Goal: Task Accomplishment & Management: Use online tool/utility

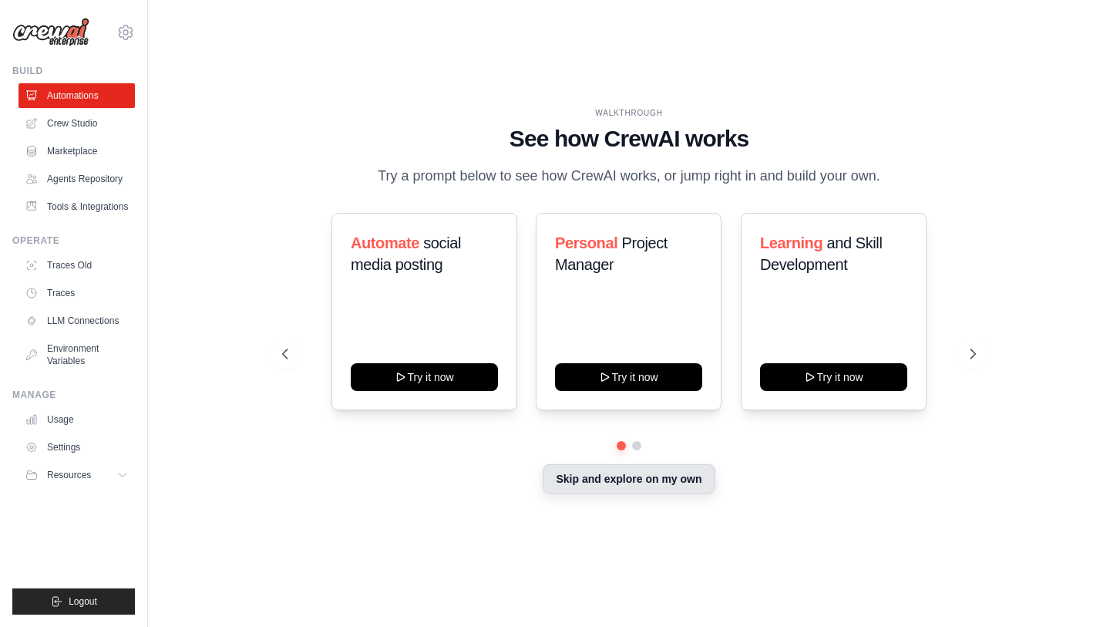
click at [581, 489] on button "Skip and explore on my own" at bounding box center [629, 478] width 172 height 29
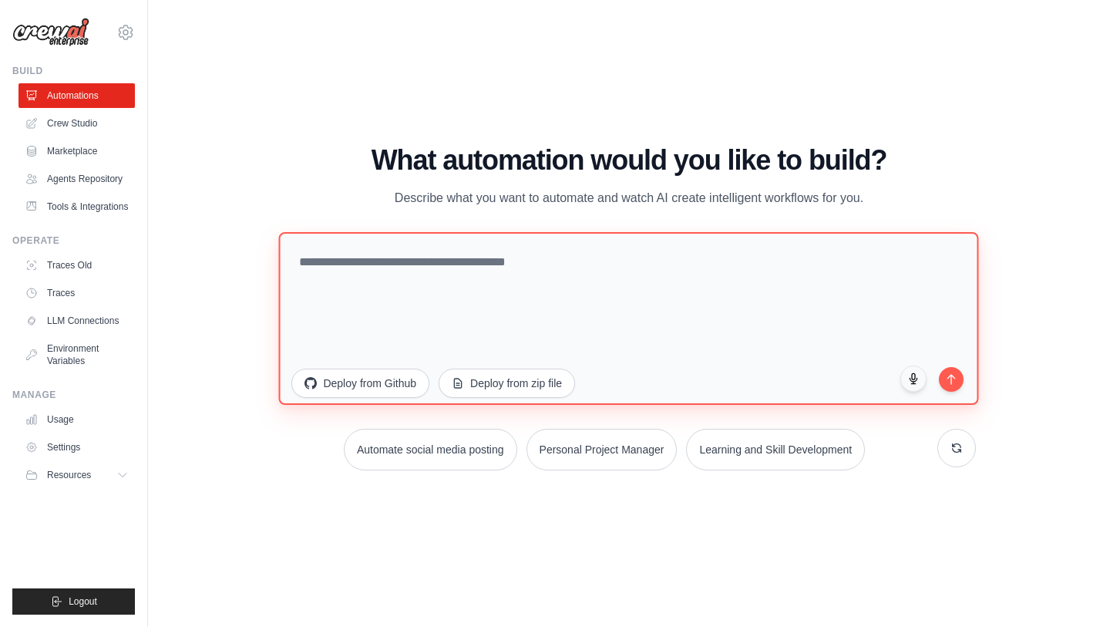
click at [456, 268] on textarea at bounding box center [629, 317] width 700 height 173
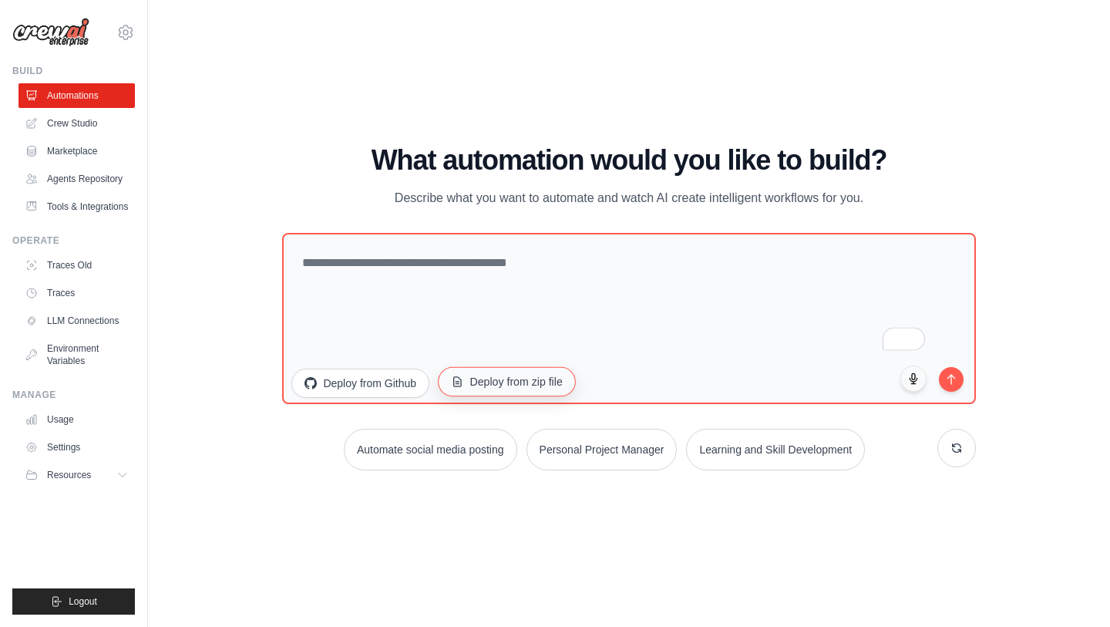
click at [513, 382] on button "Deploy from zip file" at bounding box center [507, 380] width 138 height 29
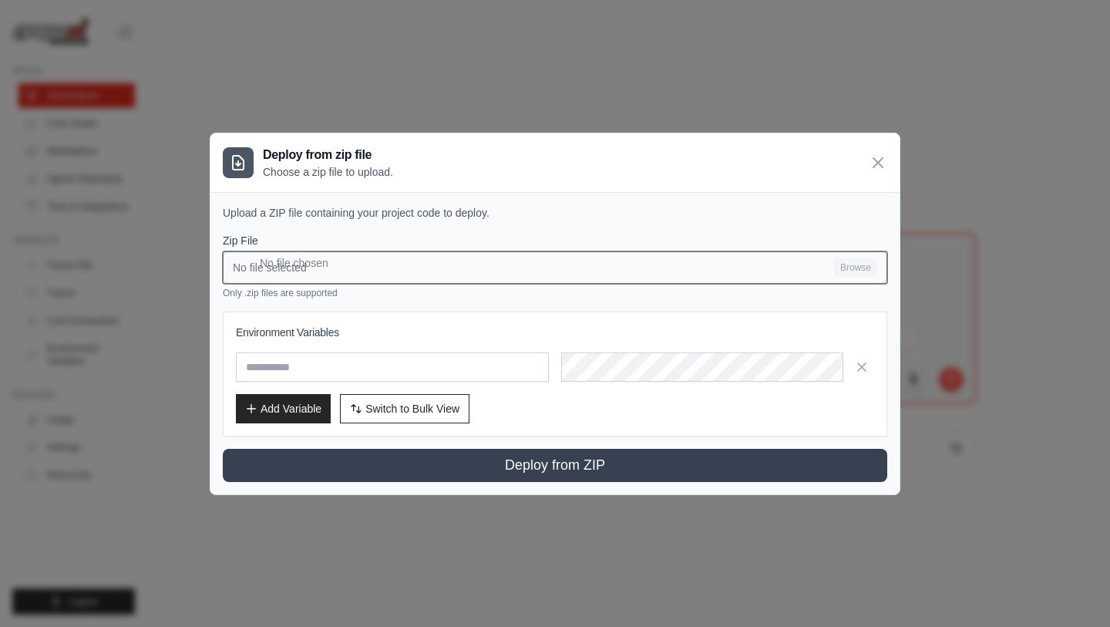
click at [445, 270] on input "No file selected Browse" at bounding box center [555, 267] width 665 height 32
type input "**********"
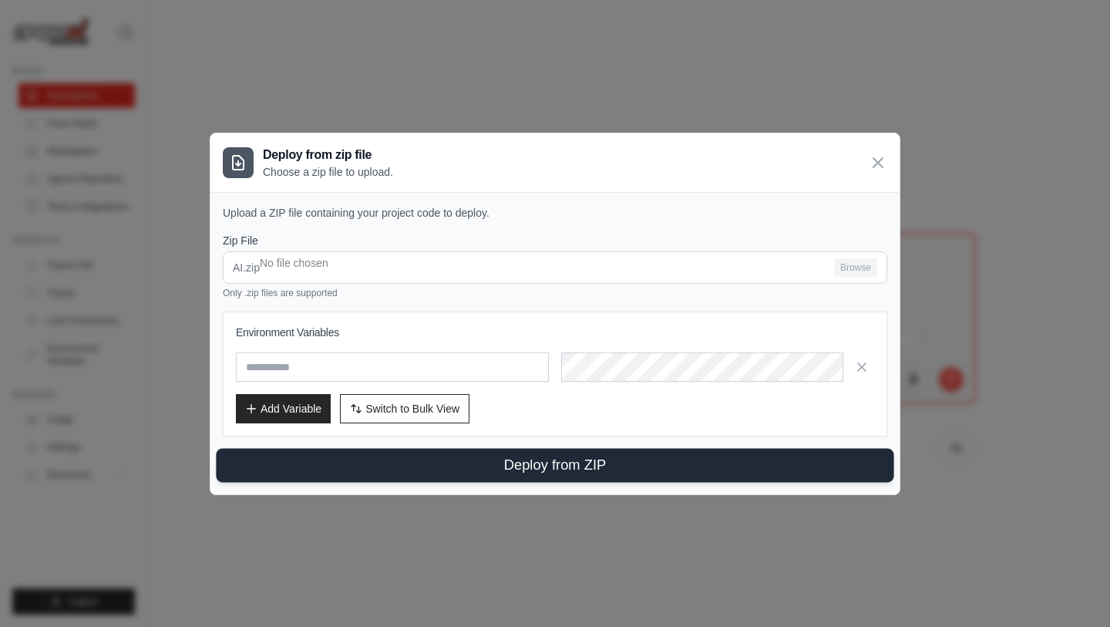
click at [602, 457] on button "Deploy from ZIP" at bounding box center [555, 465] width 678 height 34
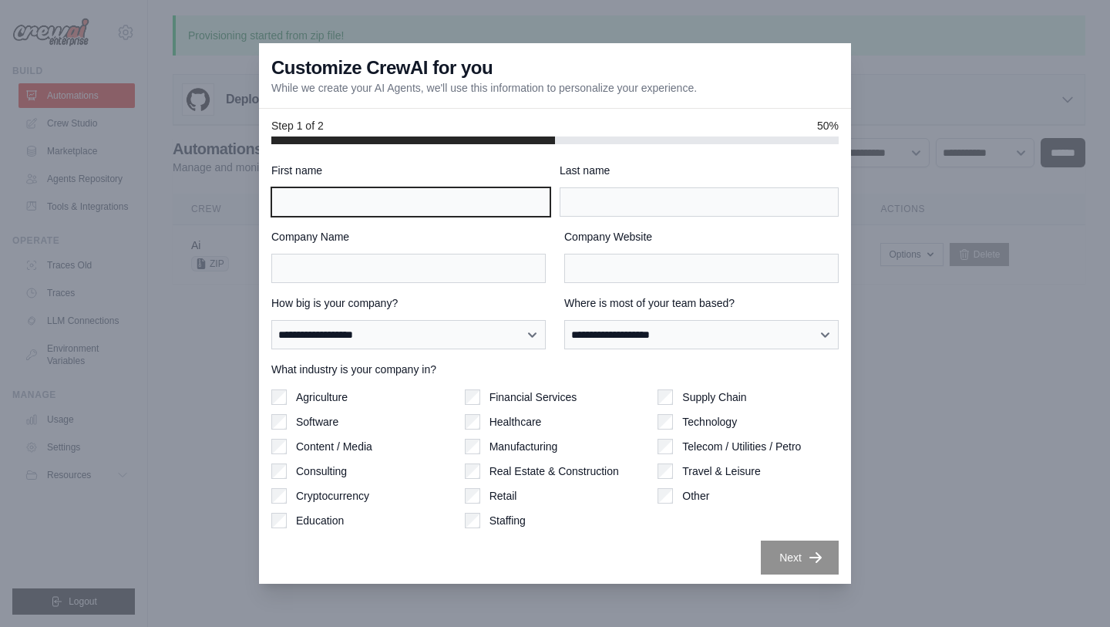
click at [355, 199] on input "First name" at bounding box center [410, 201] width 279 height 29
type input "*****"
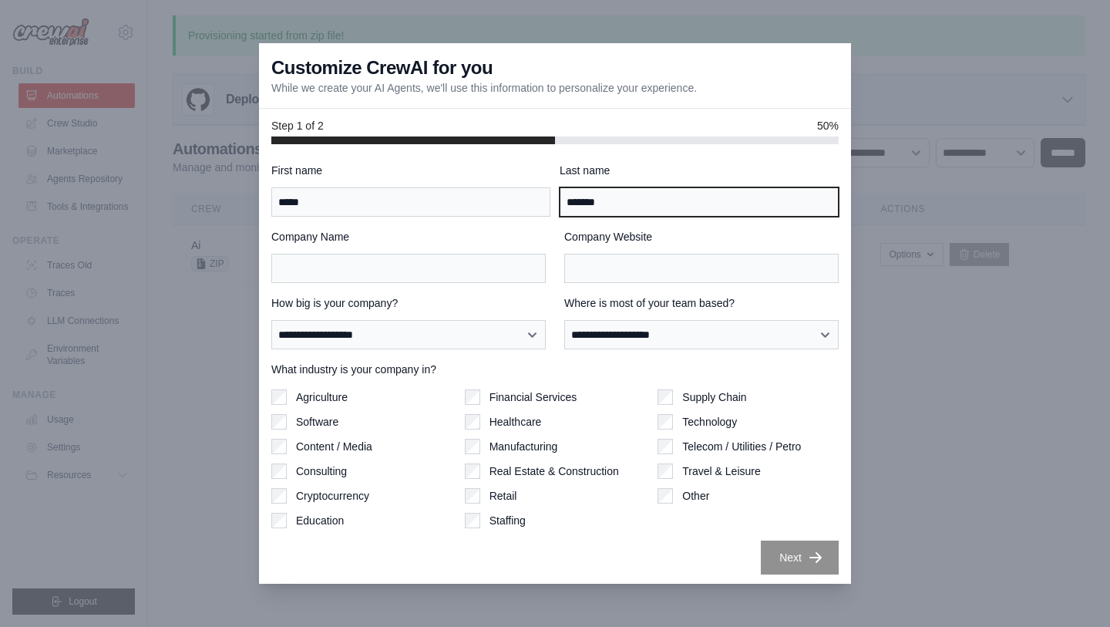
type input "*******"
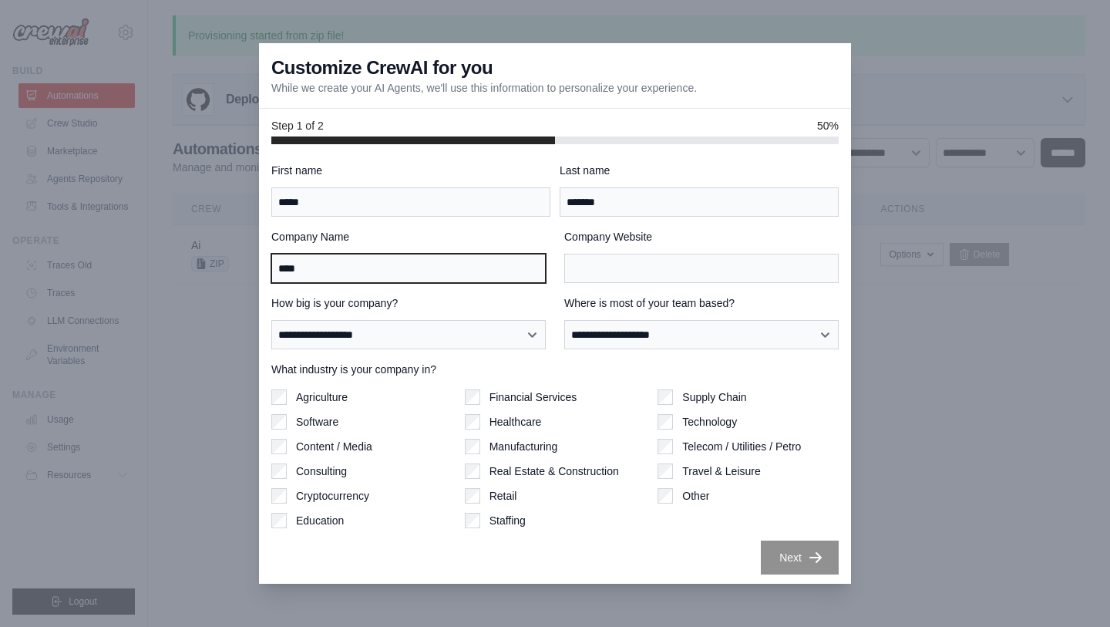
type input "****"
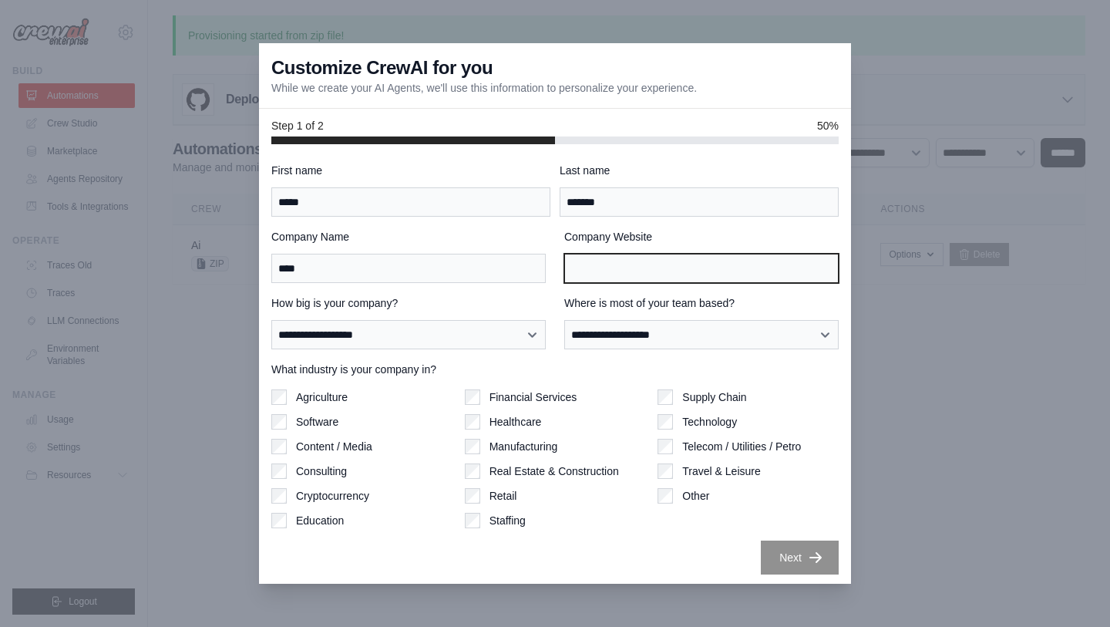
click at [571, 265] on input "Company Website" at bounding box center [701, 268] width 274 height 29
type input "********"
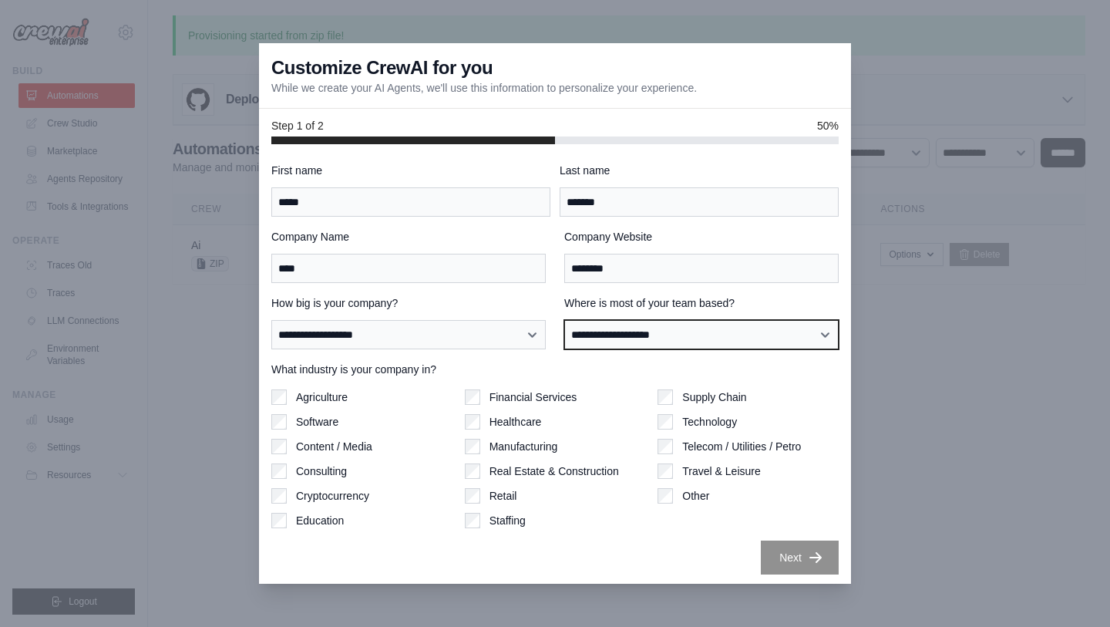
click at [628, 348] on select "**********" at bounding box center [701, 334] width 274 height 29
select select "**********"
click at [564, 320] on select "**********" at bounding box center [701, 334] width 274 height 29
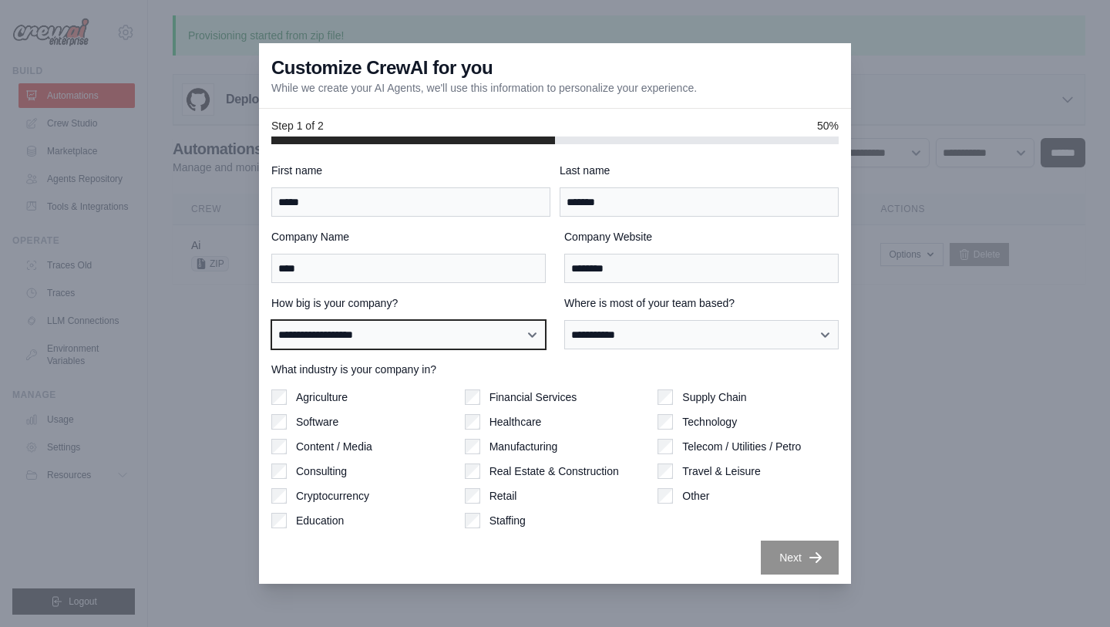
click at [431, 335] on select "**********" at bounding box center [408, 334] width 274 height 29
select select "**********"
click at [271, 320] on select "**********" at bounding box center [408, 334] width 274 height 29
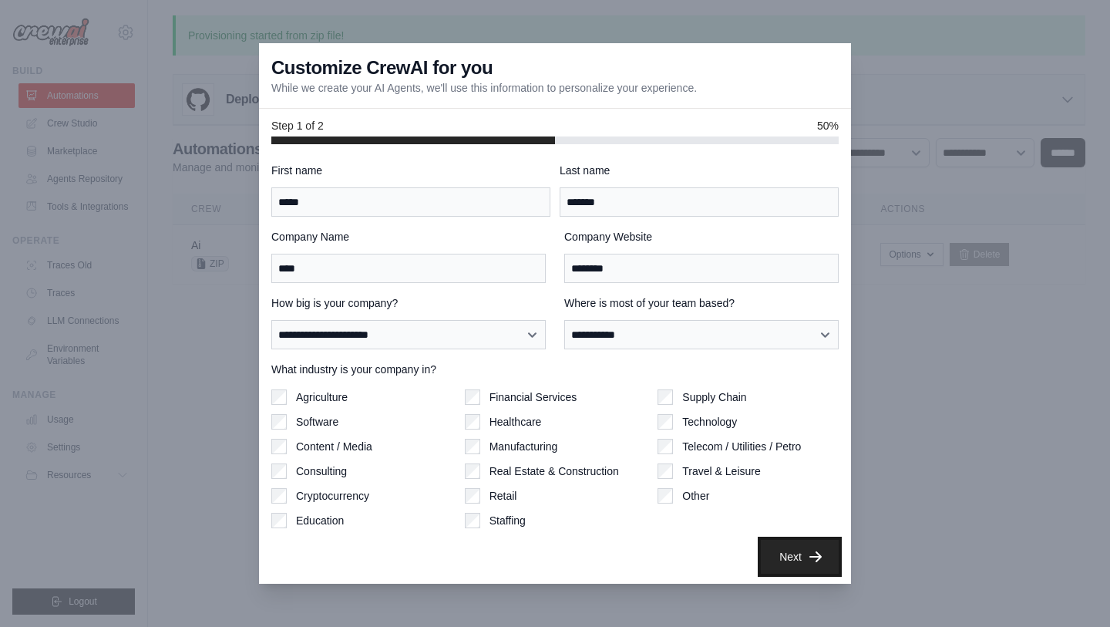
click at [800, 567] on button "Next" at bounding box center [800, 557] width 78 height 34
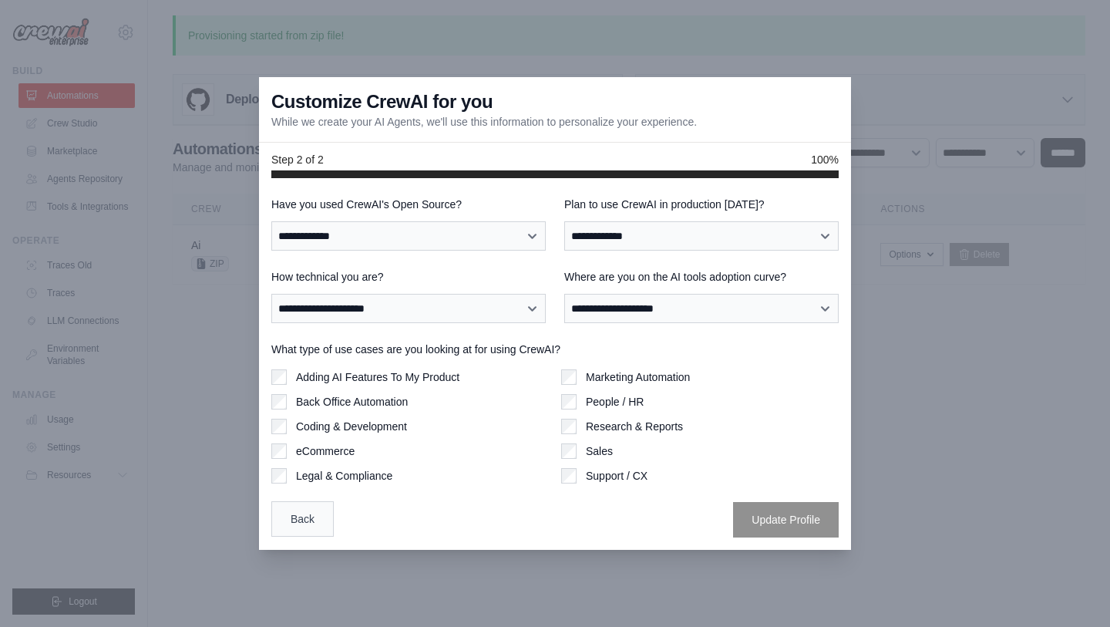
click at [316, 513] on button "Back" at bounding box center [302, 518] width 62 height 35
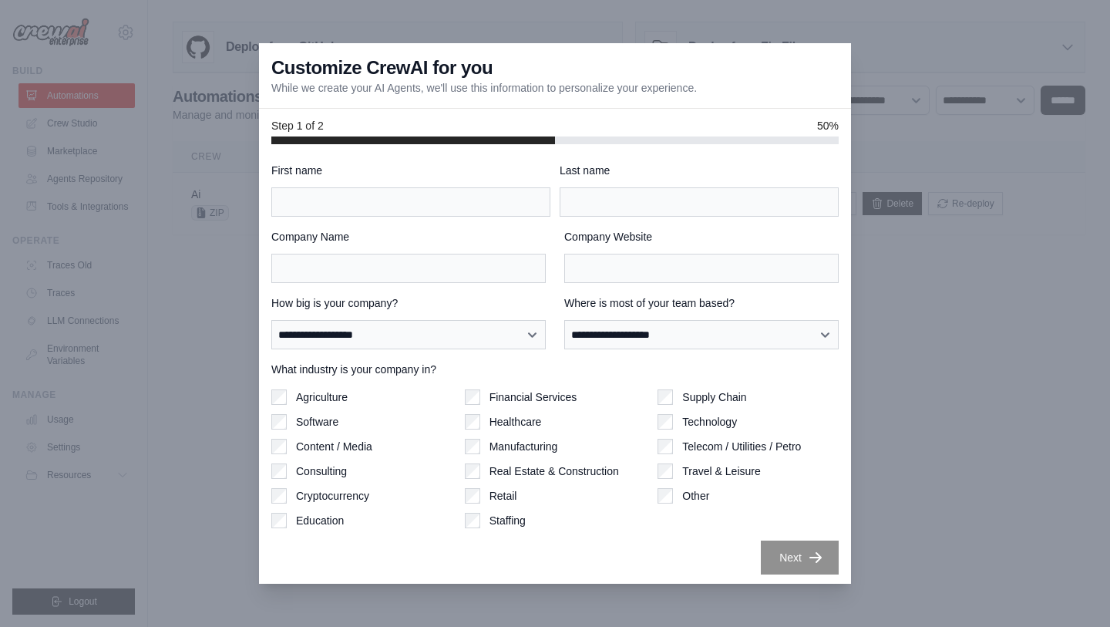
click at [842, 463] on div "**********" at bounding box center [555, 363] width 592 height 439
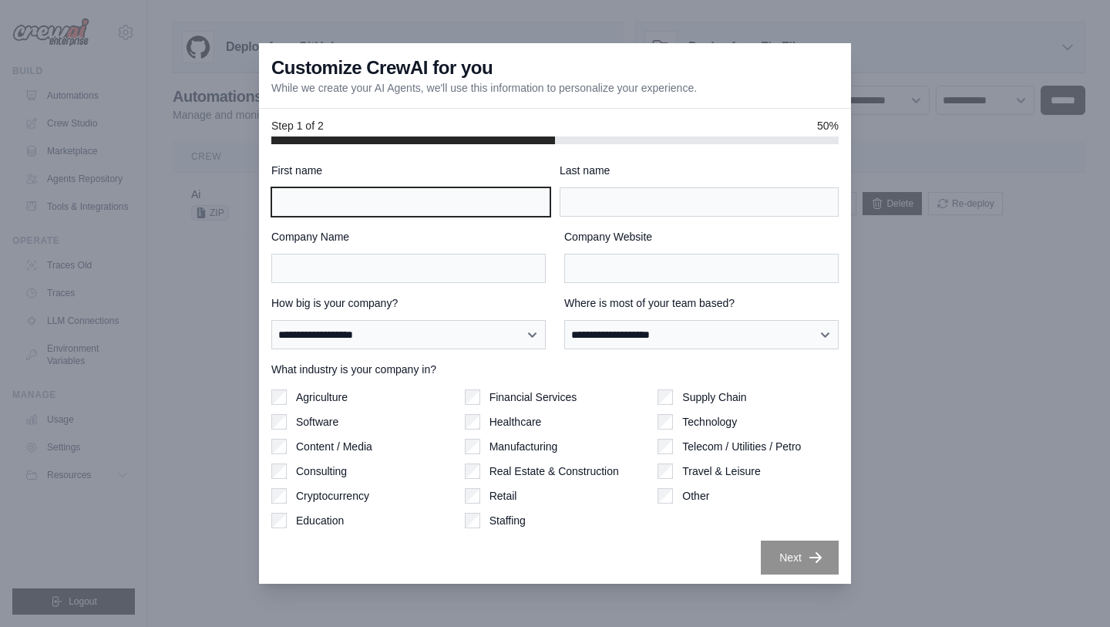
click at [366, 204] on input "First name" at bounding box center [410, 201] width 279 height 29
type input "*****"
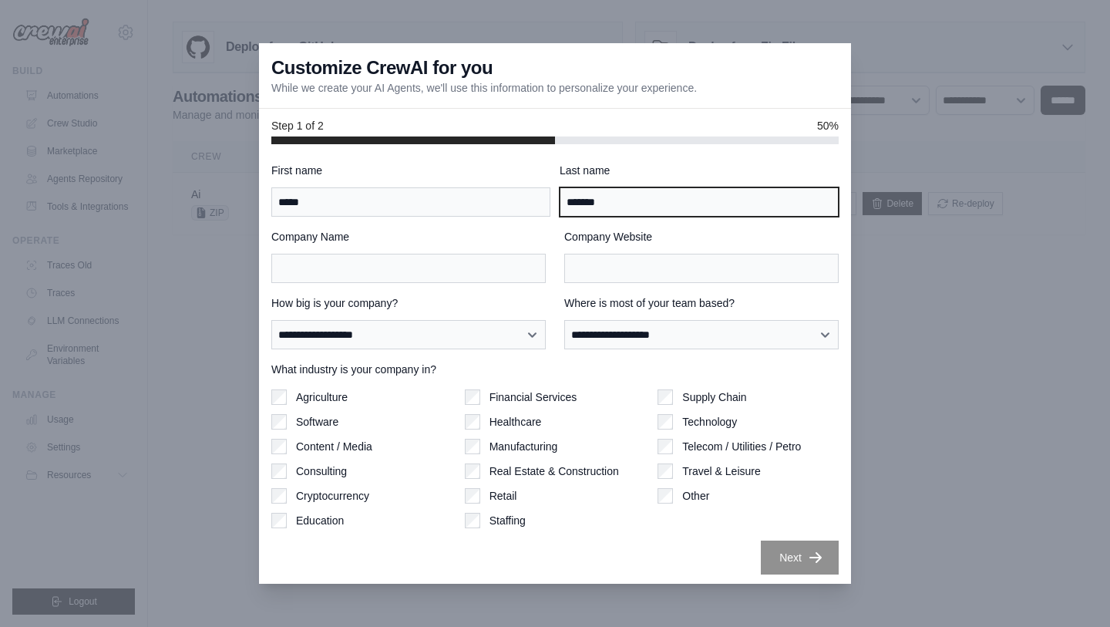
type input "*******"
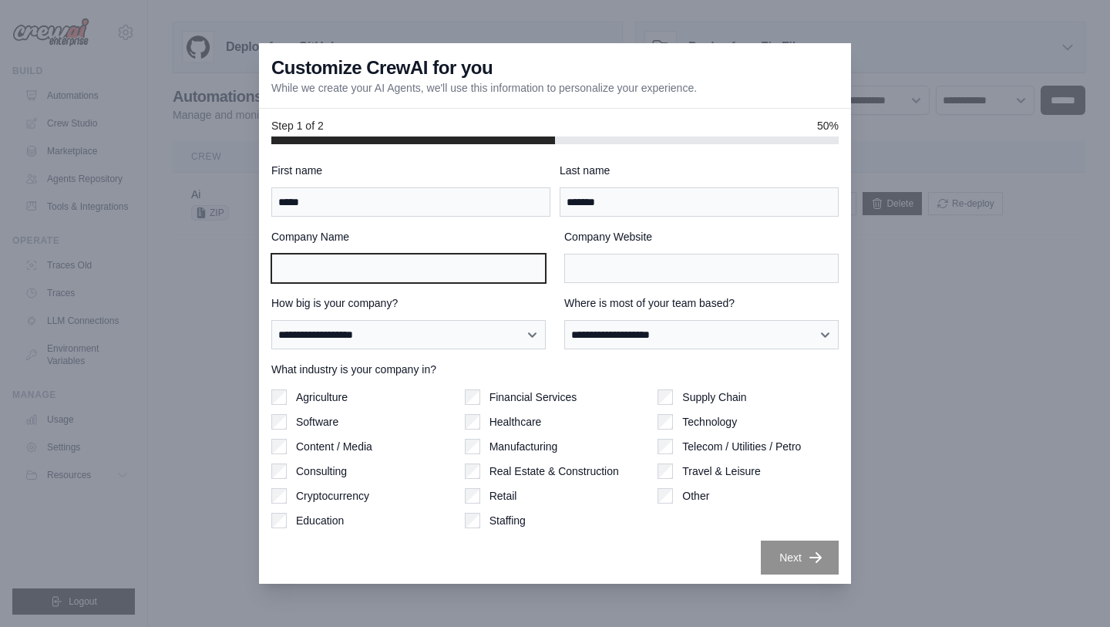
click at [295, 277] on input "Company Name" at bounding box center [408, 268] width 274 height 29
type input "**"
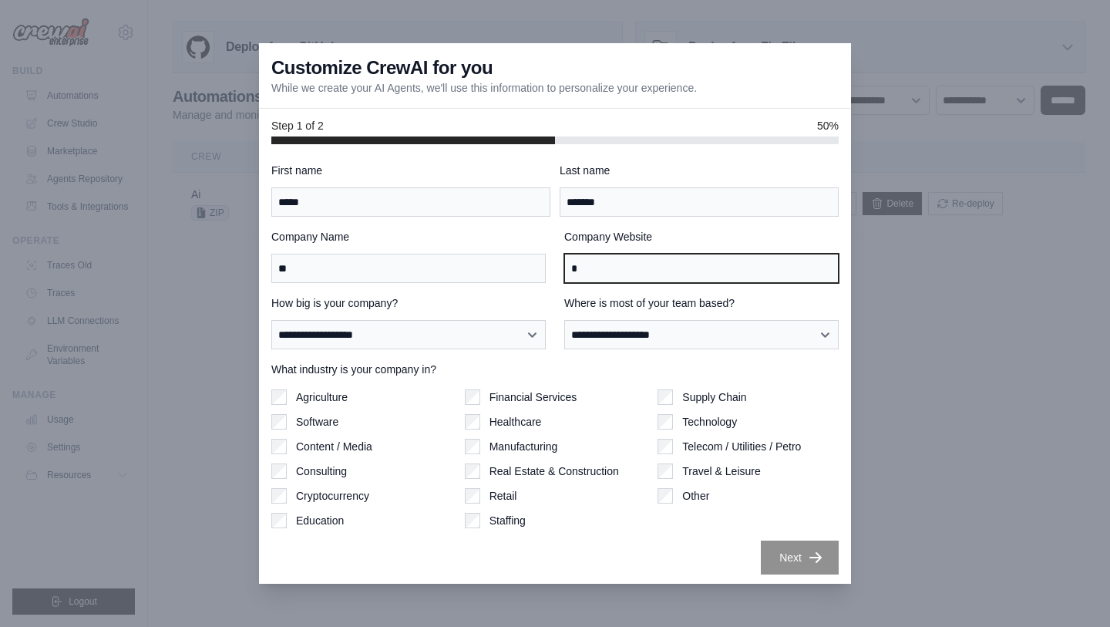
click at [640, 273] on input "*" at bounding box center [701, 268] width 274 height 29
type input "**"
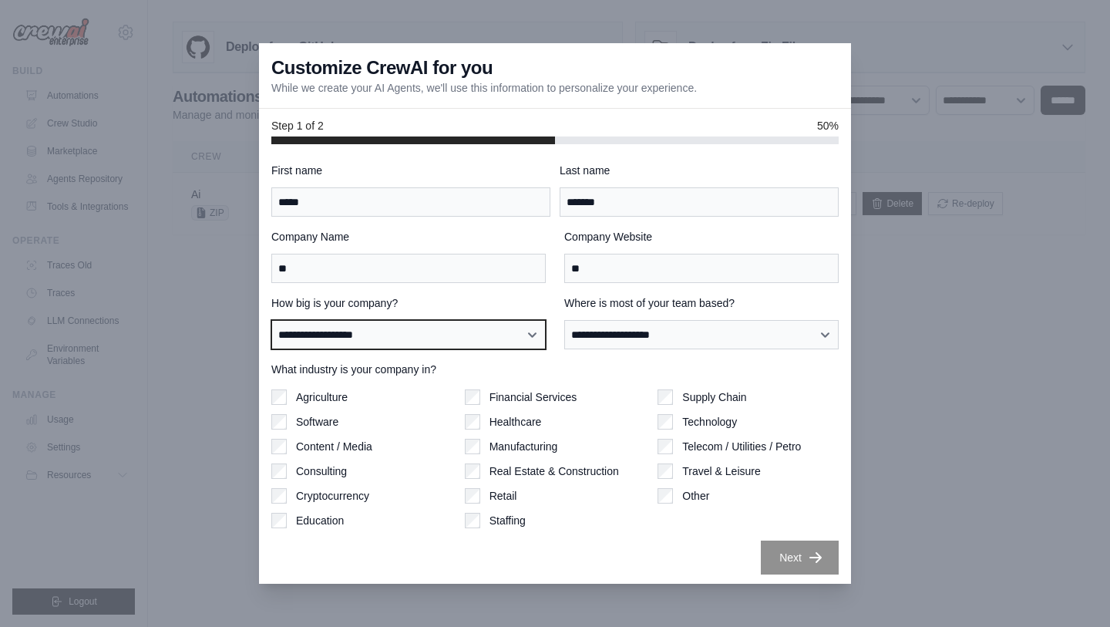
click at [462, 333] on select "**********" at bounding box center [408, 334] width 274 height 29
click at [271, 320] on select "**********" at bounding box center [408, 334] width 274 height 29
click at [450, 345] on select "**********" at bounding box center [408, 334] width 274 height 29
select select "**********"
click at [271, 320] on select "**********" at bounding box center [408, 334] width 274 height 29
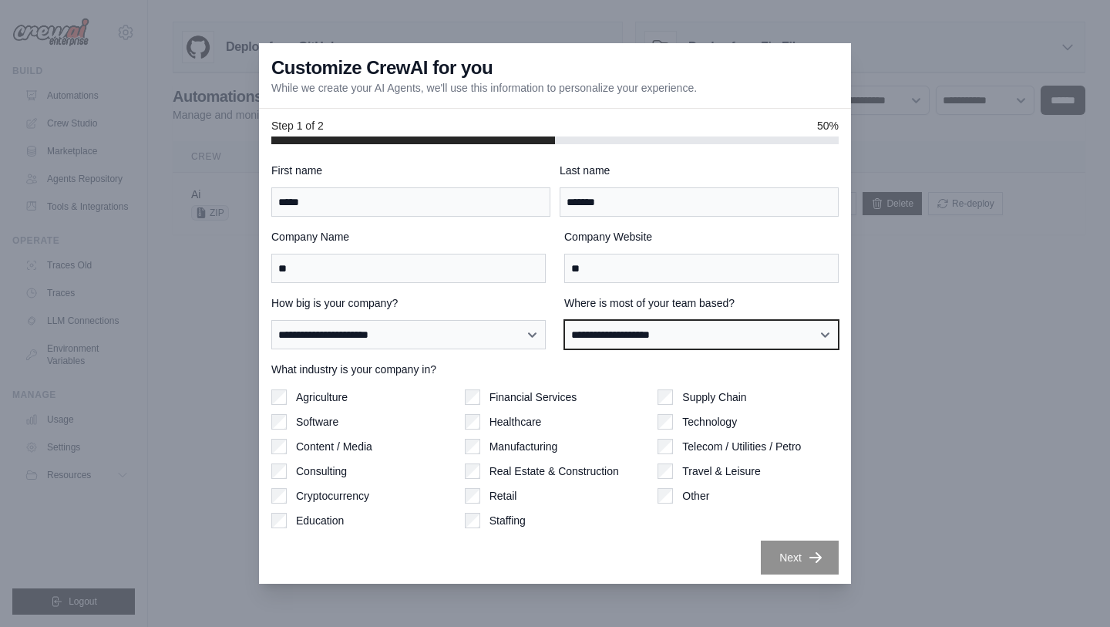
click at [595, 321] on select "**********" at bounding box center [701, 334] width 274 height 29
select select "**********"
click at [564, 320] on select "**********" at bounding box center [701, 334] width 274 height 29
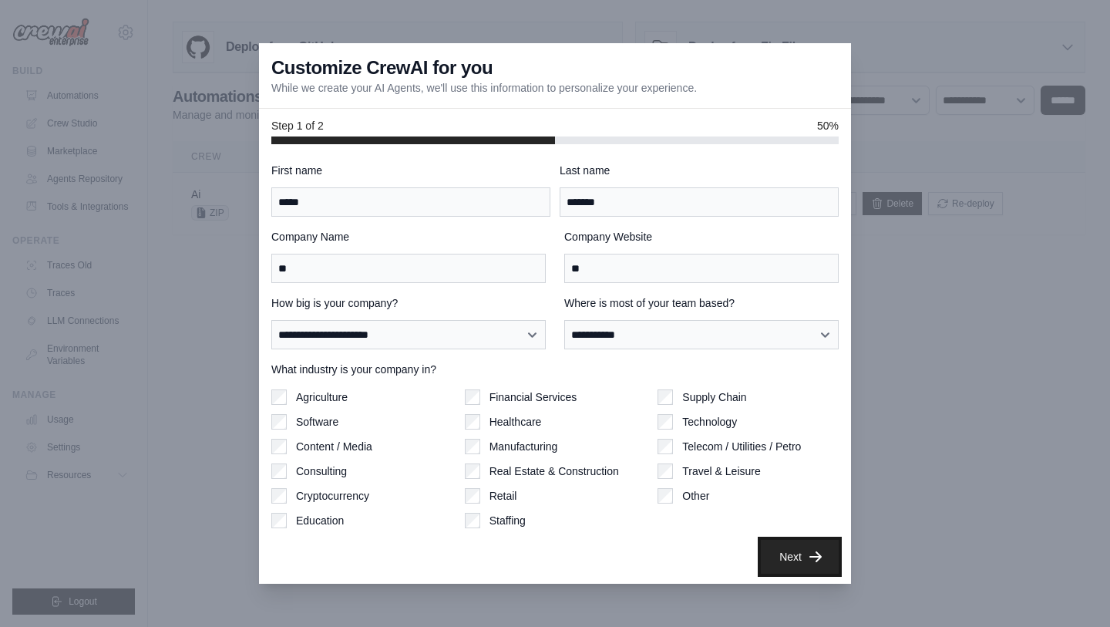
click at [773, 546] on button "Next" at bounding box center [800, 557] width 78 height 34
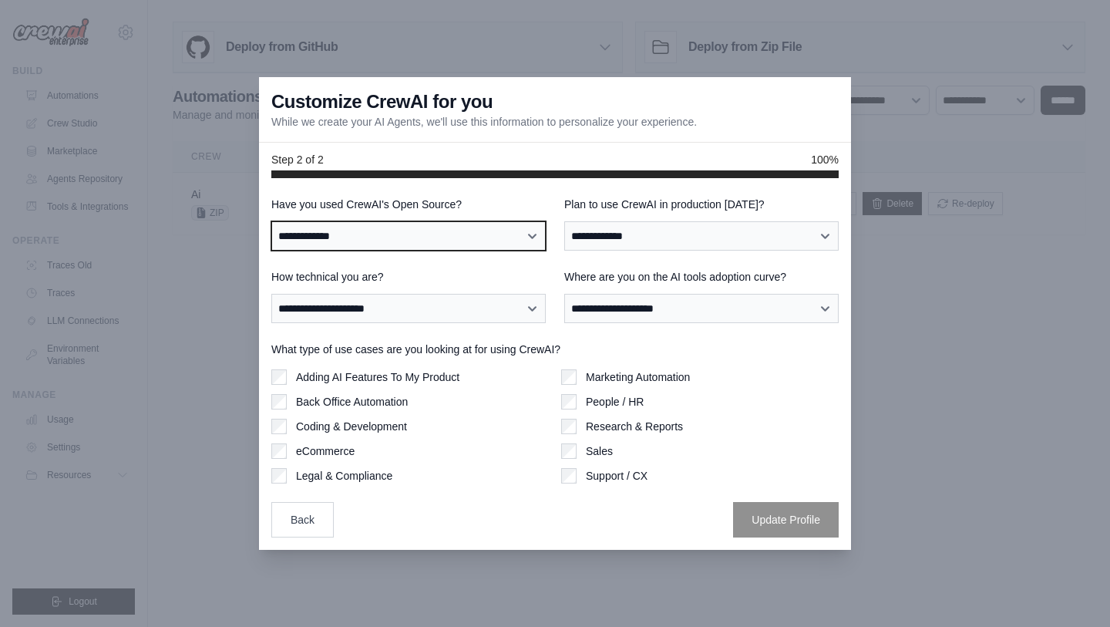
click at [418, 223] on select "**********" at bounding box center [408, 235] width 274 height 29
select select "**"
click at [271, 221] on select "**********" at bounding box center [408, 235] width 274 height 29
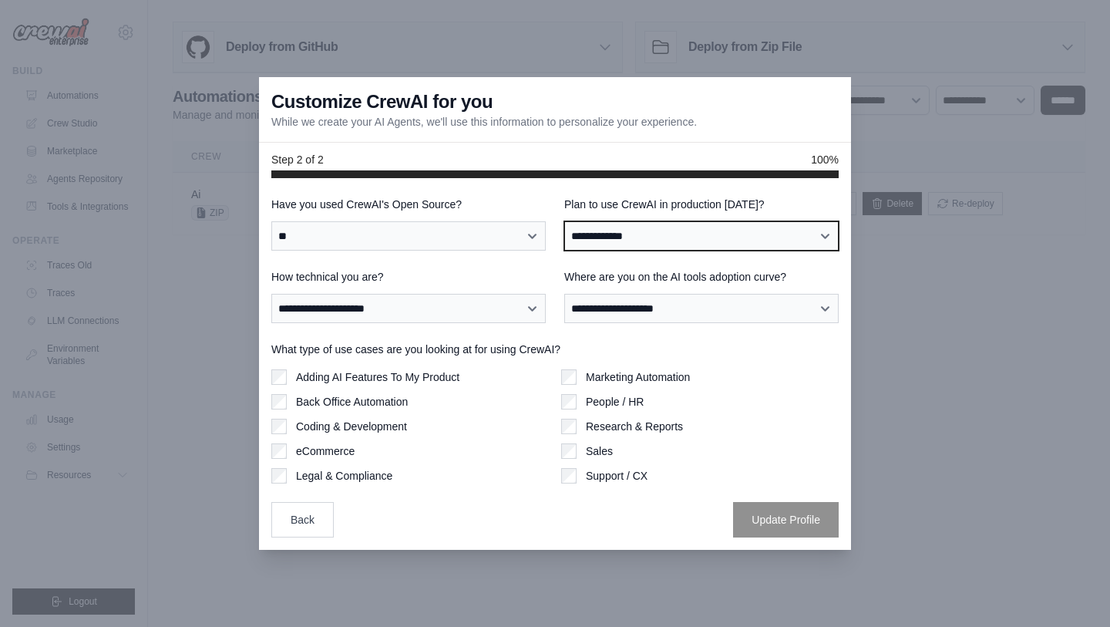
click at [578, 241] on select "**********" at bounding box center [701, 235] width 274 height 29
select select "****"
click at [564, 221] on select "**********" at bounding box center [701, 235] width 274 height 29
click at [578, 241] on select "**********" at bounding box center [701, 235] width 274 height 29
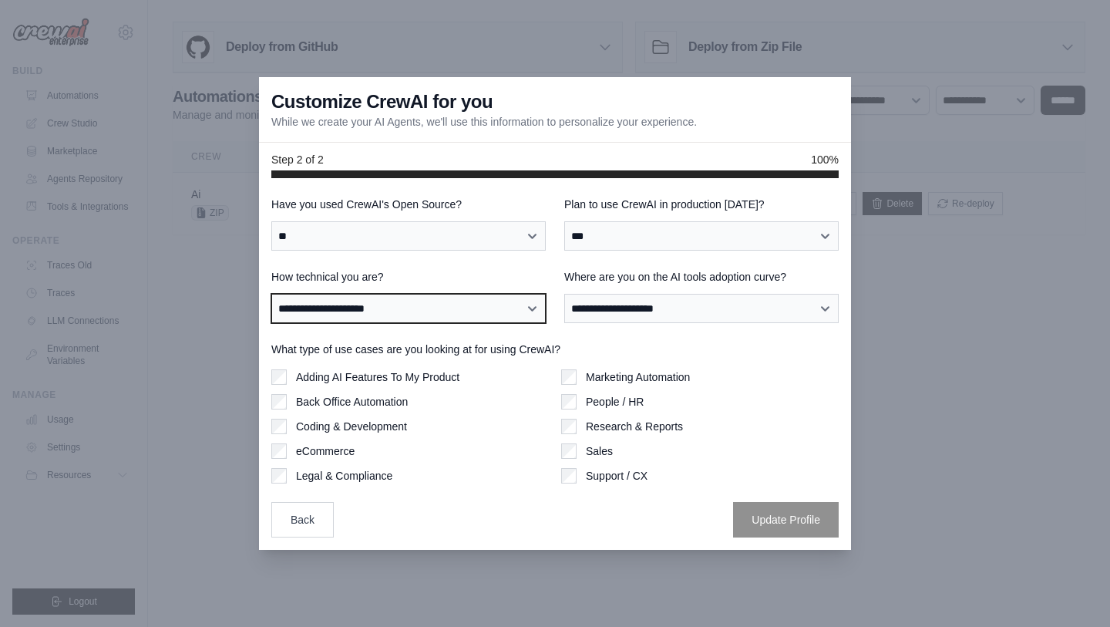
click at [409, 301] on select "**********" at bounding box center [408, 308] width 274 height 29
click at [271, 294] on select "**********" at bounding box center [408, 308] width 274 height 29
click at [420, 314] on select "**********" at bounding box center [408, 308] width 274 height 29
select select "**********"
click at [271, 294] on select "**********" at bounding box center [408, 308] width 274 height 29
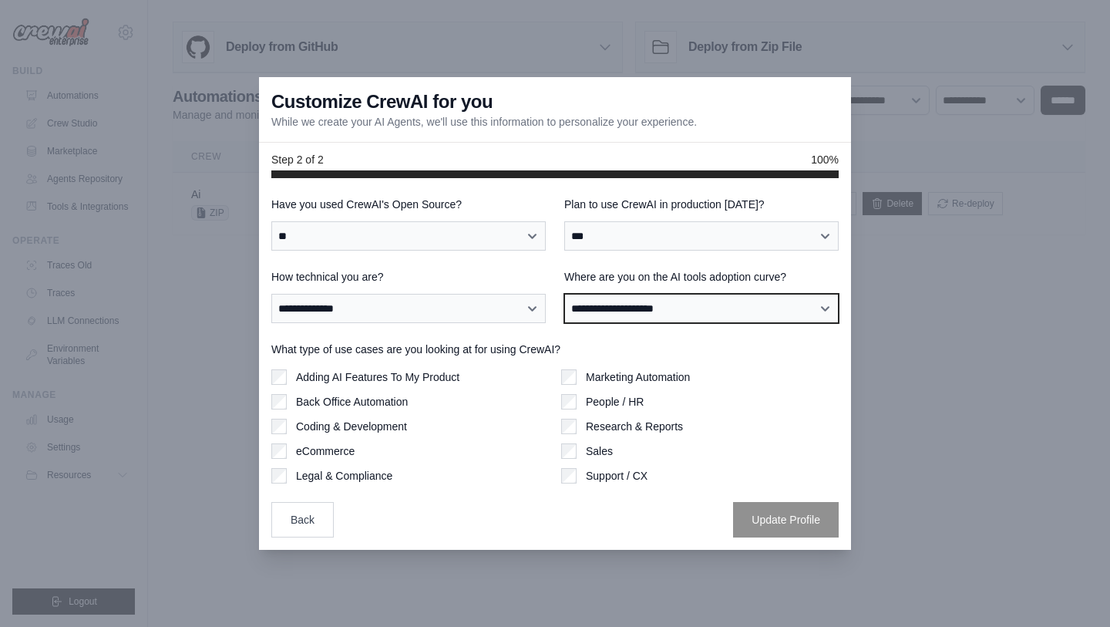
click at [617, 306] on select "**********" at bounding box center [701, 308] width 274 height 29
select select "**********"
click at [564, 294] on select "**********" at bounding box center [701, 308] width 274 height 29
click at [673, 306] on select "**********" at bounding box center [701, 308] width 274 height 29
click at [564, 294] on select "**********" at bounding box center [701, 308] width 274 height 29
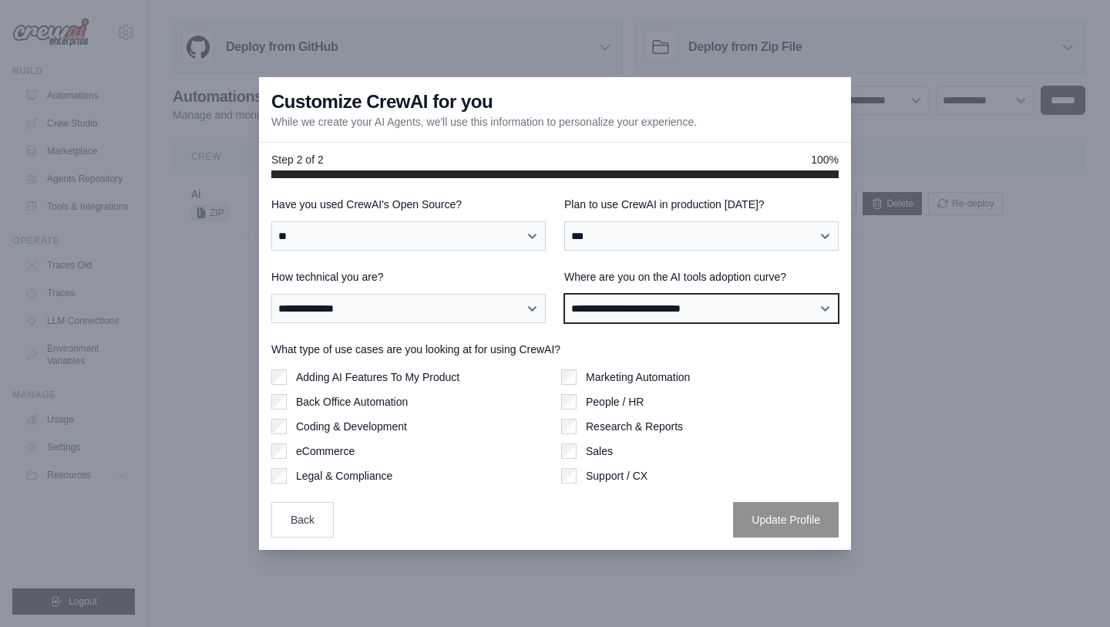
click at [675, 309] on select "**********" at bounding box center [701, 308] width 274 height 29
click at [564, 294] on select "**********" at bounding box center [701, 308] width 274 height 29
click at [375, 379] on label "Adding AI Features To My Product" at bounding box center [377, 376] width 163 height 15
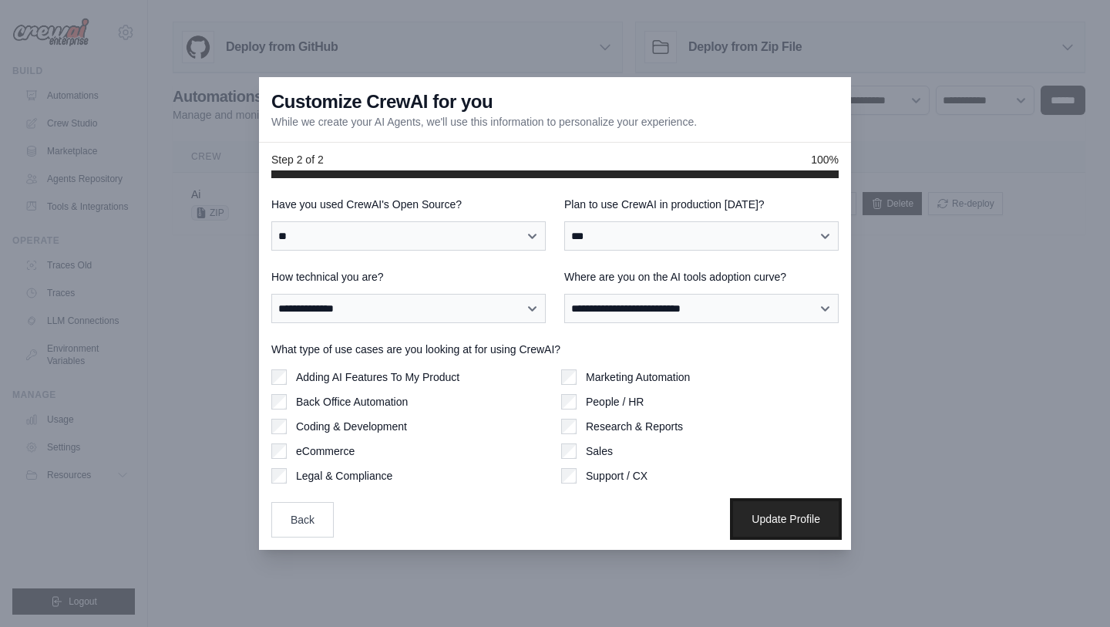
click at [750, 514] on button "Update Profile" at bounding box center [786, 518] width 106 height 35
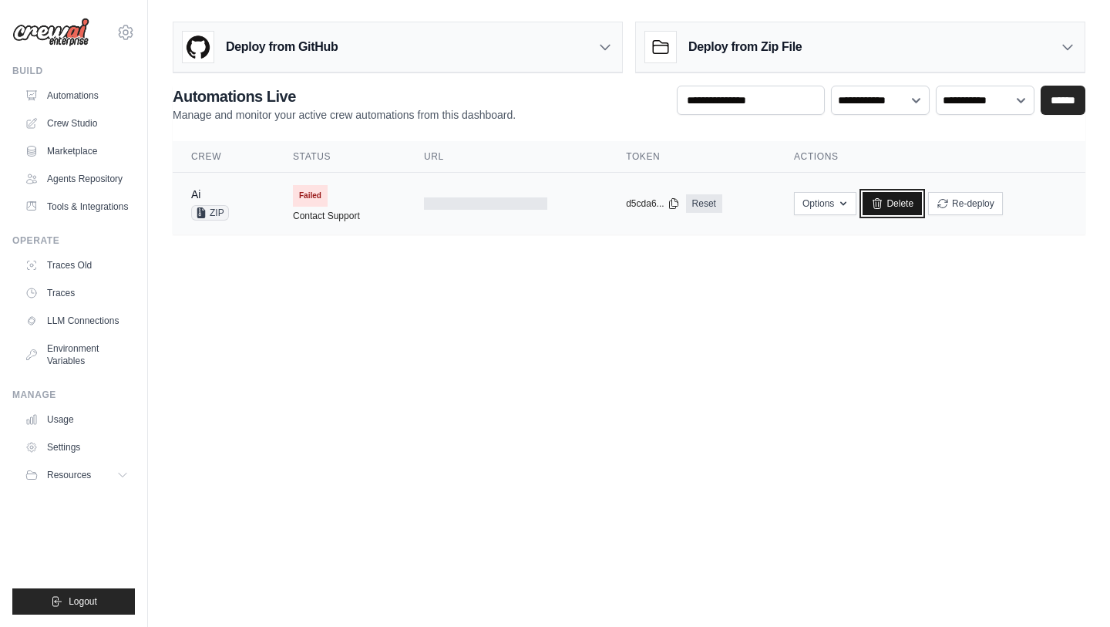
click at [887, 213] on link "Delete" at bounding box center [892, 203] width 59 height 23
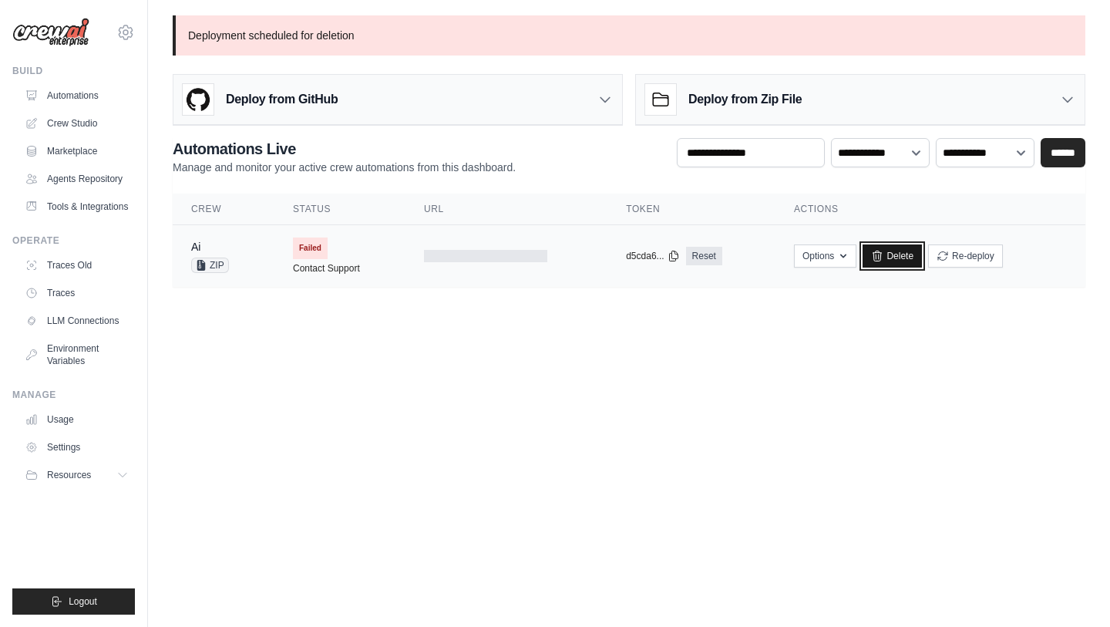
click at [894, 261] on link "Delete" at bounding box center [892, 255] width 59 height 23
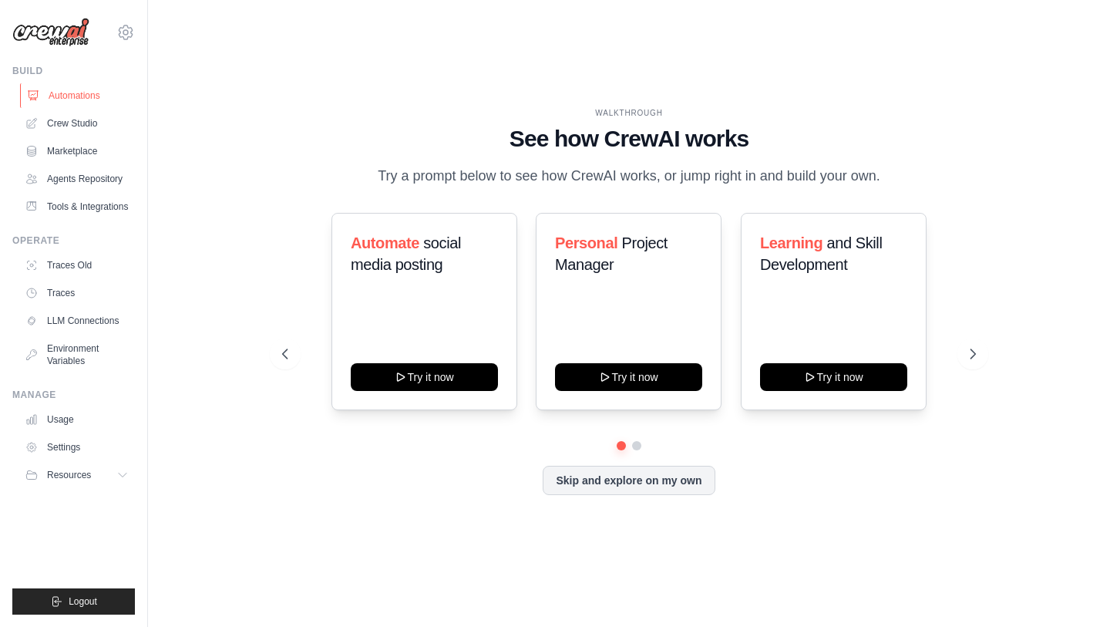
click at [76, 103] on link "Automations" at bounding box center [78, 95] width 116 height 25
click at [88, 127] on link "Crew Studio" at bounding box center [78, 123] width 116 height 25
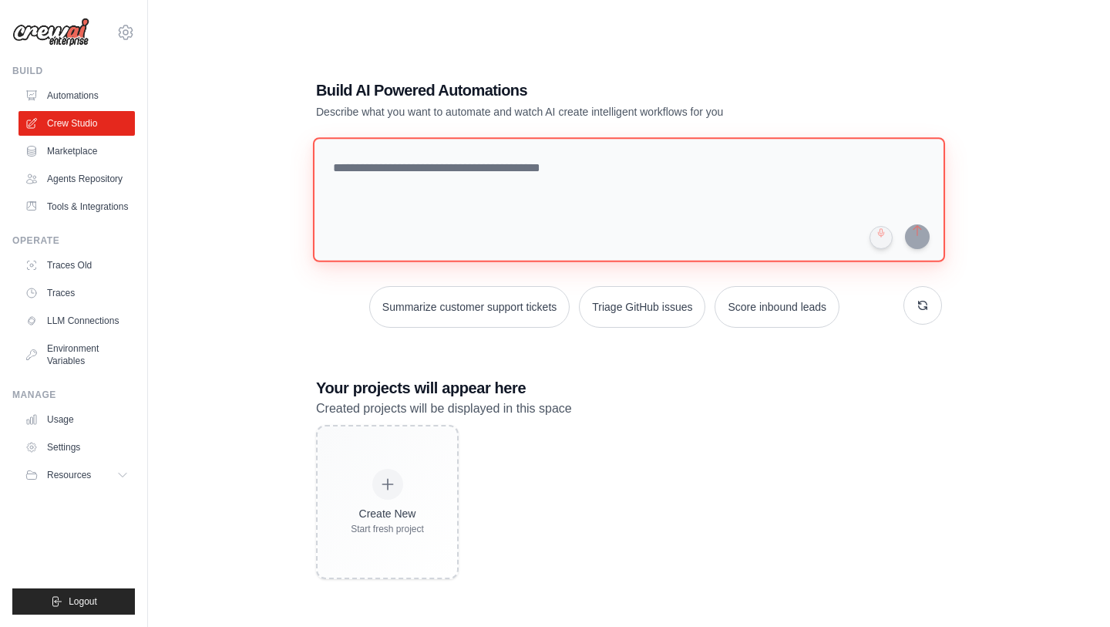
click at [360, 186] on textarea at bounding box center [629, 199] width 632 height 125
paste textarea "**********"
type textarea "**********"
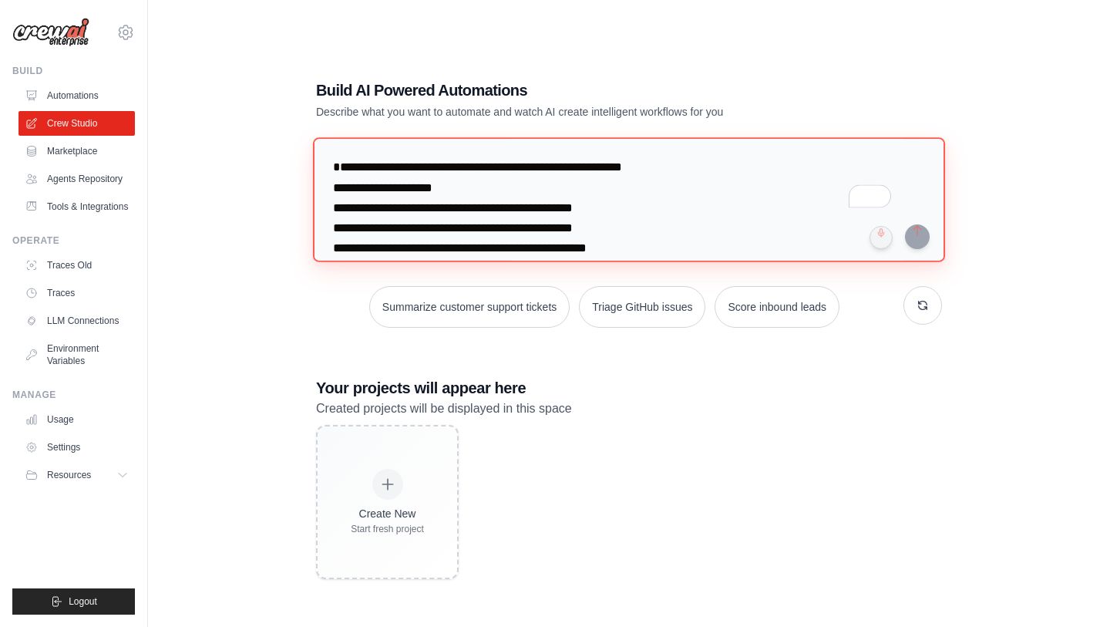
scroll to position [436, 0]
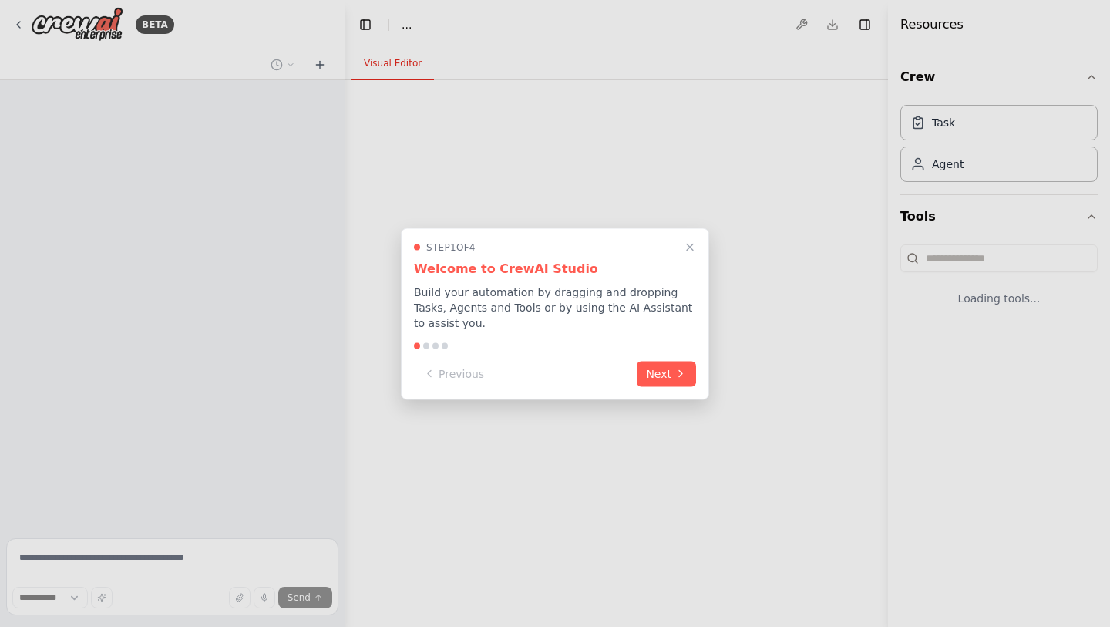
select select "****"
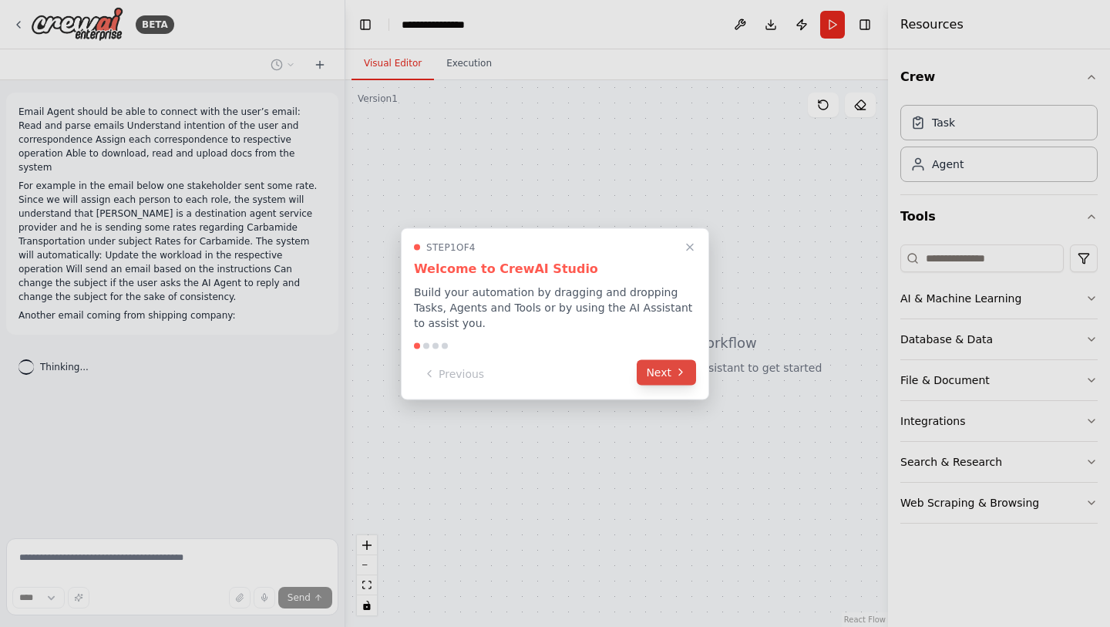
click at [673, 381] on button "Next" at bounding box center [666, 371] width 59 height 25
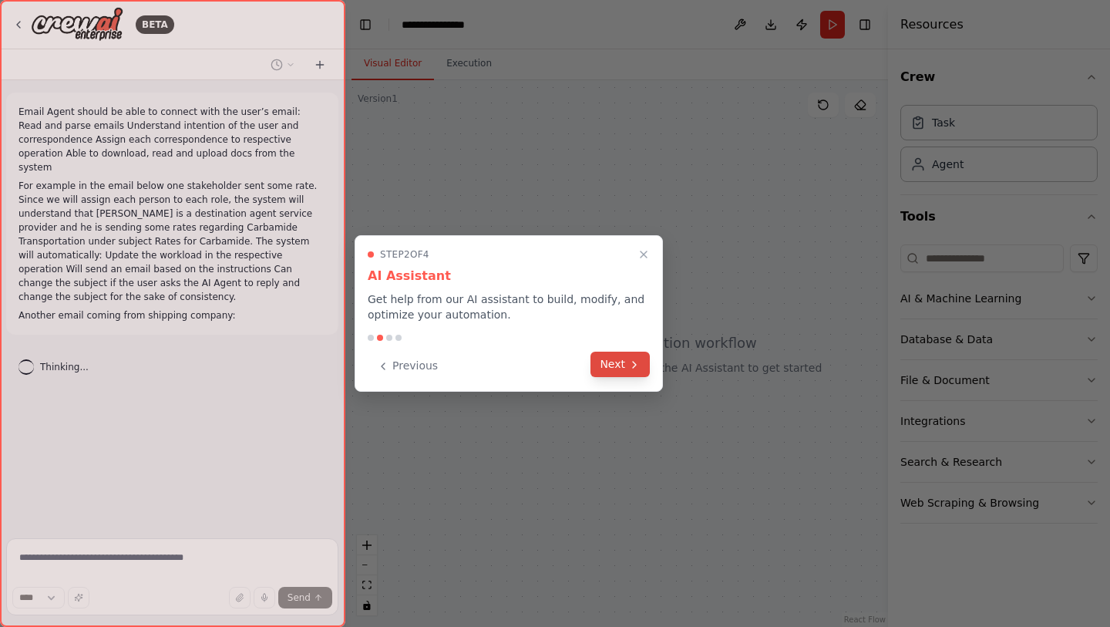
click at [643, 369] on button "Next" at bounding box center [620, 364] width 59 height 25
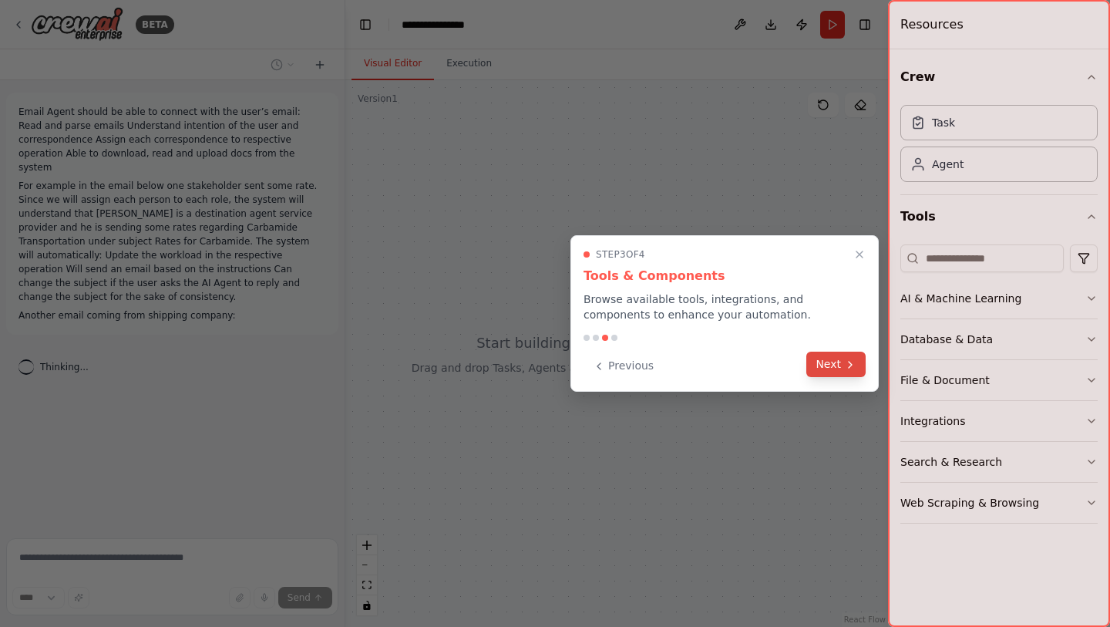
click at [841, 359] on button "Next" at bounding box center [836, 364] width 59 height 25
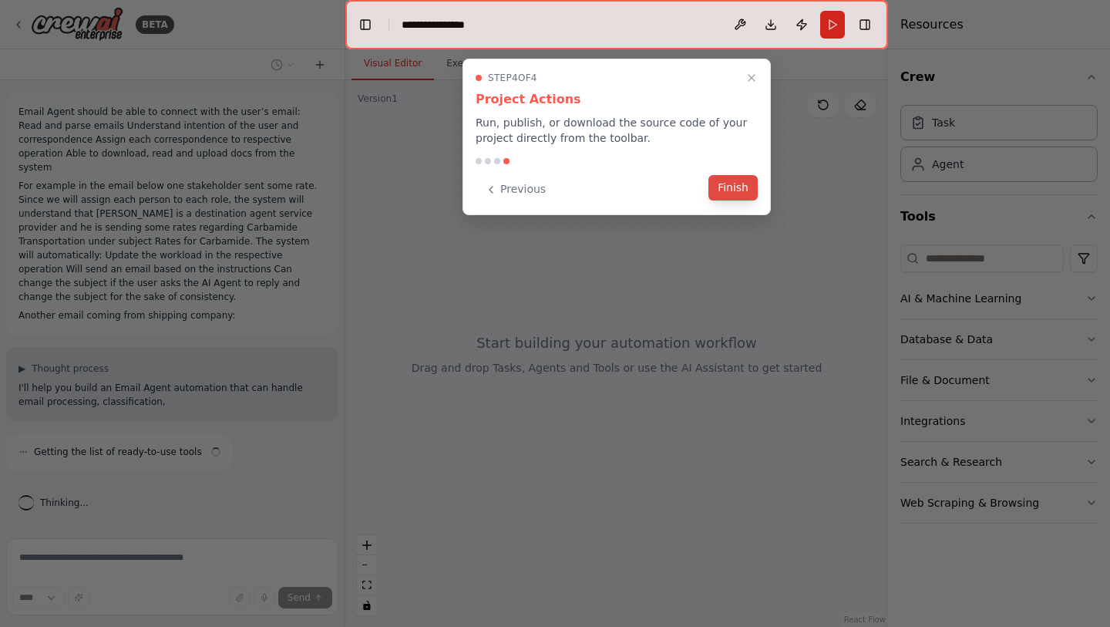
click at [727, 188] on button "Finish" at bounding box center [733, 187] width 49 height 25
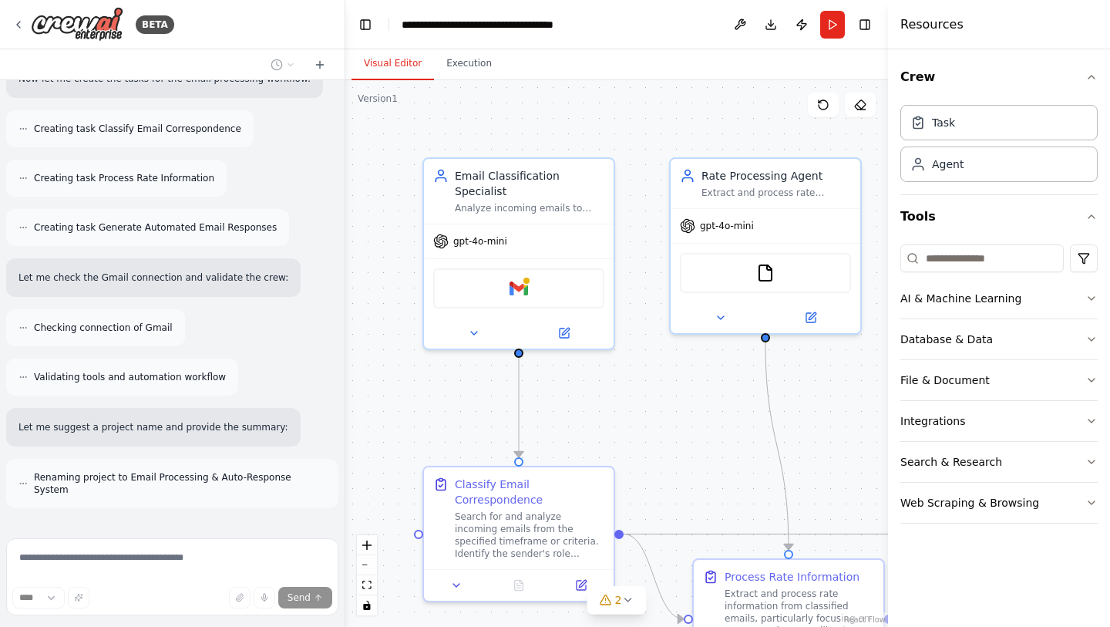
scroll to position [887, 0]
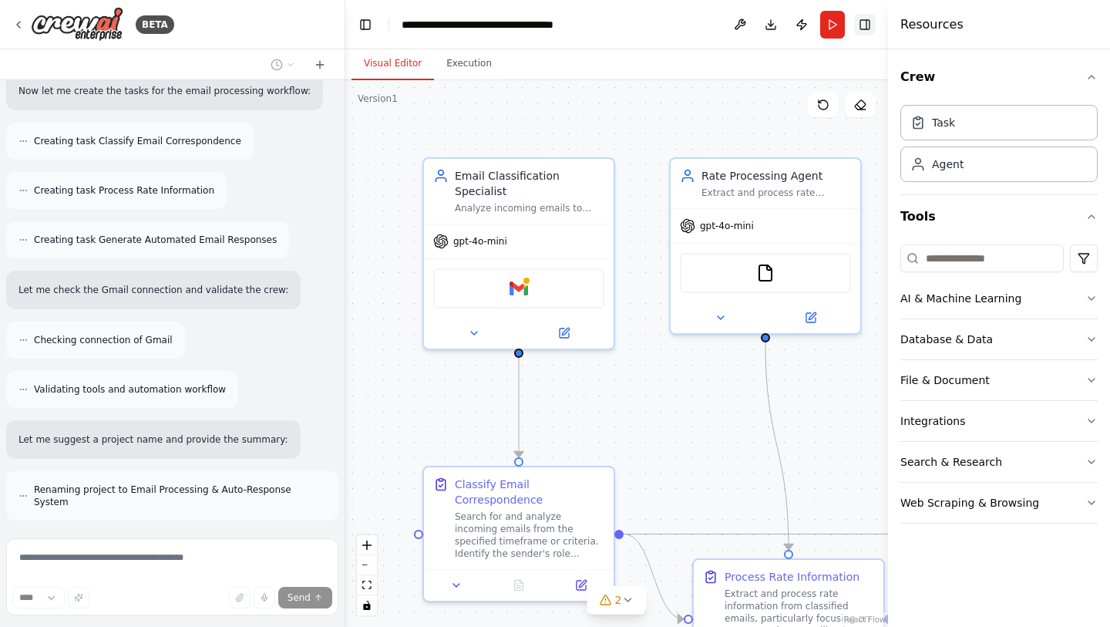
click at [861, 28] on button "Toggle Right Sidebar" at bounding box center [865, 25] width 22 height 22
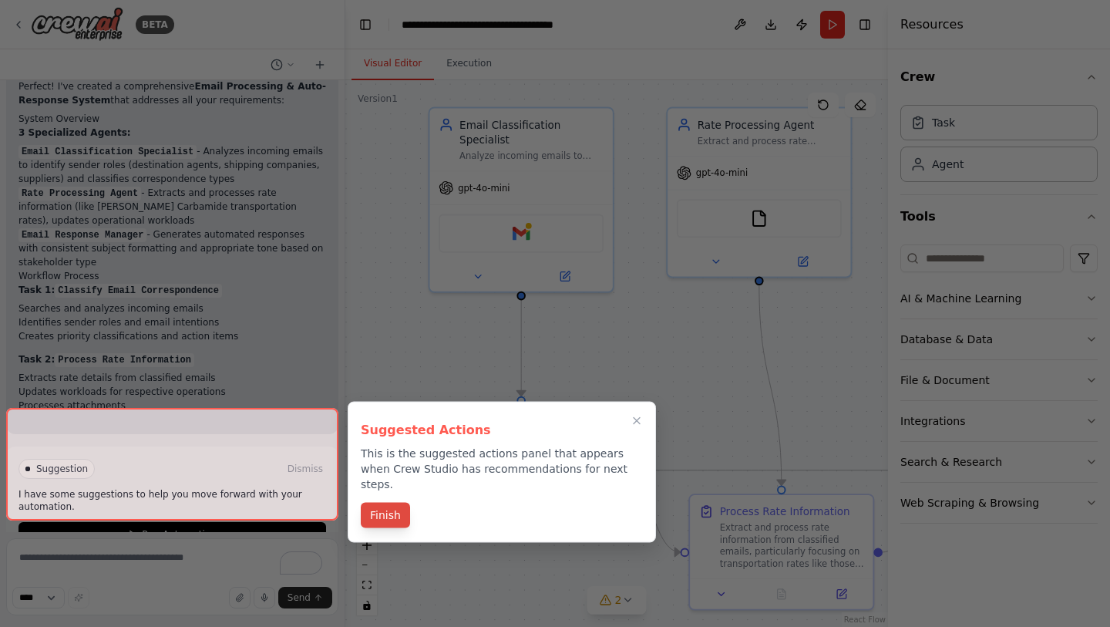
click at [391, 503] on button "Finish" at bounding box center [385, 515] width 49 height 25
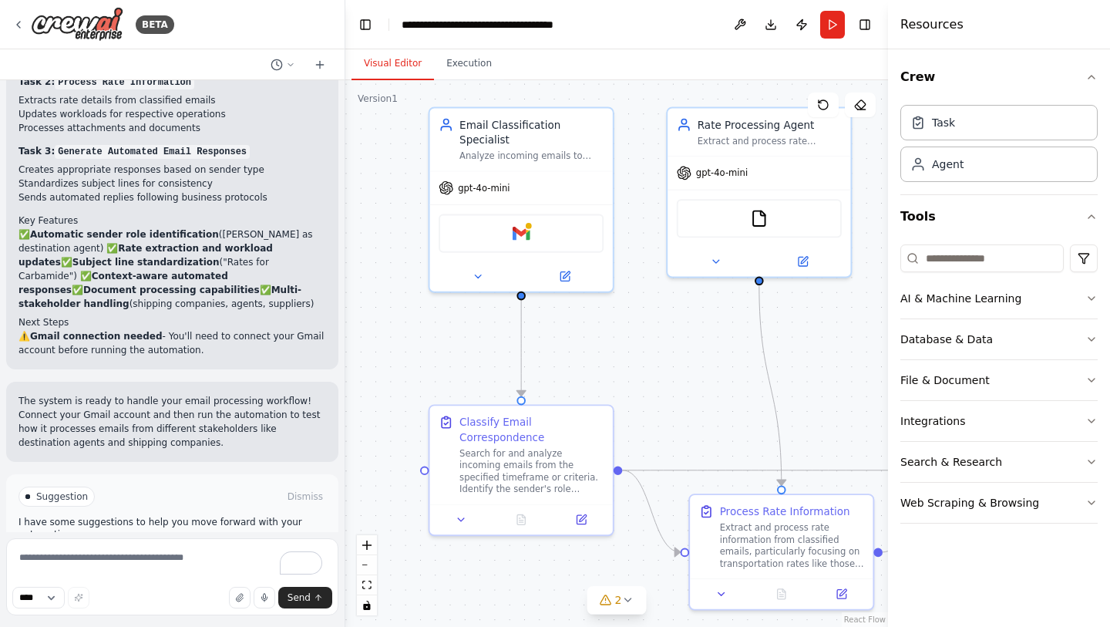
scroll to position [1605, 0]
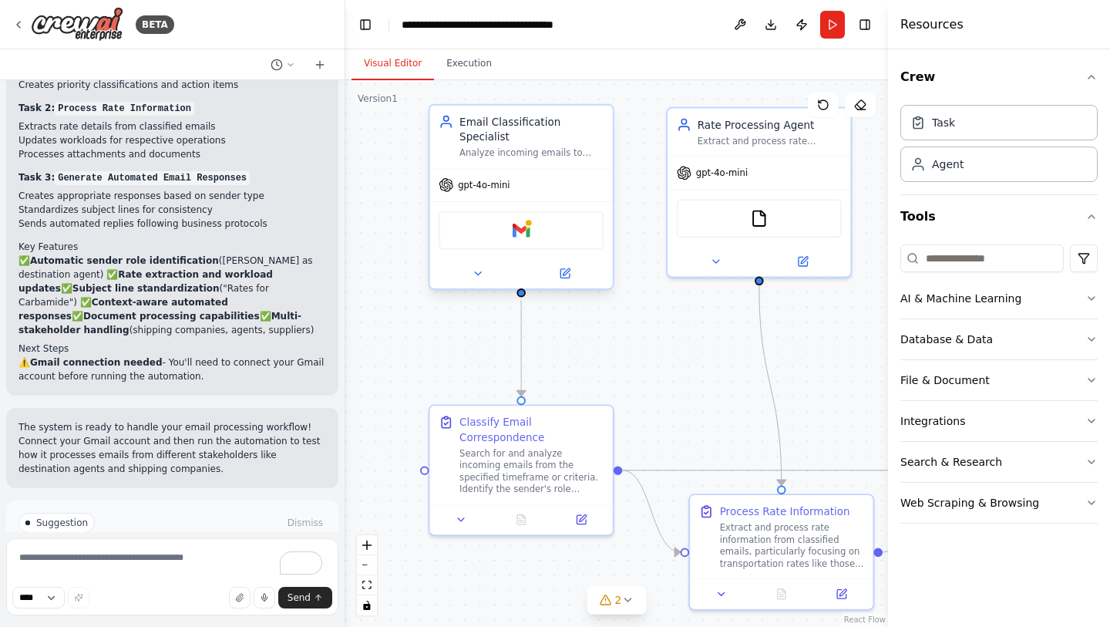
click at [470, 285] on div at bounding box center [521, 273] width 183 height 30
click at [475, 275] on icon at bounding box center [478, 274] width 12 height 12
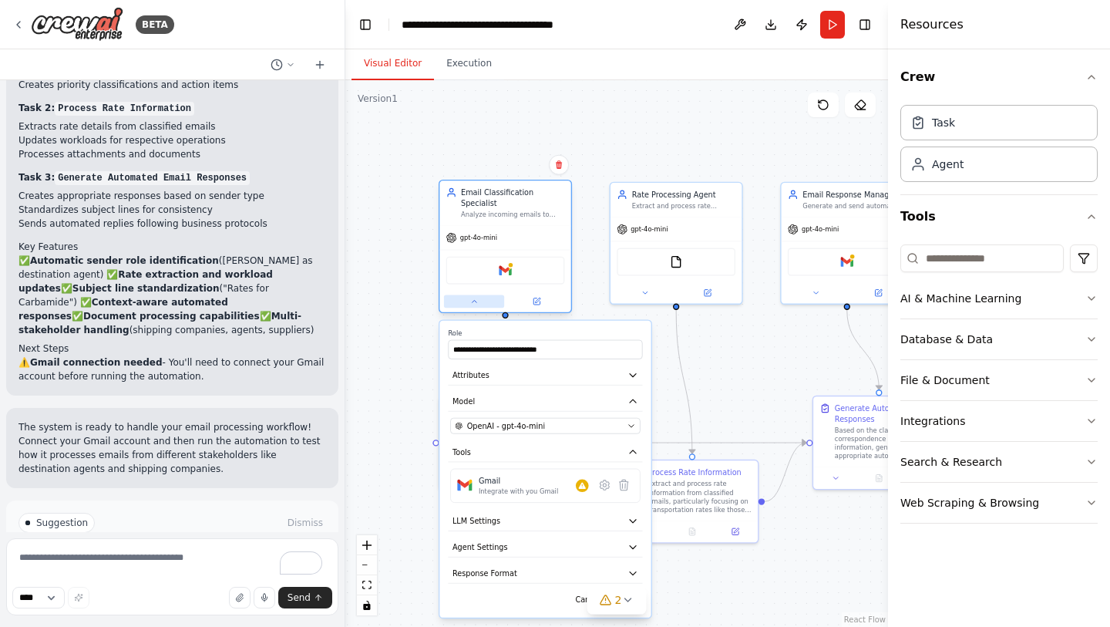
click at [470, 302] on icon at bounding box center [474, 301] width 8 height 8
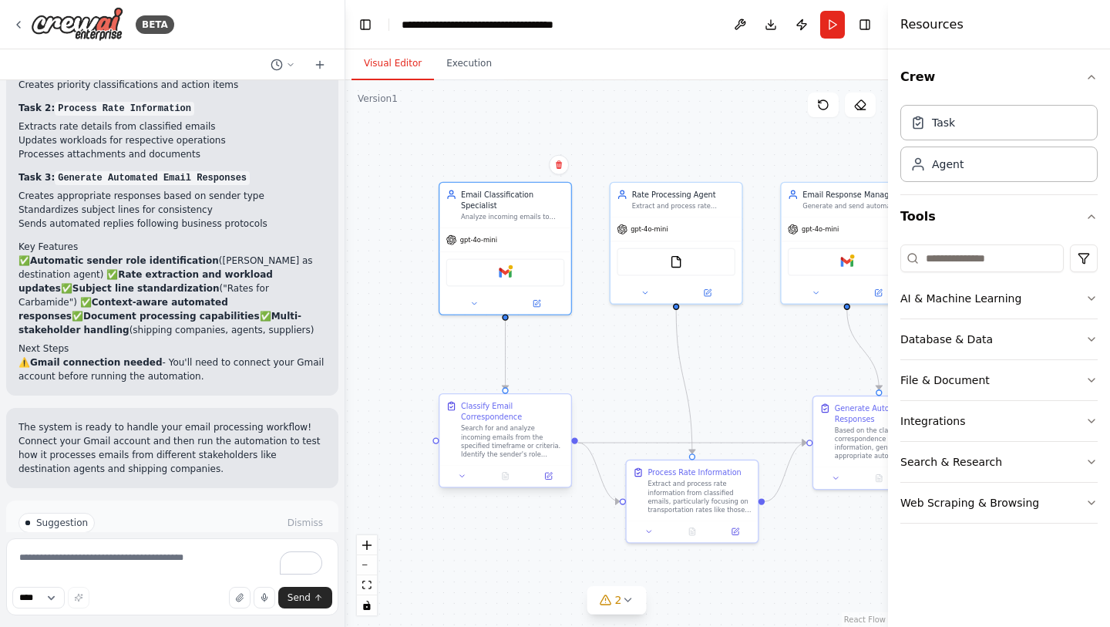
click at [514, 446] on div "Search for and analyze incoming emails from the specified timeframe or criteria…" at bounding box center [512, 441] width 103 height 34
click at [1095, 84] on button "Crew" at bounding box center [999, 77] width 197 height 43
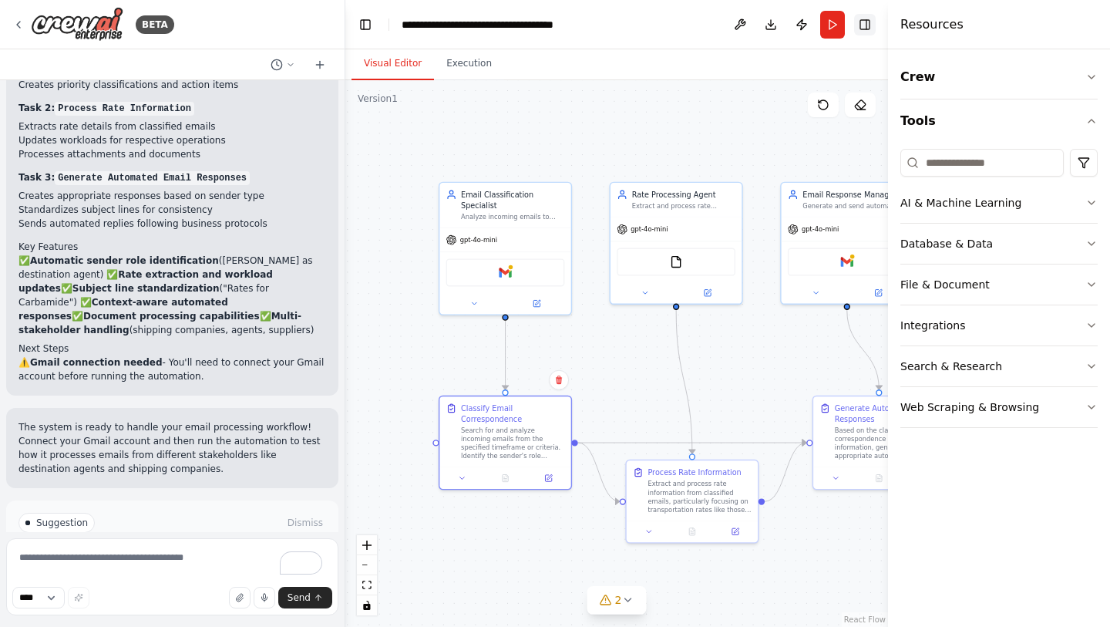
click at [871, 22] on button "Toggle Right Sidebar" at bounding box center [865, 25] width 22 height 22
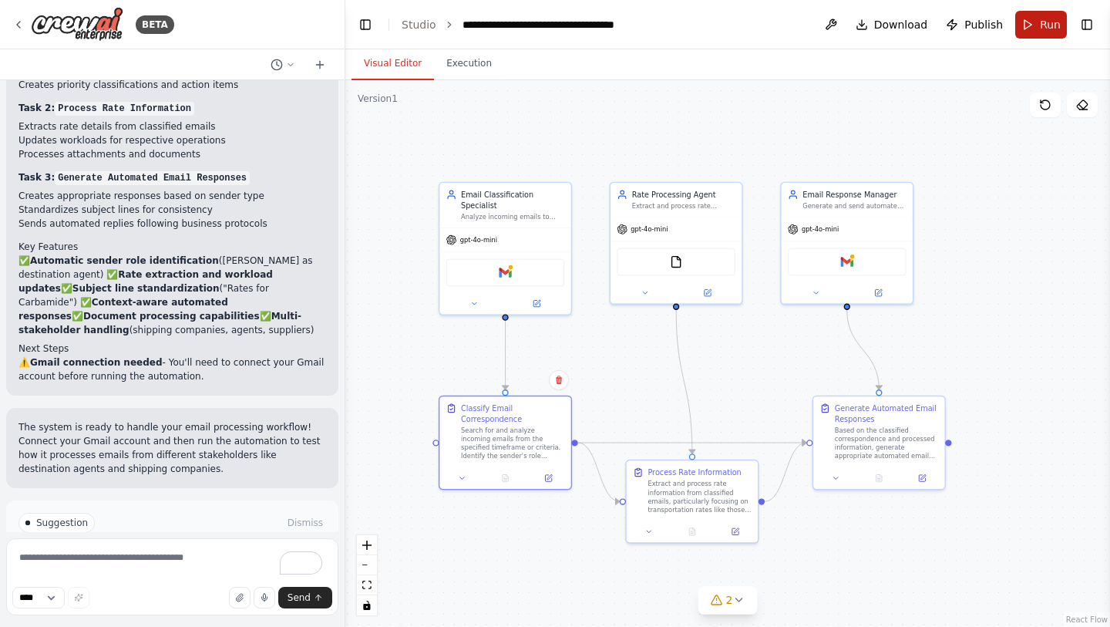
click at [1032, 25] on button "Run" at bounding box center [1041, 25] width 52 height 28
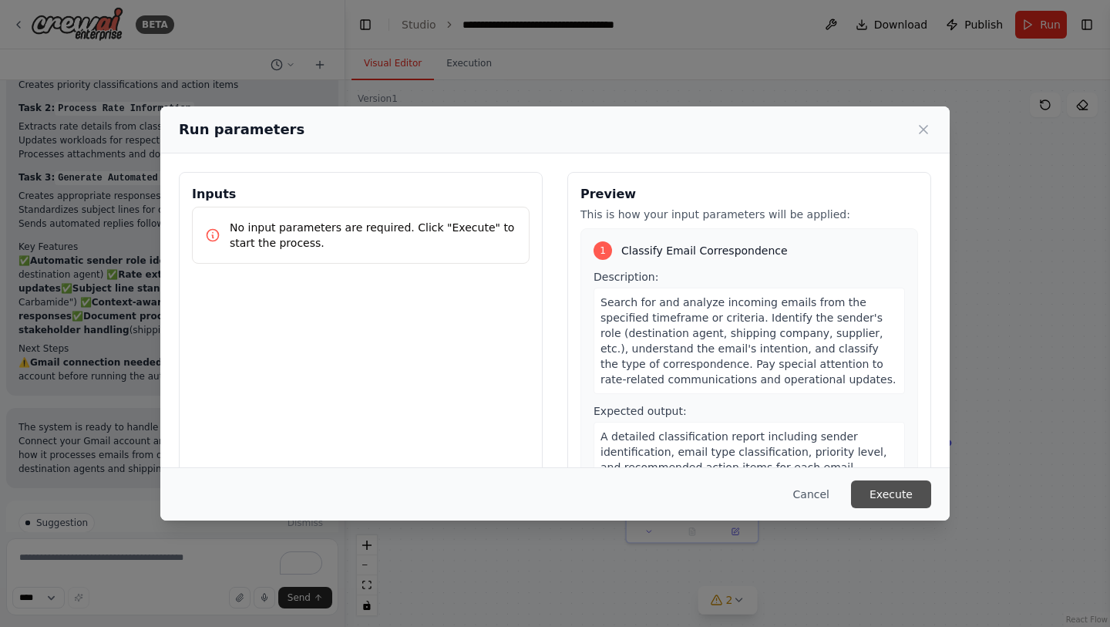
click at [889, 488] on button "Execute" at bounding box center [891, 494] width 80 height 28
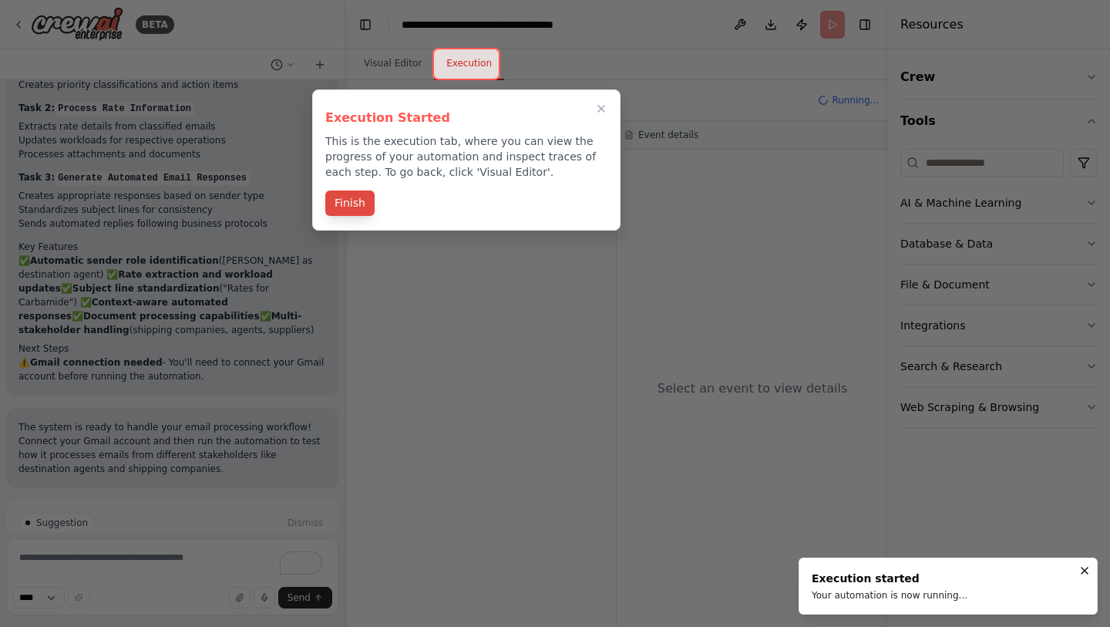
click at [352, 206] on button "Finish" at bounding box center [349, 202] width 49 height 25
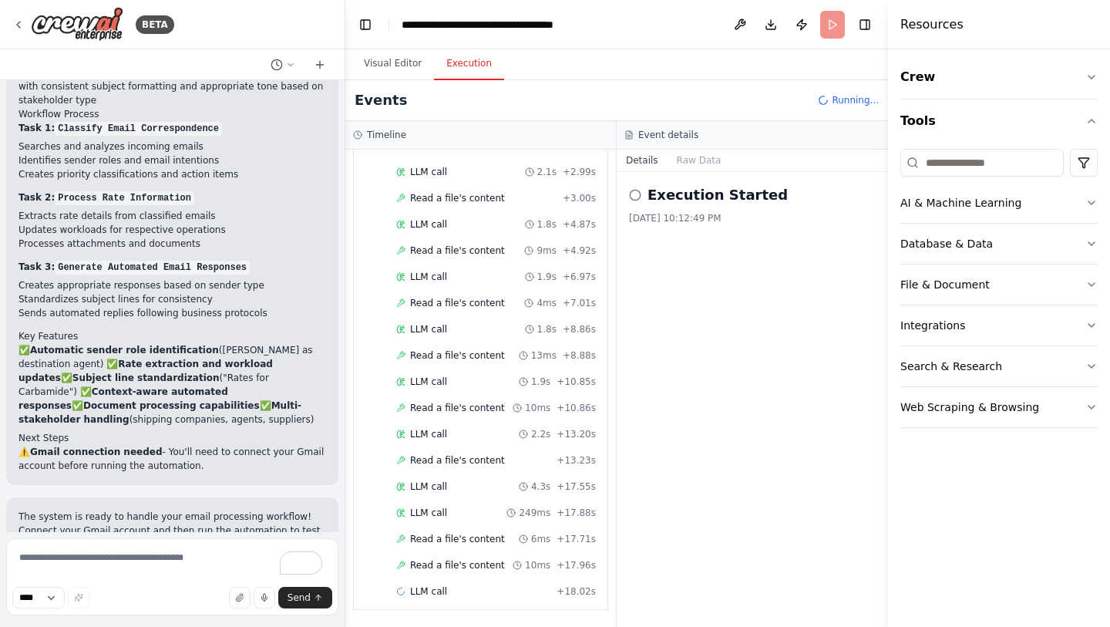
scroll to position [1631, 0]
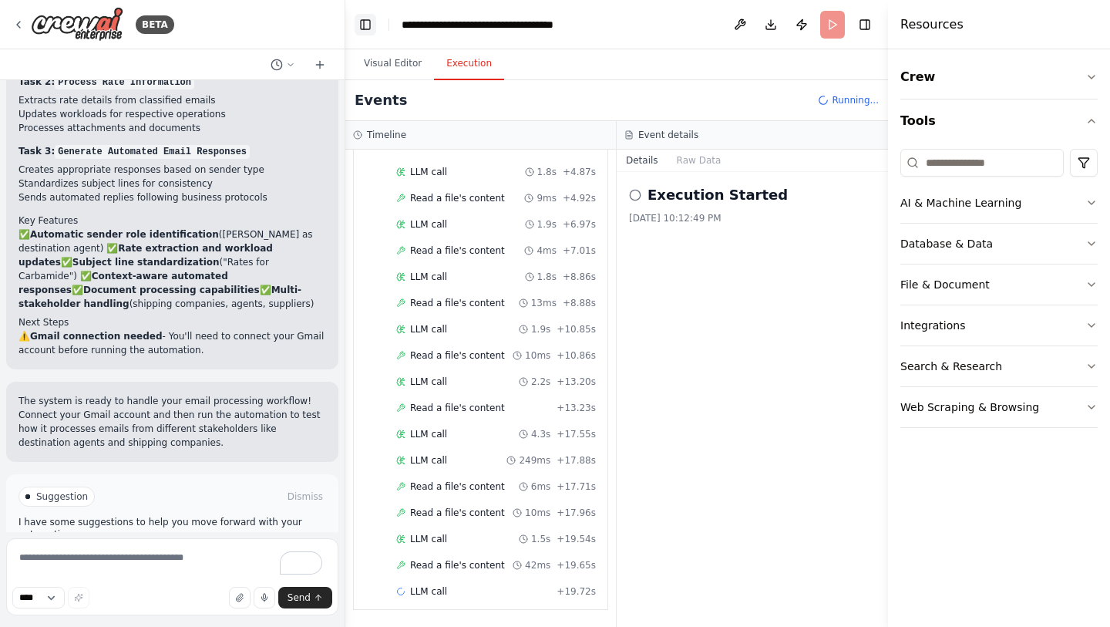
click at [361, 27] on button "Toggle Left Sidebar" at bounding box center [366, 25] width 22 height 22
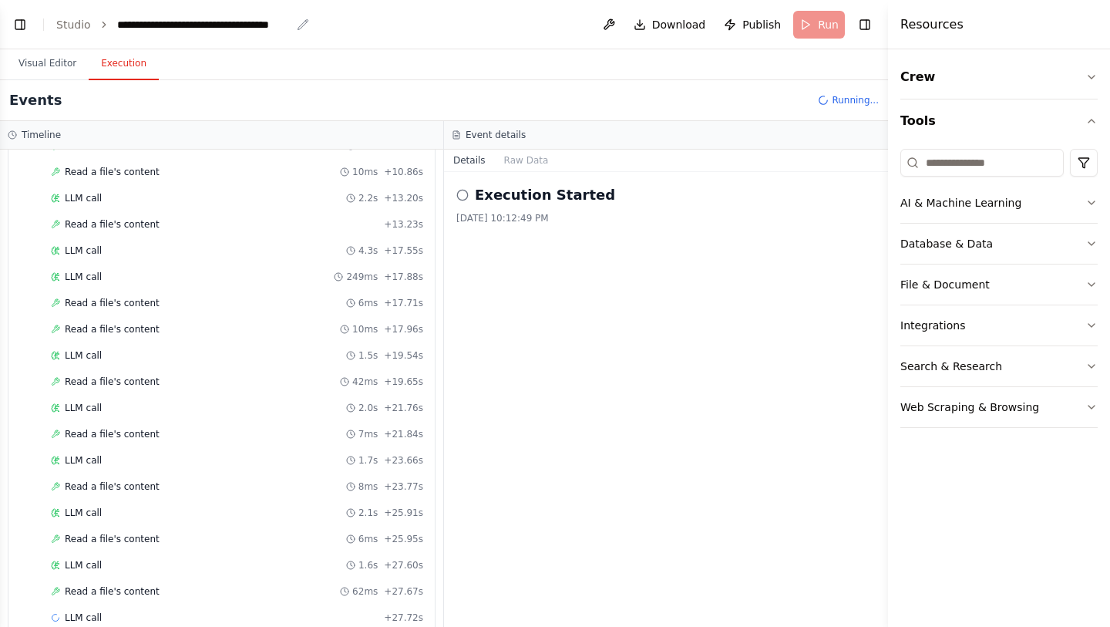
scroll to position [579, 0]
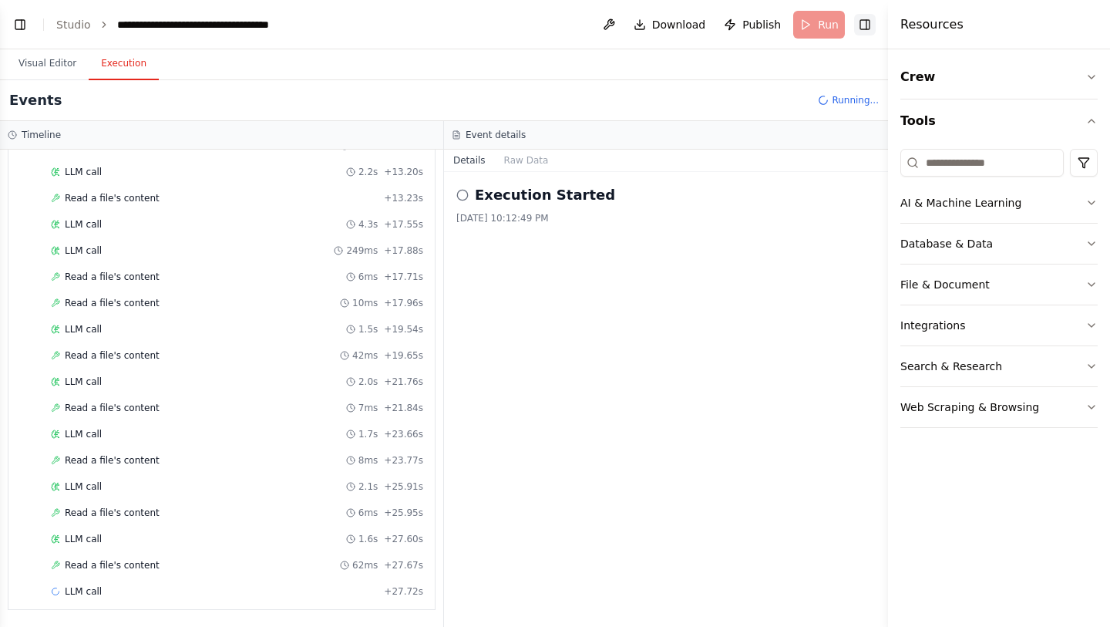
click at [871, 28] on button "Toggle Right Sidebar" at bounding box center [865, 25] width 22 height 22
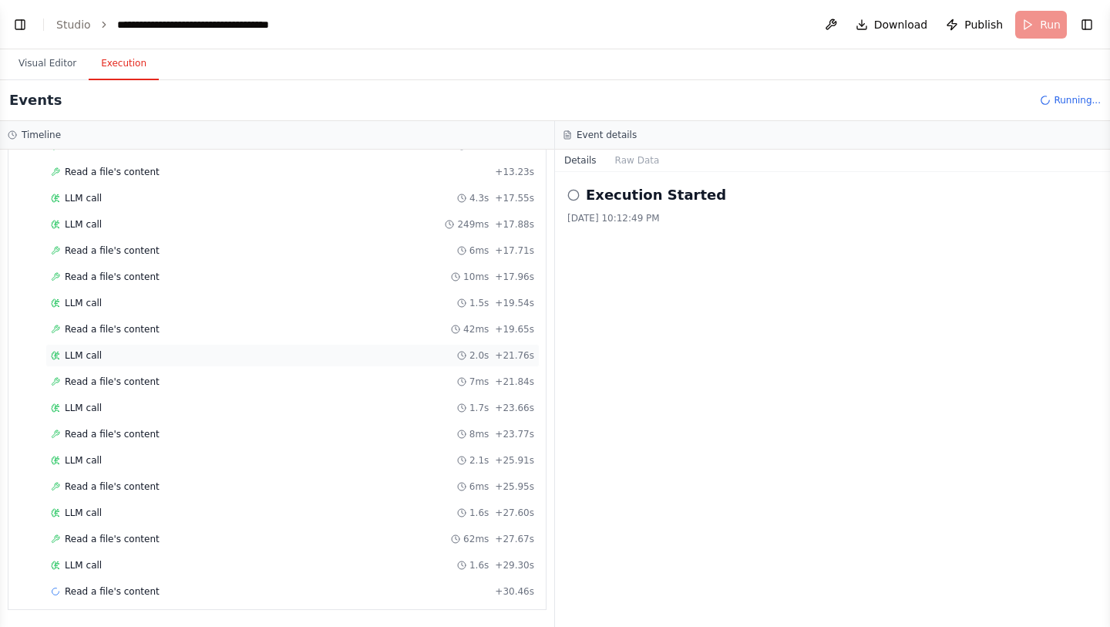
scroll to position [631, 0]
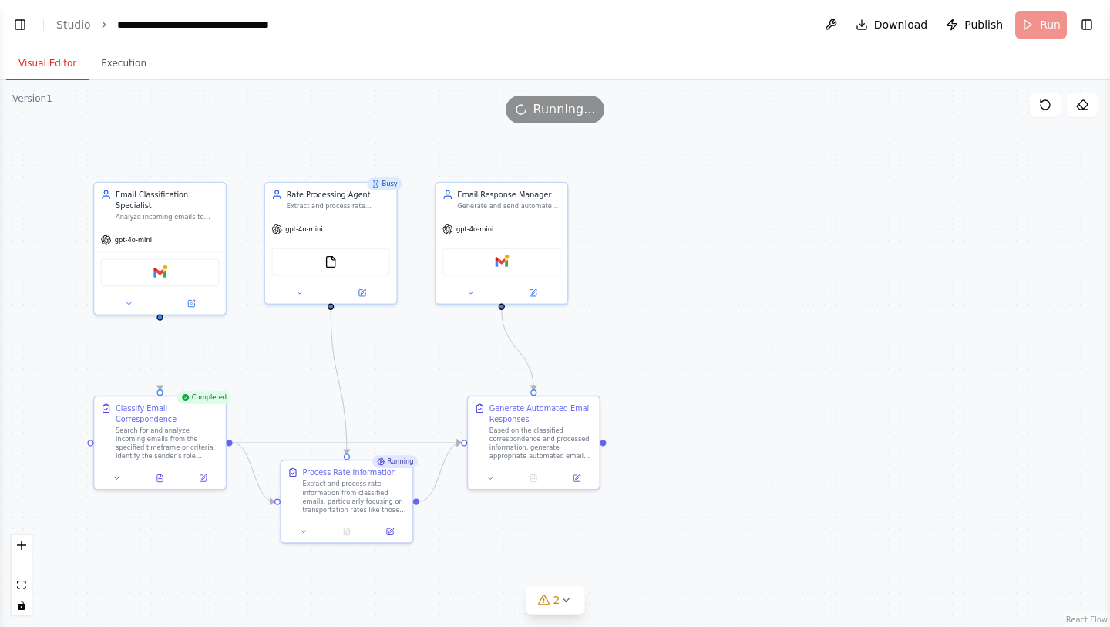
click at [49, 62] on button "Visual Editor" at bounding box center [47, 64] width 83 height 32
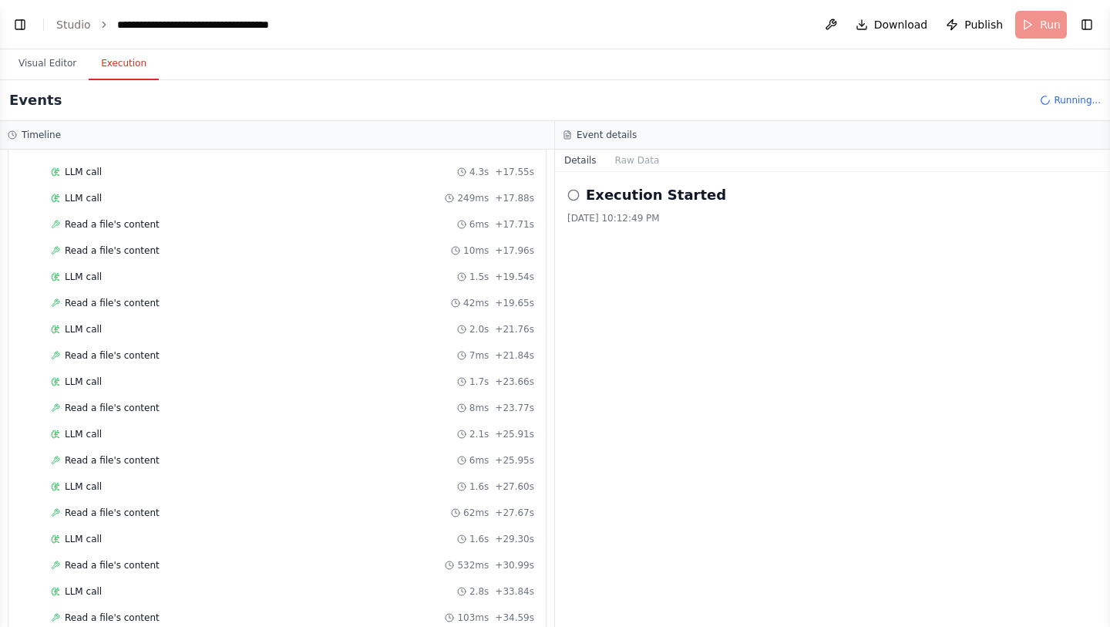
click at [116, 65] on button "Execution" at bounding box center [124, 64] width 70 height 32
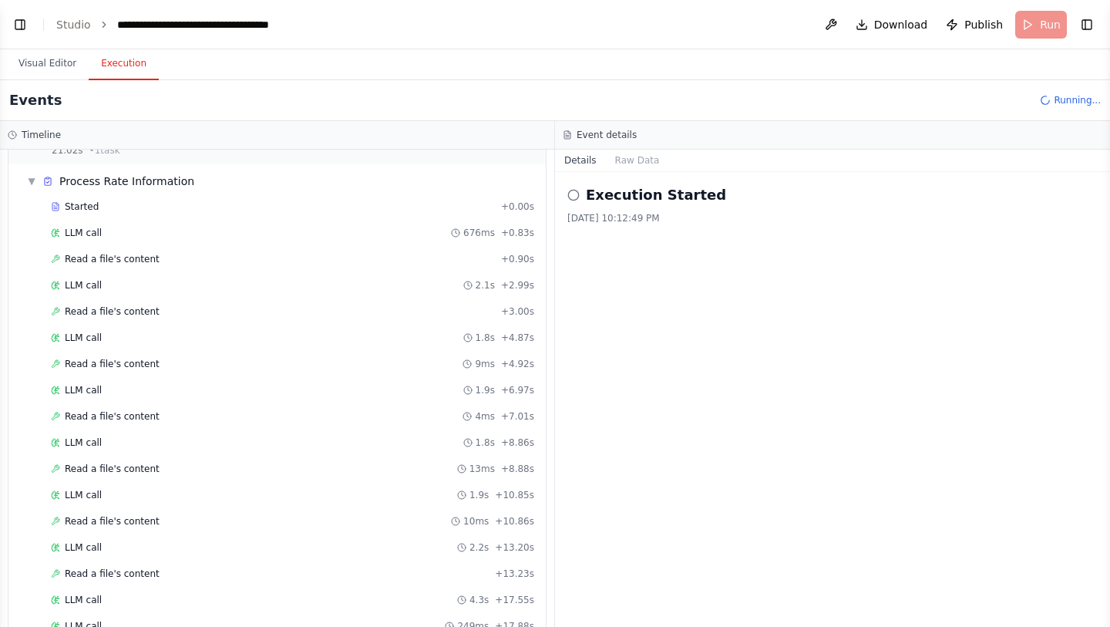
scroll to position [0, 0]
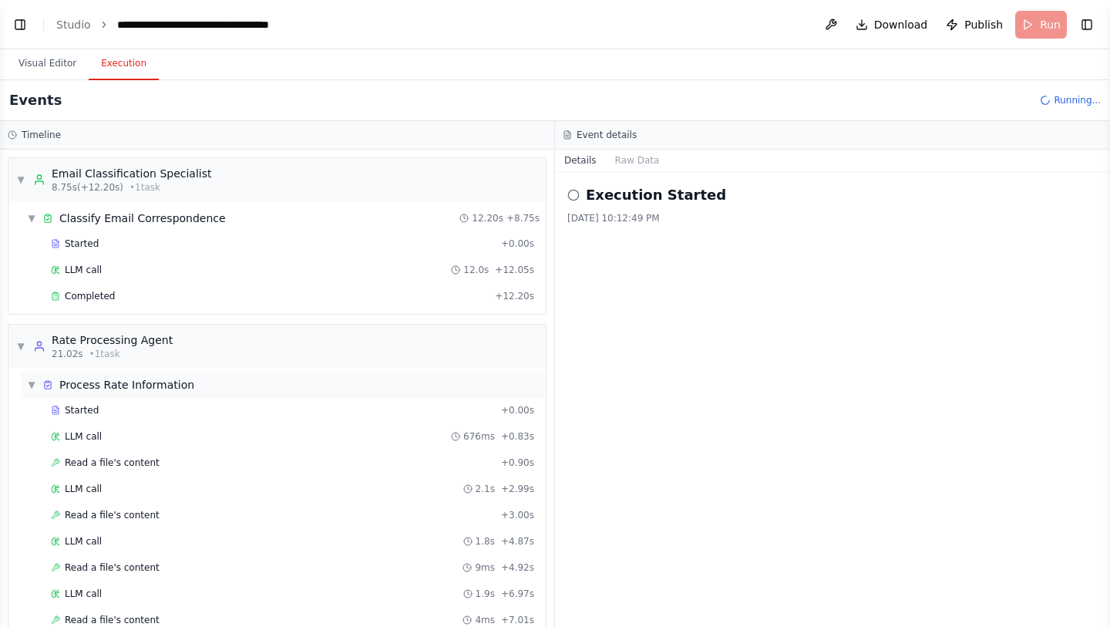
click at [29, 386] on span "▼" at bounding box center [31, 385] width 9 height 12
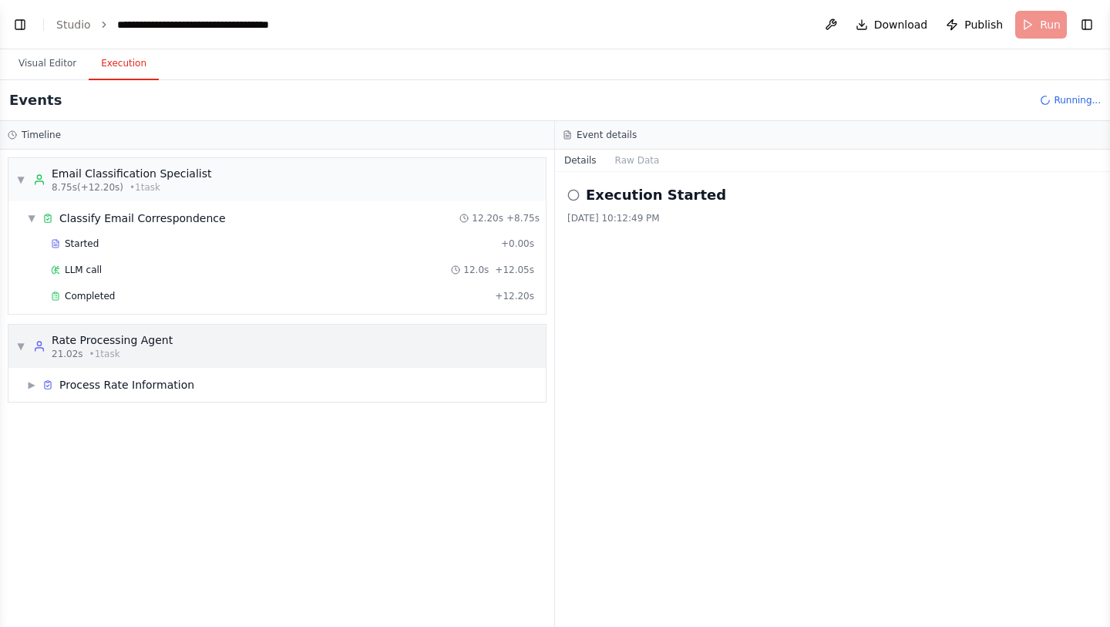
click at [24, 342] on span "▼" at bounding box center [20, 346] width 9 height 12
click at [23, 182] on span "▼" at bounding box center [20, 179] width 9 height 12
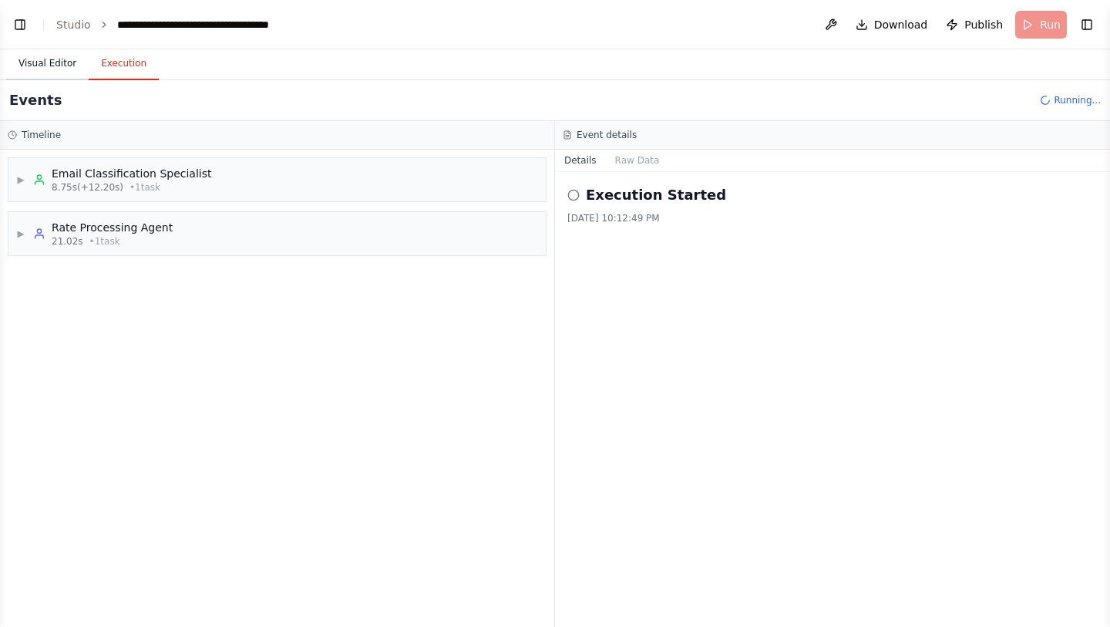
click at [55, 62] on button "Visual Editor" at bounding box center [47, 64] width 83 height 32
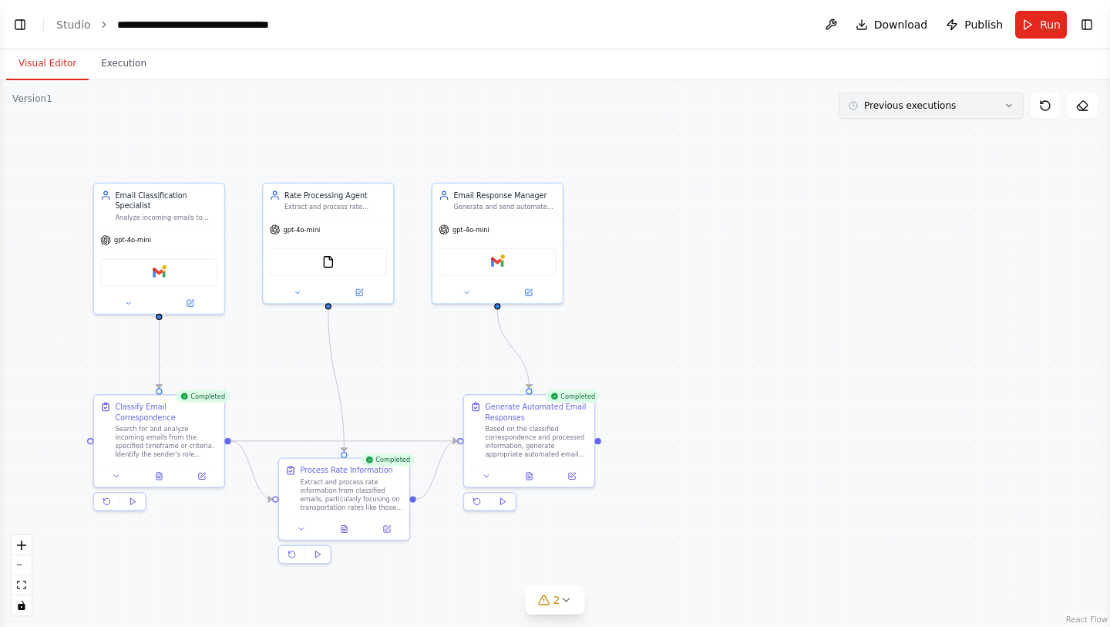
click at [907, 108] on span "Previous executions" at bounding box center [910, 105] width 92 height 12
click at [1085, 102] on icon at bounding box center [1082, 105] width 10 height 9
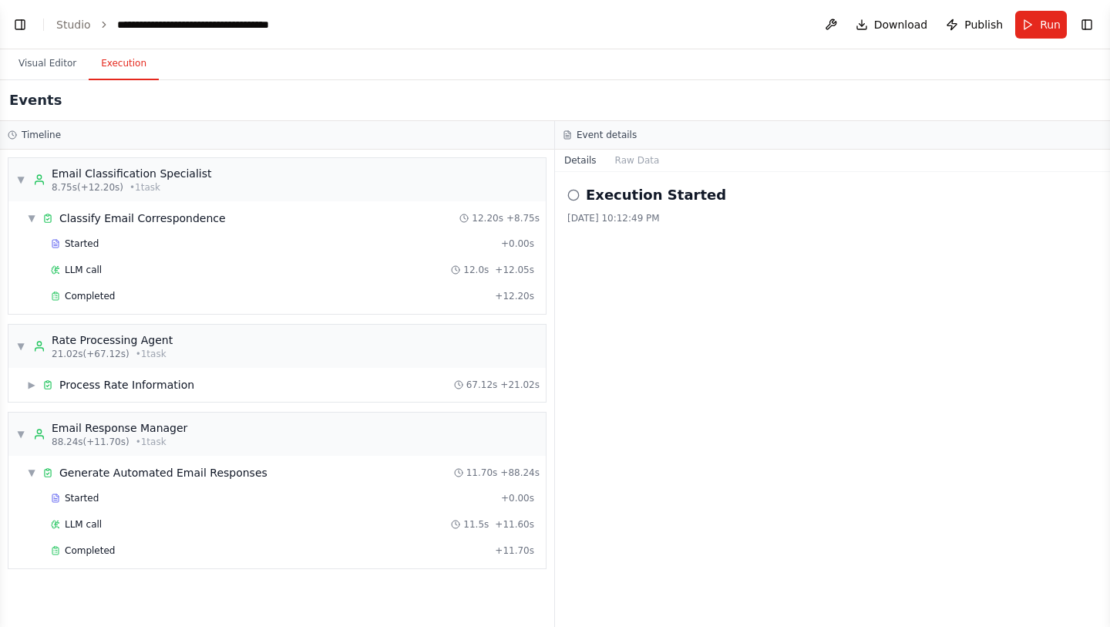
click at [130, 62] on button "Execution" at bounding box center [124, 64] width 70 height 32
click at [18, 175] on span "▼" at bounding box center [20, 179] width 9 height 12
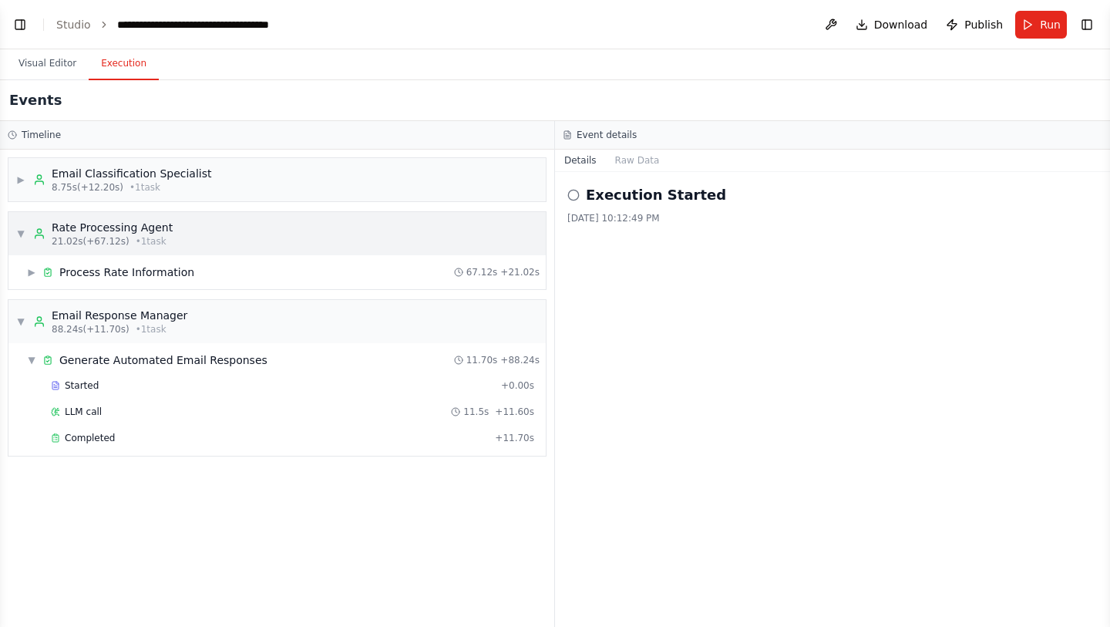
click at [22, 227] on span "▼" at bounding box center [20, 233] width 9 height 12
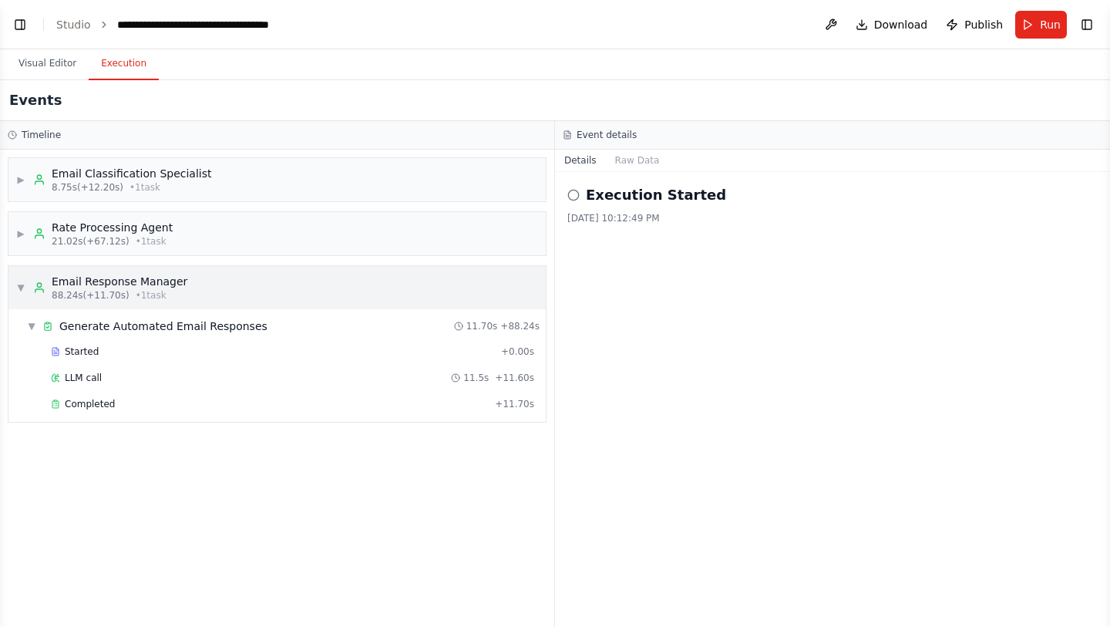
click at [22, 283] on span "▼" at bounding box center [20, 287] width 9 height 12
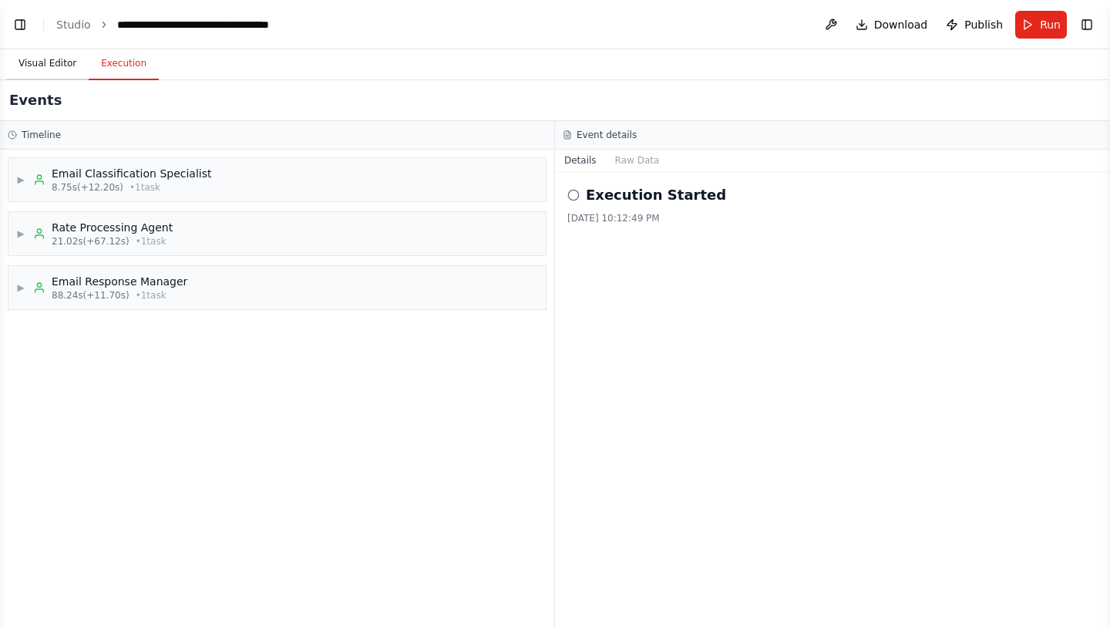
click at [36, 69] on button "Visual Editor" at bounding box center [47, 64] width 83 height 32
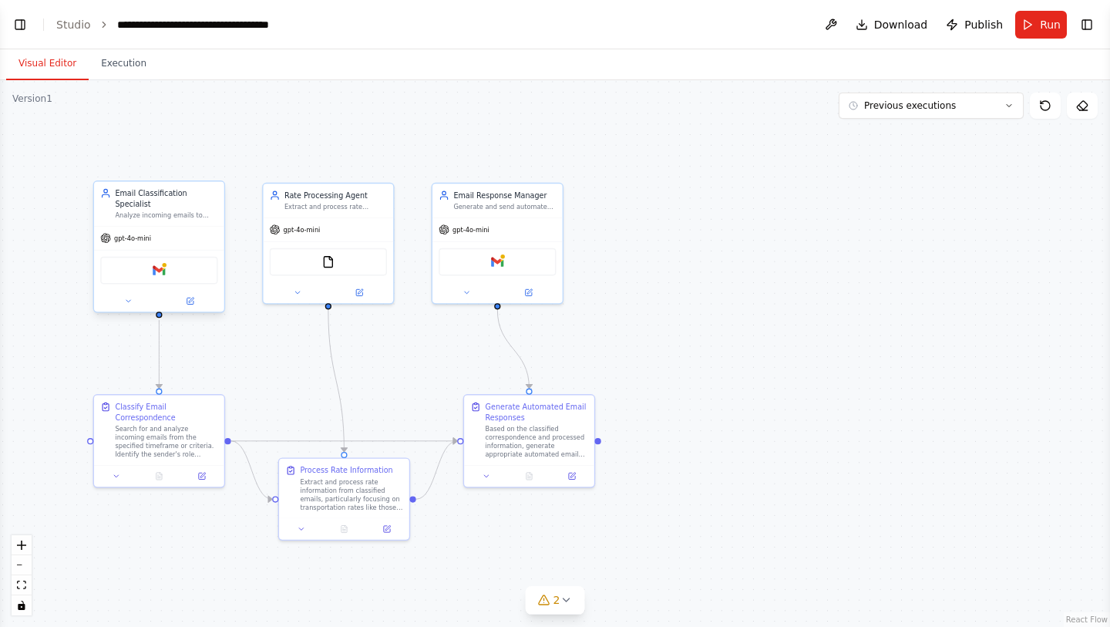
click at [149, 227] on div "gpt-4o-mini" at bounding box center [159, 238] width 130 height 23
click at [161, 269] on img at bounding box center [159, 270] width 12 height 12
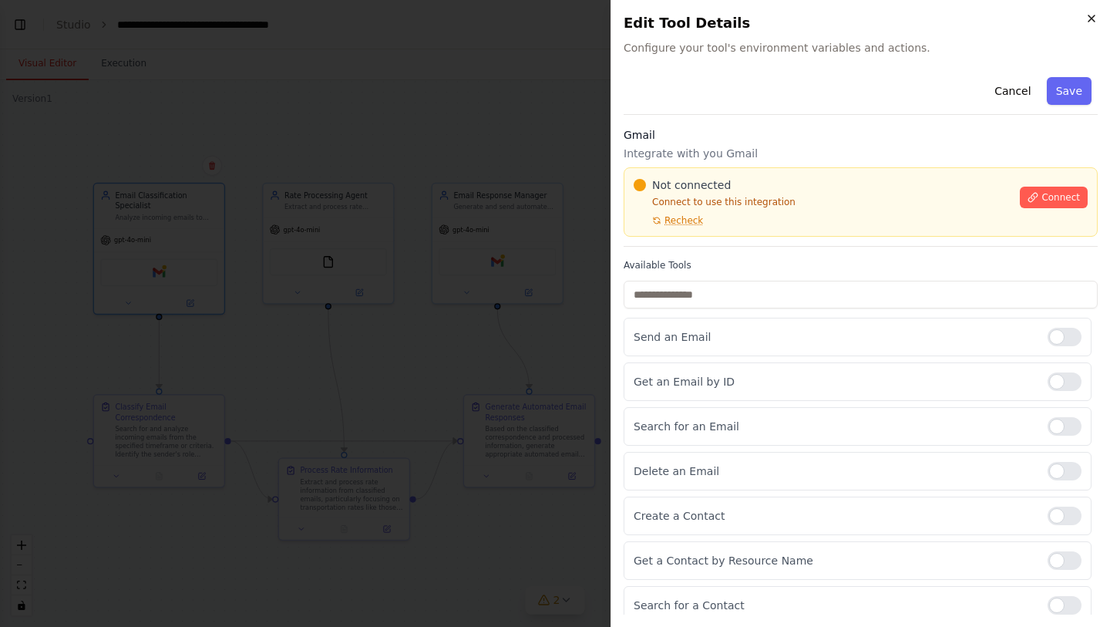
click at [1086, 22] on icon "button" at bounding box center [1092, 18] width 12 height 12
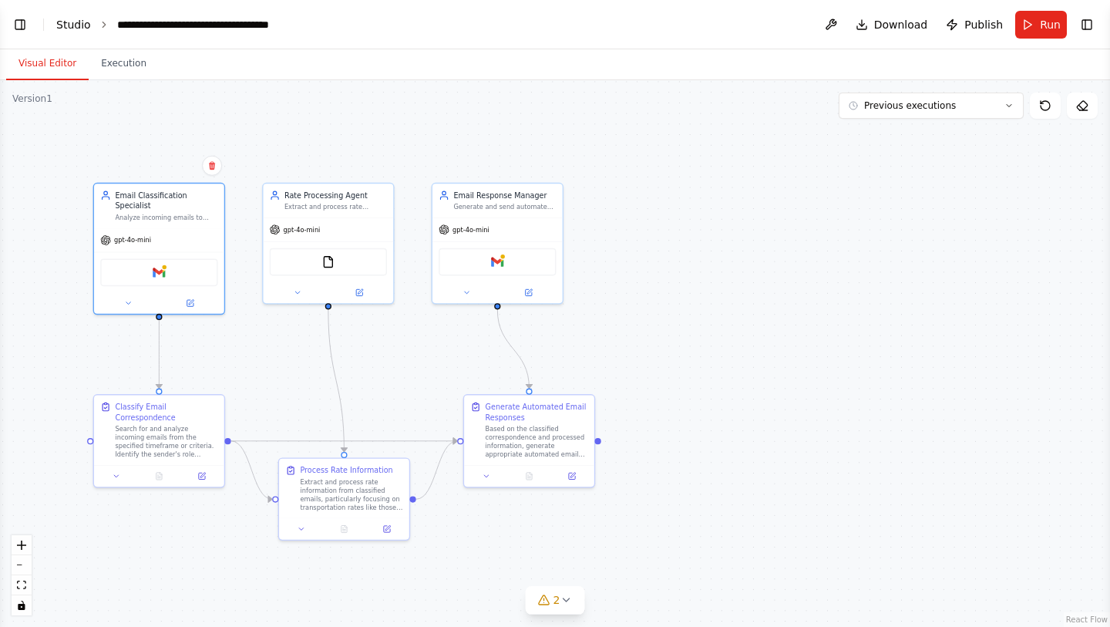
click at [72, 28] on link "Studio" at bounding box center [73, 25] width 35 height 12
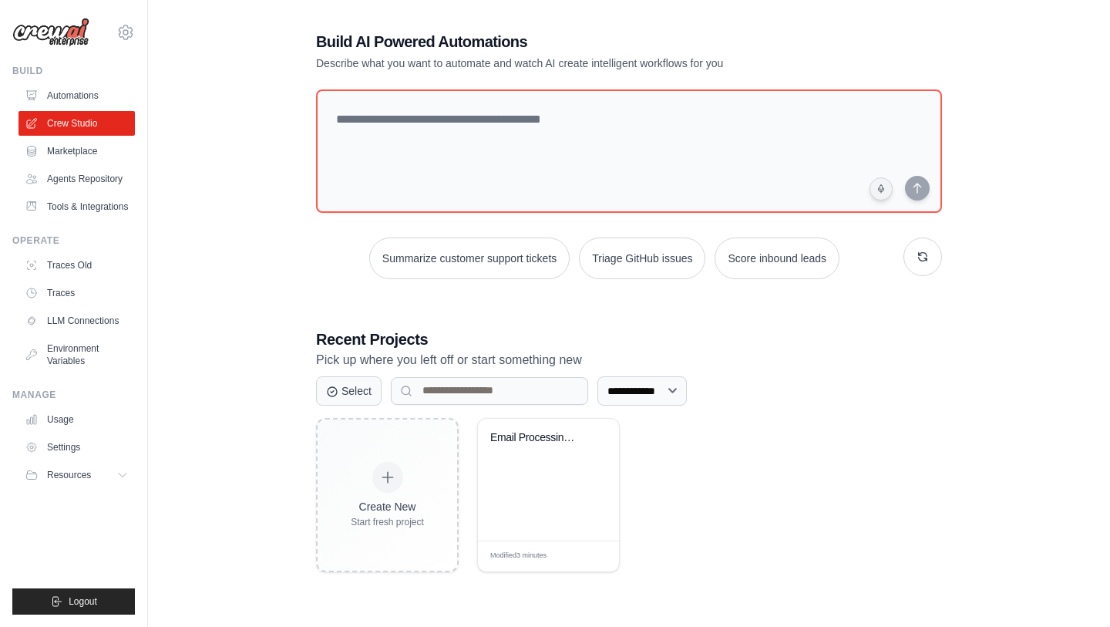
scroll to position [31, 0]
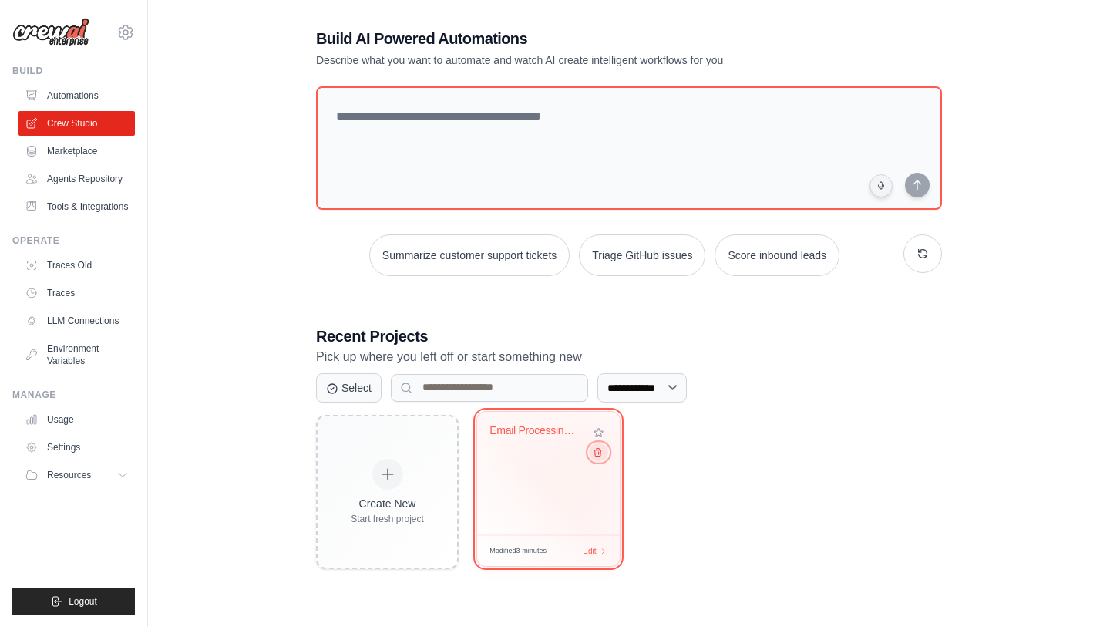
click at [601, 453] on icon at bounding box center [598, 451] width 10 height 10
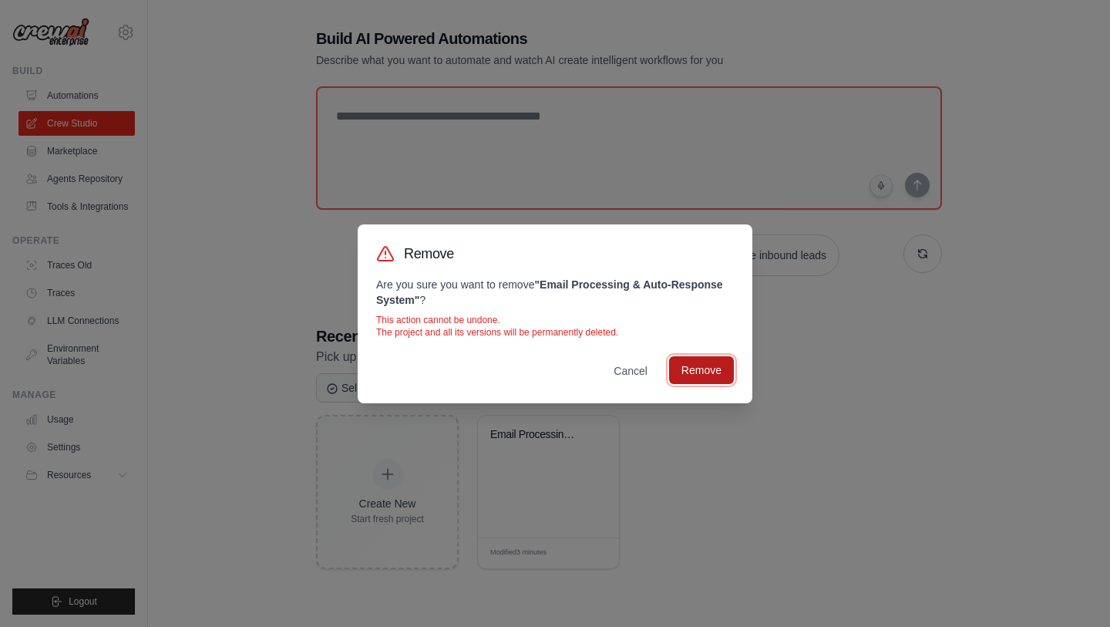
click at [692, 379] on button "Remove" at bounding box center [701, 370] width 65 height 28
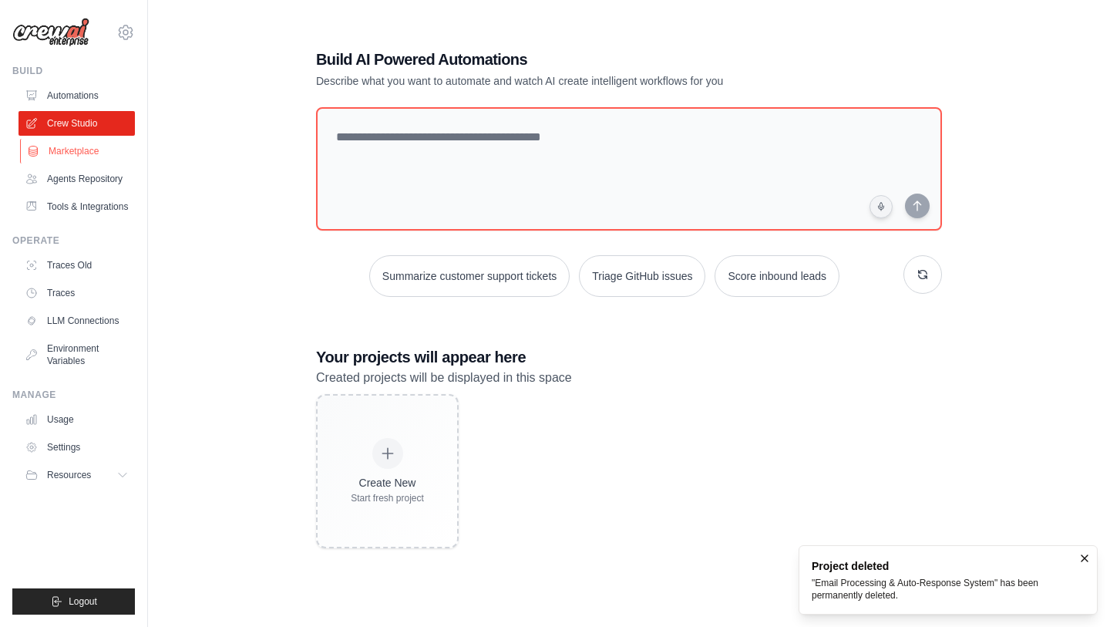
click at [93, 145] on link "Marketplace" at bounding box center [78, 151] width 116 height 25
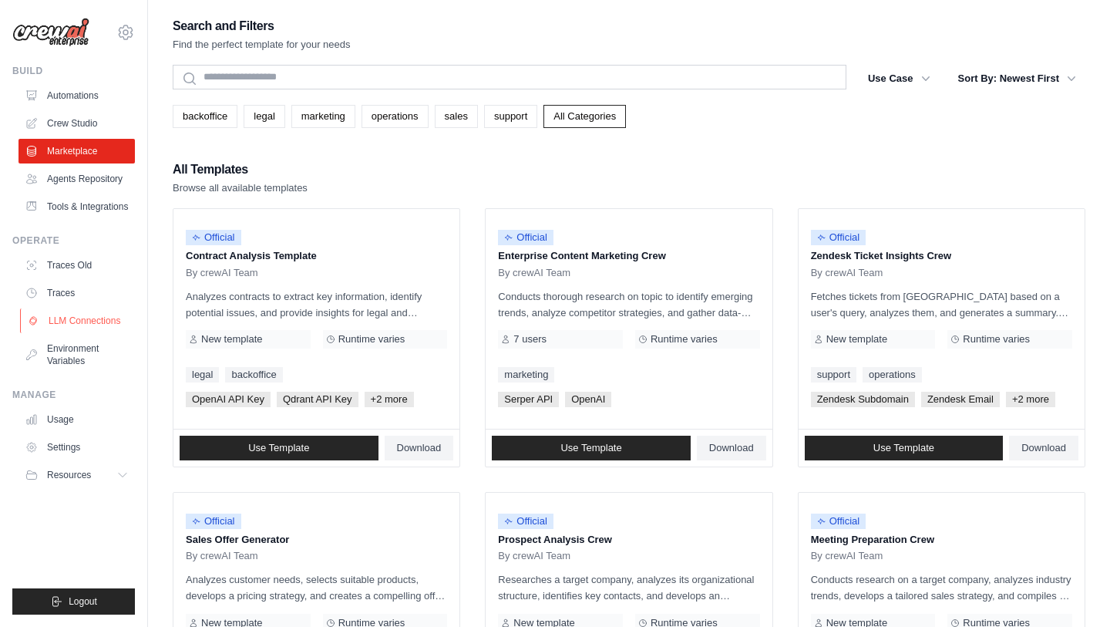
click at [95, 333] on link "LLM Connections" at bounding box center [78, 320] width 116 height 25
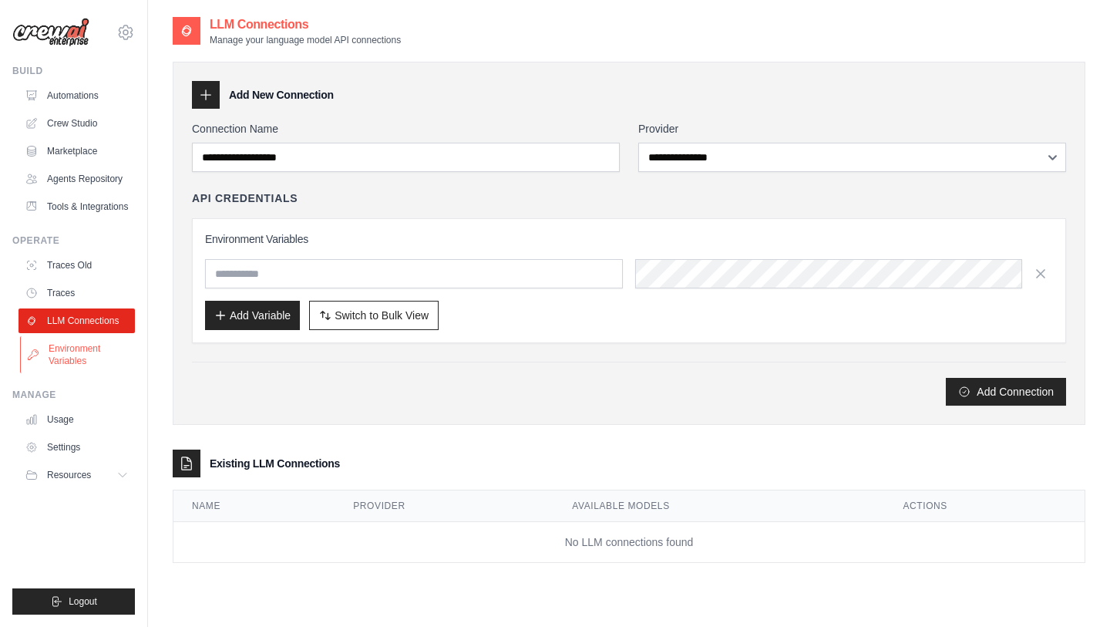
click at [95, 359] on link "Environment Variables" at bounding box center [78, 354] width 116 height 37
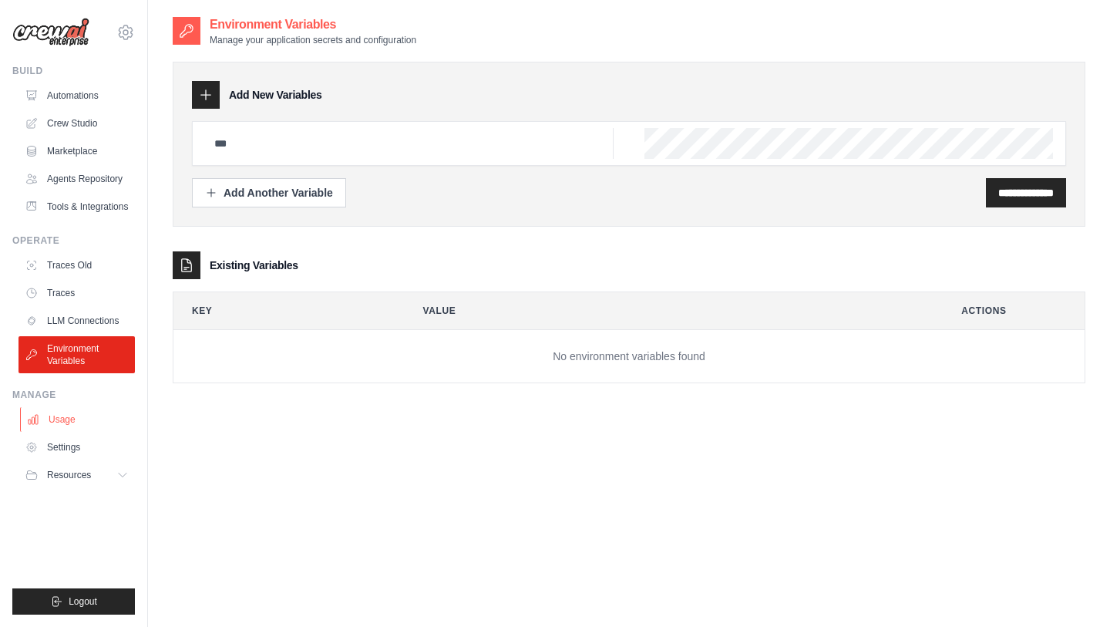
click at [81, 428] on link "Usage" at bounding box center [78, 419] width 116 height 25
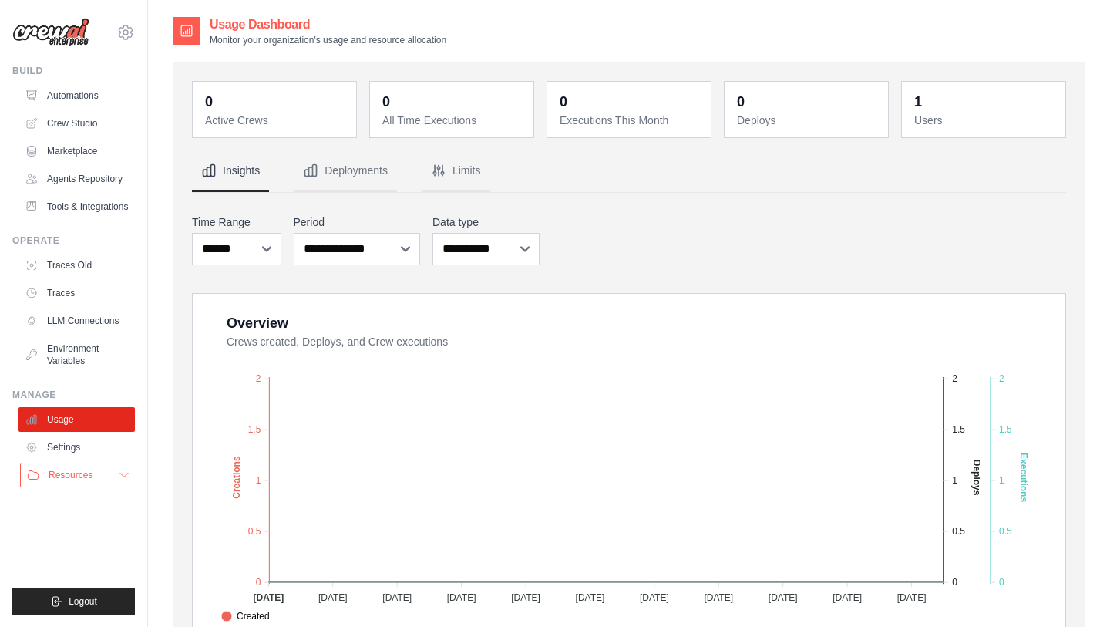
click at [84, 481] on span "Resources" at bounding box center [71, 475] width 44 height 12
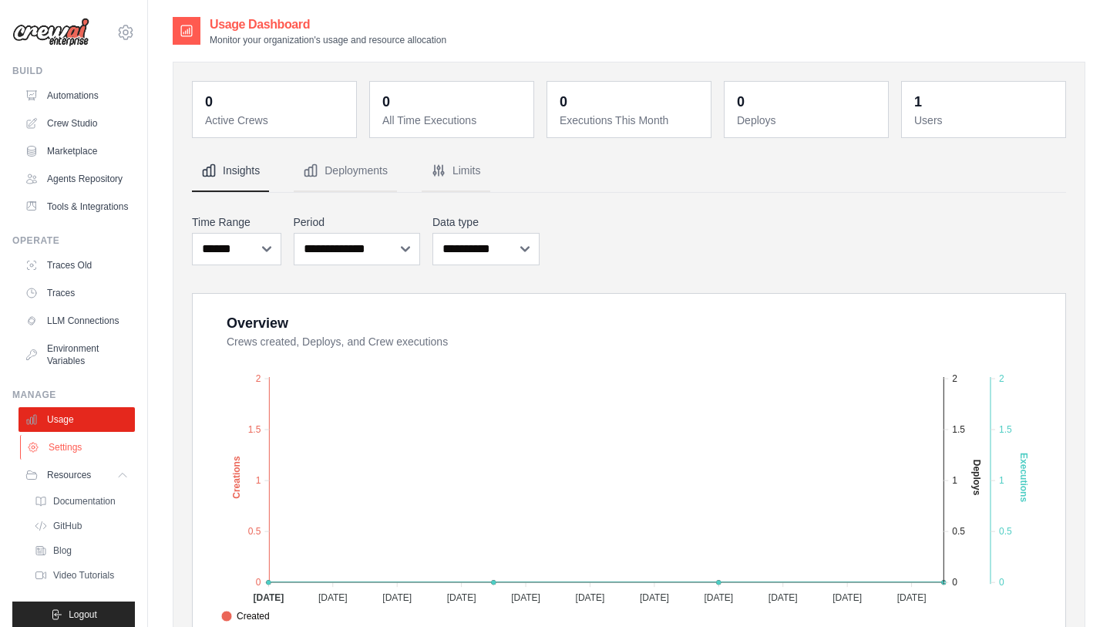
click at [78, 460] on link "Settings" at bounding box center [78, 447] width 116 height 25
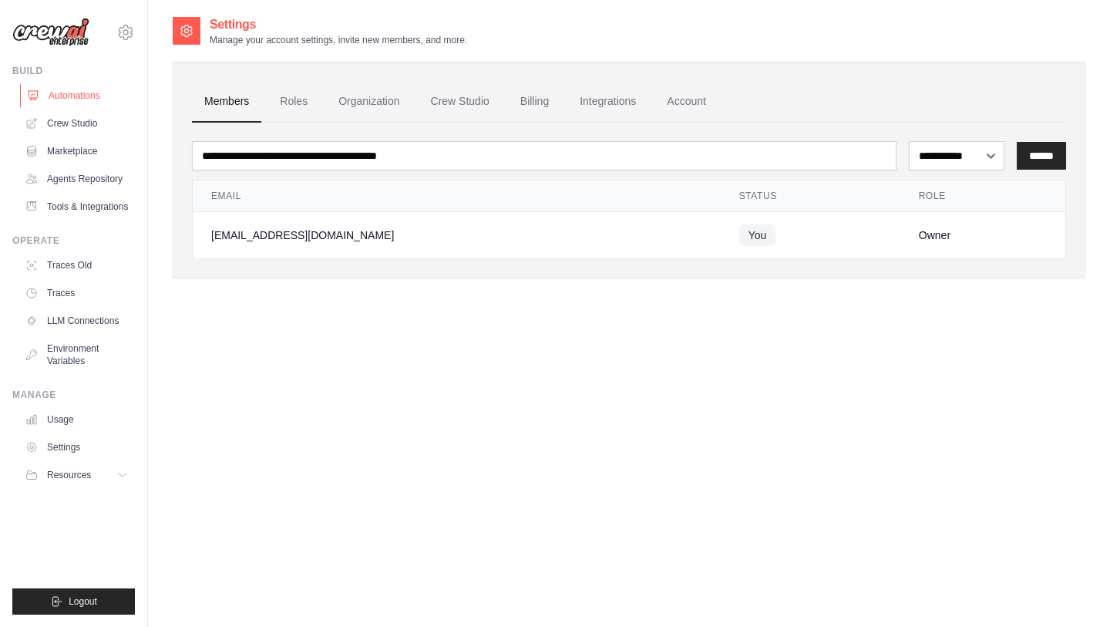
click at [81, 93] on link "Automations" at bounding box center [78, 95] width 116 height 25
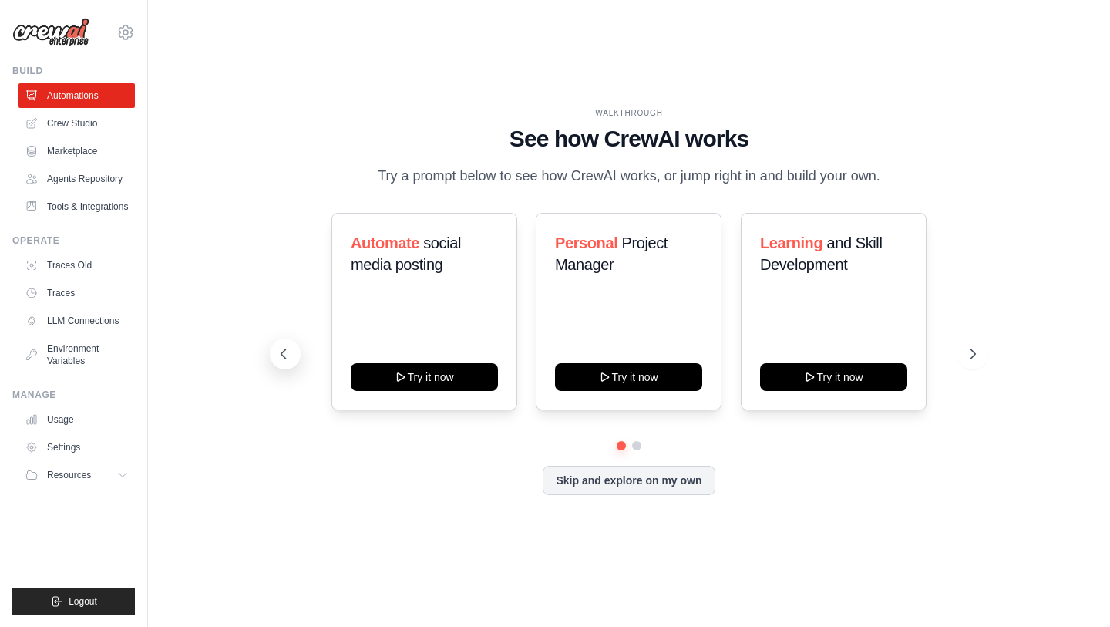
click at [283, 362] on icon at bounding box center [283, 353] width 15 height 15
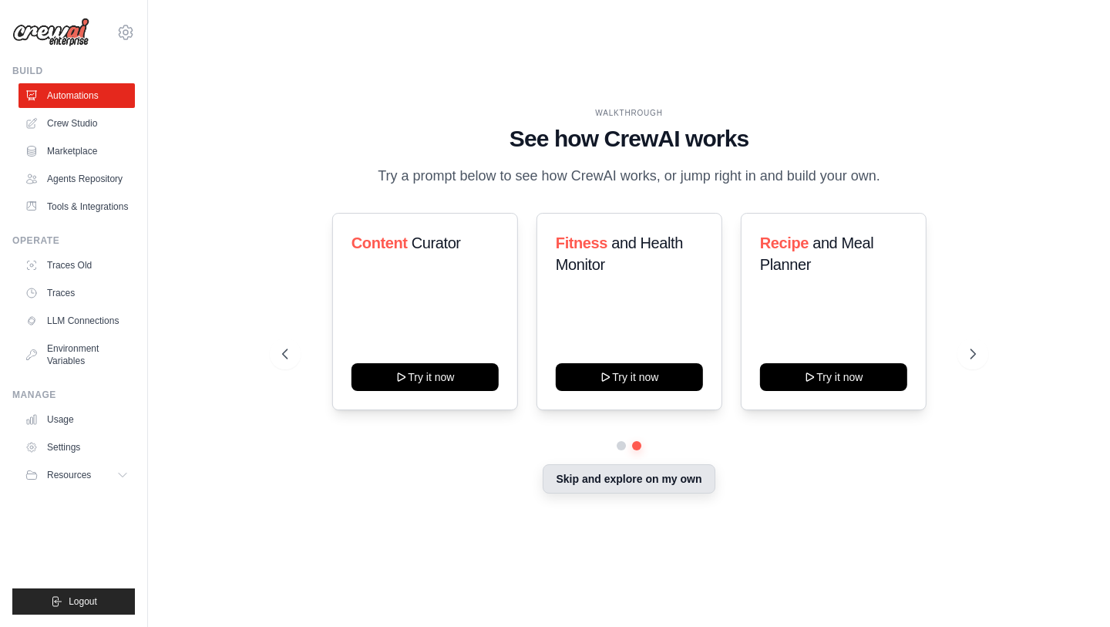
click at [573, 493] on button "Skip and explore on my own" at bounding box center [629, 478] width 172 height 29
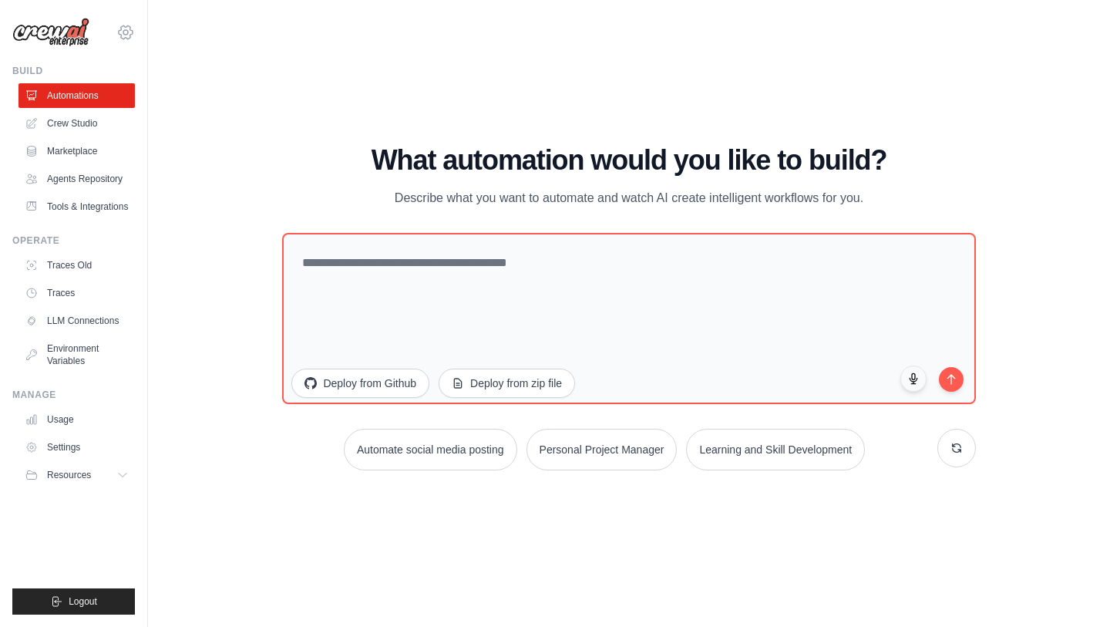
click at [130, 30] on icon at bounding box center [126, 31] width 14 height 13
click at [149, 99] on span "Settings" at bounding box center [191, 95] width 122 height 15
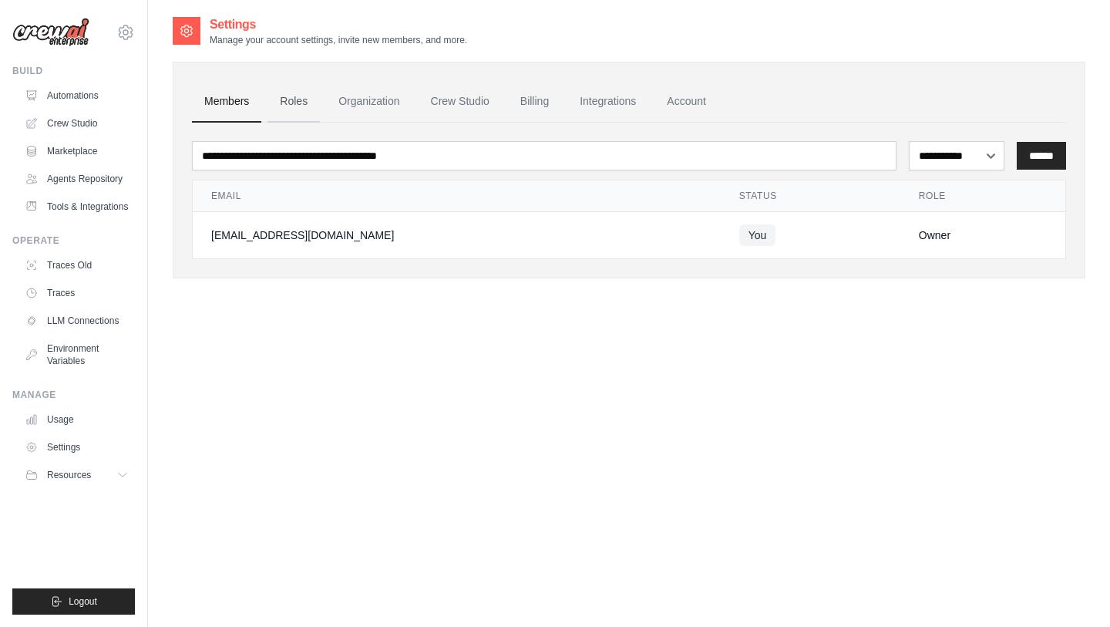
click at [296, 93] on link "Roles" at bounding box center [294, 102] width 52 height 42
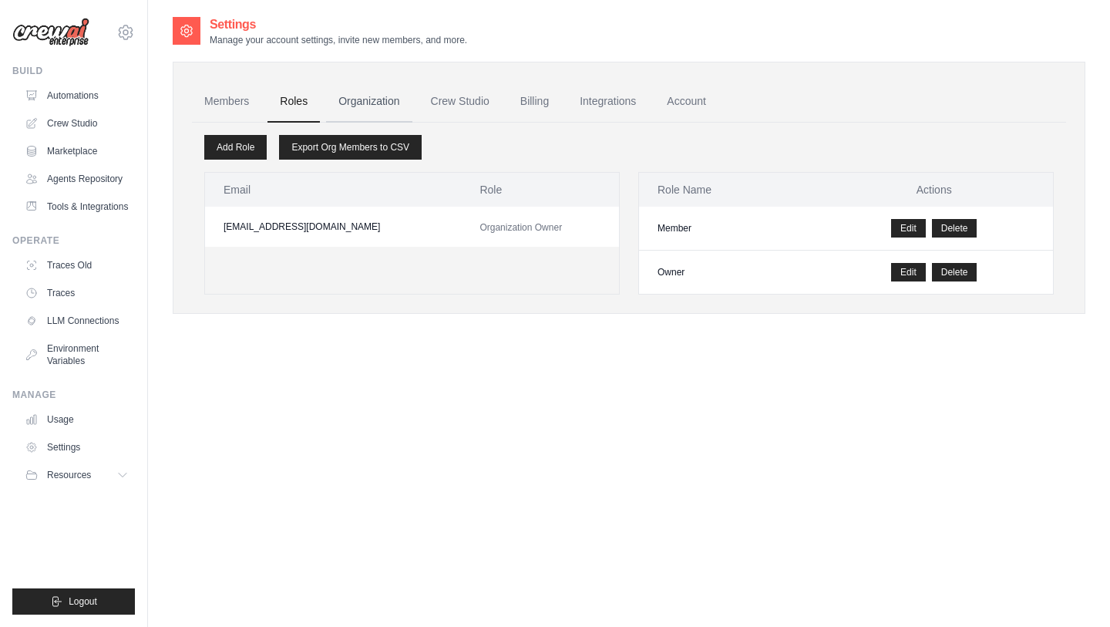
click at [370, 96] on link "Organization" at bounding box center [369, 102] width 86 height 42
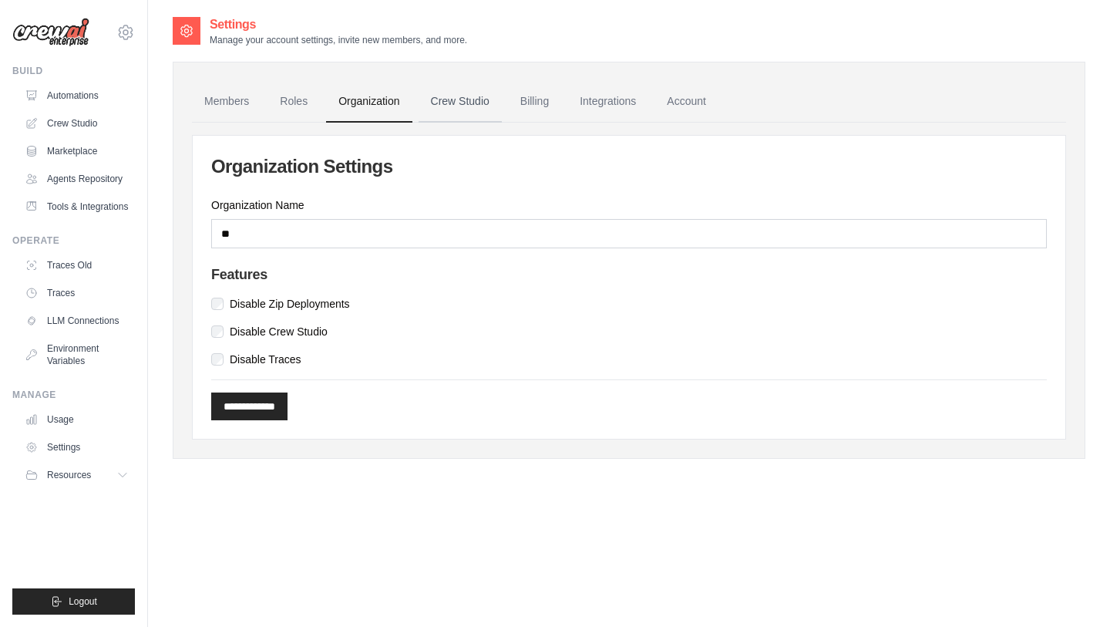
click at [449, 101] on link "Crew Studio" at bounding box center [460, 102] width 83 height 42
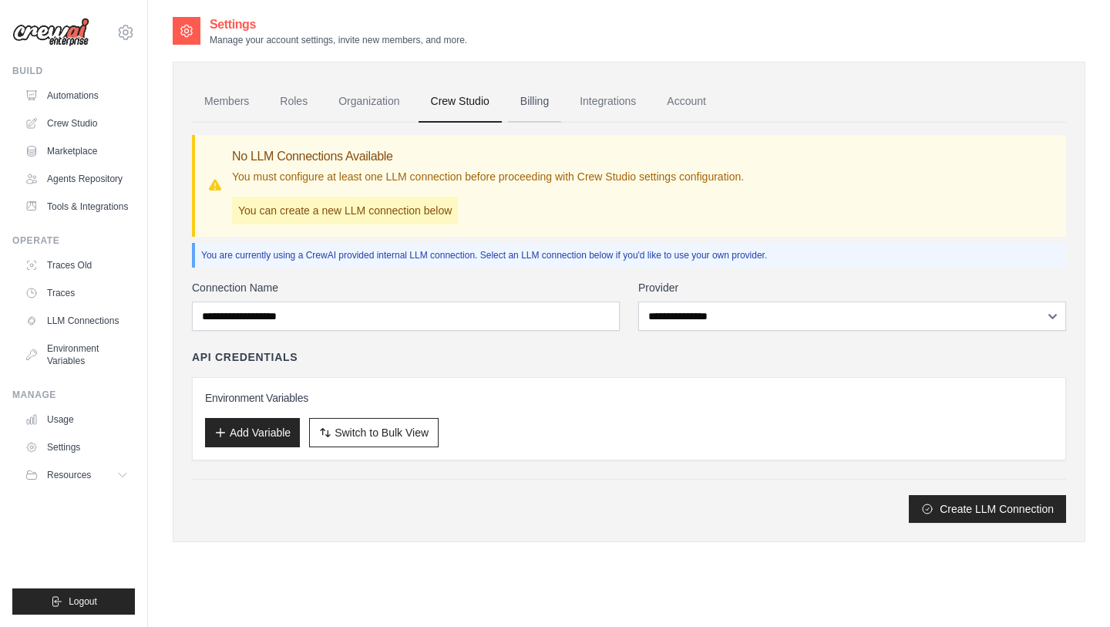
click at [560, 99] on link "Billing" at bounding box center [534, 102] width 53 height 42
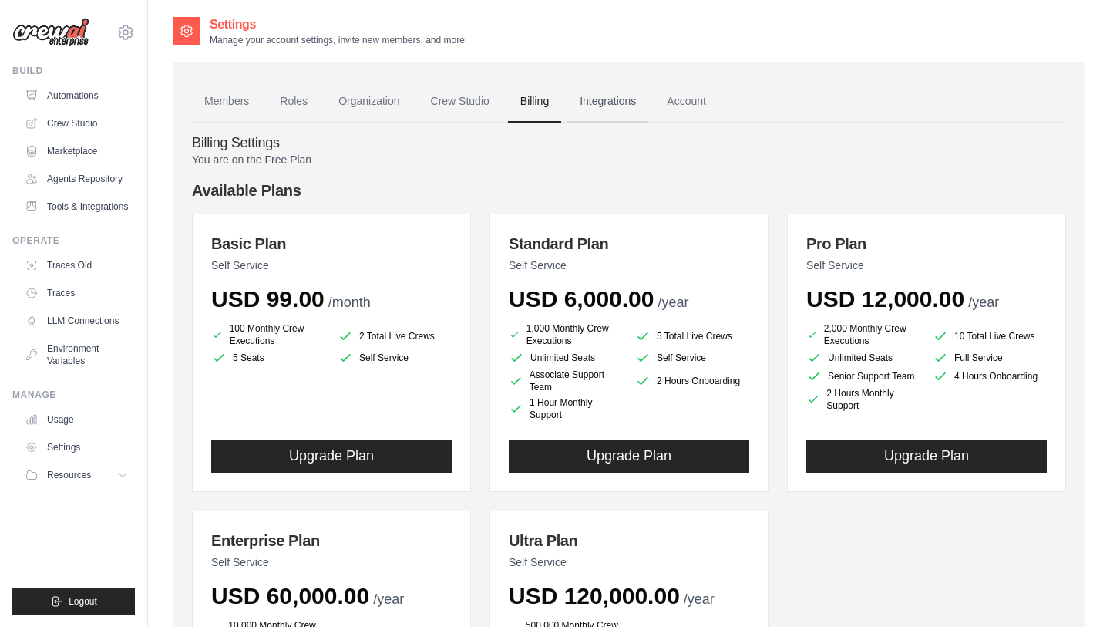
click at [615, 104] on link "Integrations" at bounding box center [607, 102] width 81 height 42
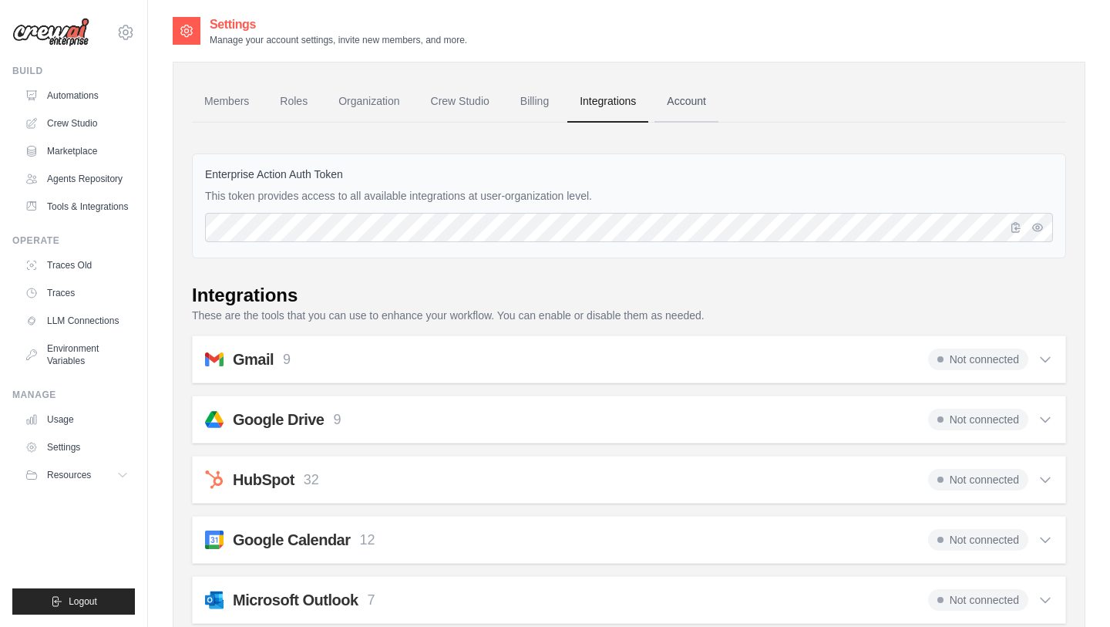
click at [700, 109] on link "Account" at bounding box center [687, 102] width 64 height 42
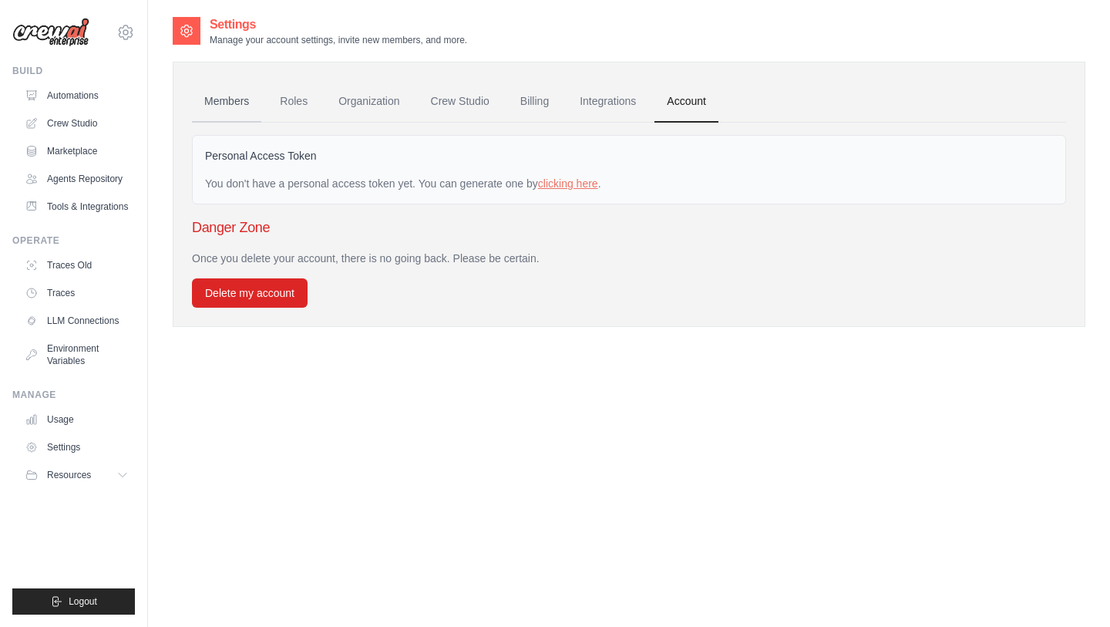
click at [240, 103] on link "Members" at bounding box center [226, 102] width 69 height 42
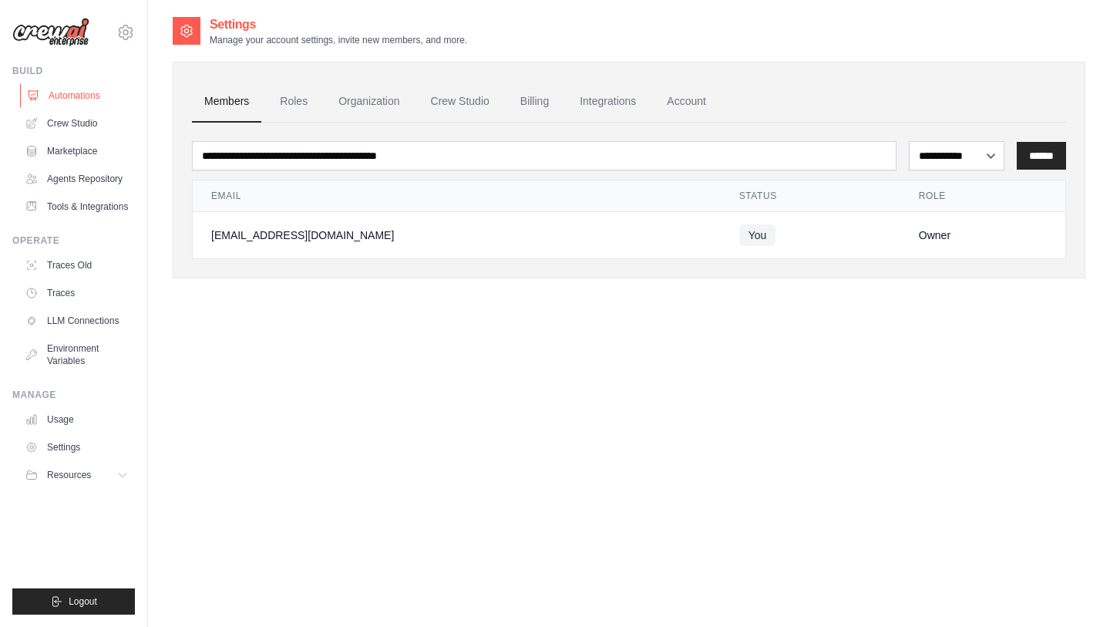
click at [71, 97] on link "Automations" at bounding box center [78, 95] width 116 height 25
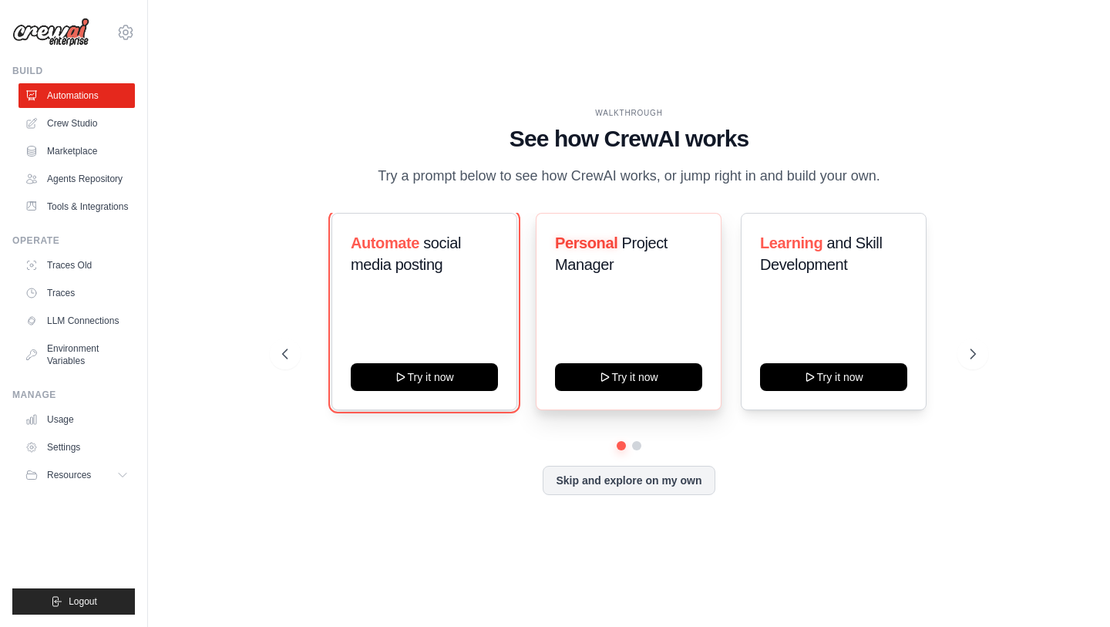
drag, startPoint x: 425, startPoint y: 385, endPoint x: 671, endPoint y: 281, distance: 266.8
click at [671, 281] on div "Automate social media posting Try it now Personal Project Manager Try it now Le…" at bounding box center [628, 311] width 693 height 197
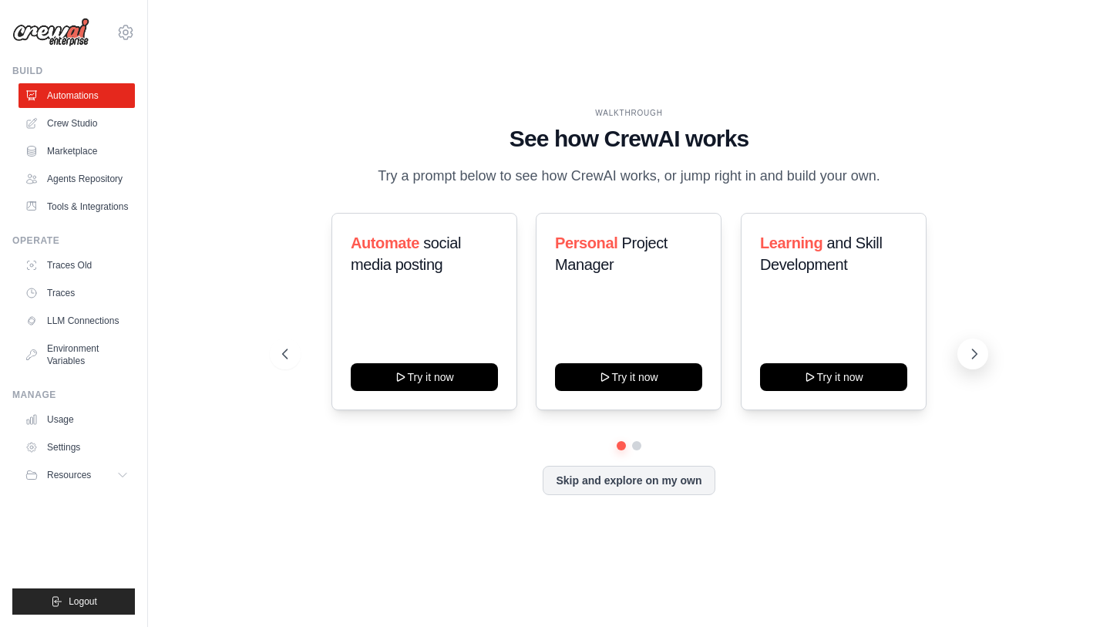
click at [973, 362] on icon at bounding box center [974, 353] width 15 height 15
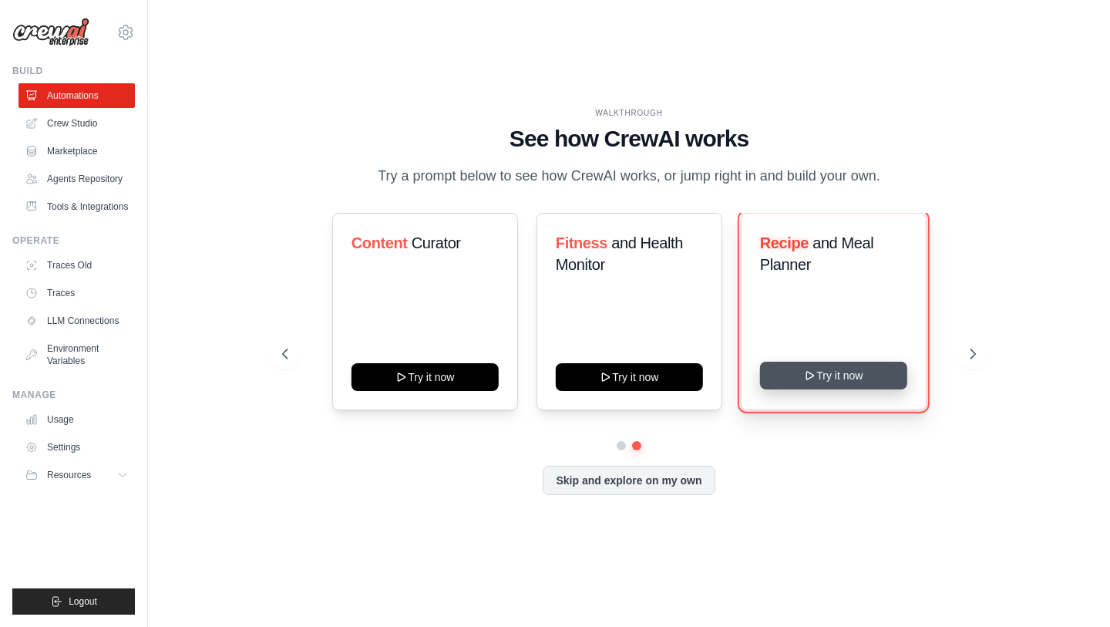
click at [843, 389] on button "Try it now" at bounding box center [833, 376] width 147 height 28
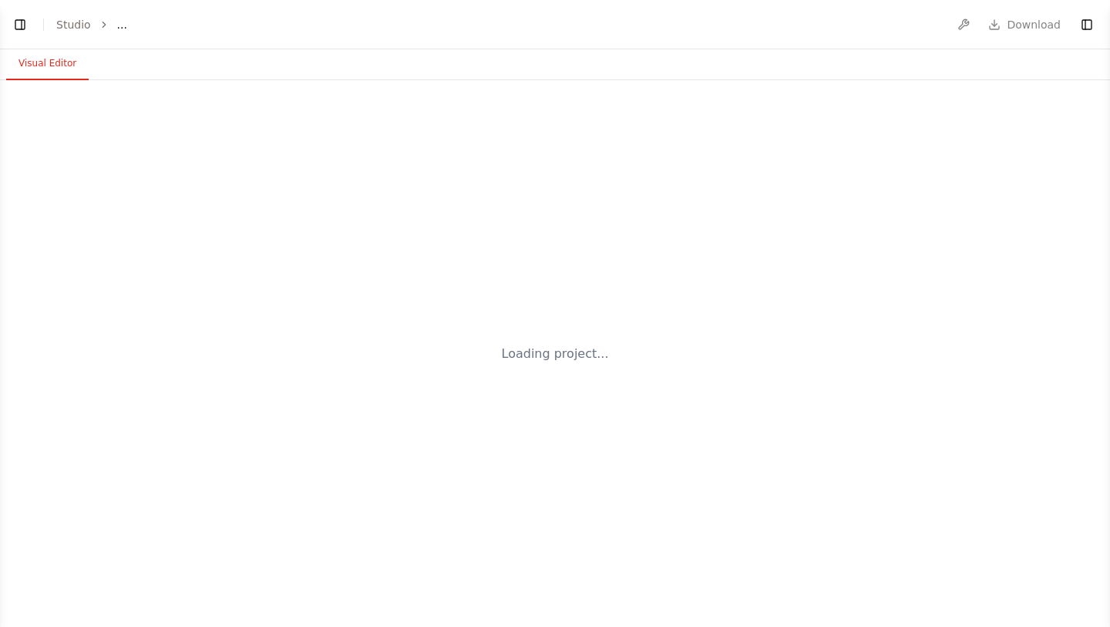
select select "****"
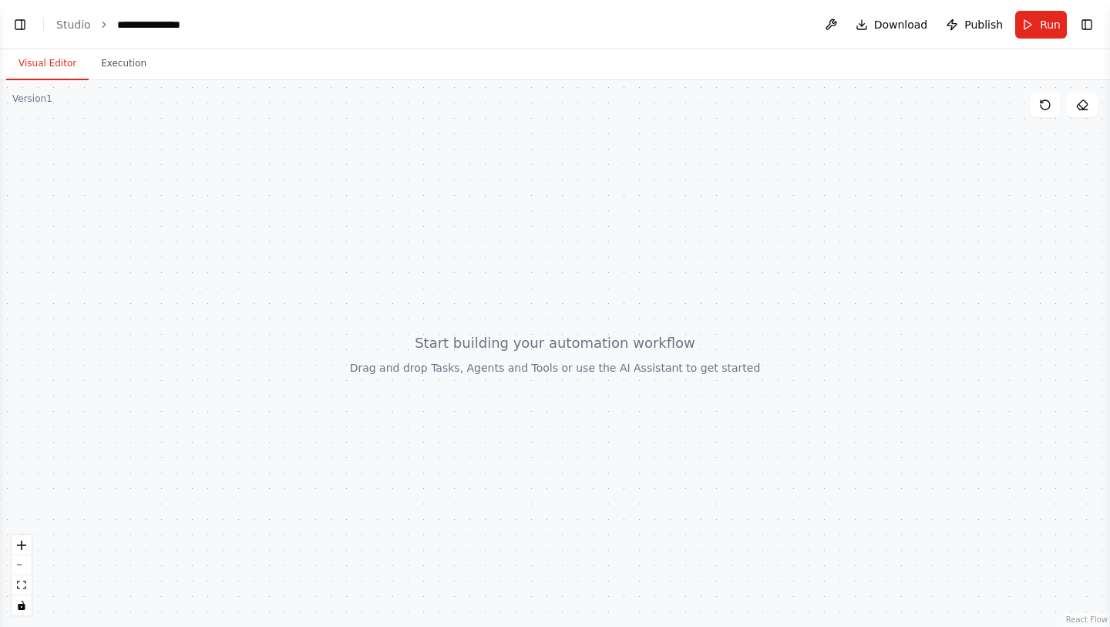
click at [514, 350] on div at bounding box center [555, 353] width 1110 height 547
click at [408, 293] on div at bounding box center [555, 353] width 1110 height 547
click at [120, 74] on button "Execution" at bounding box center [124, 64] width 70 height 32
click at [60, 56] on button "Visual Editor" at bounding box center [47, 64] width 83 height 32
click at [73, 19] on link "Studio" at bounding box center [73, 25] width 35 height 12
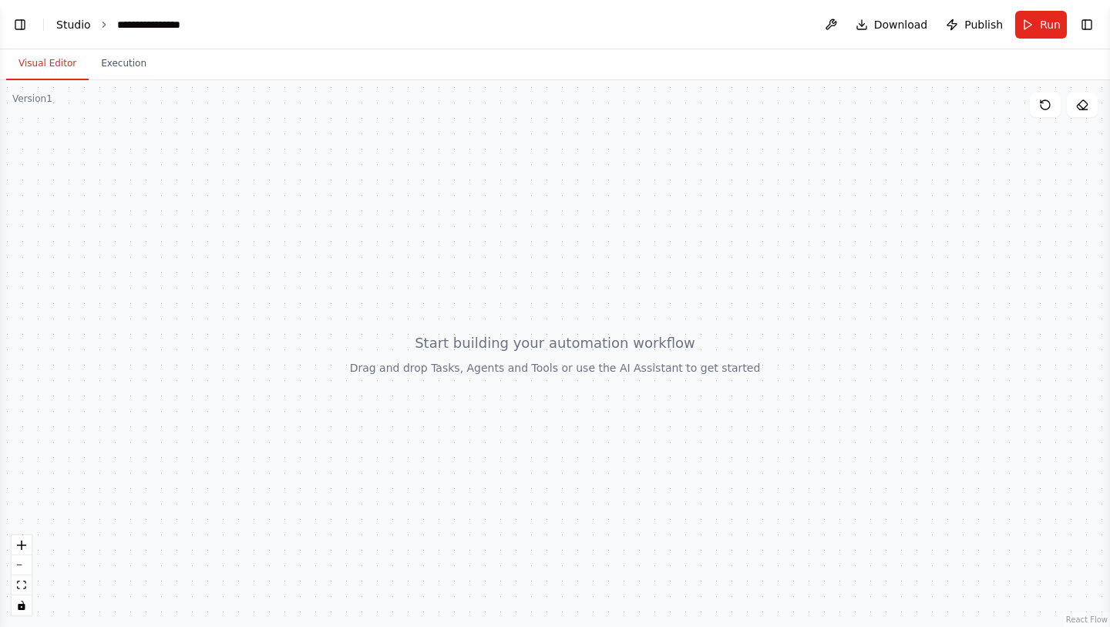
scroll to position [69, 0]
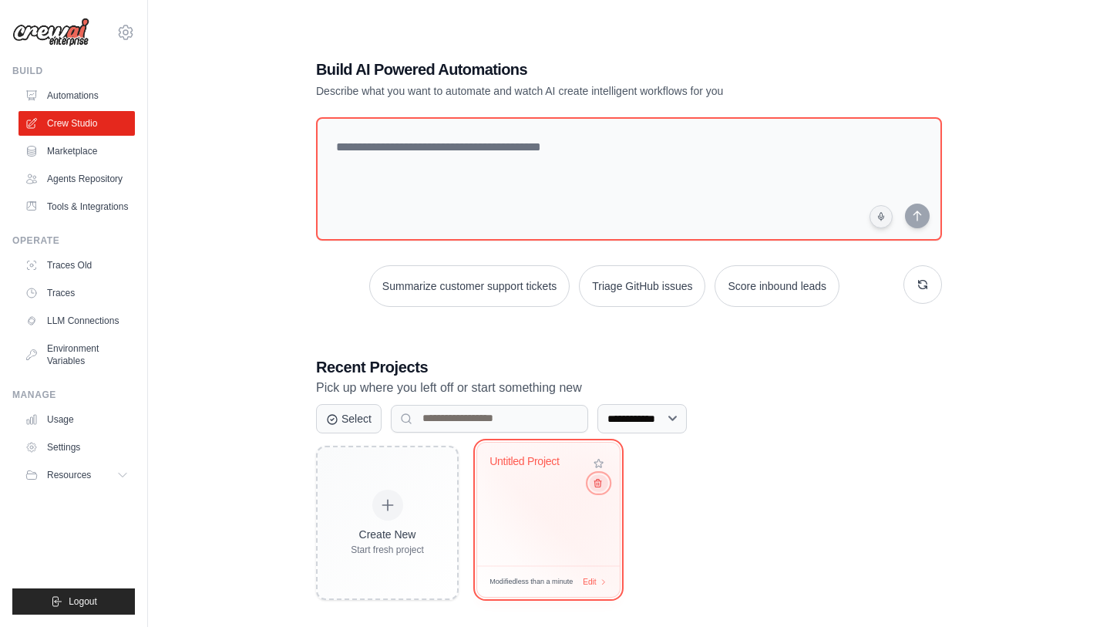
click at [598, 480] on icon at bounding box center [598, 482] width 10 height 10
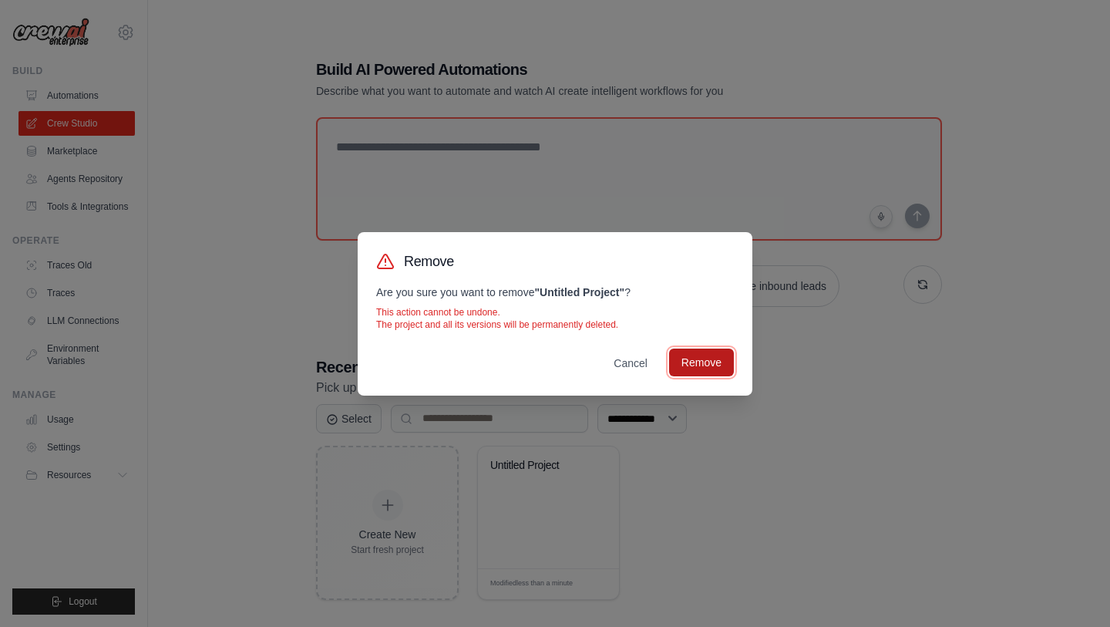
click at [710, 358] on button "Remove" at bounding box center [701, 363] width 65 height 28
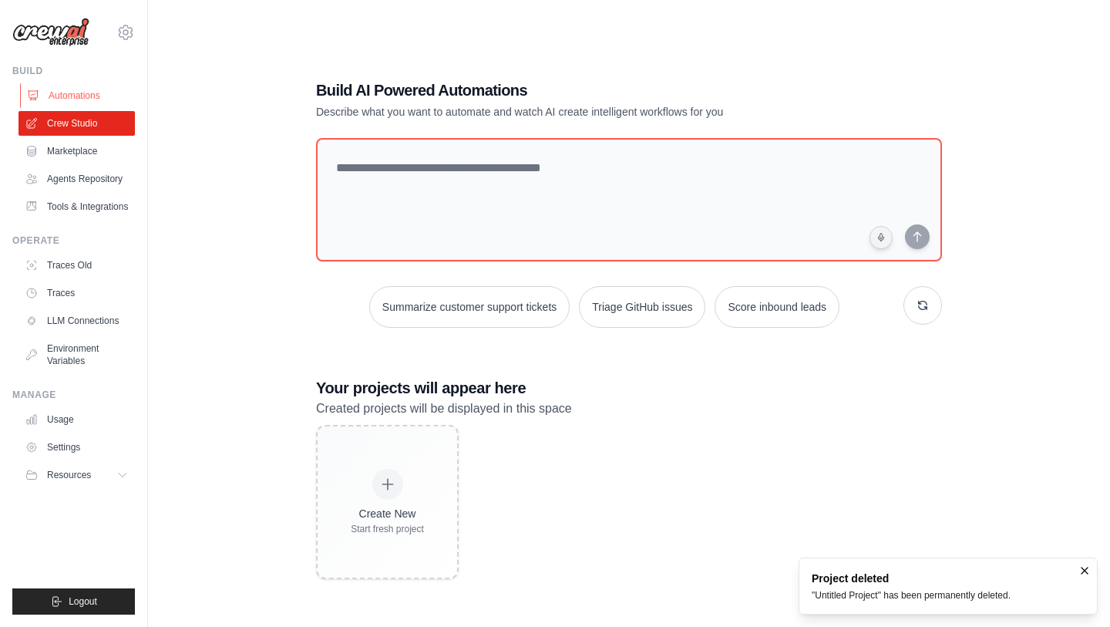
click at [77, 93] on link "Automations" at bounding box center [78, 95] width 116 height 25
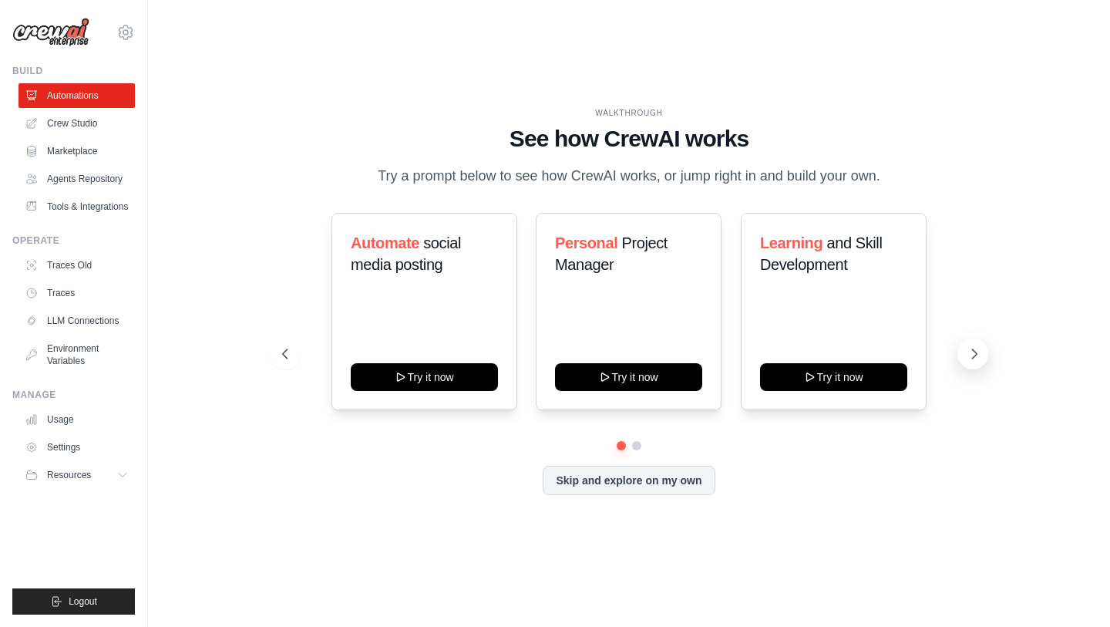
click at [965, 365] on button at bounding box center [973, 353] width 31 height 31
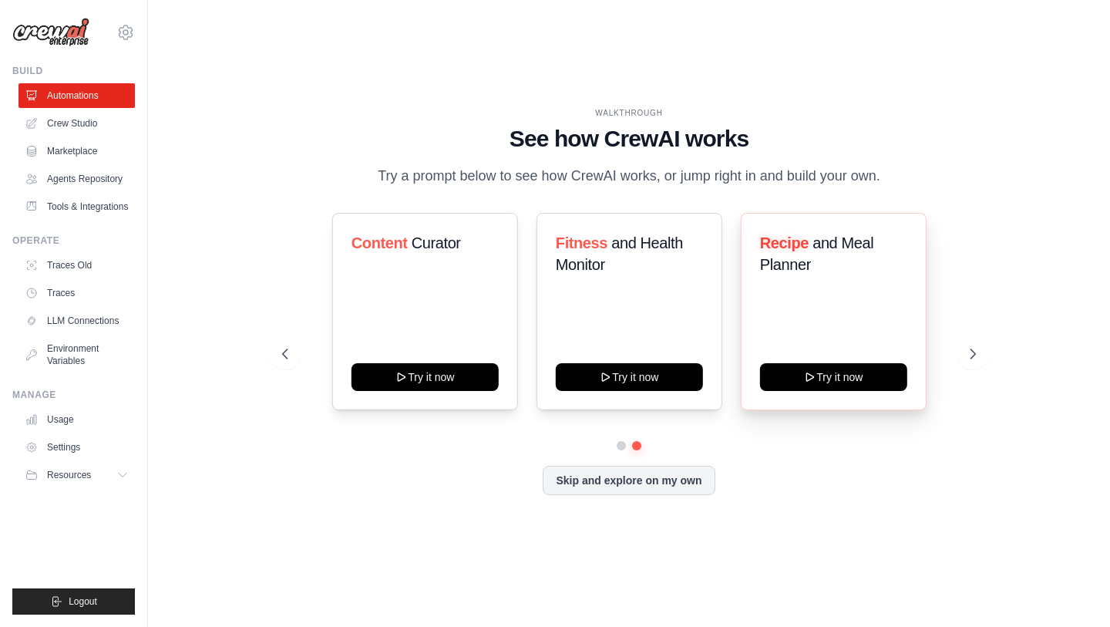
click at [826, 288] on div "Recipe and Meal Planner" at bounding box center [833, 260] width 147 height 56
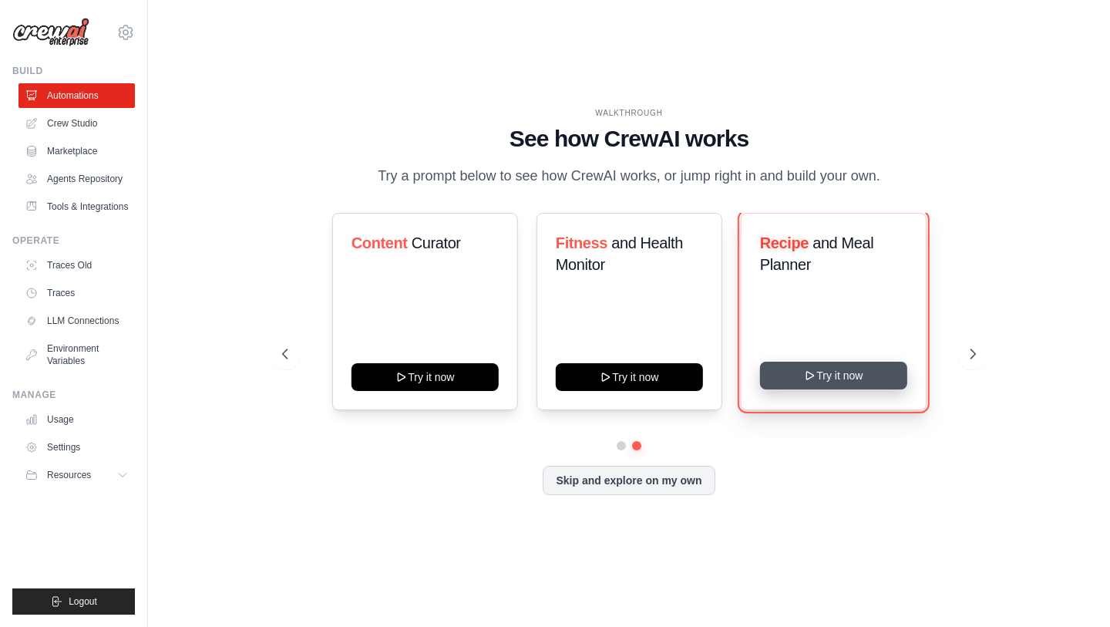
click at [827, 386] on button "Try it now" at bounding box center [833, 376] width 147 height 28
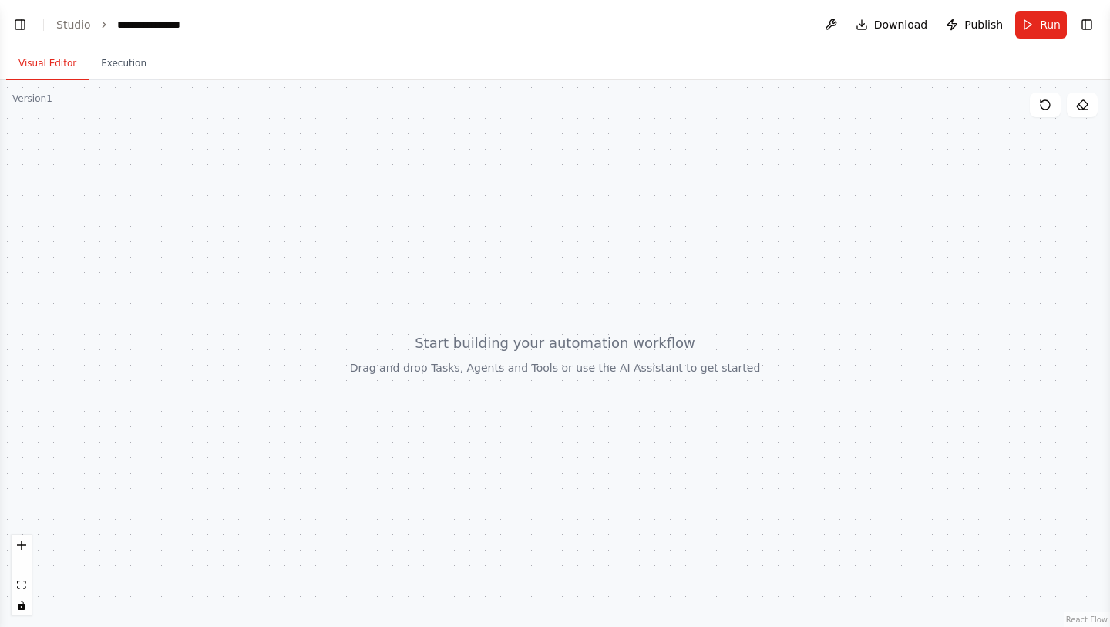
click at [652, 288] on div at bounding box center [555, 353] width 1110 height 547
click at [972, 24] on span "Publish" at bounding box center [984, 24] width 39 height 15
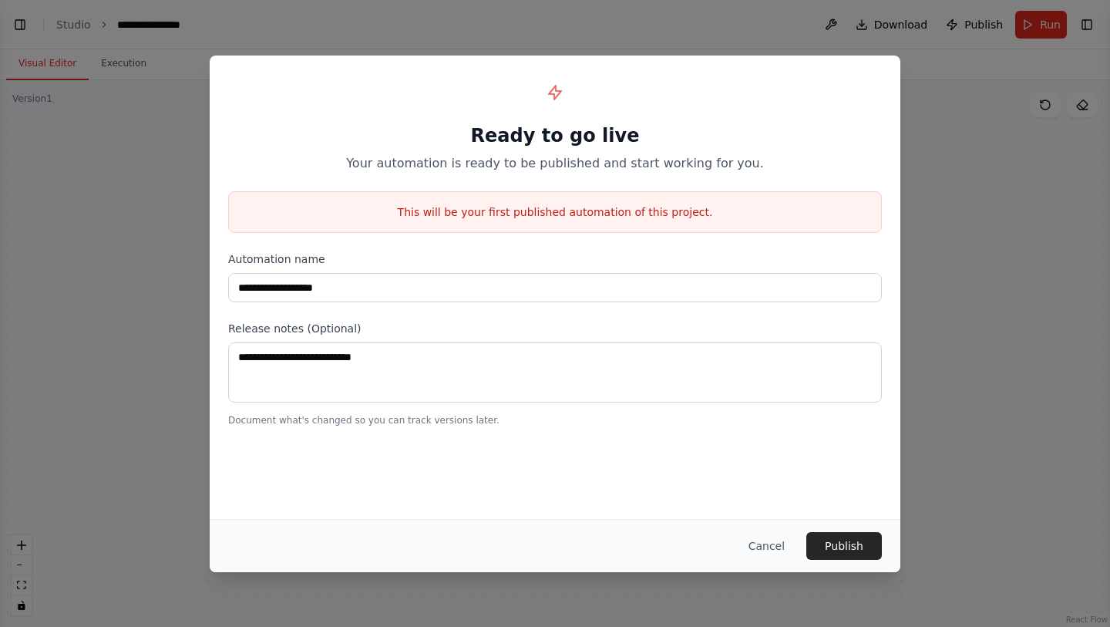
scroll to position [104, 0]
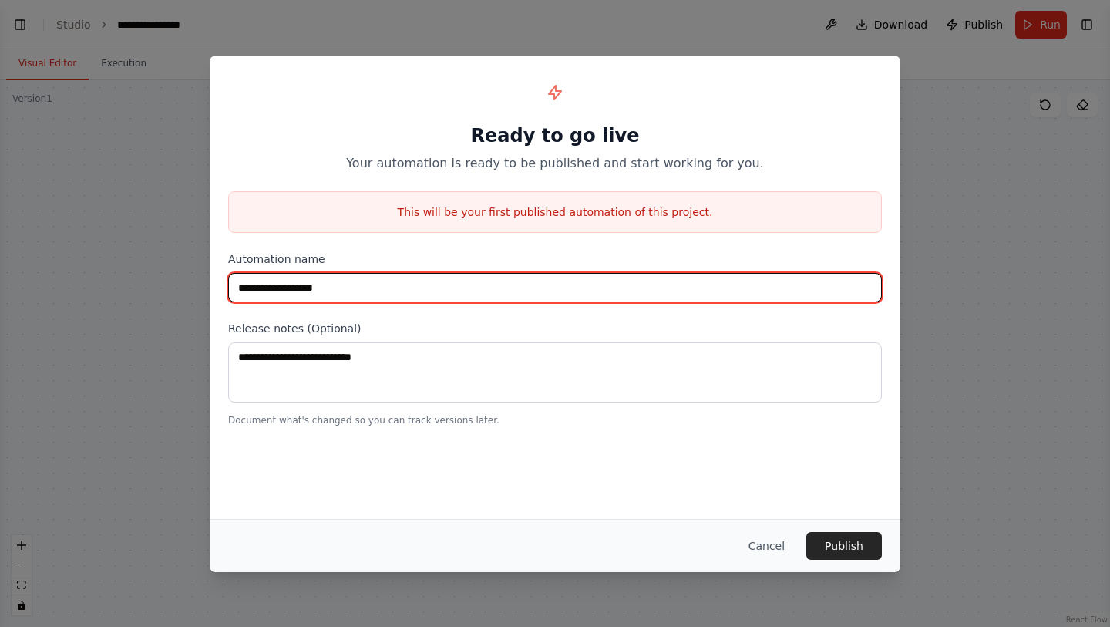
click at [570, 286] on input "**********" at bounding box center [555, 287] width 654 height 29
type input "****"
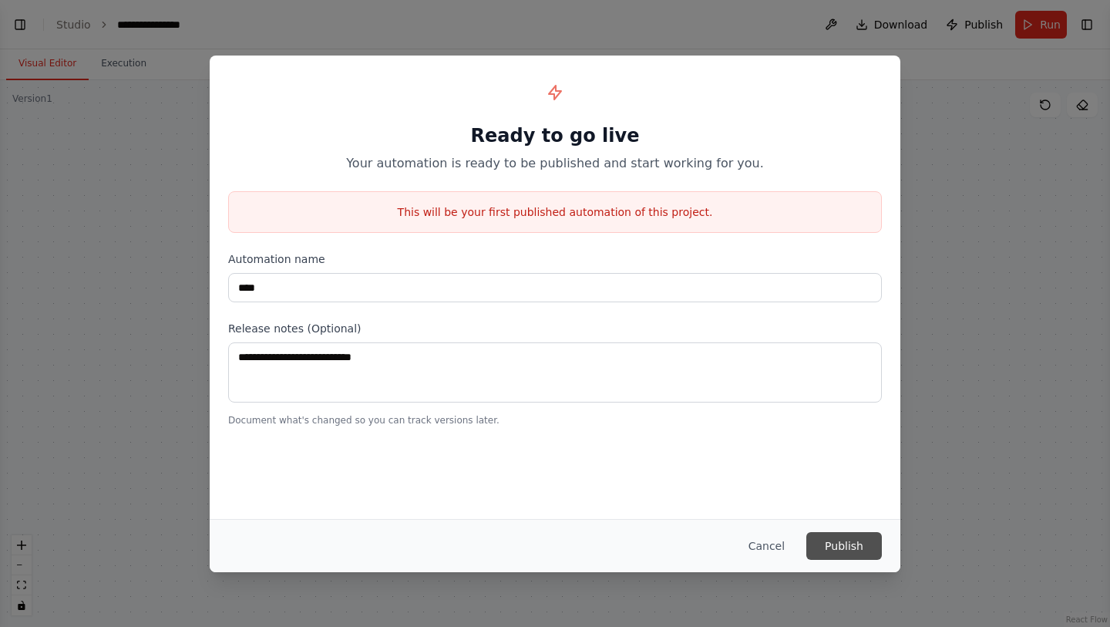
click at [826, 539] on button "Publish" at bounding box center [845, 546] width 76 height 28
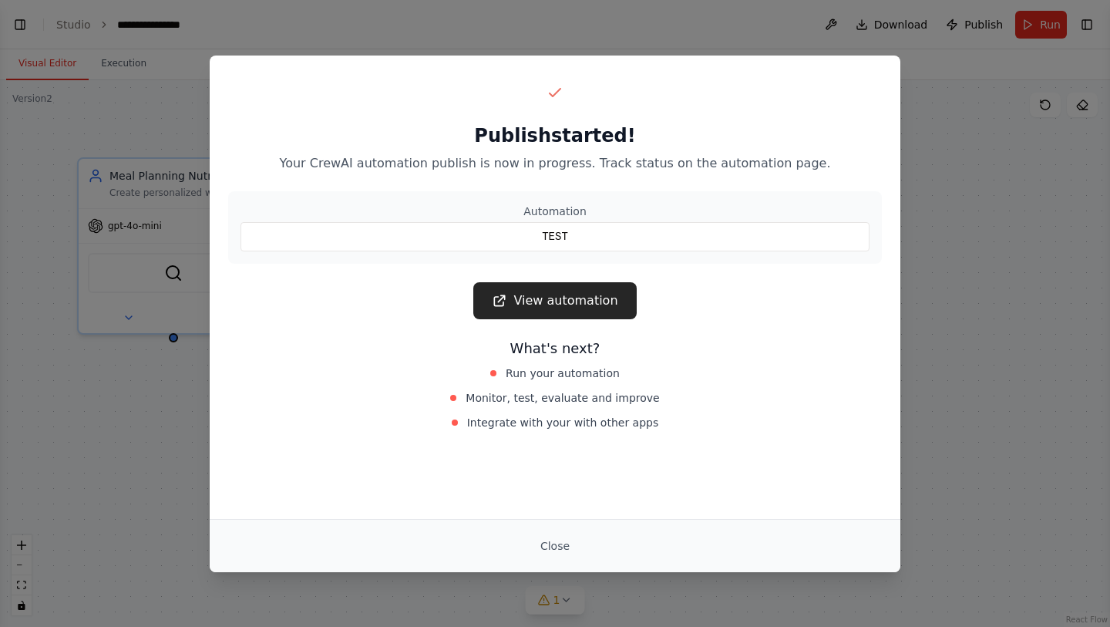
scroll to position [244, 0]
click at [597, 300] on link "View automation" at bounding box center [554, 300] width 163 height 37
click at [554, 546] on button "Close" at bounding box center [555, 546] width 54 height 28
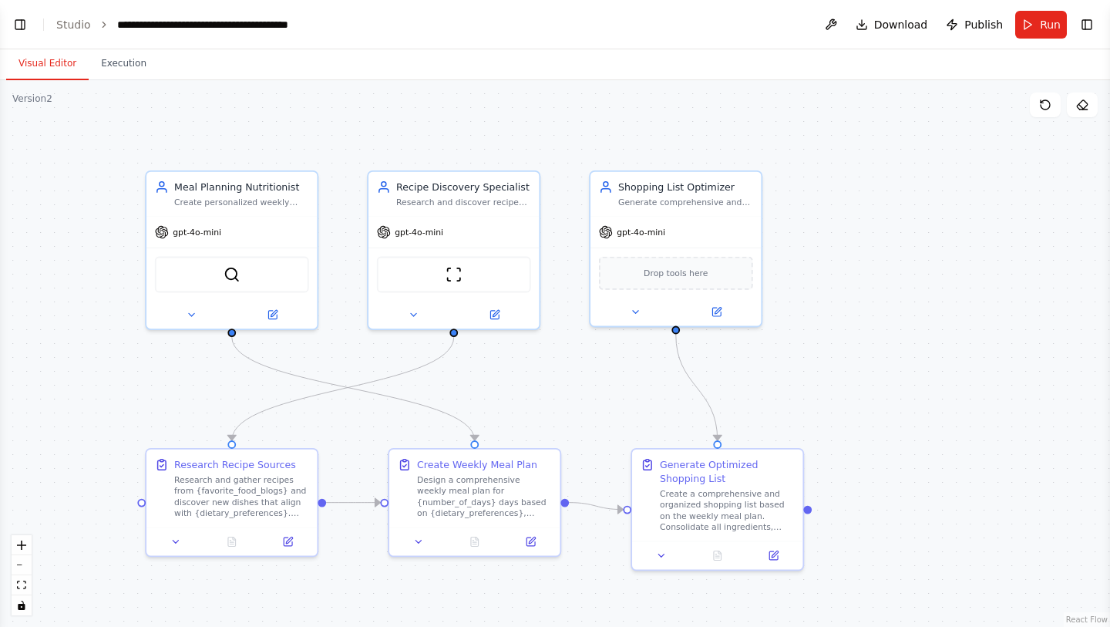
scroll to position [795, 0]
click at [834, 29] on button at bounding box center [831, 25] width 25 height 28
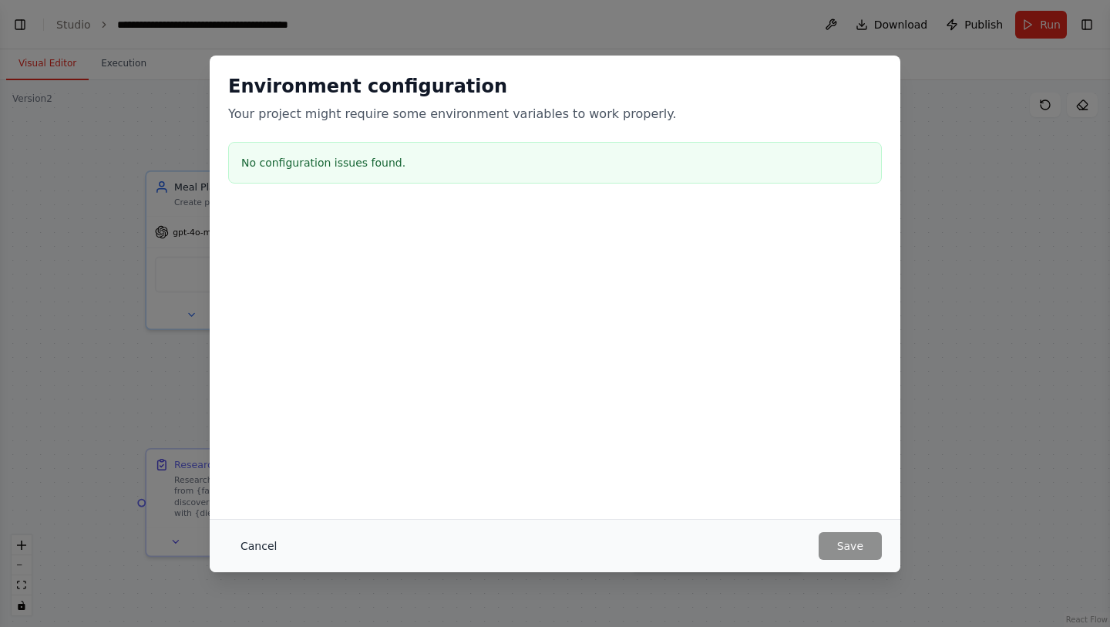
click at [268, 548] on button "Cancel" at bounding box center [258, 546] width 61 height 28
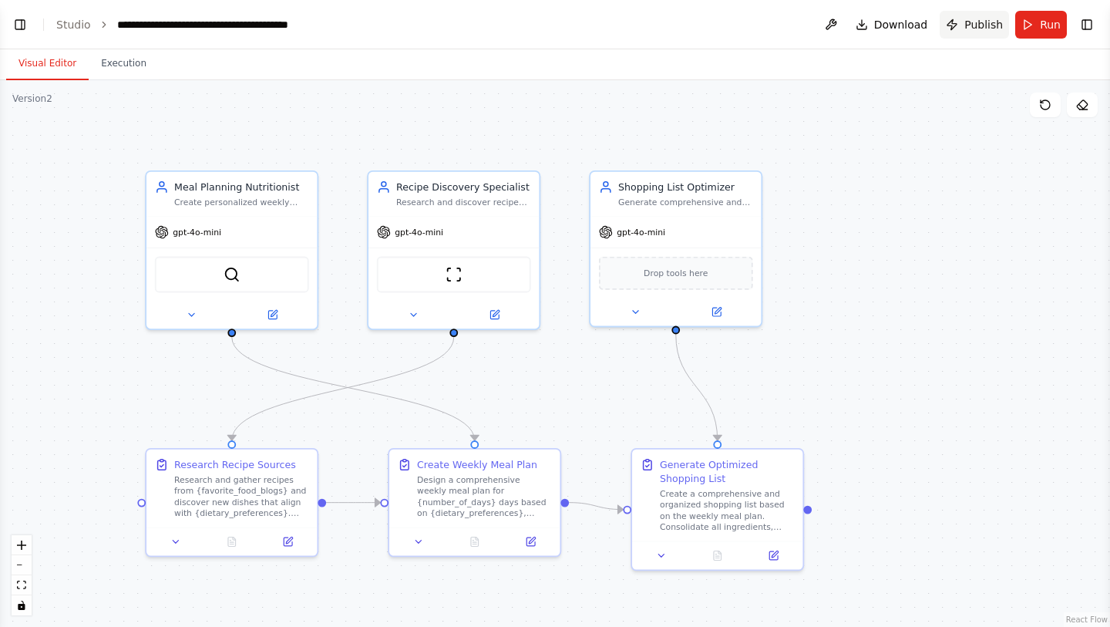
click at [967, 27] on span "Publish" at bounding box center [984, 24] width 39 height 15
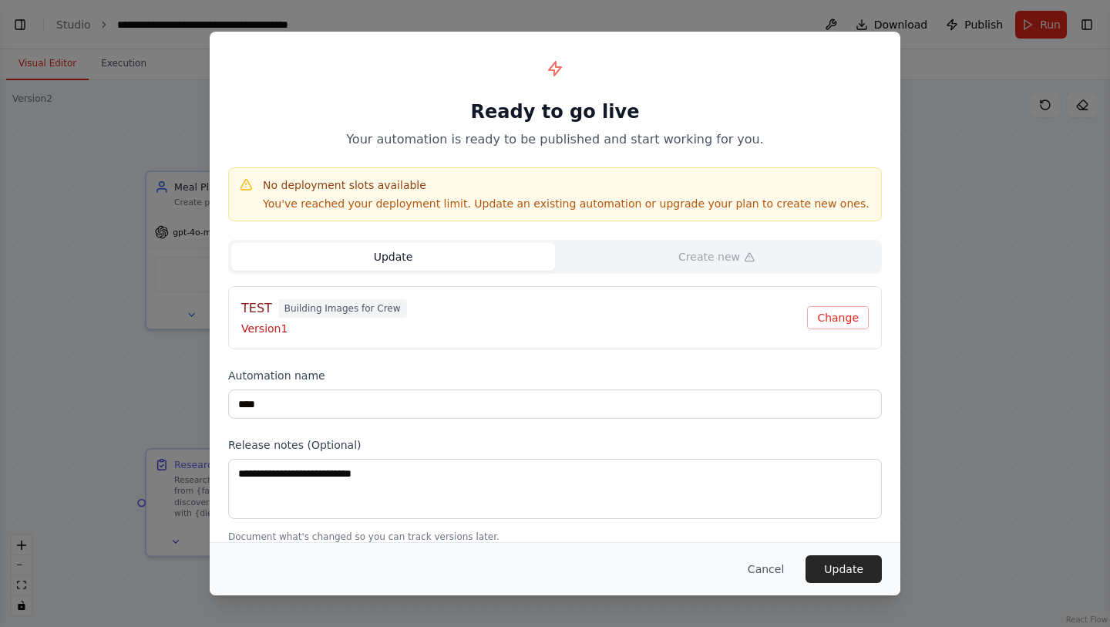
scroll to position [1435, 0]
click at [756, 581] on button "Cancel" at bounding box center [766, 569] width 61 height 28
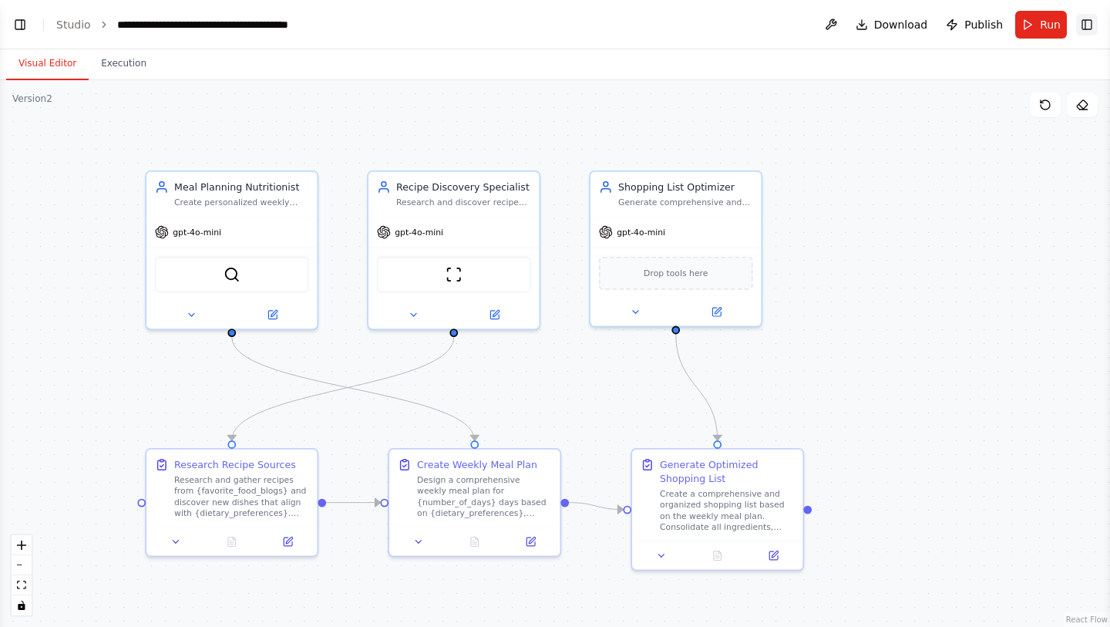
click at [1079, 34] on button "Toggle Right Sidebar" at bounding box center [1087, 25] width 22 height 22
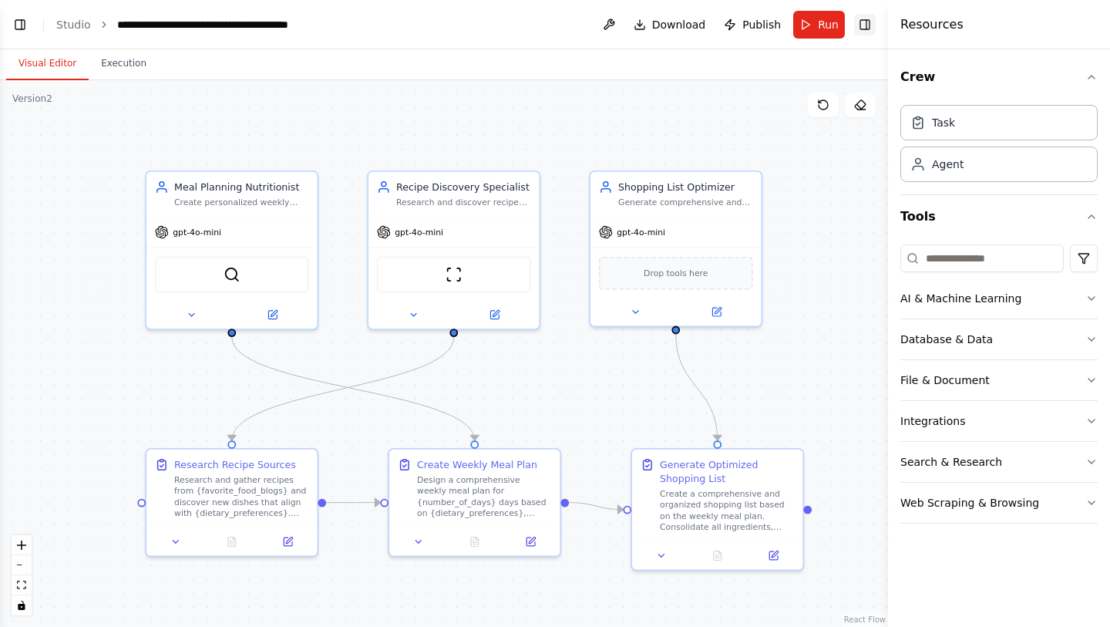
click at [866, 18] on button "Toggle Right Sidebar" at bounding box center [865, 25] width 22 height 22
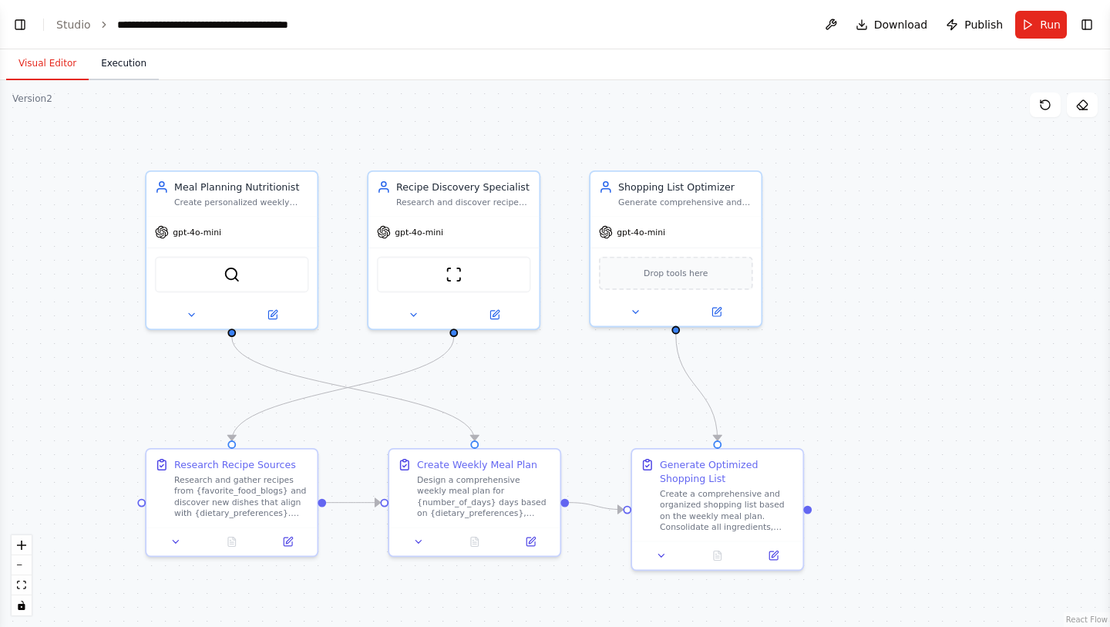
click at [138, 76] on button "Execution" at bounding box center [124, 64] width 70 height 32
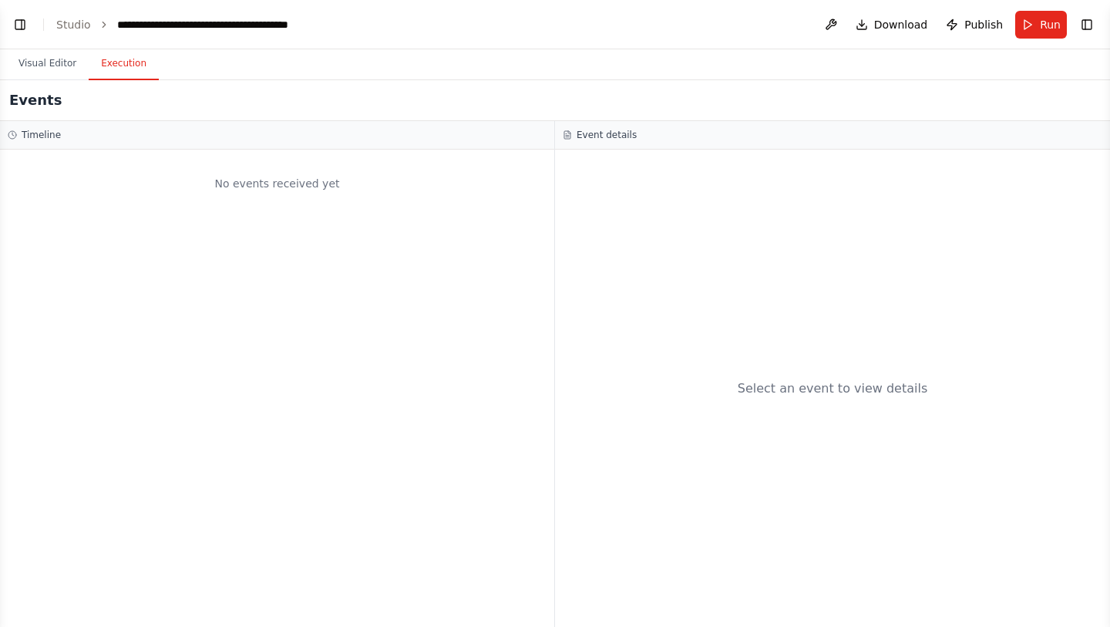
click at [80, 140] on div "Timeline" at bounding box center [277, 135] width 539 height 12
click at [50, 70] on button "Visual Editor" at bounding box center [47, 64] width 83 height 32
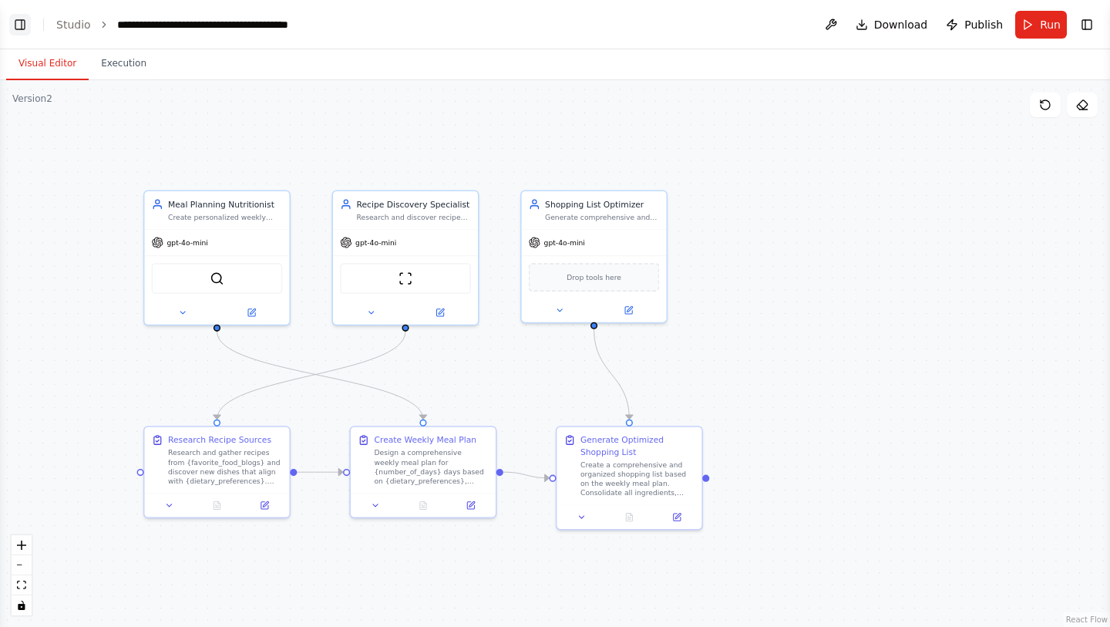
click at [22, 29] on button "Toggle Left Sidebar" at bounding box center [20, 25] width 22 height 22
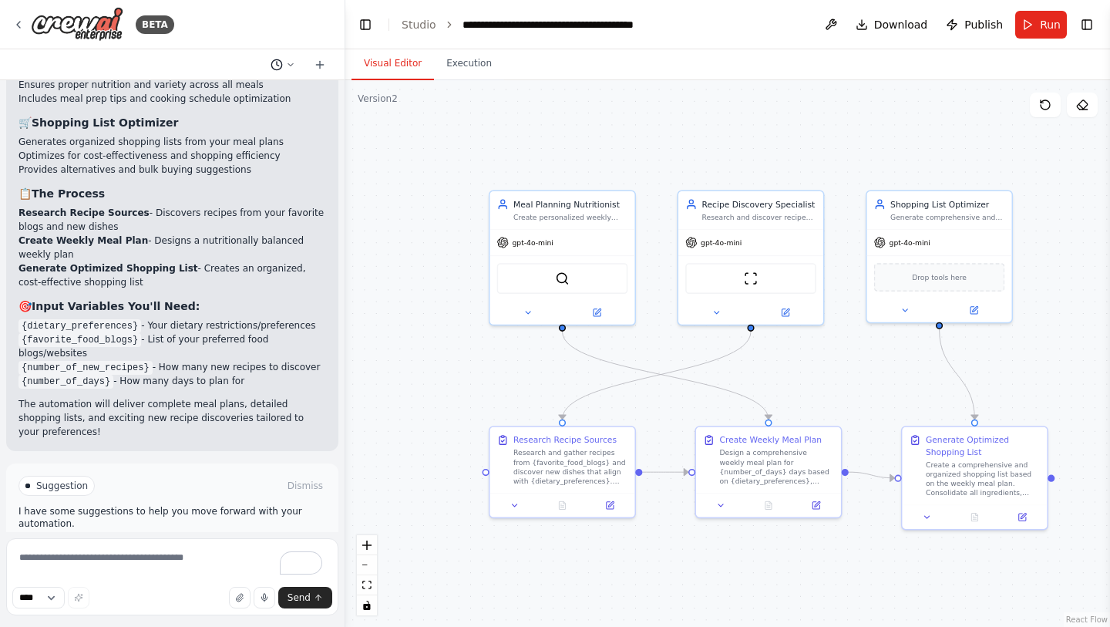
click at [291, 64] on icon at bounding box center [290, 64] width 5 height 2
click at [223, 59] on div at bounding box center [172, 313] width 345 height 627
click at [362, 22] on button "Toggle Left Sidebar" at bounding box center [366, 25] width 22 height 22
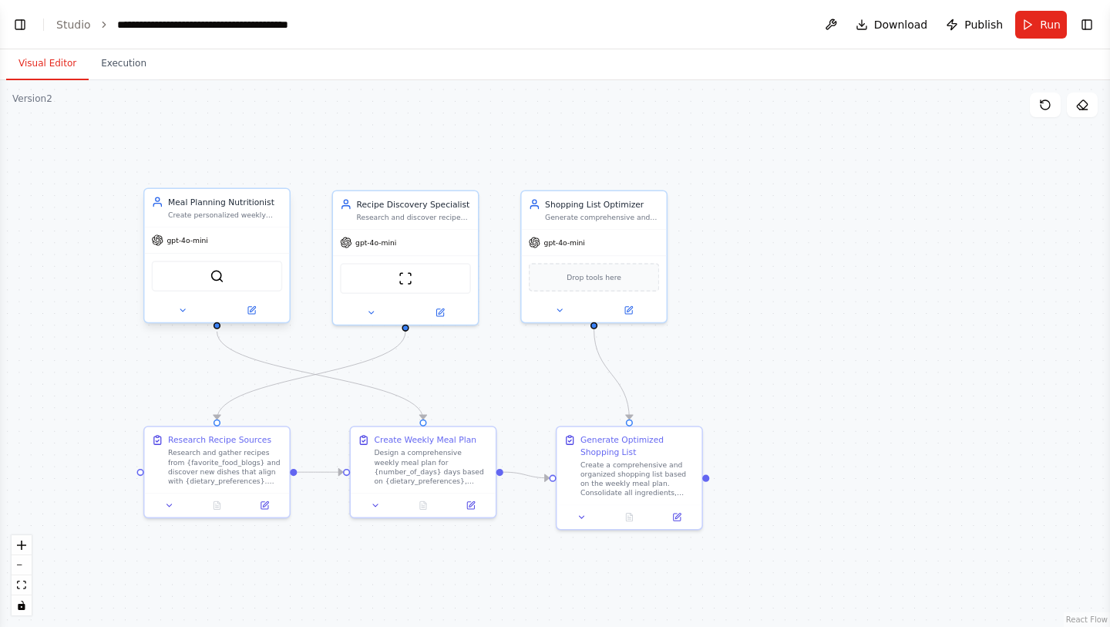
click at [236, 285] on div "SerperDevTool" at bounding box center [217, 276] width 131 height 31
click at [773, 202] on div ".deletable-edge-delete-btn { width: 20px; height: 20px; border: 0px solid #ffff…" at bounding box center [555, 353] width 1110 height 547
click at [1032, 27] on button "Run" at bounding box center [1041, 25] width 52 height 28
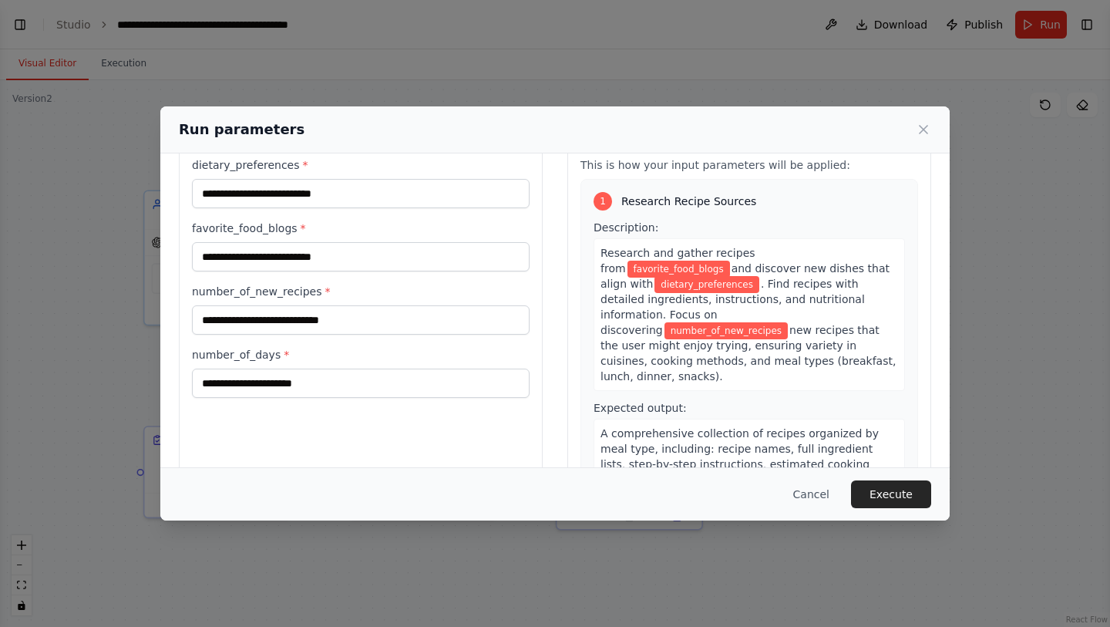
scroll to position [54, 0]
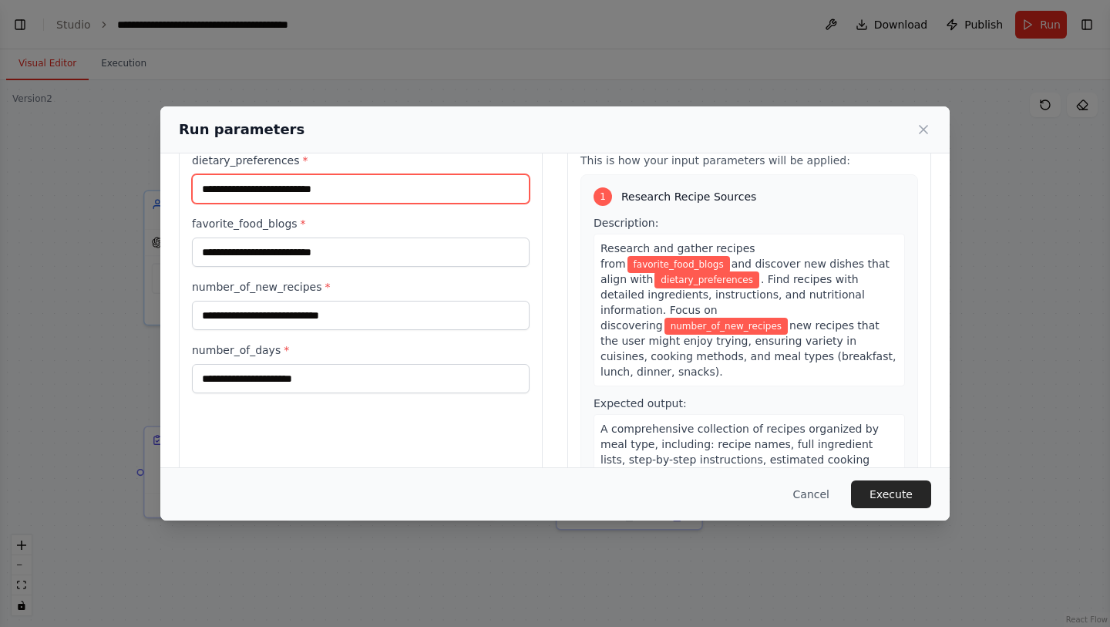
click at [298, 187] on input "dietary_preferences *" at bounding box center [361, 188] width 338 height 29
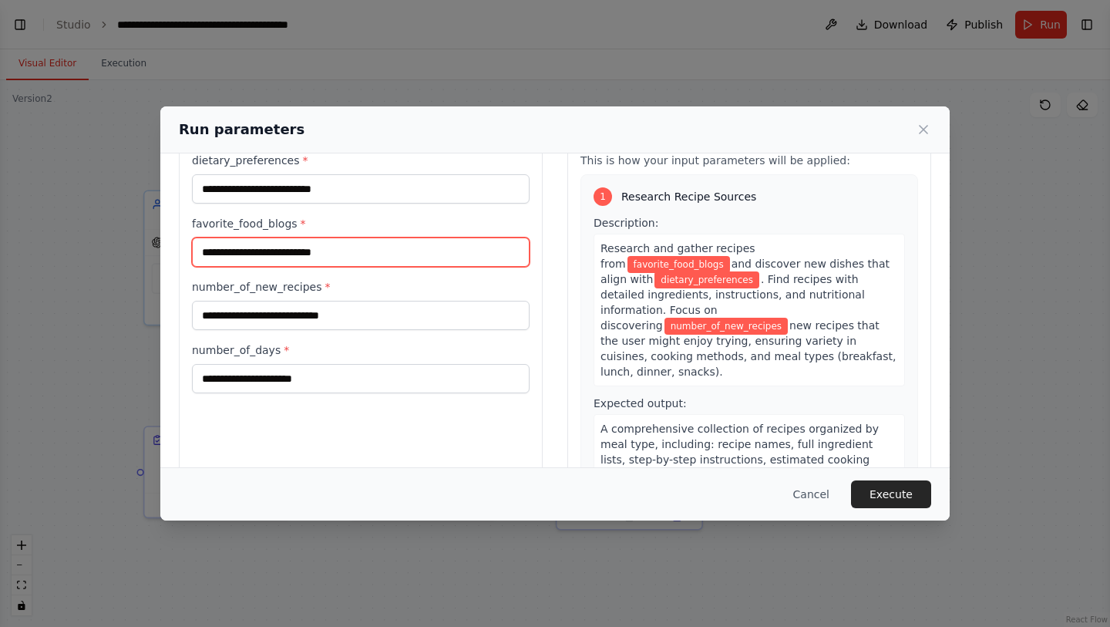
click at [301, 255] on input "favorite_food_blogs *" at bounding box center [361, 251] width 338 height 29
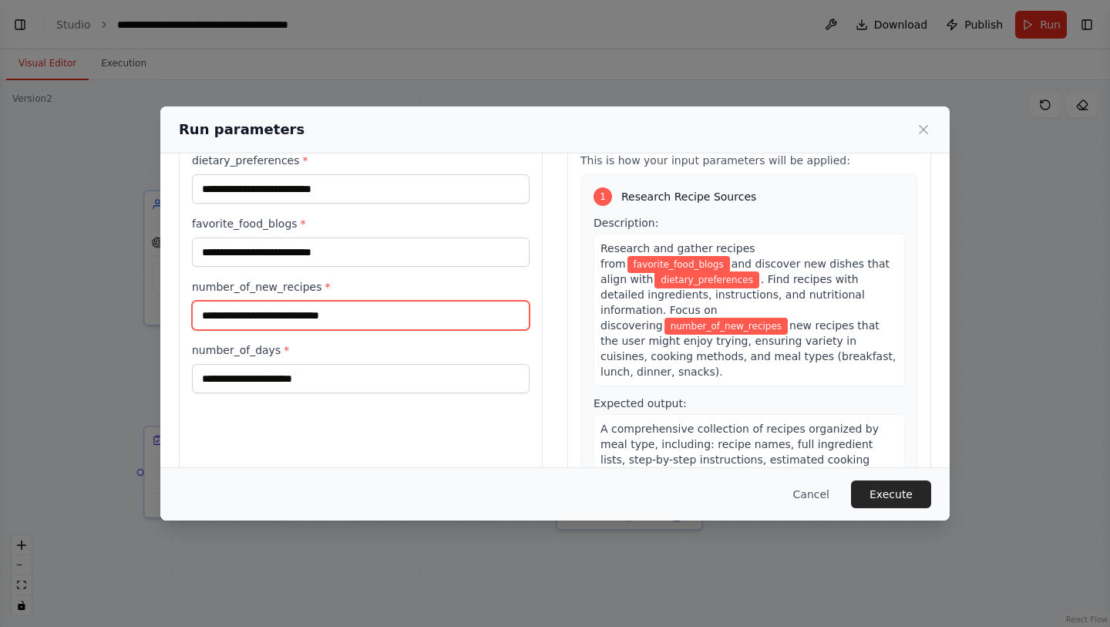
click at [344, 313] on input "number_of_new_recipes *" at bounding box center [361, 315] width 338 height 29
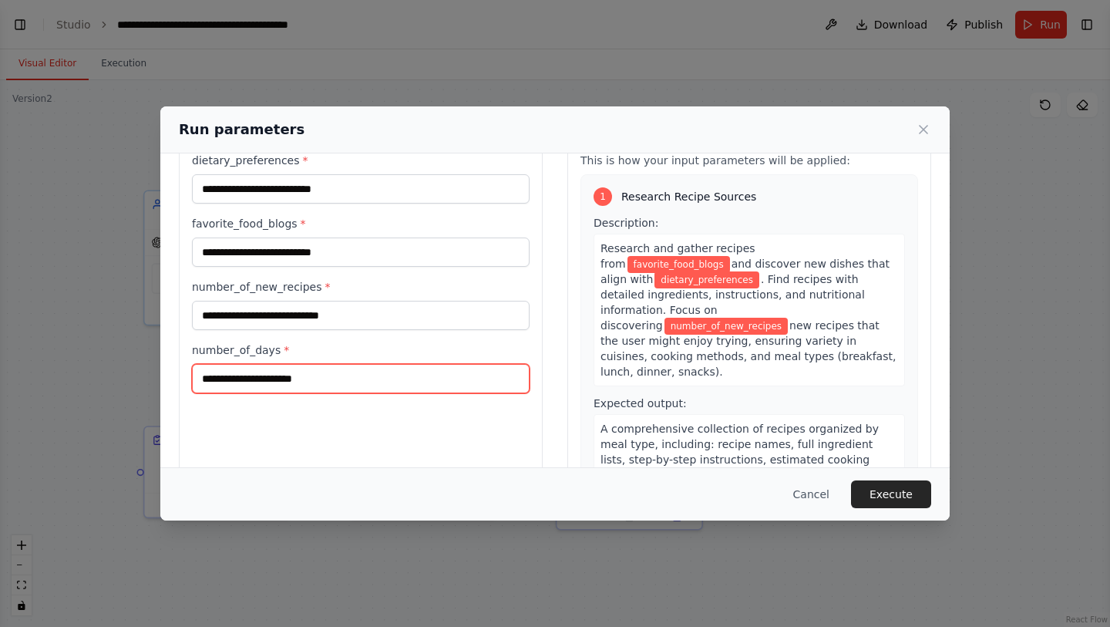
click at [345, 372] on input "number_of_days *" at bounding box center [361, 378] width 338 height 29
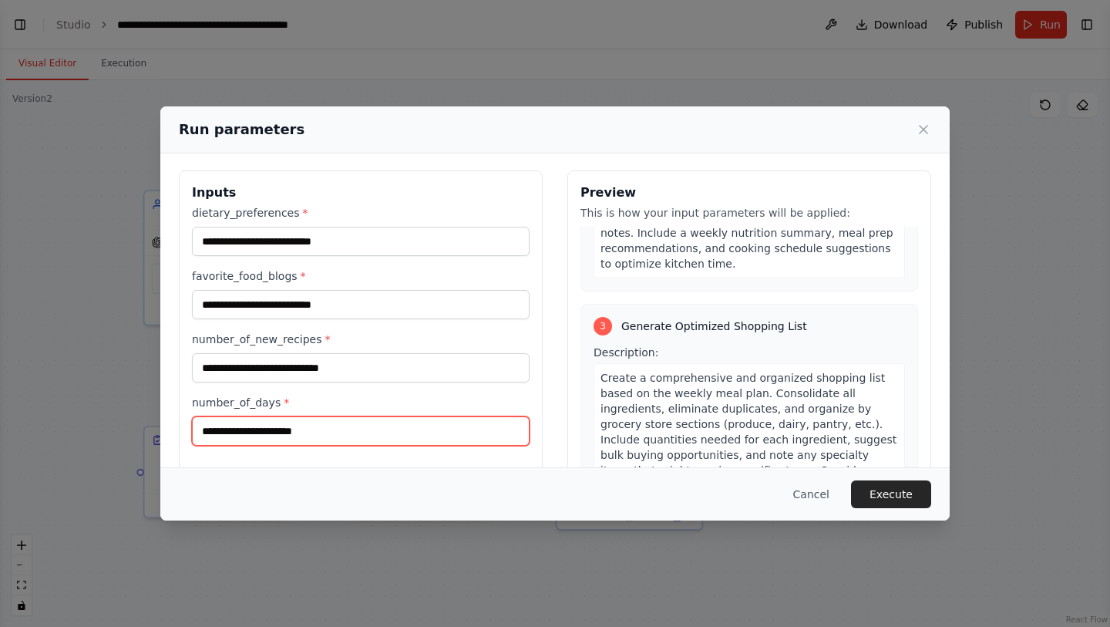
scroll to position [682, 0]
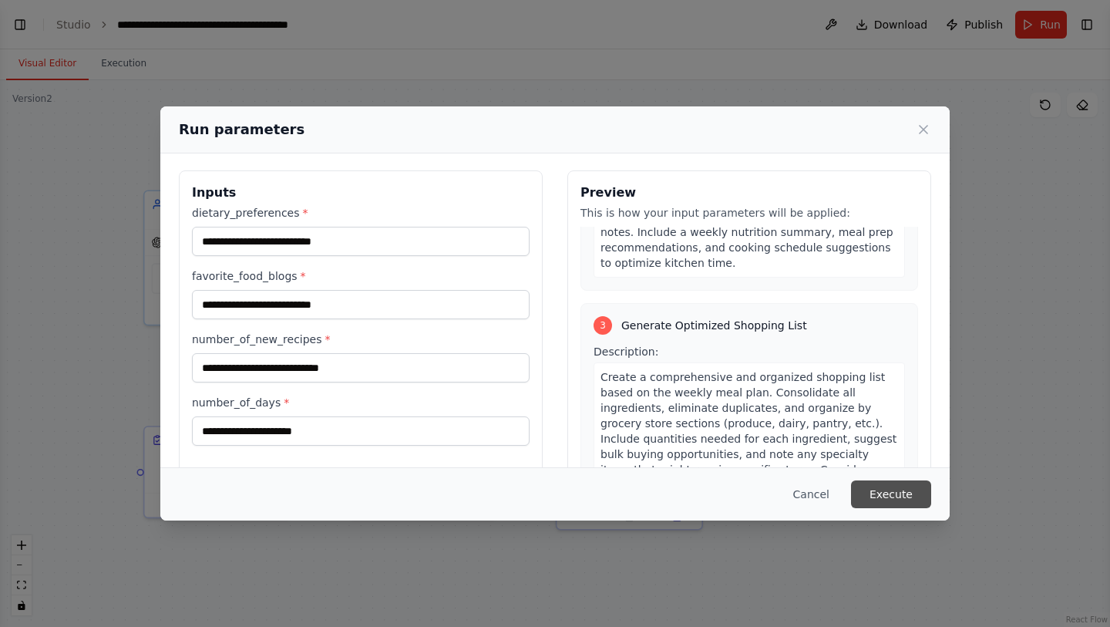
click at [871, 497] on button "Execute" at bounding box center [891, 494] width 80 height 28
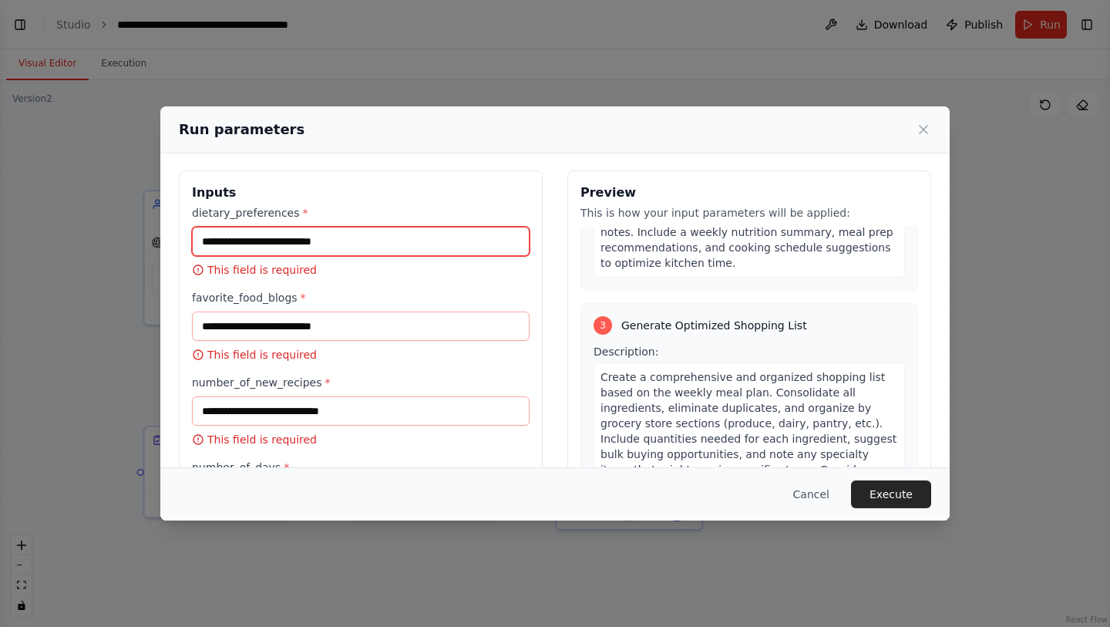
click at [366, 250] on input "dietary_preferences *" at bounding box center [361, 241] width 338 height 29
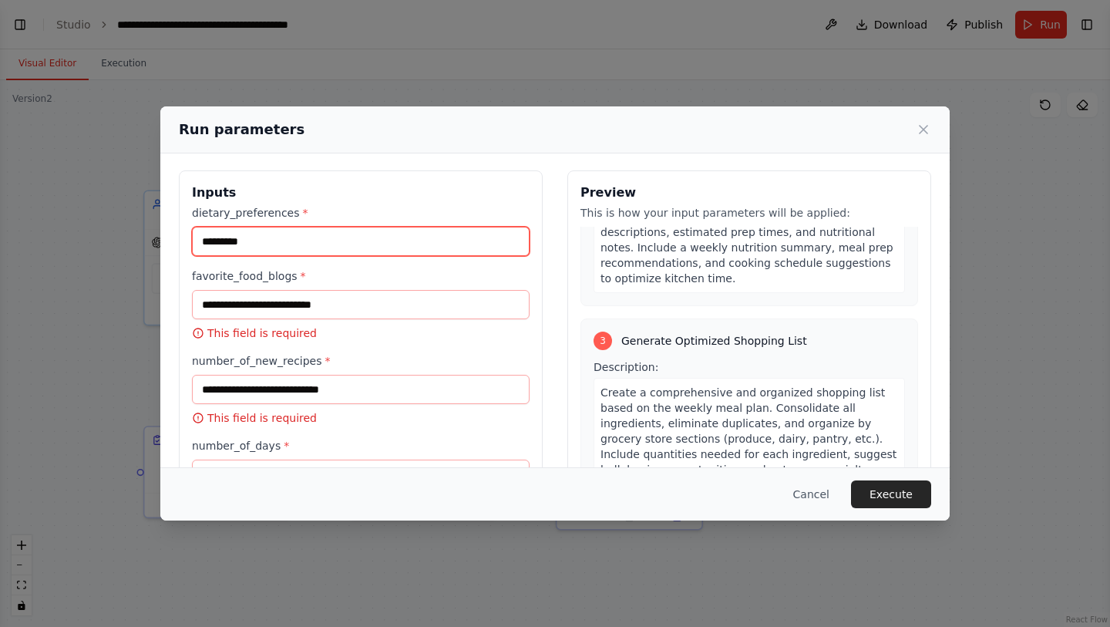
scroll to position [667, 0]
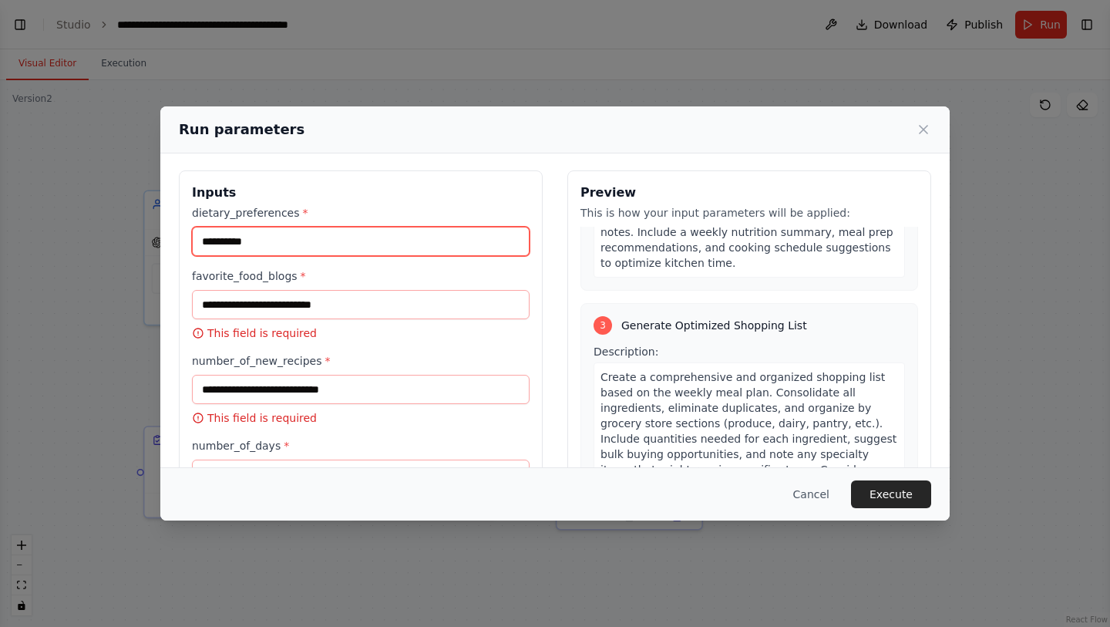
type input "**********"
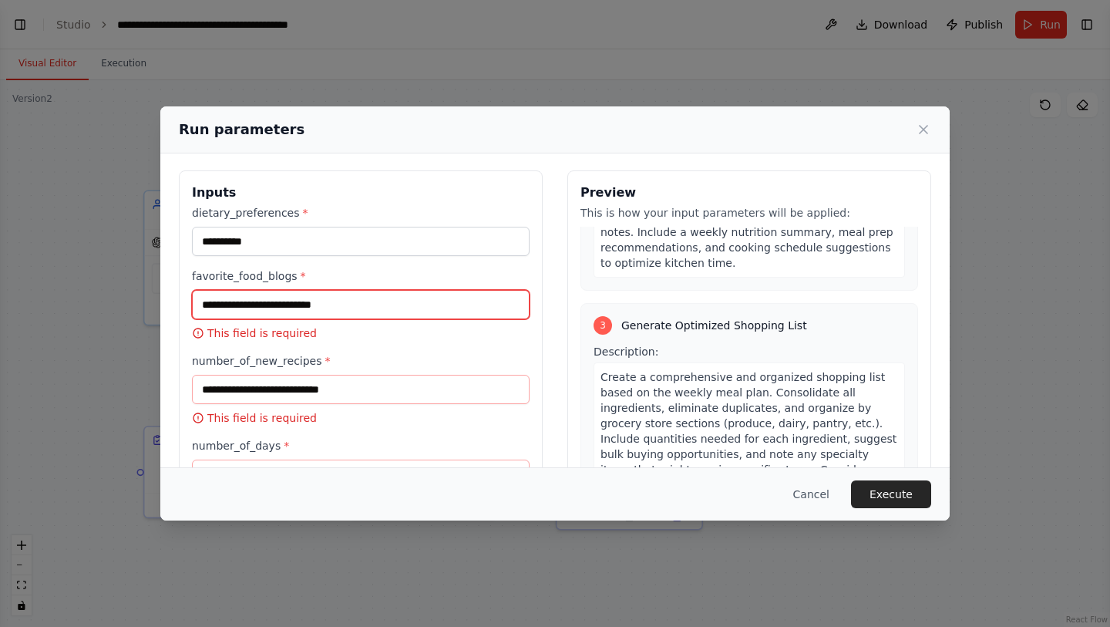
click at [346, 315] on input "favorite_food_blogs *" at bounding box center [361, 304] width 338 height 29
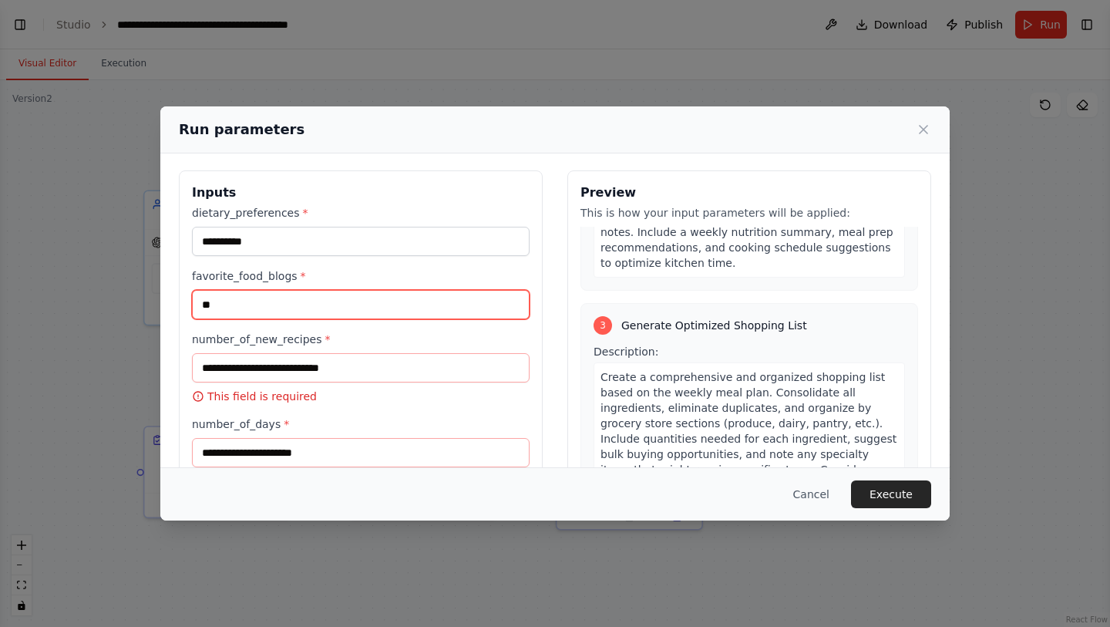
type input "*"
type input "***"
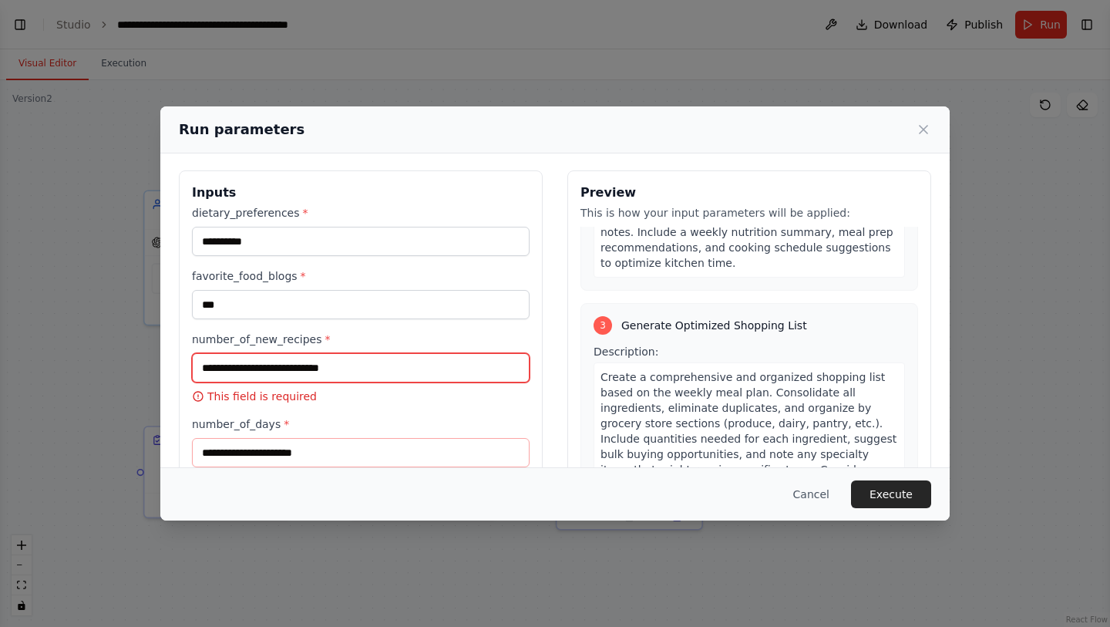
click at [340, 377] on input "number_of_new_recipes *" at bounding box center [361, 367] width 338 height 29
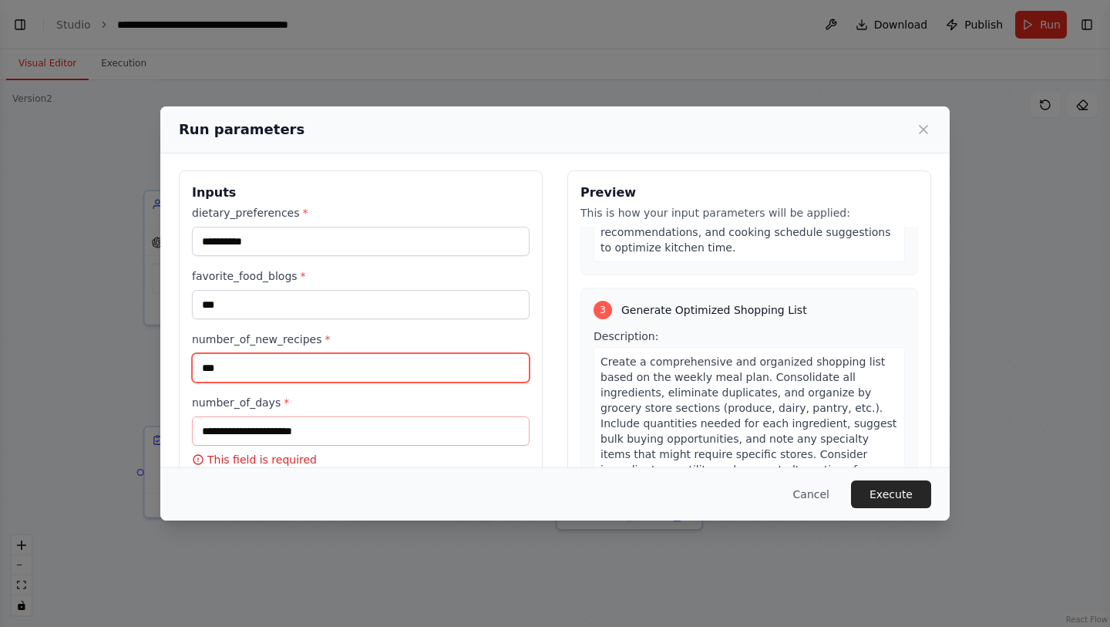
type input "***"
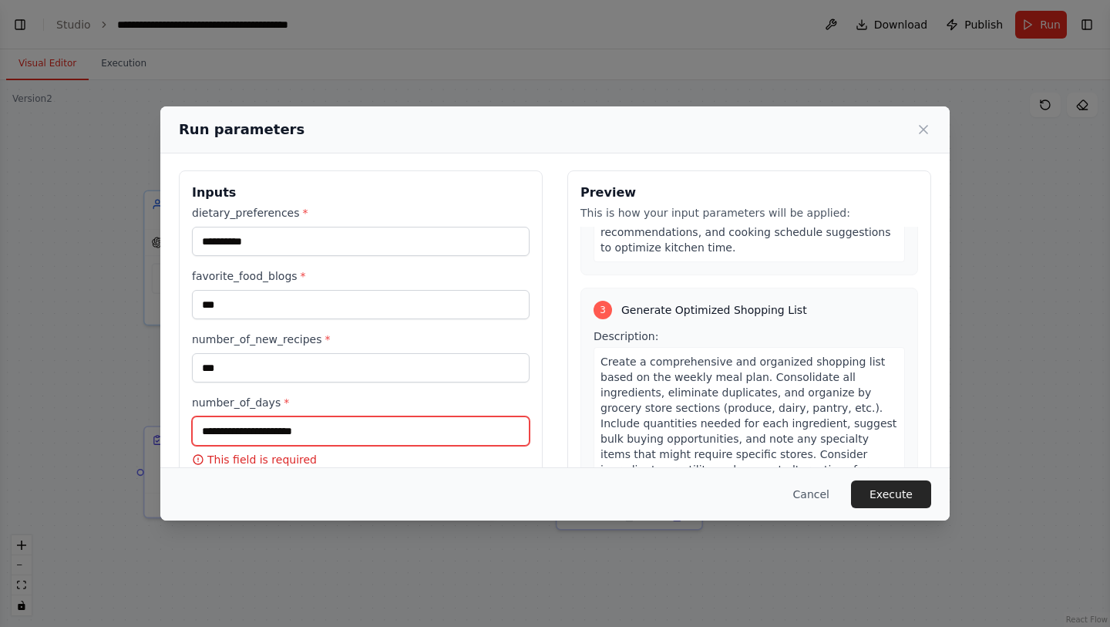
click at [332, 435] on input "number_of_days *" at bounding box center [361, 430] width 338 height 29
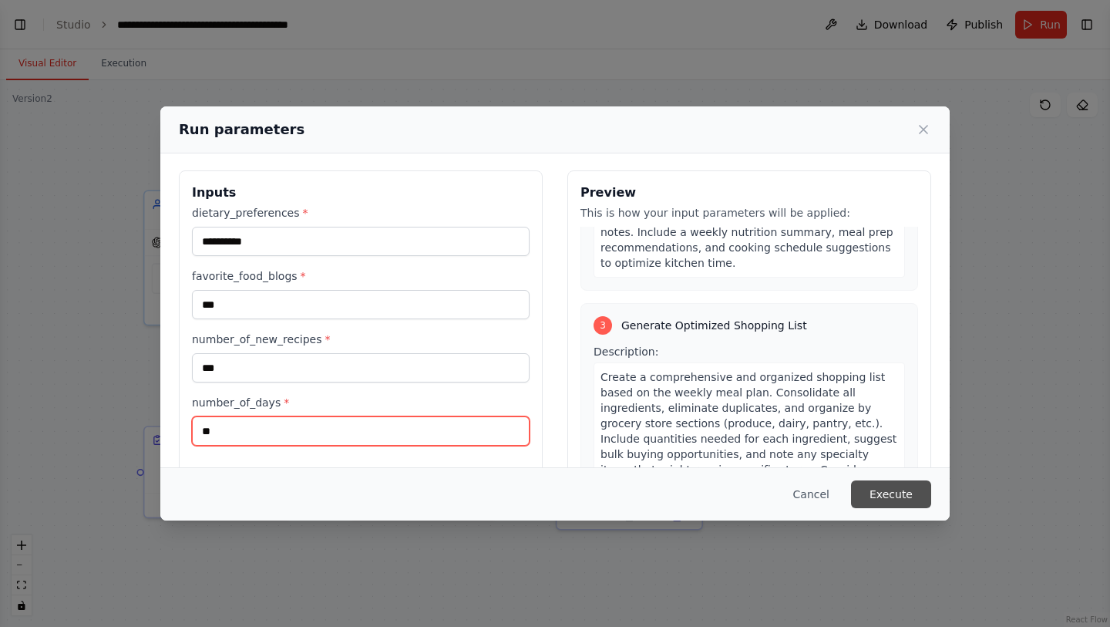
type input "**"
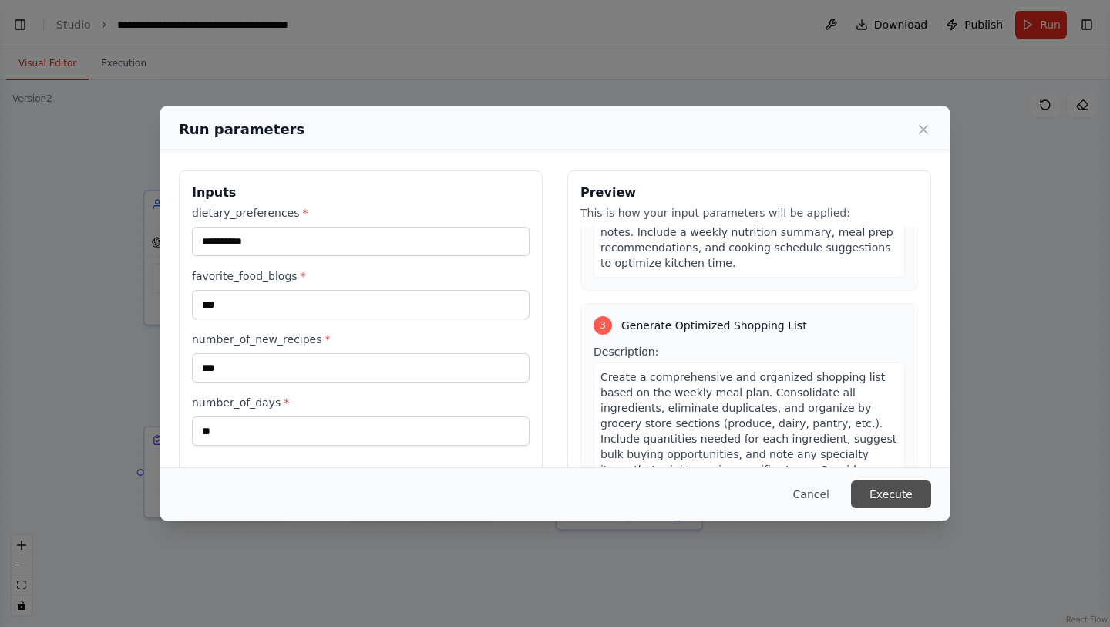
click at [878, 493] on button "Execute" at bounding box center [891, 494] width 80 height 28
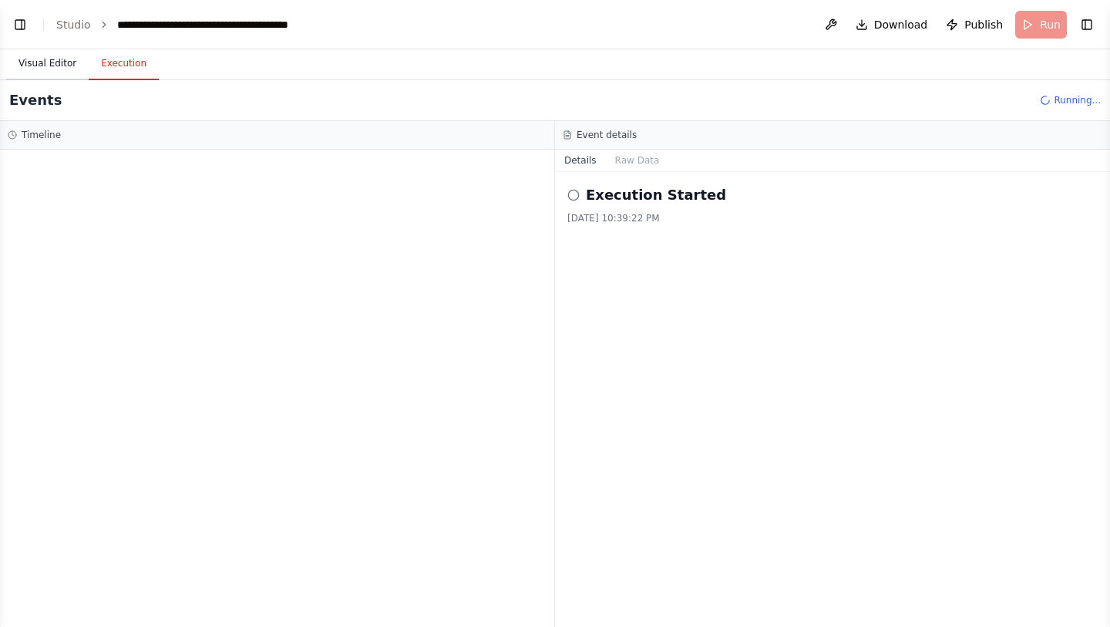
click at [44, 64] on button "Visual Editor" at bounding box center [47, 64] width 83 height 32
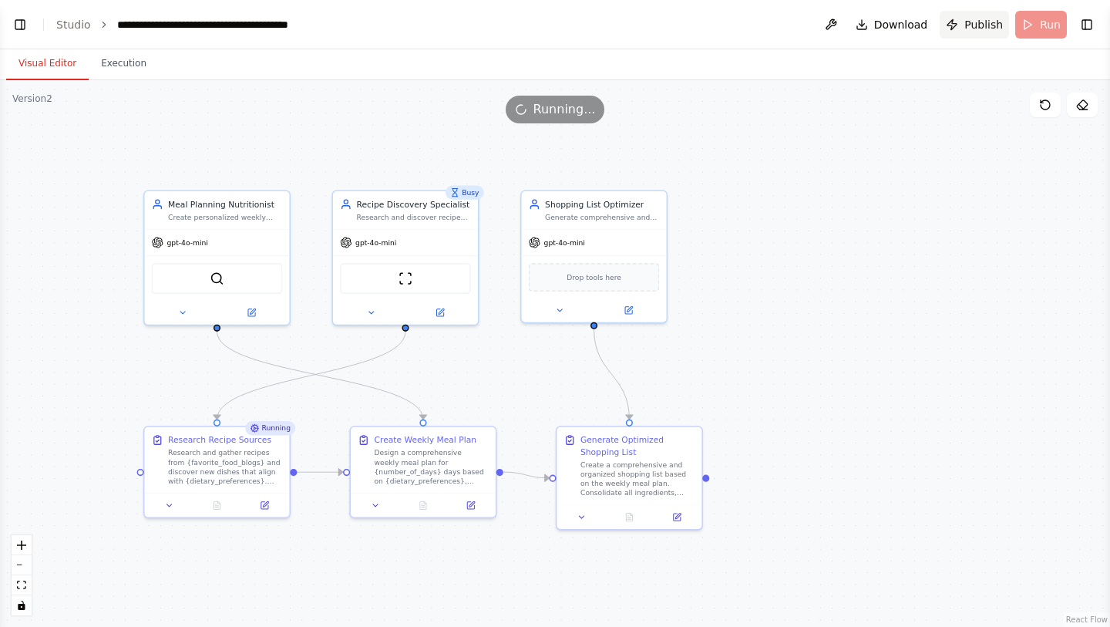
click at [967, 28] on span "Publish" at bounding box center [984, 24] width 39 height 15
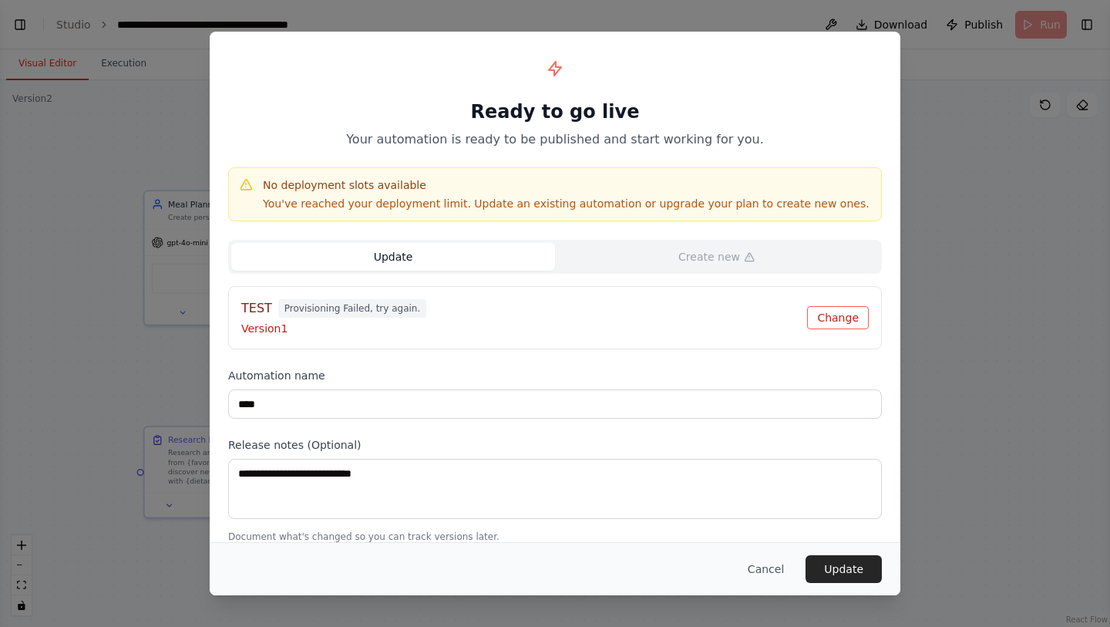
click at [834, 322] on button "Change" at bounding box center [838, 317] width 62 height 23
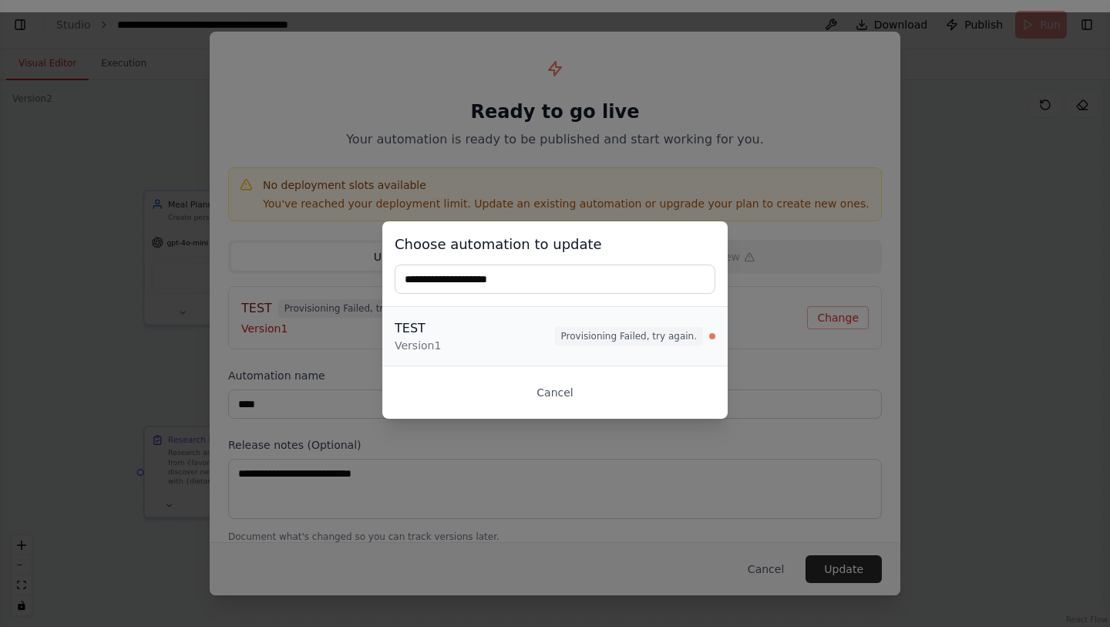
click at [642, 337] on span "Provisioning Failed, try again." at bounding box center [629, 336] width 148 height 19
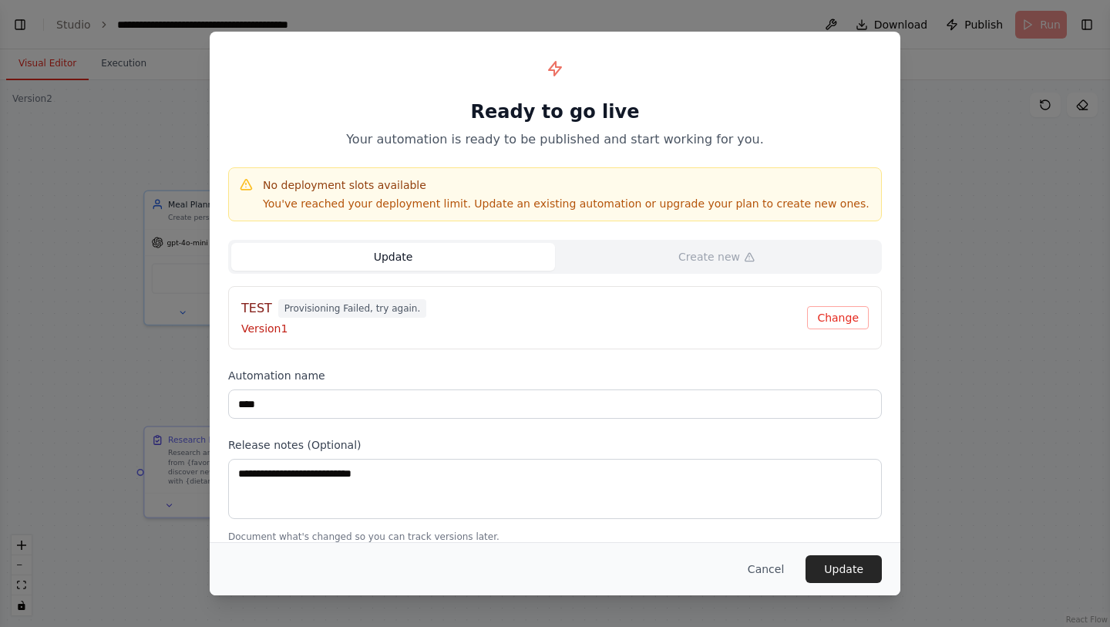
click at [438, 264] on button "Update" at bounding box center [393, 257] width 324 height 28
click at [846, 574] on button "Update" at bounding box center [844, 569] width 76 height 28
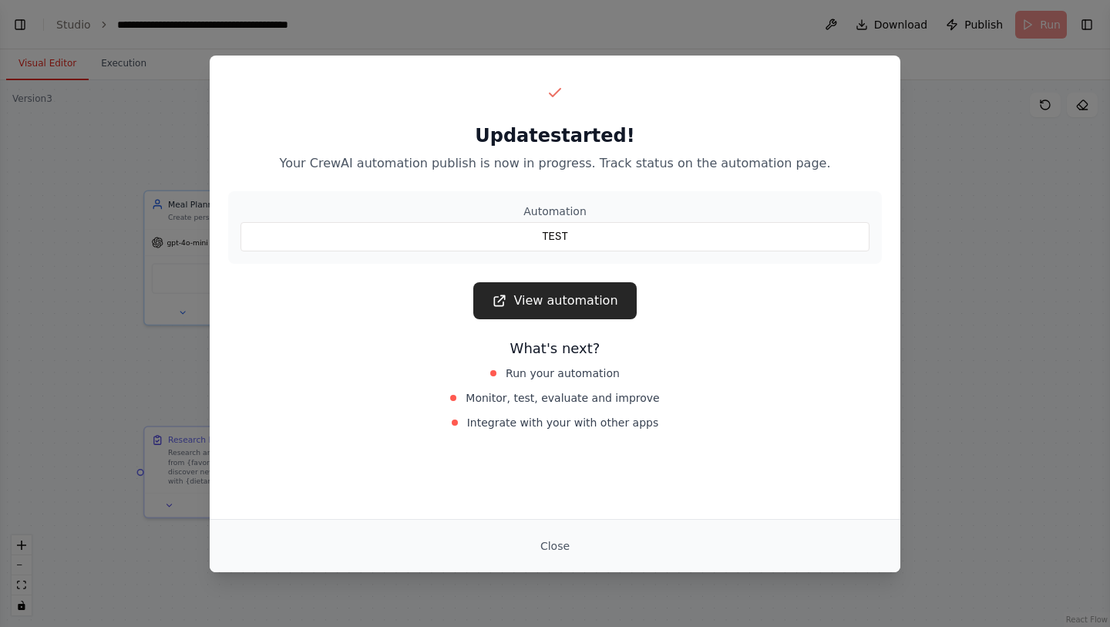
click at [574, 237] on div "TEST" at bounding box center [555, 236] width 629 height 29
click at [555, 295] on link "View automation" at bounding box center [554, 300] width 163 height 37
click at [560, 550] on button "Close" at bounding box center [555, 546] width 54 height 28
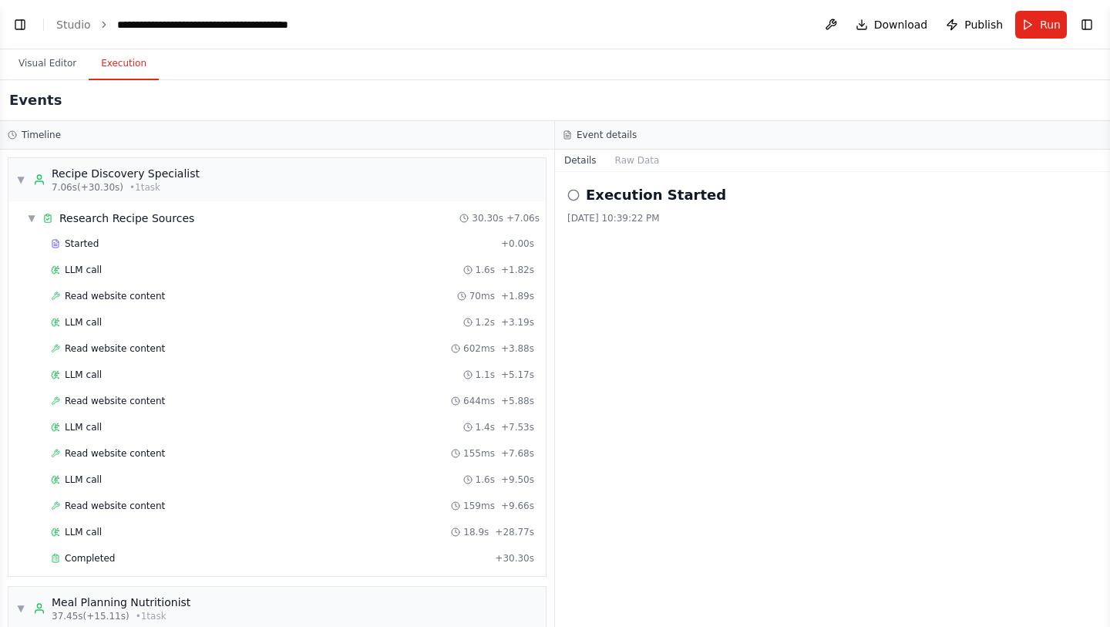
click at [113, 70] on button "Execution" at bounding box center [124, 64] width 70 height 32
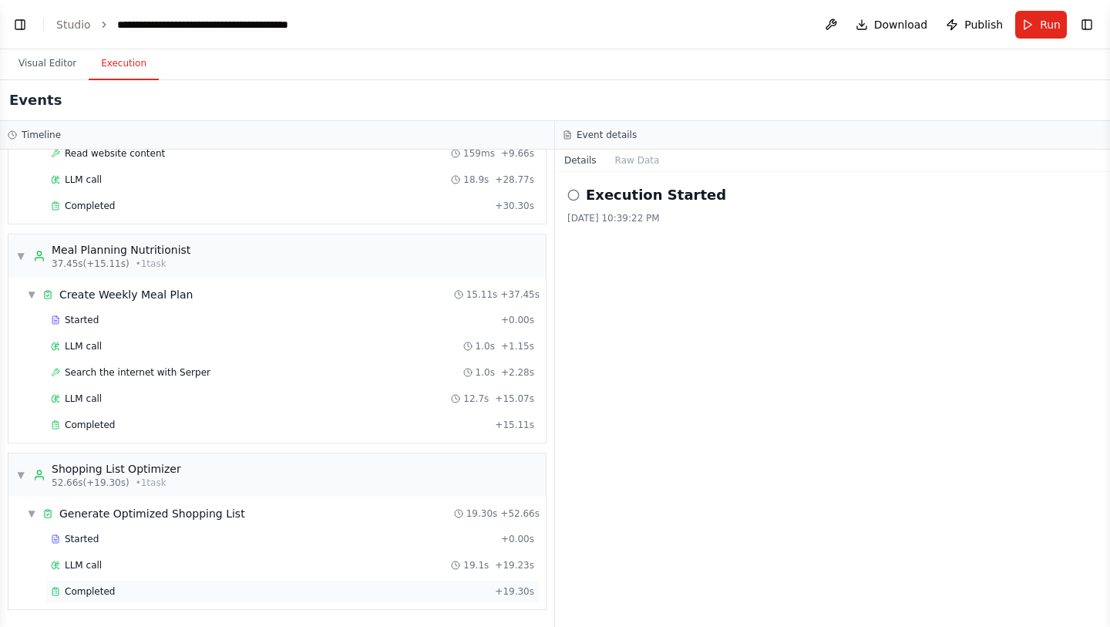
click at [224, 588] on div "Completed" at bounding box center [270, 591] width 438 height 12
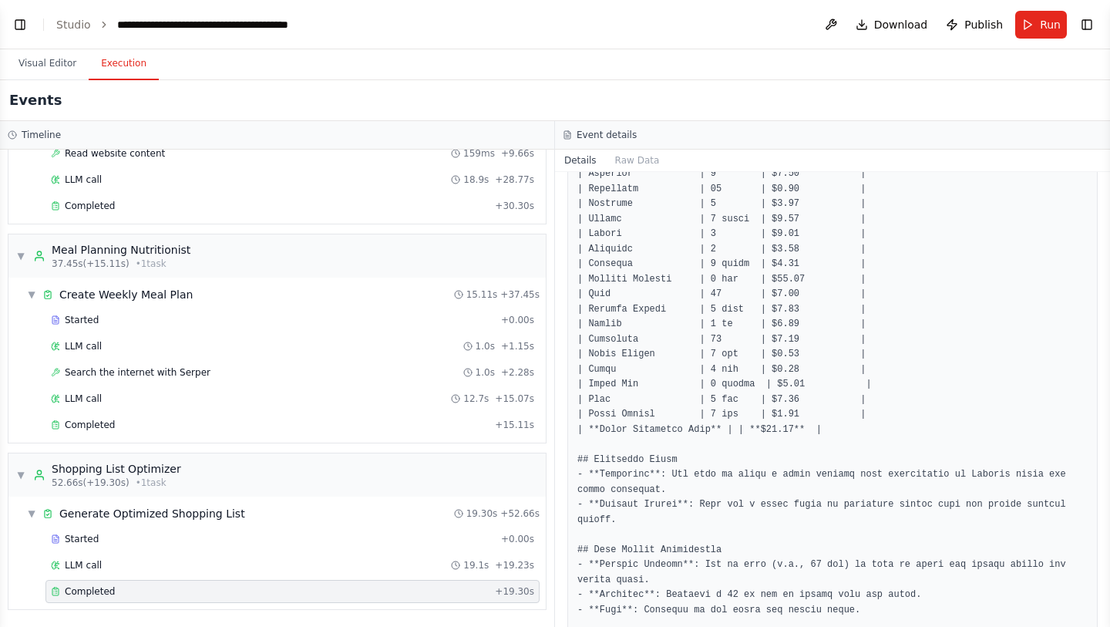
scroll to position [951, 0]
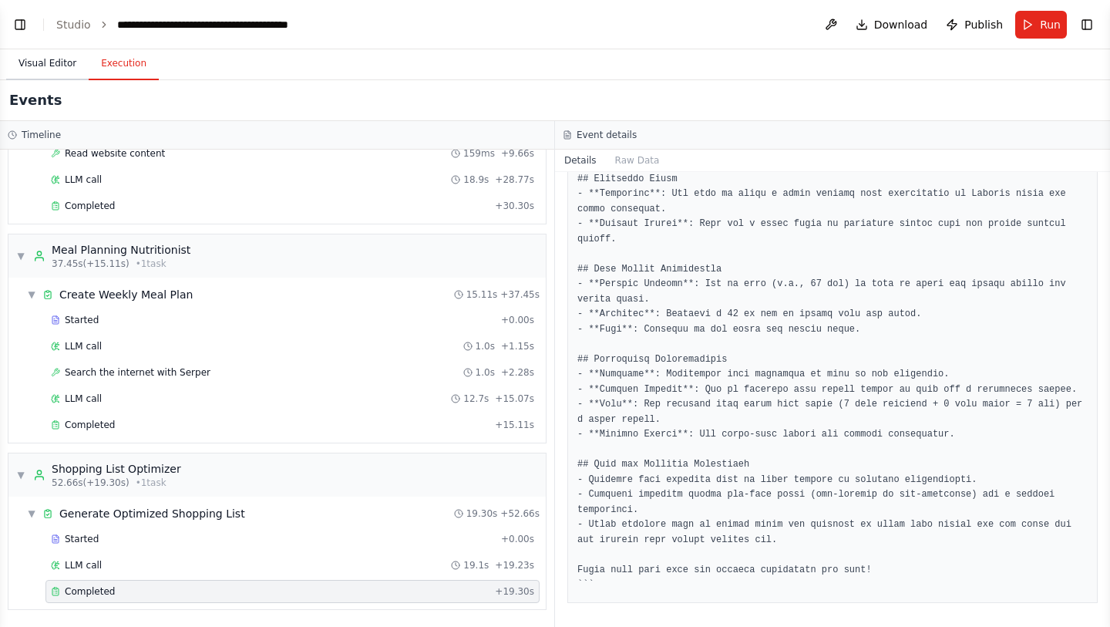
click at [60, 68] on button "Visual Editor" at bounding box center [47, 64] width 83 height 32
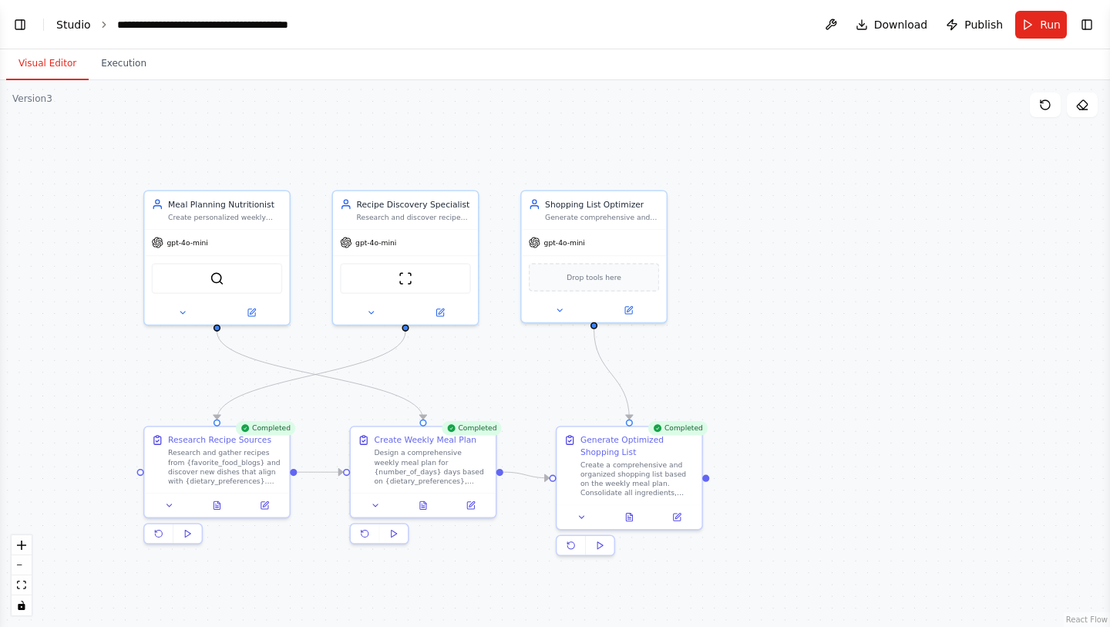
click at [70, 25] on link "Studio" at bounding box center [73, 25] width 35 height 12
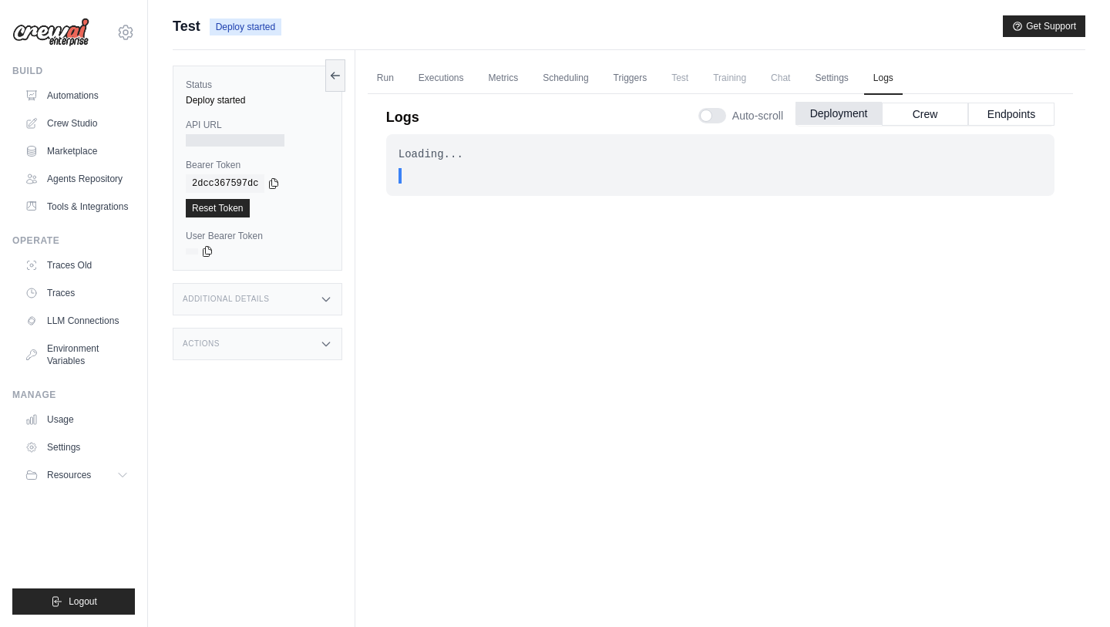
click at [839, 108] on button "Deployment" at bounding box center [839, 113] width 86 height 23
click at [386, 81] on link "Run" at bounding box center [385, 78] width 35 height 32
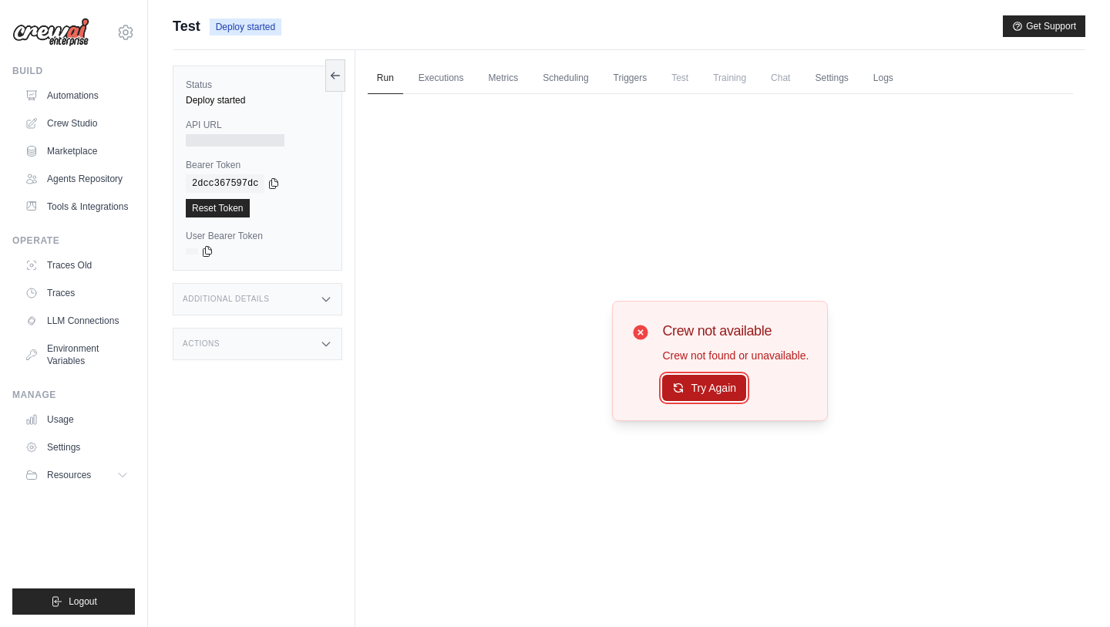
click at [672, 395] on button "Try Again" at bounding box center [704, 388] width 84 height 26
click at [672, 395] on button "Try Again" at bounding box center [704, 389] width 84 height 26
click at [457, 79] on link "Executions" at bounding box center [441, 78] width 64 height 32
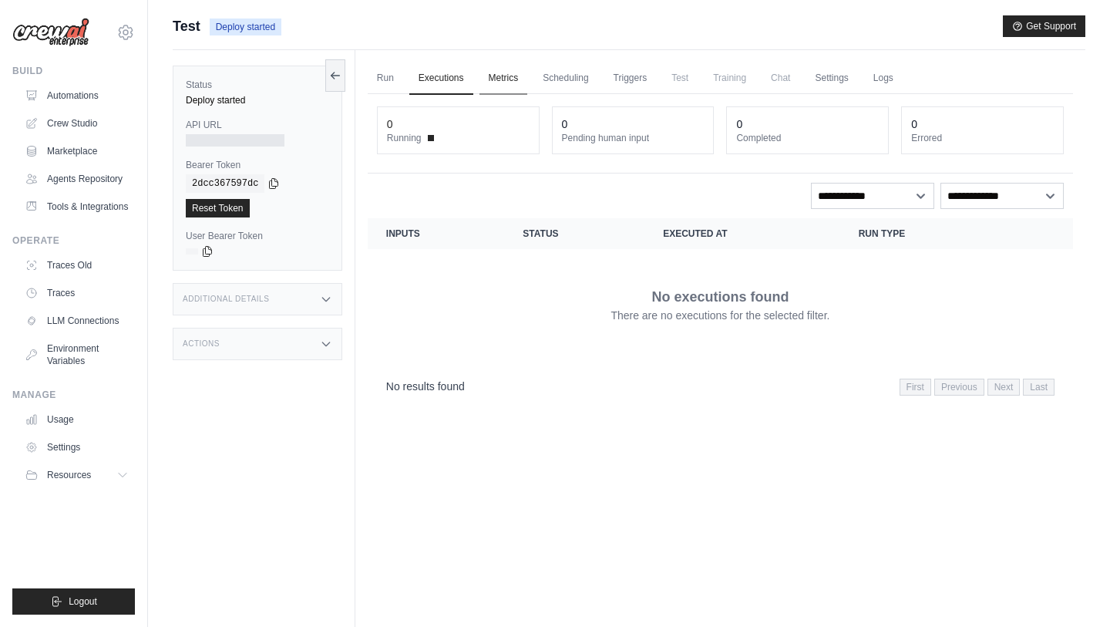
click at [518, 73] on link "Metrics" at bounding box center [504, 78] width 49 height 32
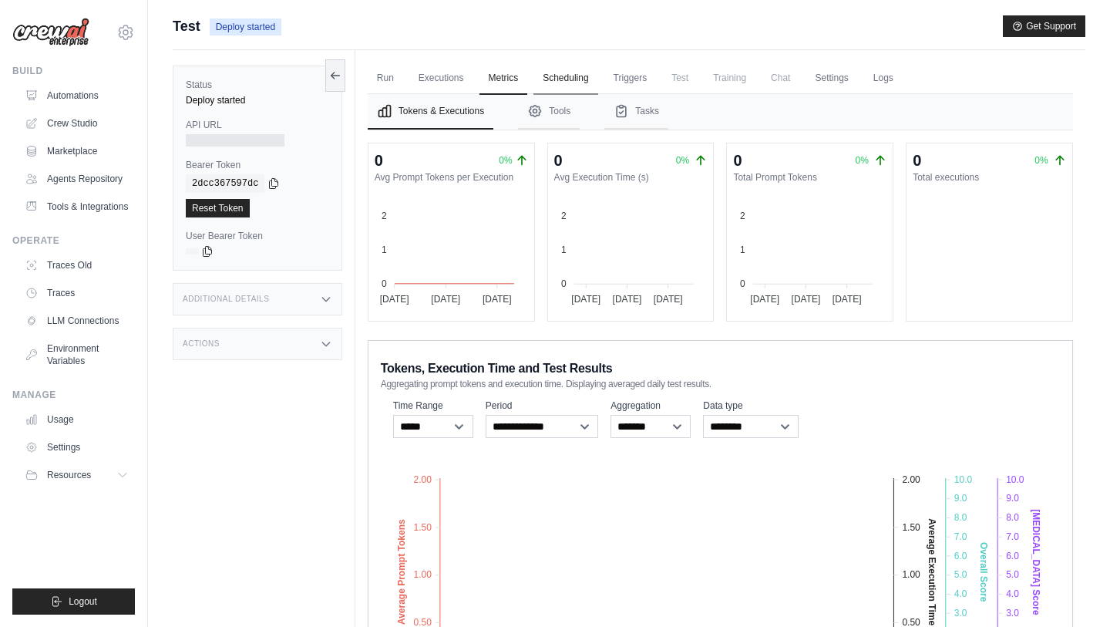
click at [571, 82] on link "Scheduling" at bounding box center [566, 78] width 64 height 32
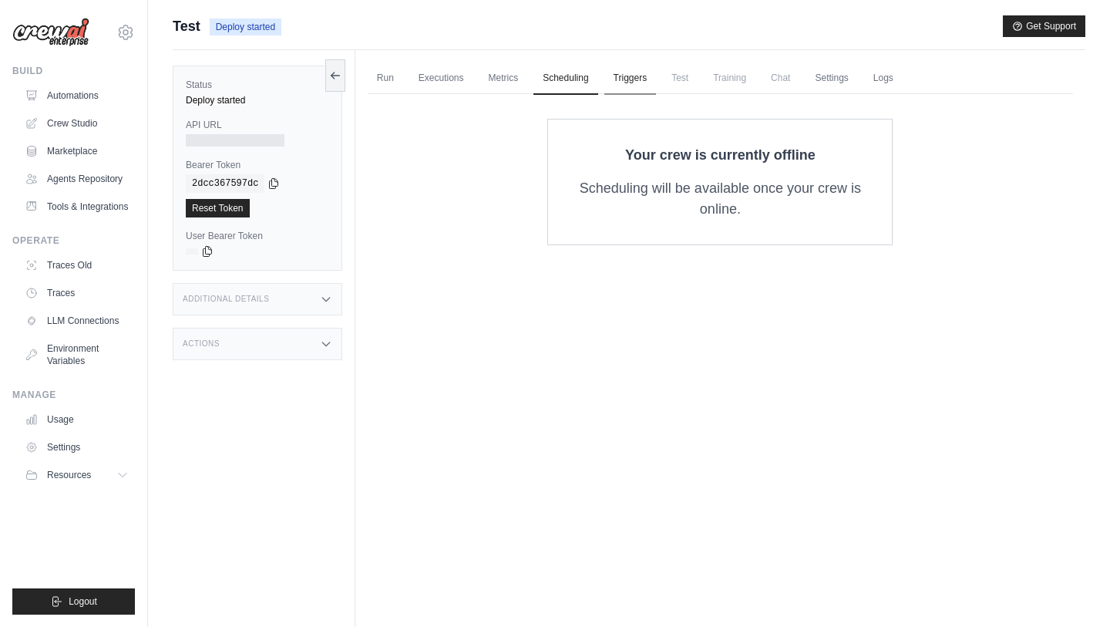
click at [642, 83] on link "Triggers" at bounding box center [631, 78] width 52 height 32
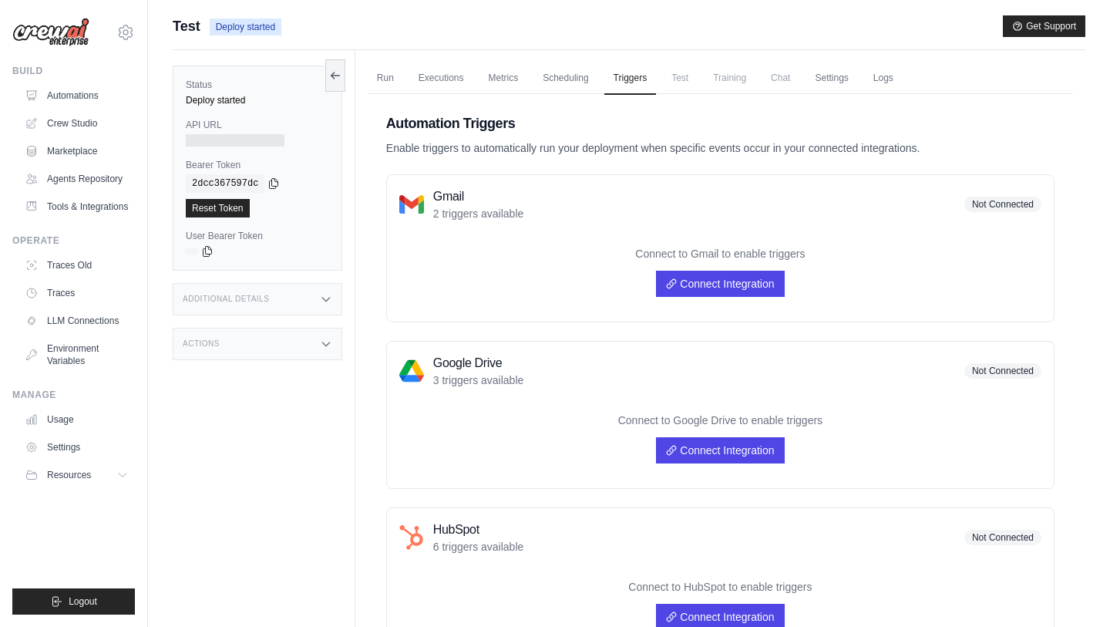
click at [698, 81] on span "Test" at bounding box center [679, 77] width 35 height 31
click at [739, 78] on span "Training" at bounding box center [730, 77] width 52 height 31
click at [800, 78] on span "Chat" at bounding box center [781, 77] width 38 height 31
click at [839, 78] on link "Settings" at bounding box center [832, 78] width 52 height 32
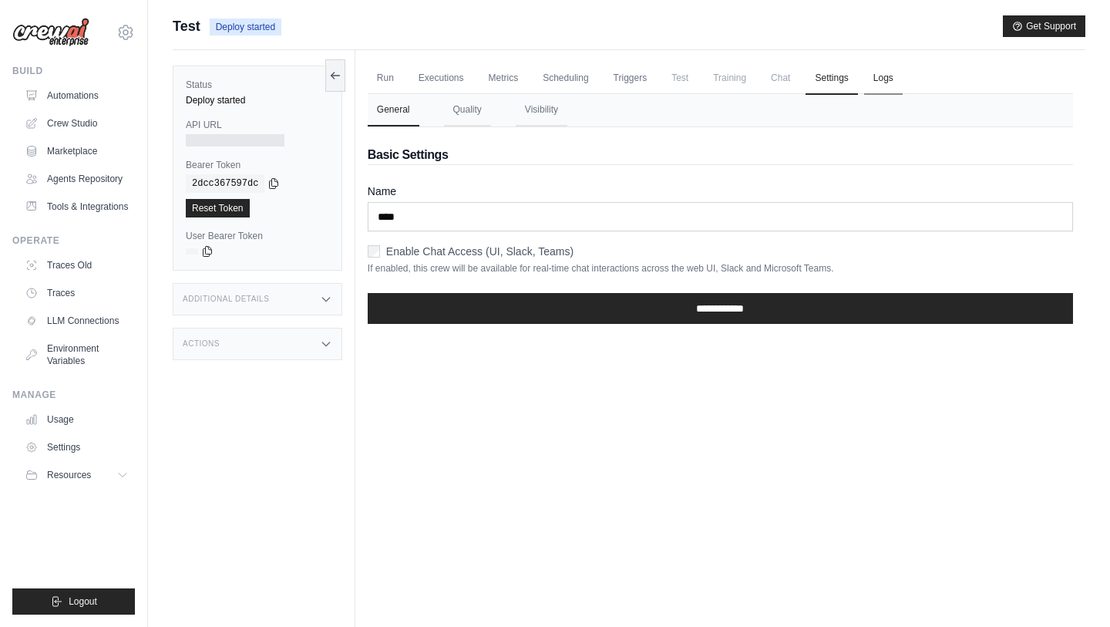
click at [903, 76] on link "Logs" at bounding box center [883, 78] width 39 height 32
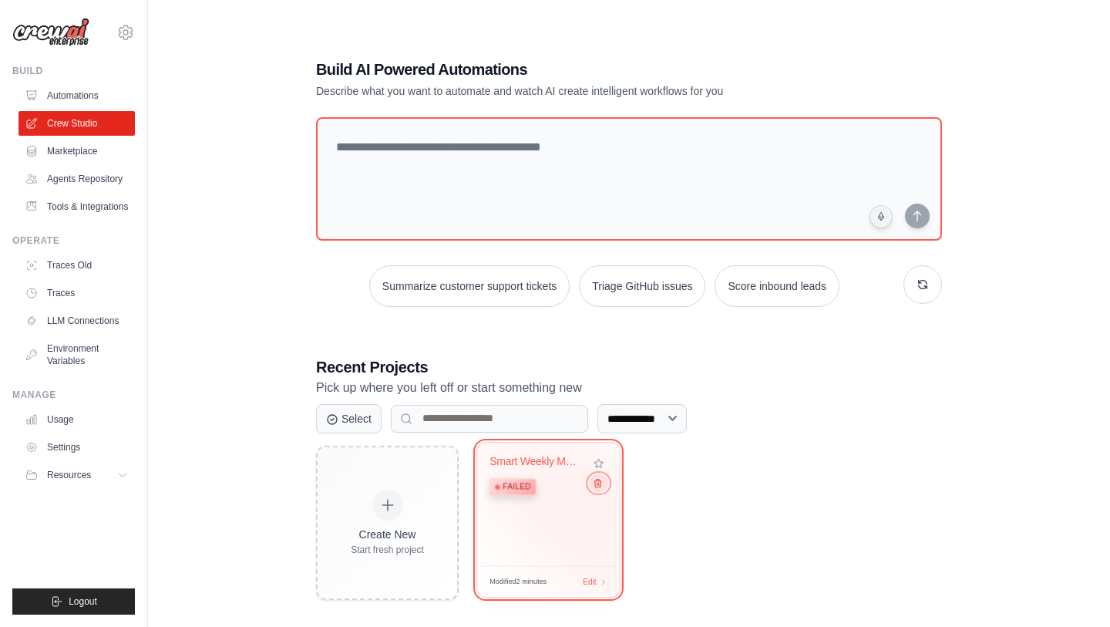
click at [596, 487] on icon at bounding box center [597, 483] width 7 height 8
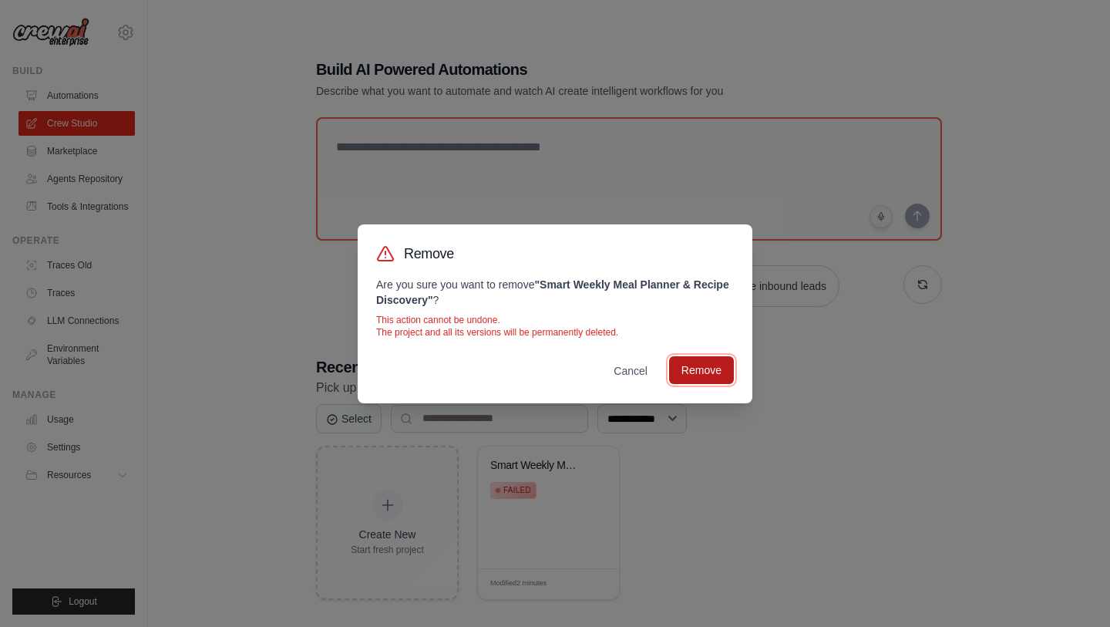
click at [699, 381] on button "Remove" at bounding box center [701, 370] width 65 height 28
click at [706, 370] on button "Remove" at bounding box center [701, 370] width 65 height 28
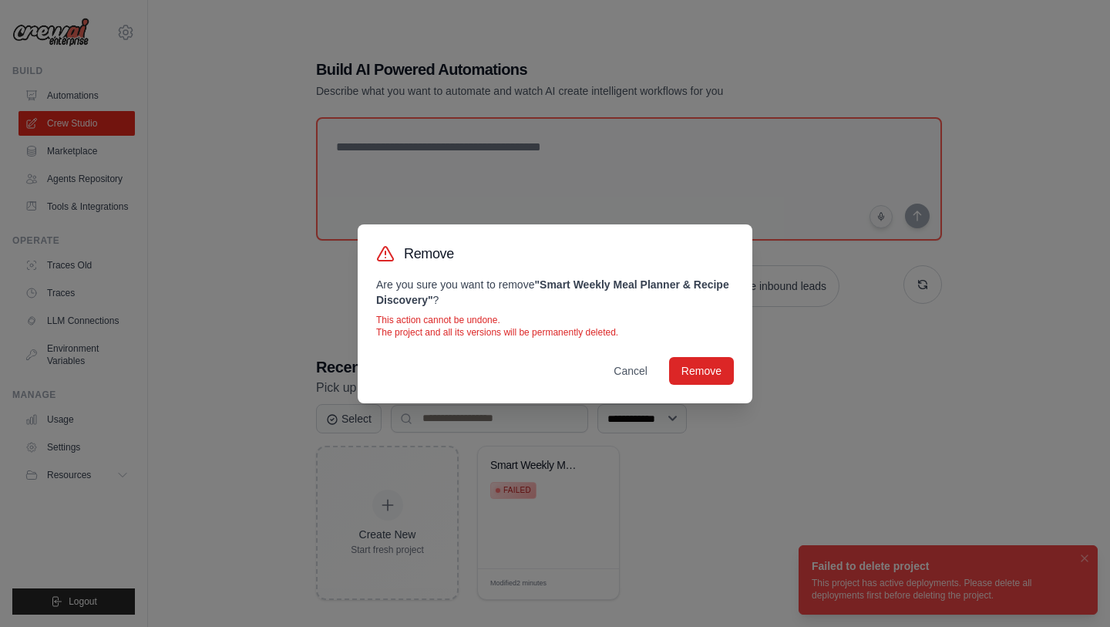
click at [1067, 558] on div "Remove Are you sure you want to remove " Smart Weekly Meal Planner & Recipe Dis…" at bounding box center [555, 313] width 1110 height 627
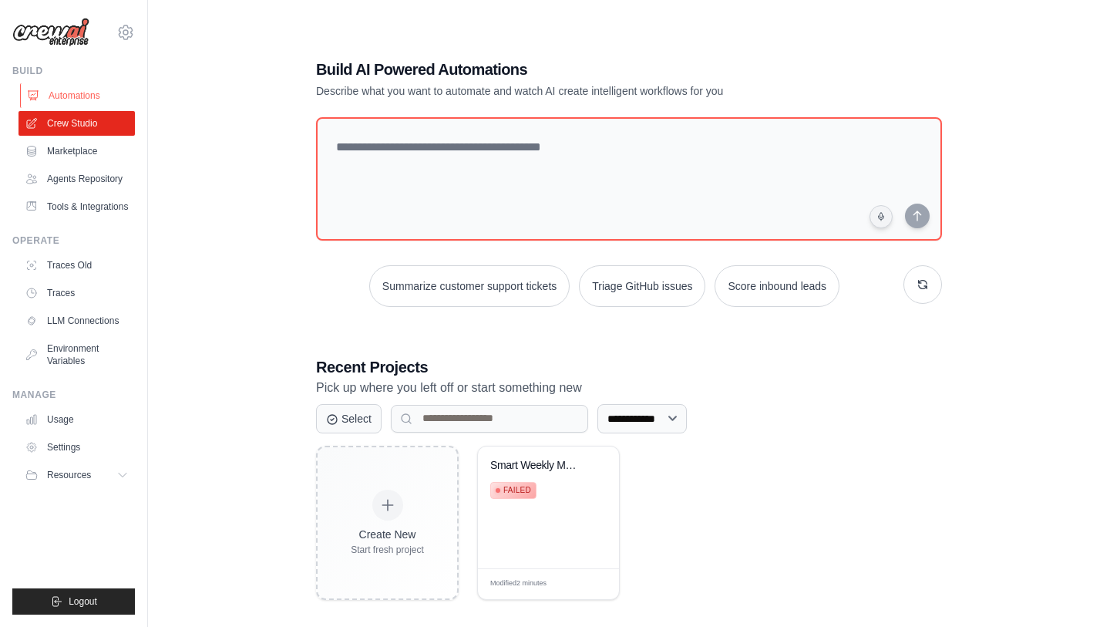
click at [65, 93] on link "Automations" at bounding box center [78, 95] width 116 height 25
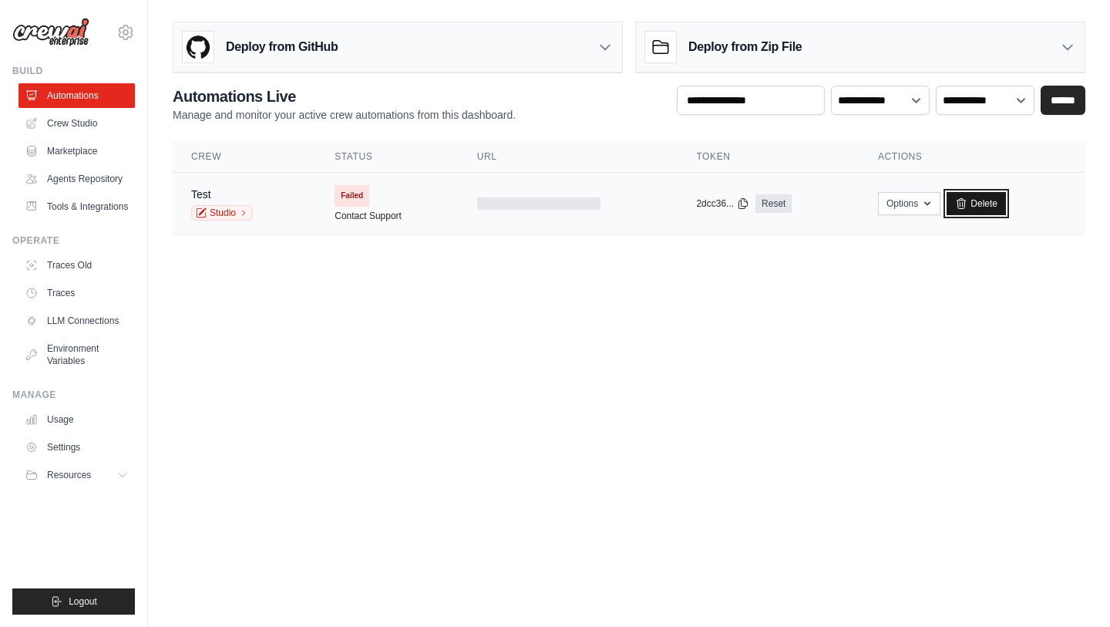
click at [975, 201] on link "Delete" at bounding box center [976, 203] width 59 height 23
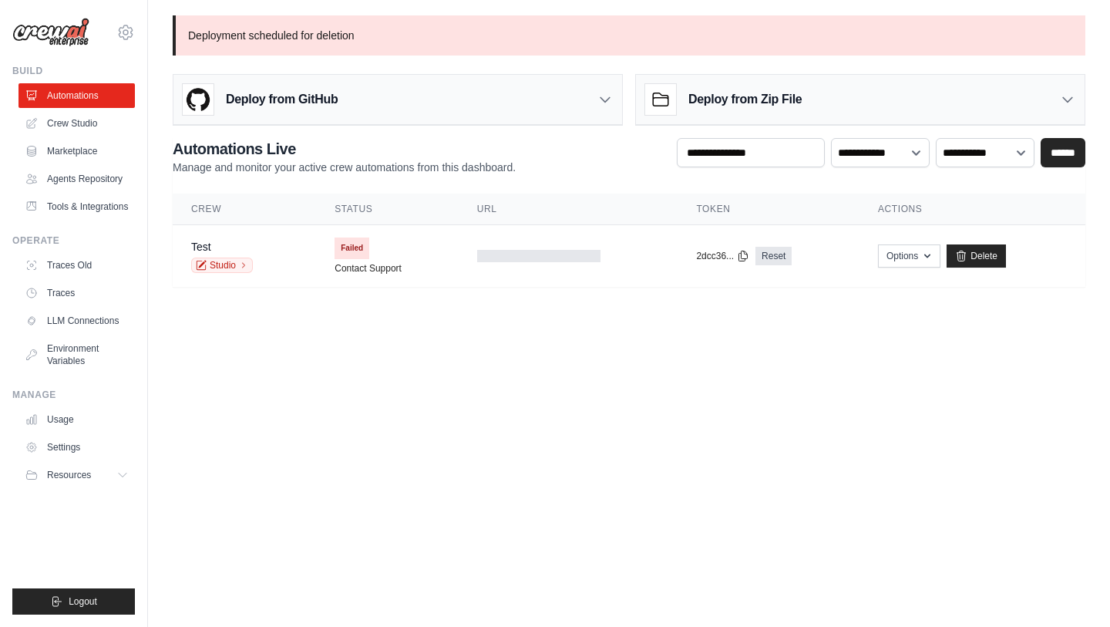
click at [675, 105] on icon at bounding box center [660, 99] width 31 height 31
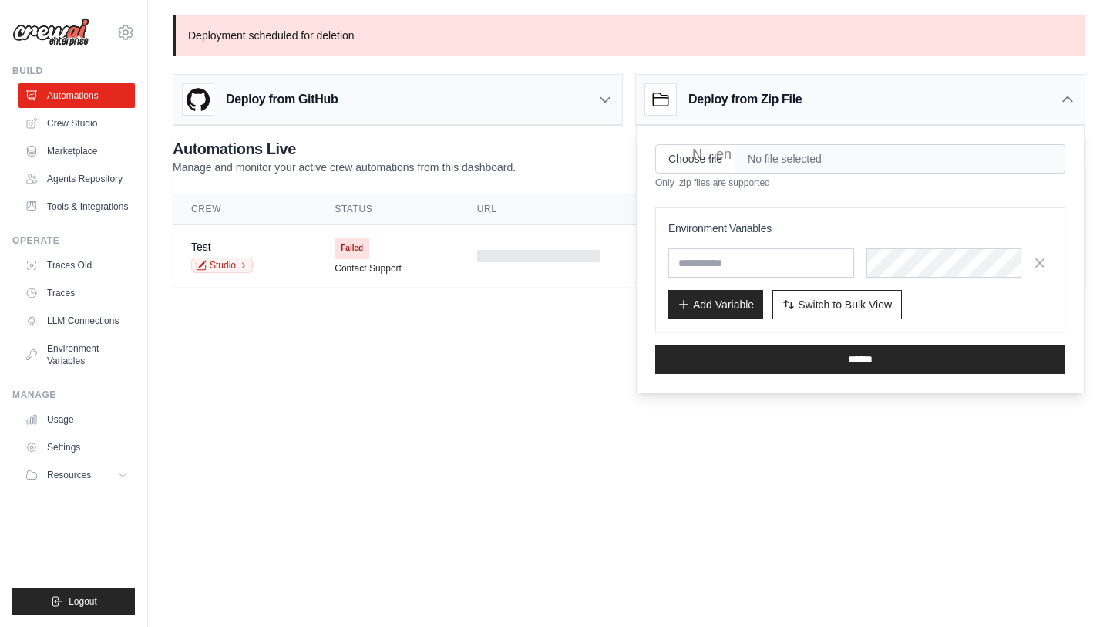
click at [675, 105] on icon at bounding box center [660, 99] width 31 height 31
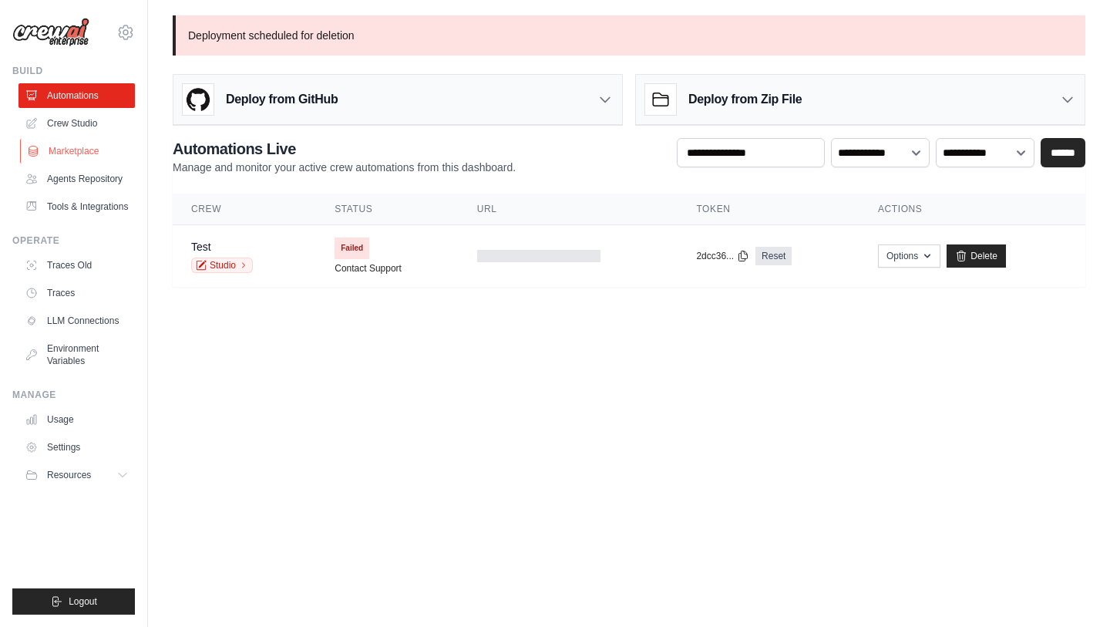
click at [89, 143] on link "Marketplace" at bounding box center [78, 151] width 116 height 25
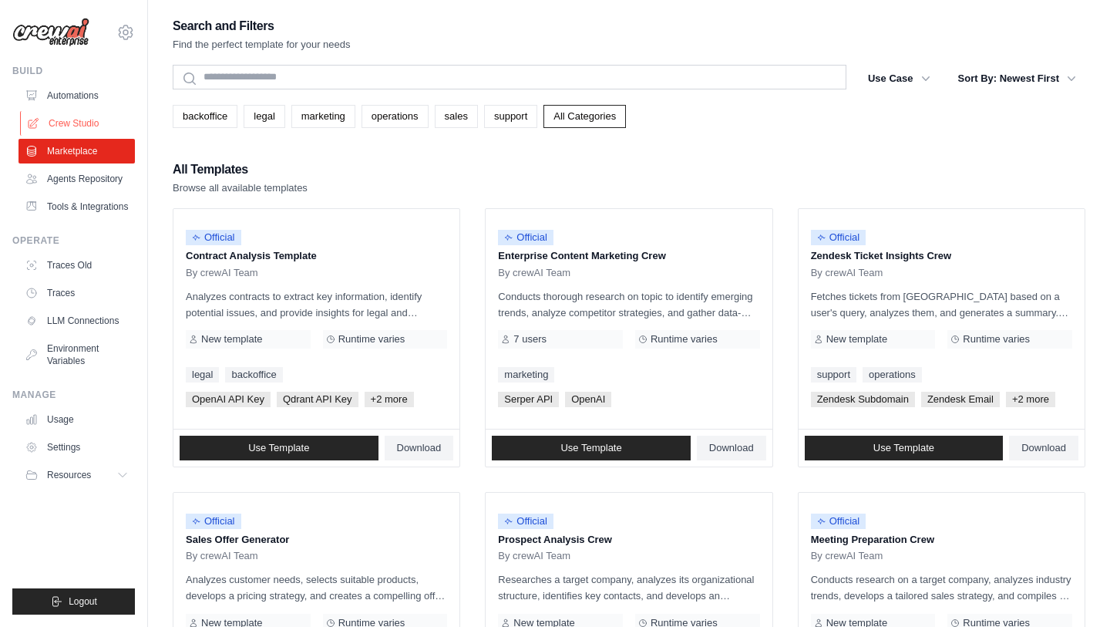
click at [82, 123] on link "Crew Studio" at bounding box center [78, 123] width 116 height 25
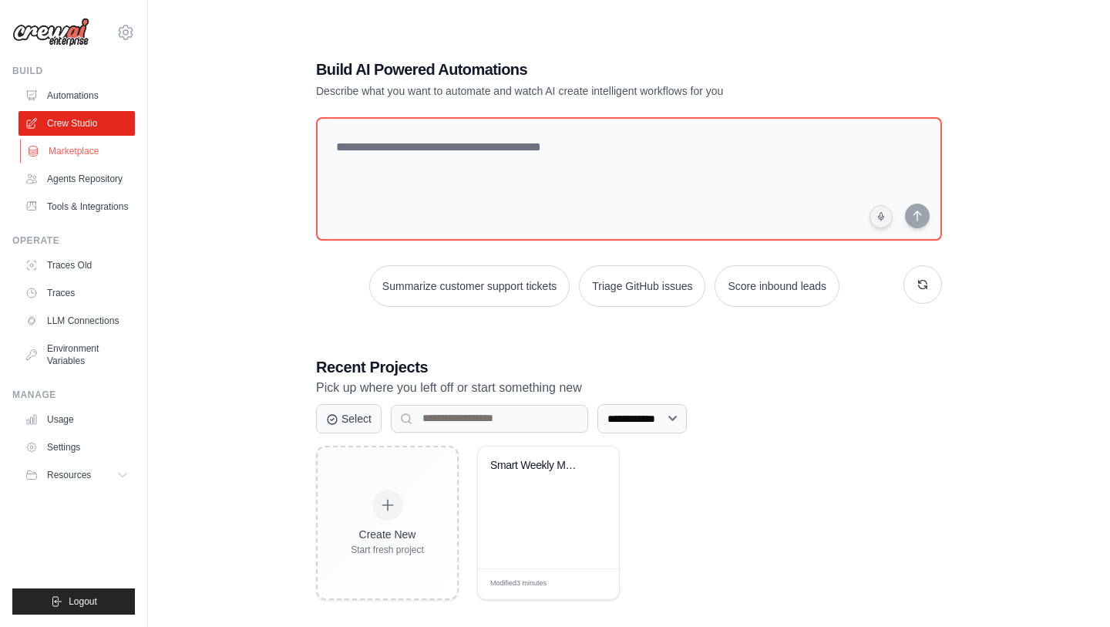
click at [83, 157] on link "Marketplace" at bounding box center [78, 151] width 116 height 25
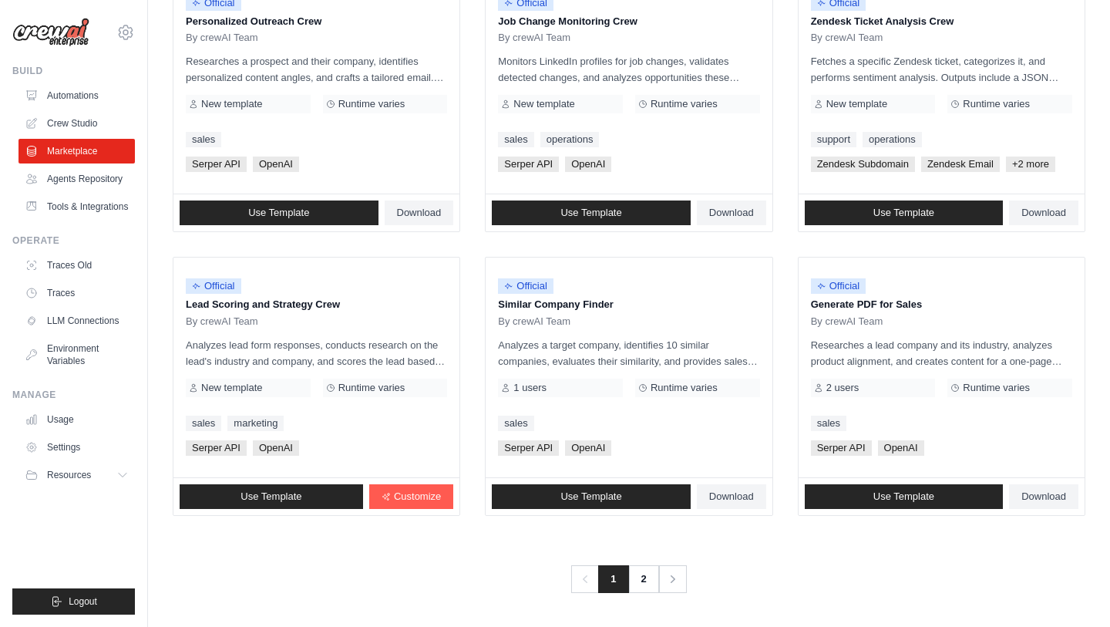
scroll to position [795, 0]
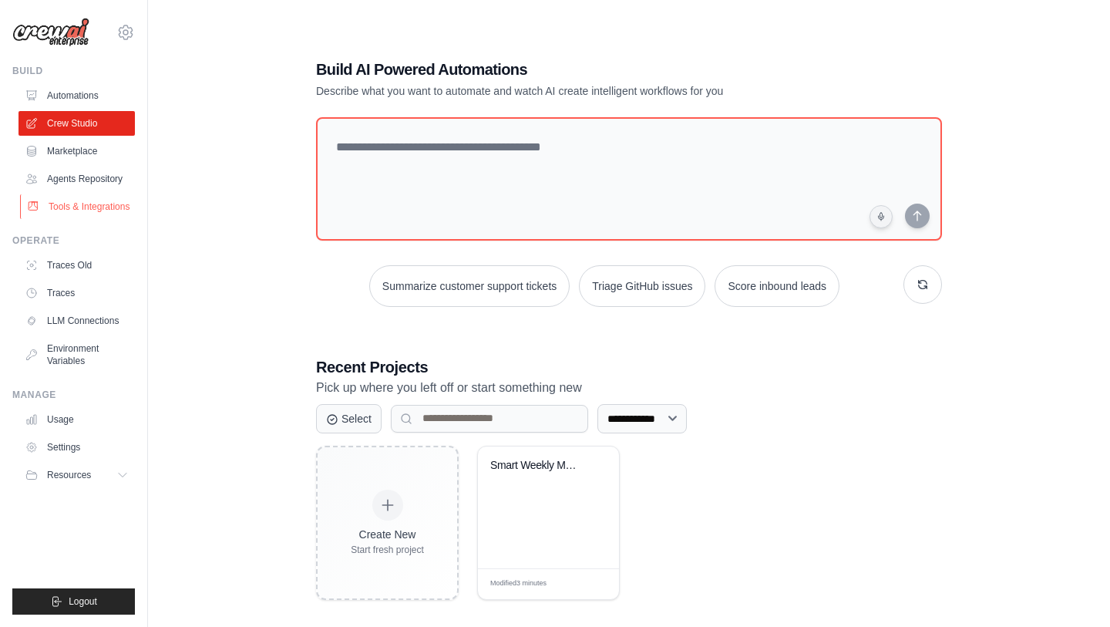
click at [93, 209] on link "Tools & Integrations" at bounding box center [78, 206] width 116 height 25
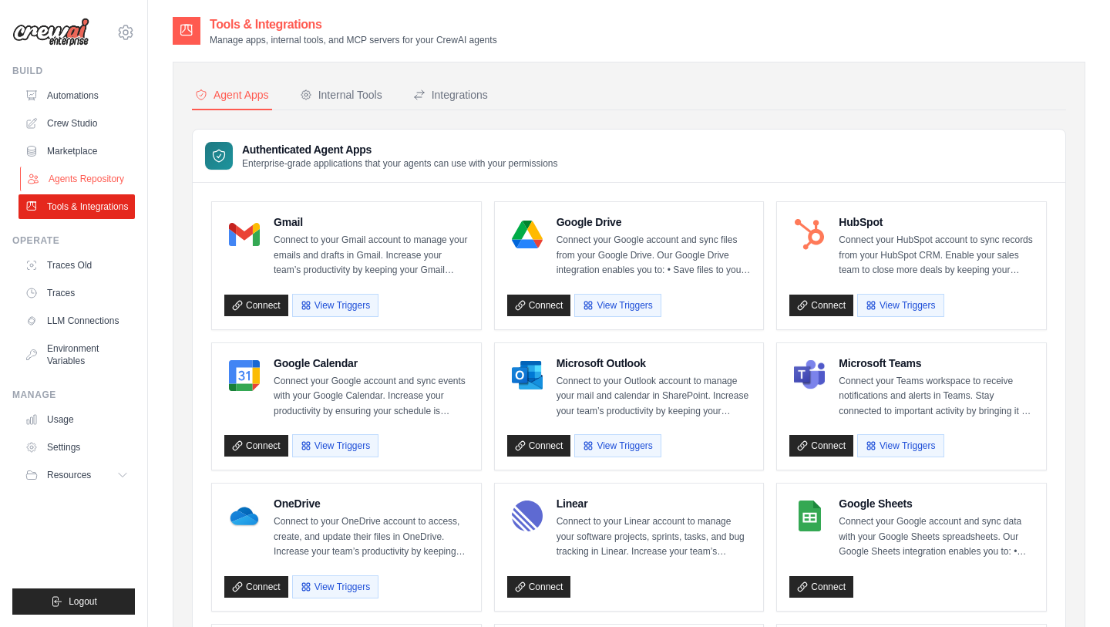
click at [93, 176] on link "Agents Repository" at bounding box center [78, 179] width 116 height 25
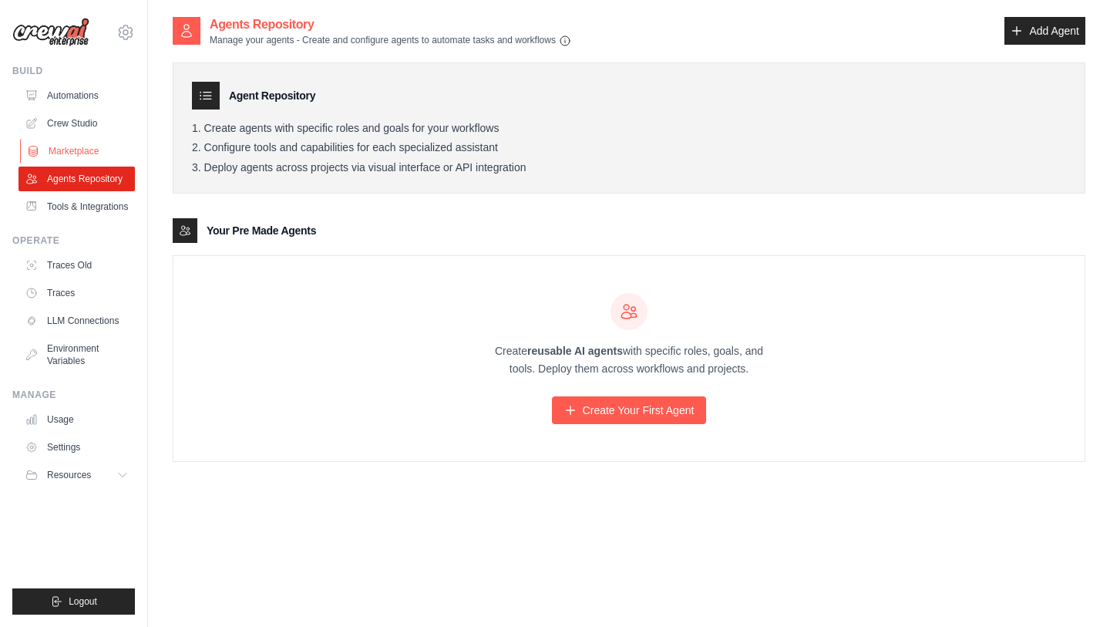
click at [83, 154] on link "Marketplace" at bounding box center [78, 151] width 116 height 25
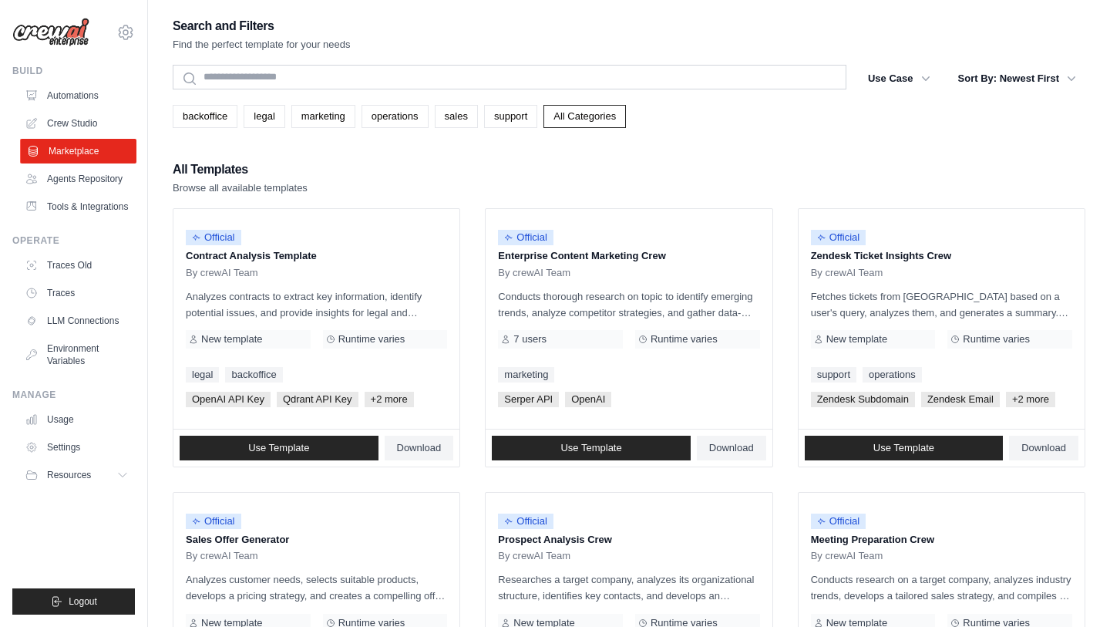
click at [79, 154] on link "Marketplace" at bounding box center [78, 151] width 116 height 25
click at [79, 123] on link "Crew Studio" at bounding box center [78, 123] width 116 height 25
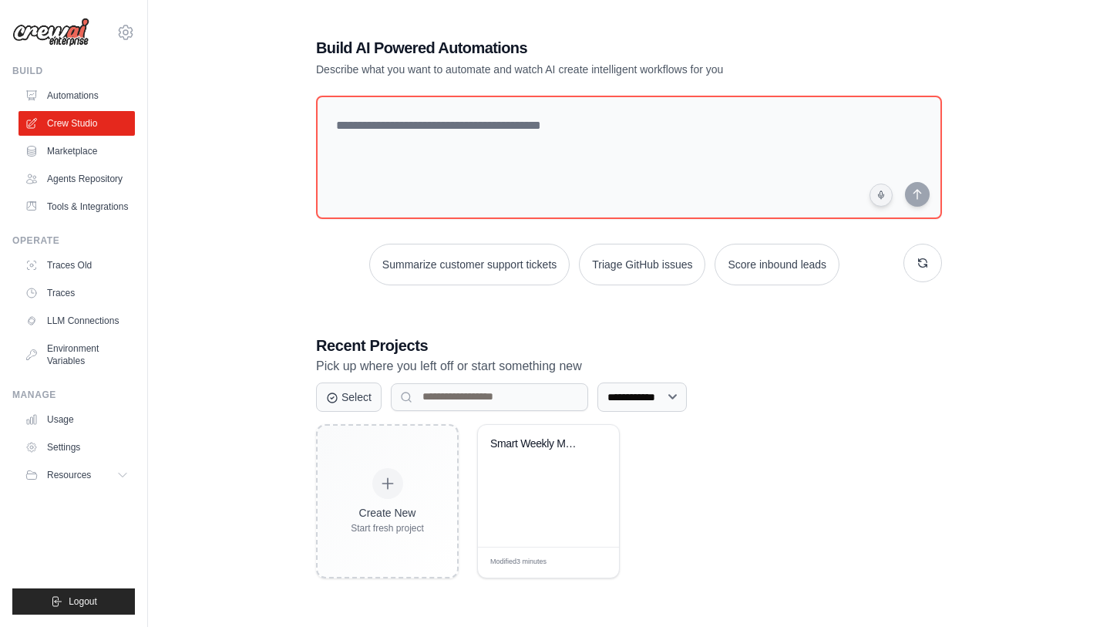
scroll to position [31, 0]
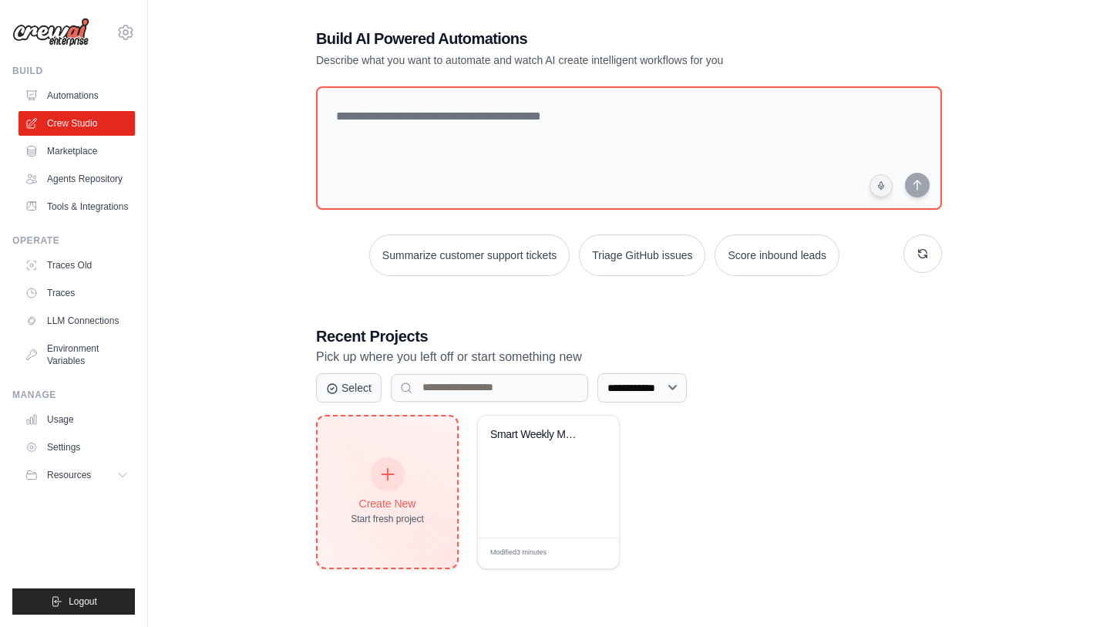
click at [395, 481] on div at bounding box center [388, 474] width 34 height 34
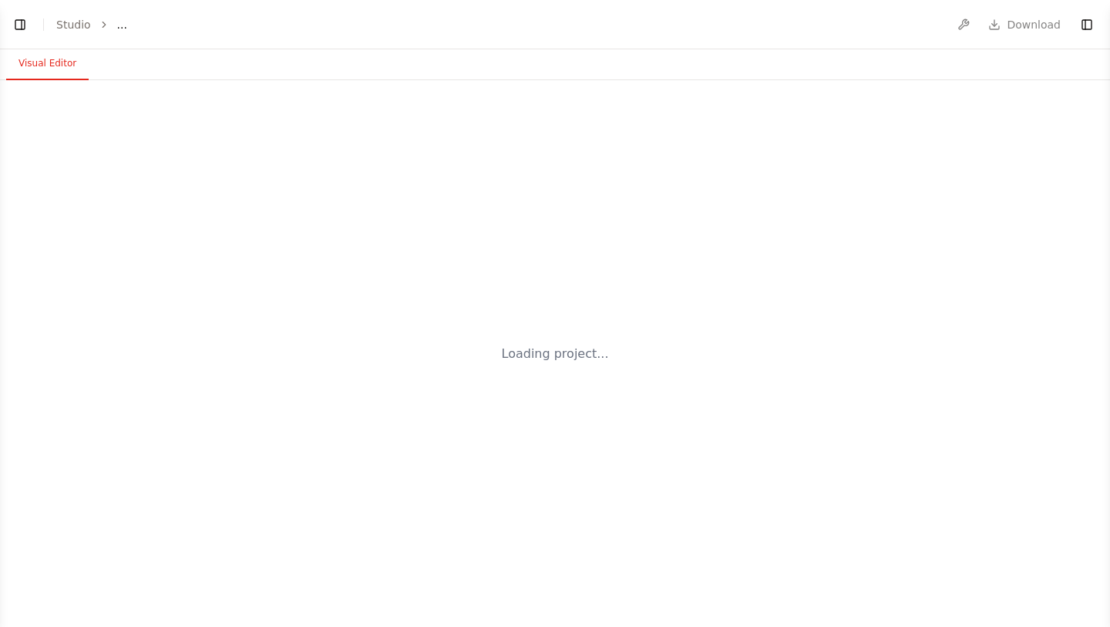
select select "****"
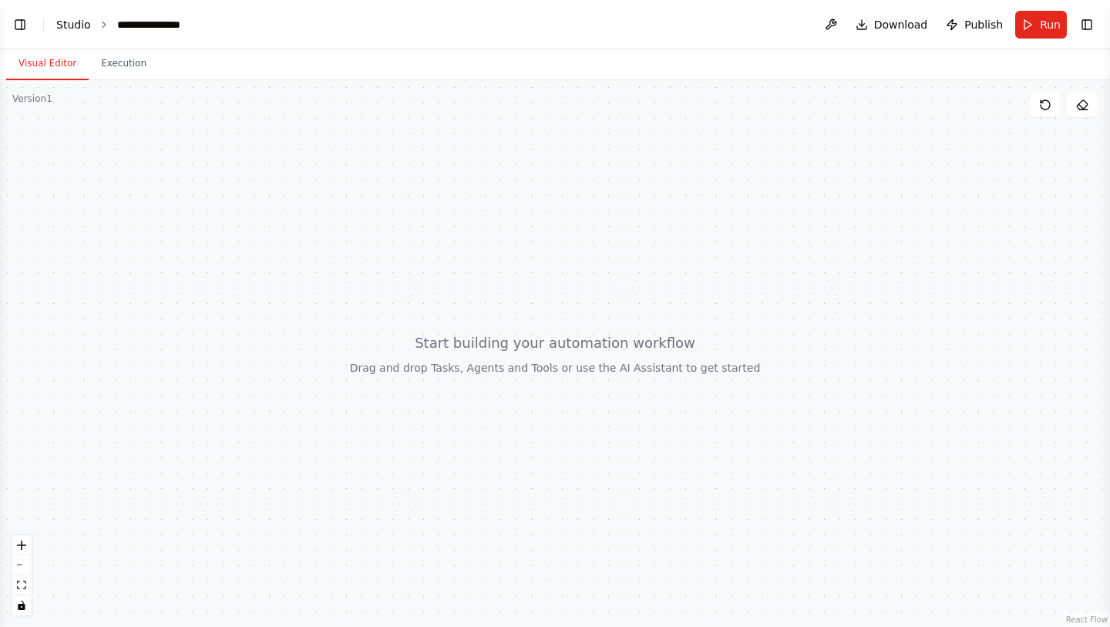
click at [72, 28] on link "Studio" at bounding box center [73, 25] width 35 height 12
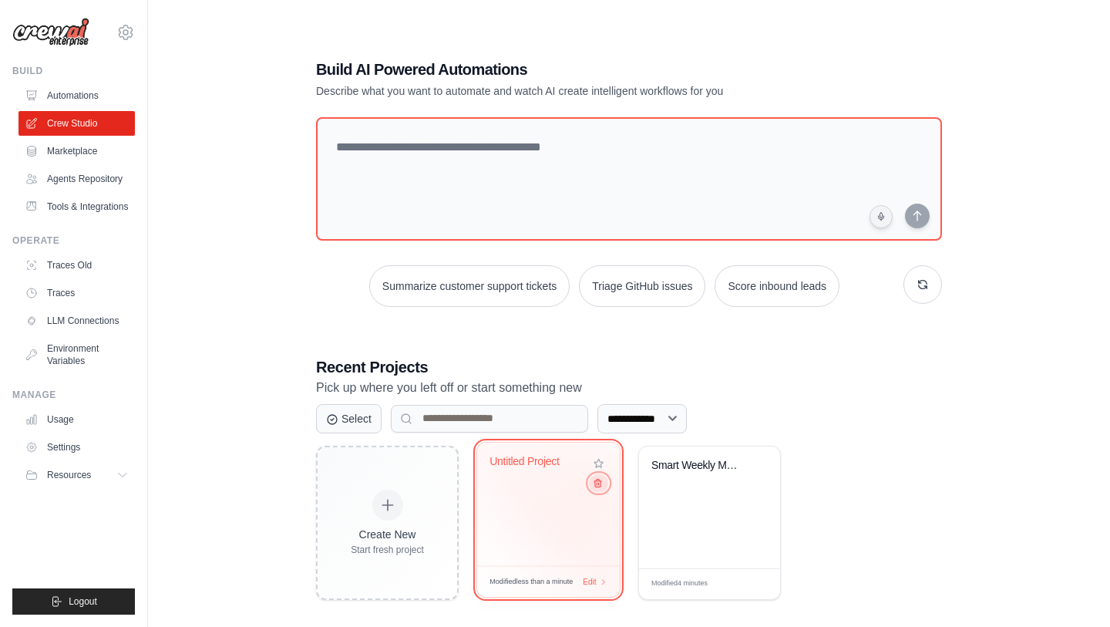
click at [599, 490] on button at bounding box center [598, 482] width 19 height 17
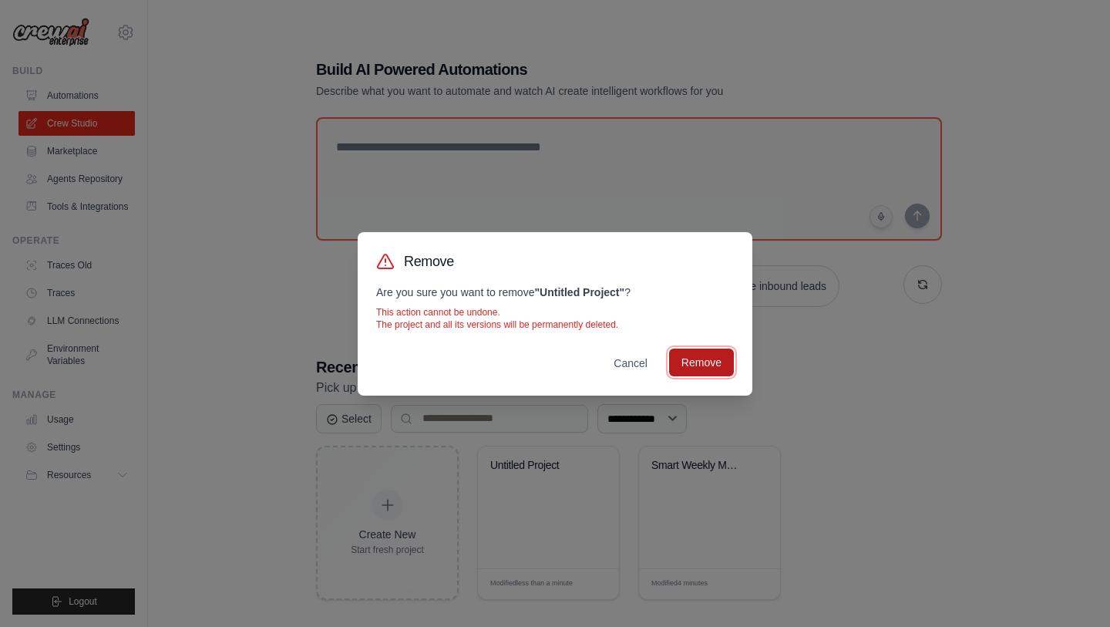
click at [705, 359] on button "Remove" at bounding box center [701, 363] width 65 height 28
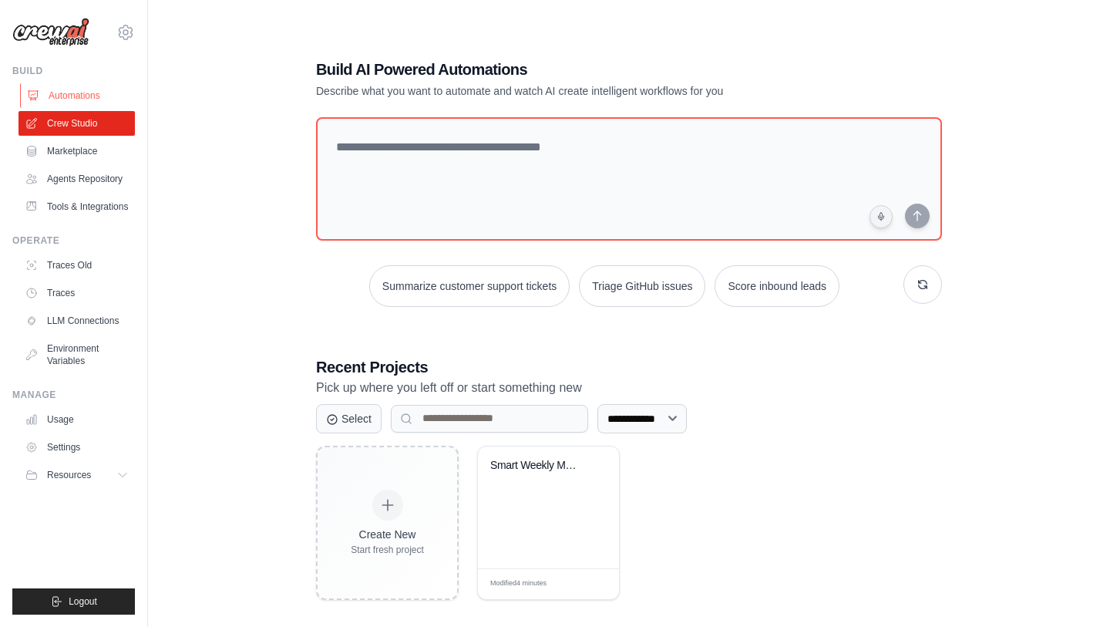
click at [89, 95] on link "Automations" at bounding box center [78, 95] width 116 height 25
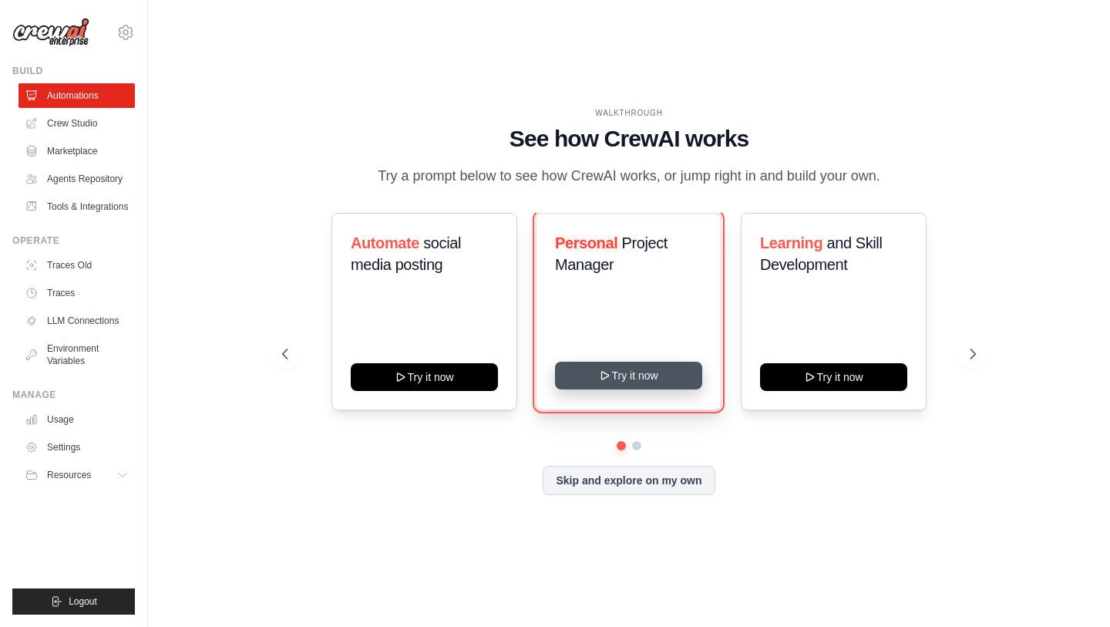
click at [600, 382] on icon at bounding box center [606, 375] width 12 height 12
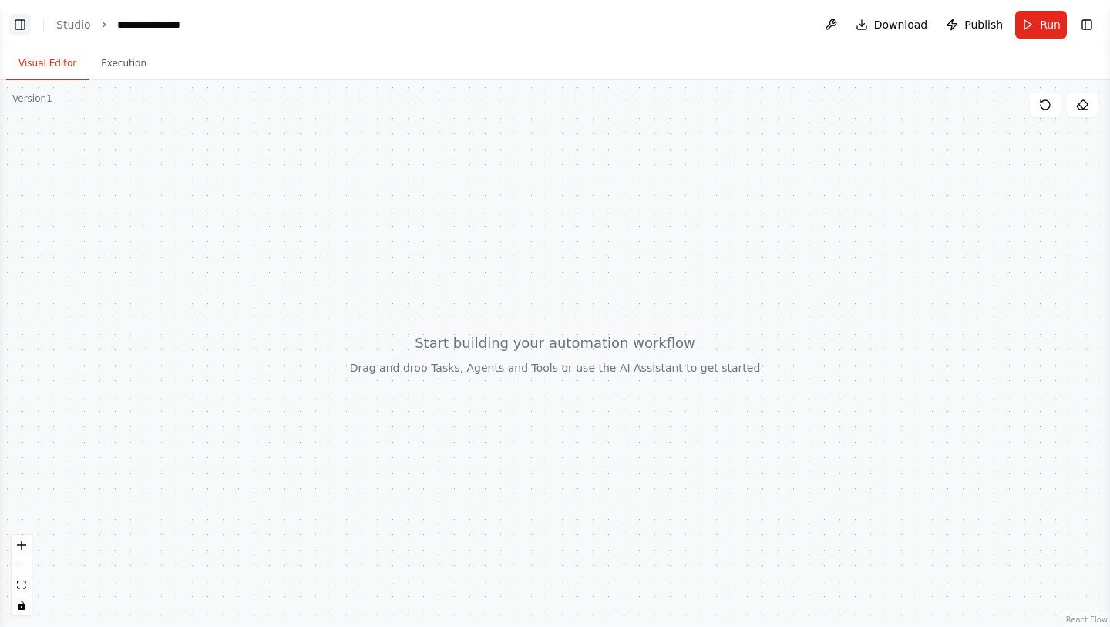
click at [19, 29] on button "Toggle Left Sidebar" at bounding box center [20, 25] width 22 height 22
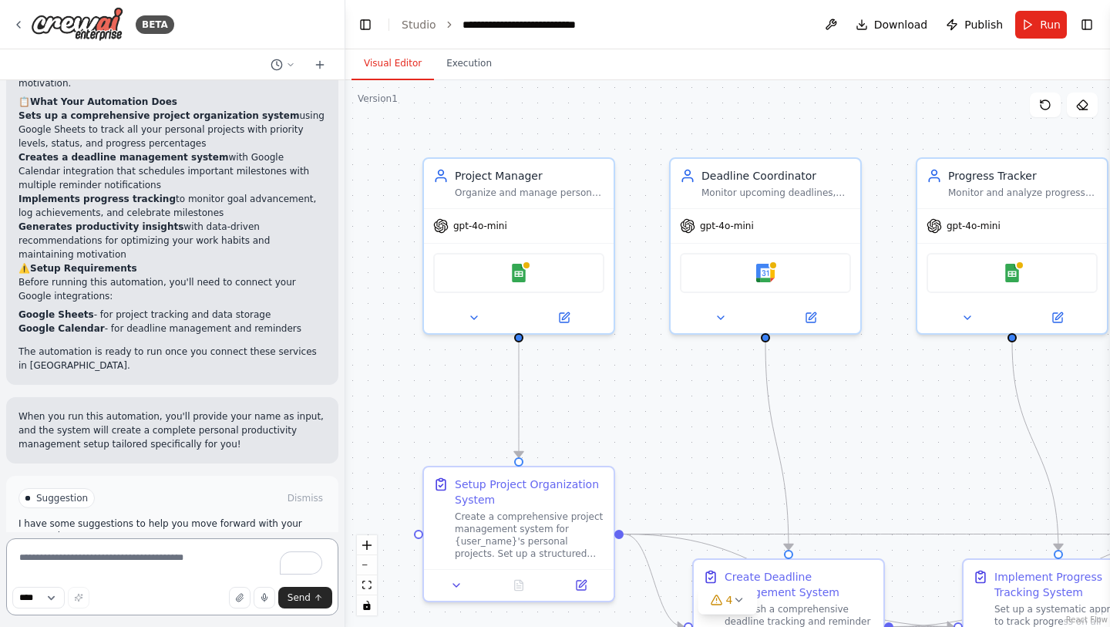
scroll to position [1551, 0]
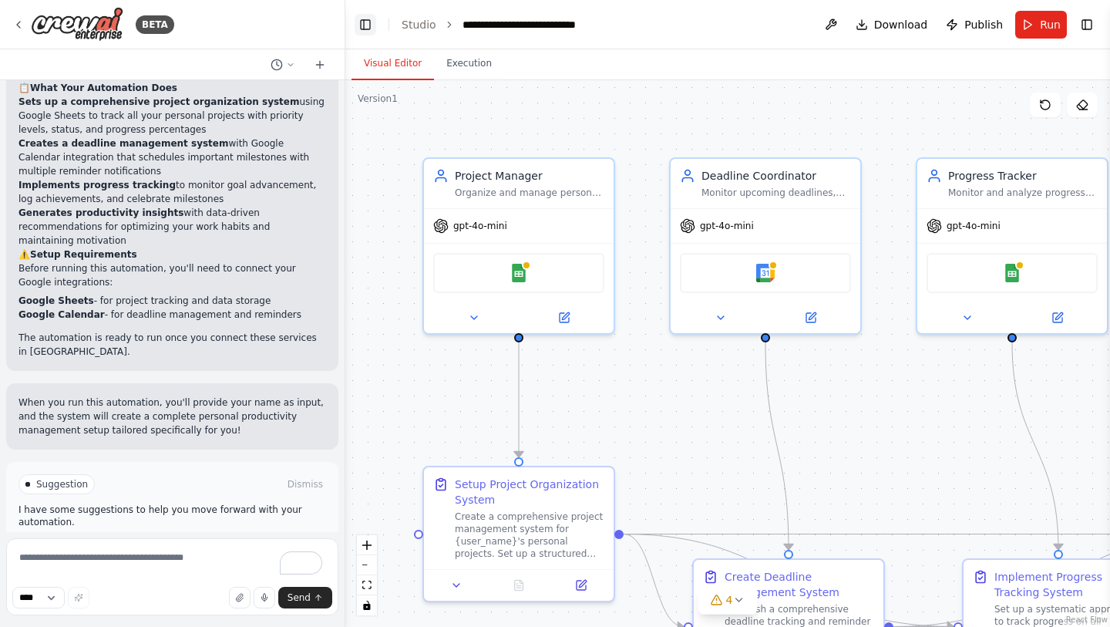
click at [369, 28] on button "Toggle Left Sidebar" at bounding box center [366, 25] width 22 height 22
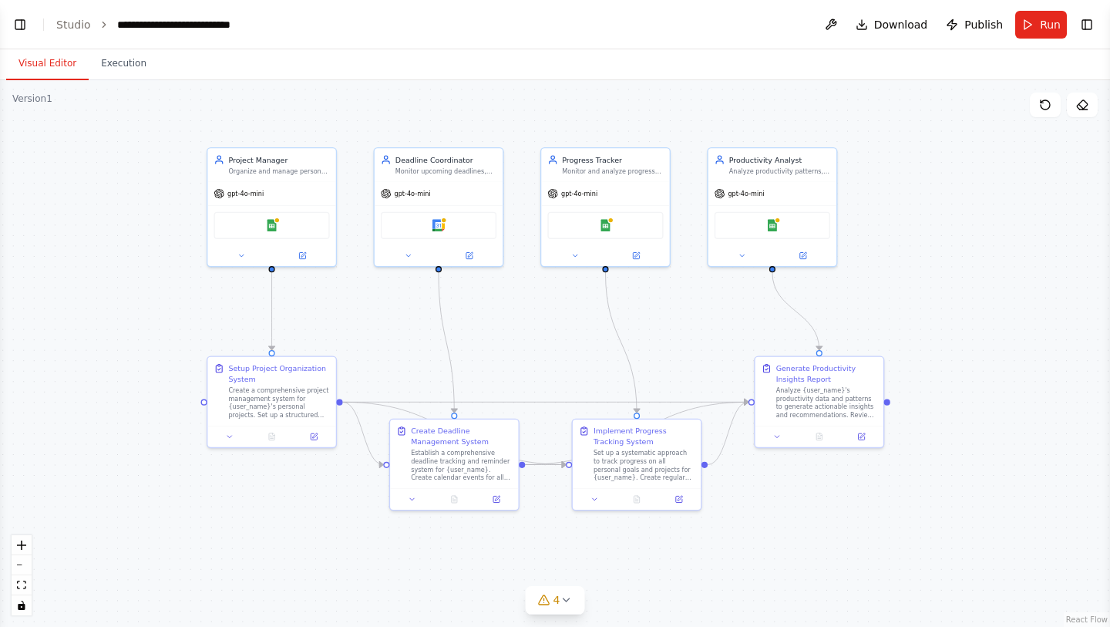
drag, startPoint x: 530, startPoint y: 426, endPoint x: 520, endPoint y: 343, distance: 83.1
click at [520, 343] on div ".deletable-edge-delete-btn { width: 20px; height: 20px; border: 0px solid #ffff…" at bounding box center [555, 353] width 1110 height 547
click at [567, 600] on icon at bounding box center [566, 599] width 6 height 3
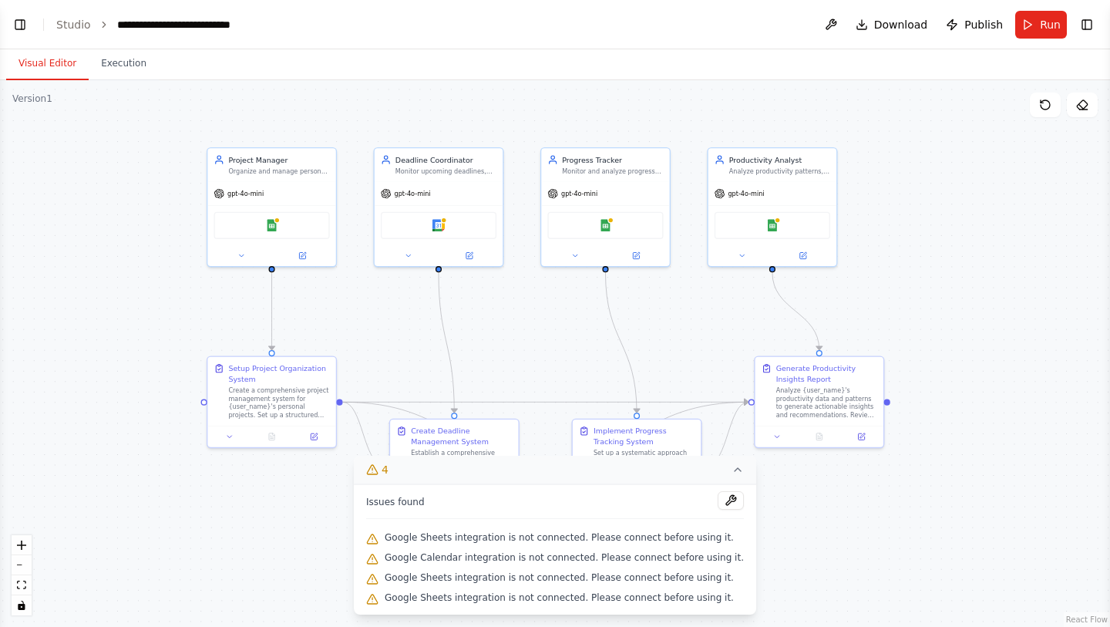
drag, startPoint x: 716, startPoint y: 498, endPoint x: 731, endPoint y: 472, distance: 30.4
click at [731, 472] on div "4 Issues found Google Sheets integration is not connected. Please connect befor…" at bounding box center [555, 535] width 402 height 159
click at [732, 472] on icon at bounding box center [738, 469] width 12 height 12
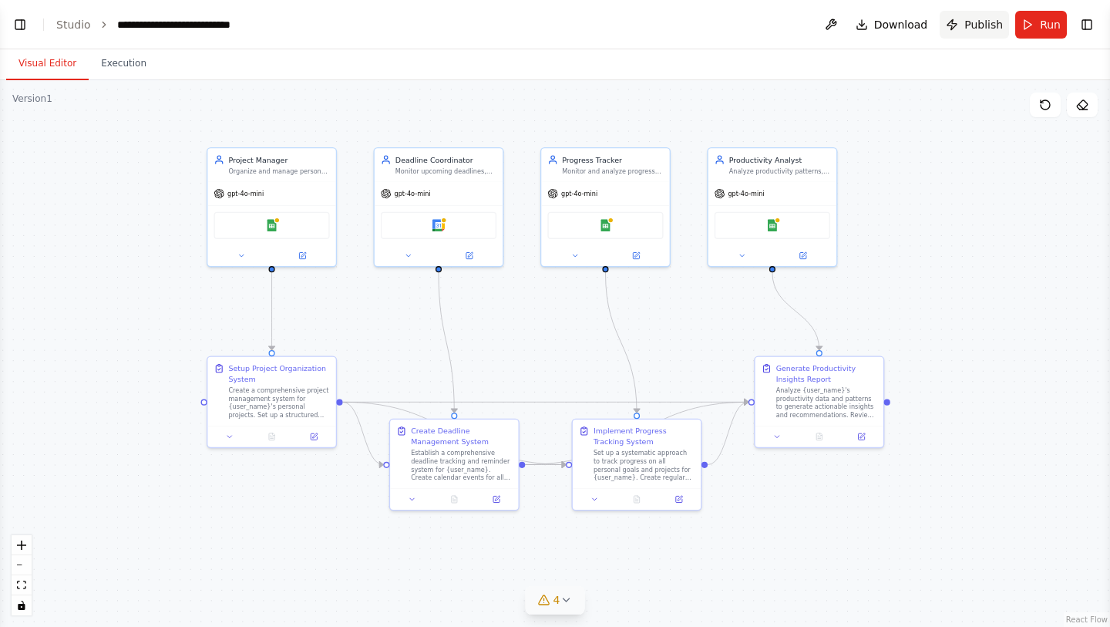
click at [977, 30] on span "Publish" at bounding box center [984, 24] width 39 height 15
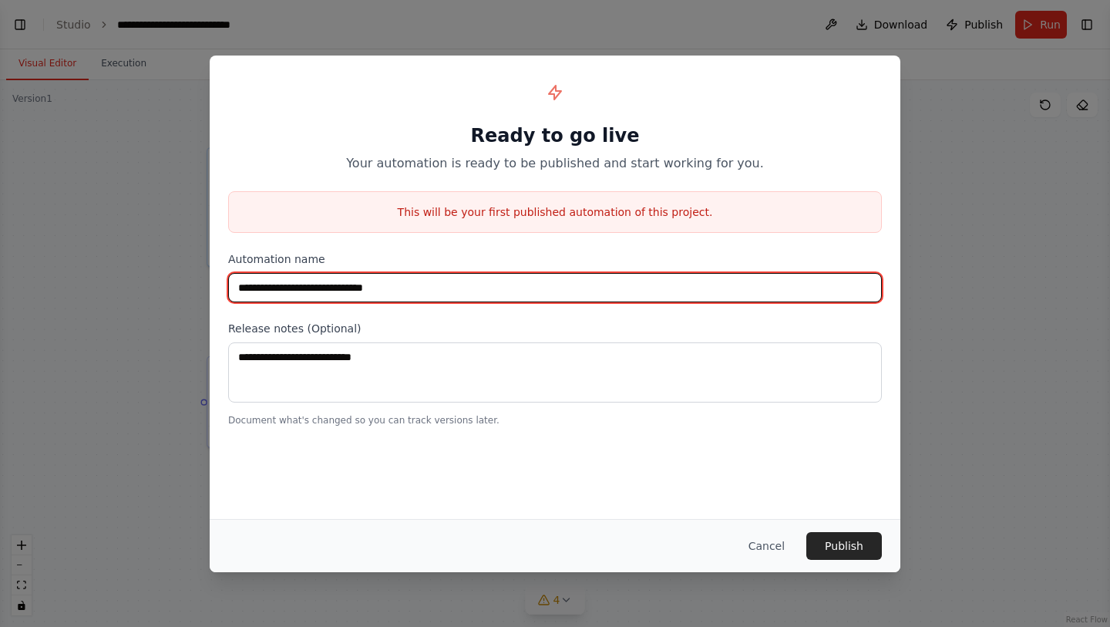
click at [571, 291] on input "**********" at bounding box center [555, 287] width 654 height 29
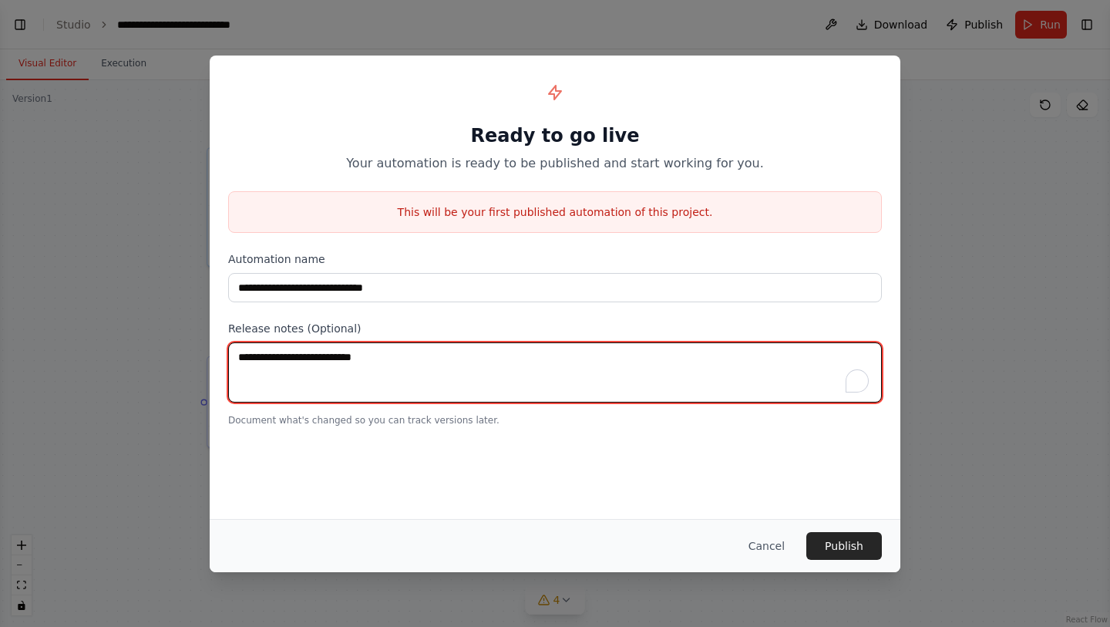
click at [543, 364] on textarea "To enrich screen reader interactions, please activate Accessibility in Grammarl…" at bounding box center [555, 372] width 654 height 60
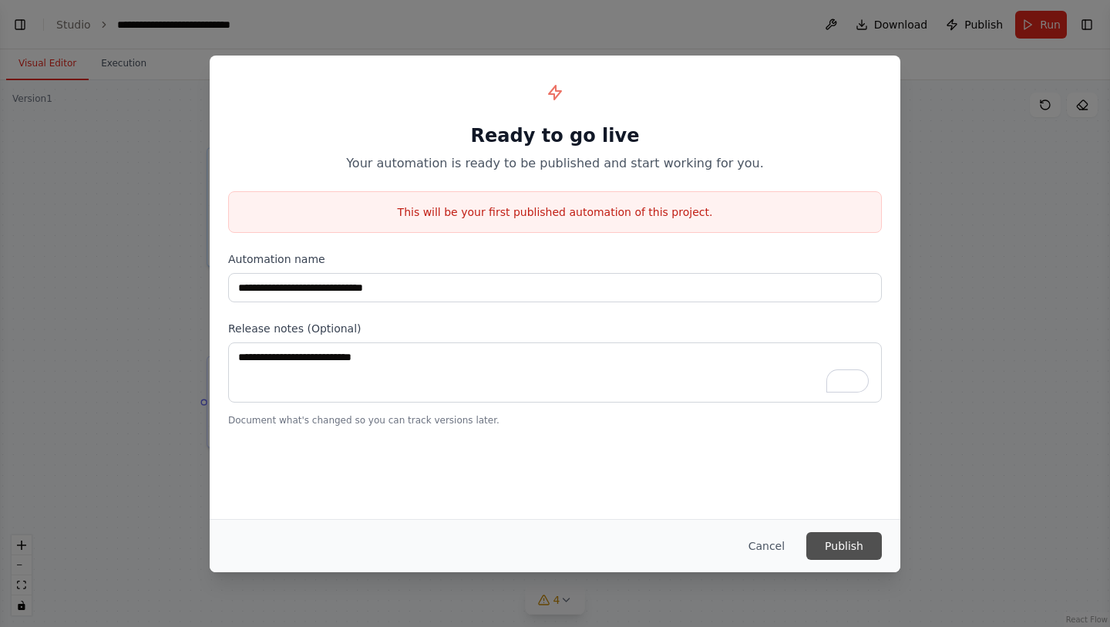
click at [826, 546] on button "Publish" at bounding box center [845, 546] width 76 height 28
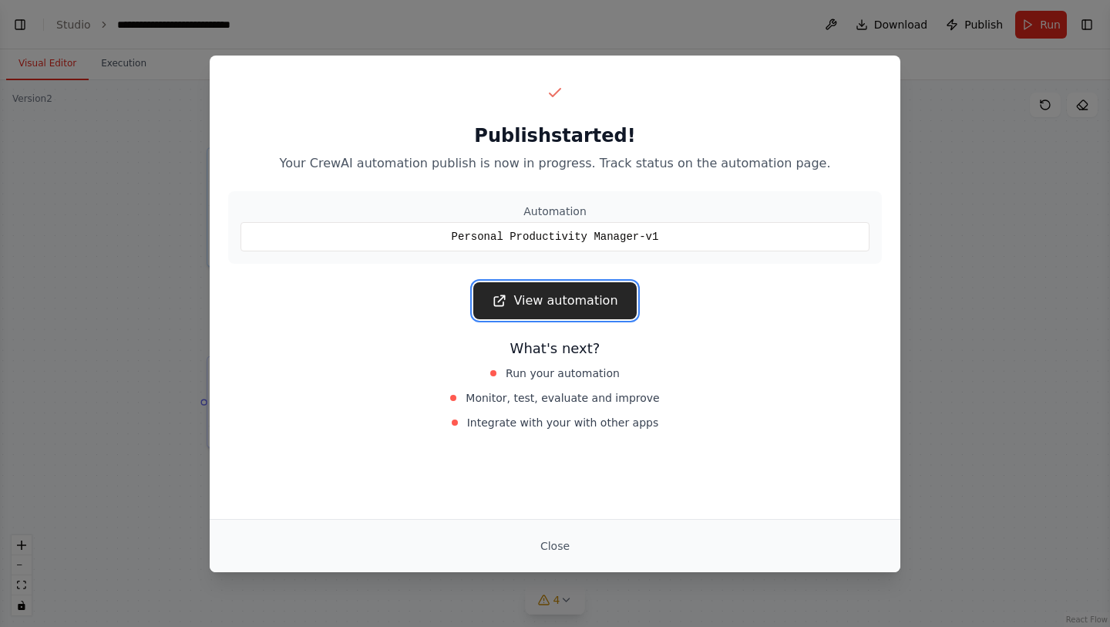
click at [597, 308] on link "View automation" at bounding box center [554, 300] width 163 height 37
click at [545, 551] on button "Close" at bounding box center [555, 546] width 54 height 28
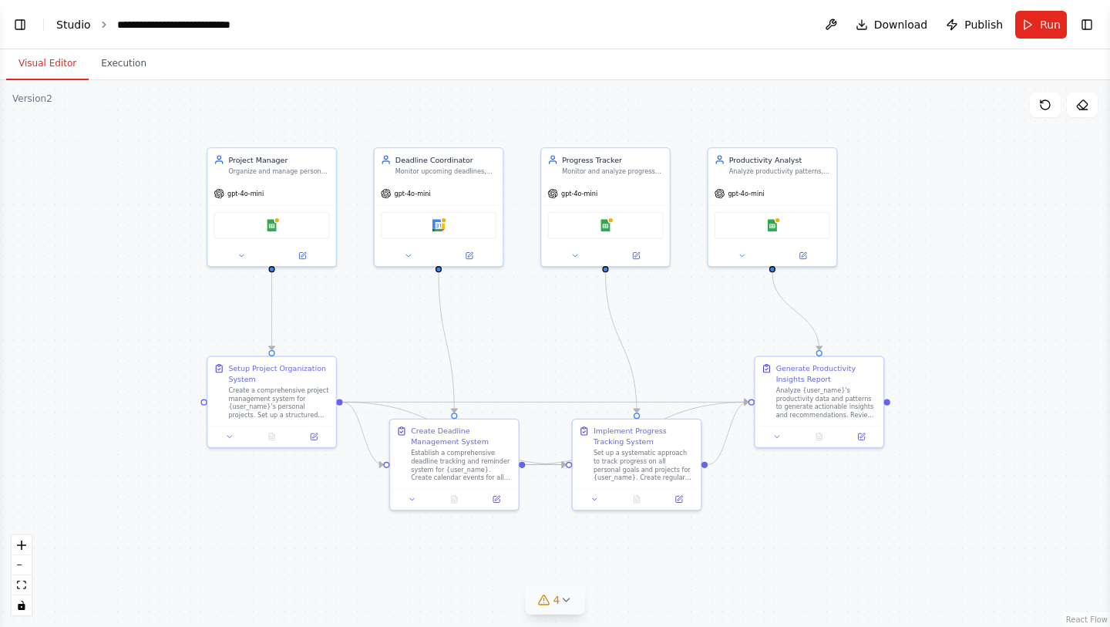
click at [71, 19] on link "Studio" at bounding box center [73, 25] width 35 height 12
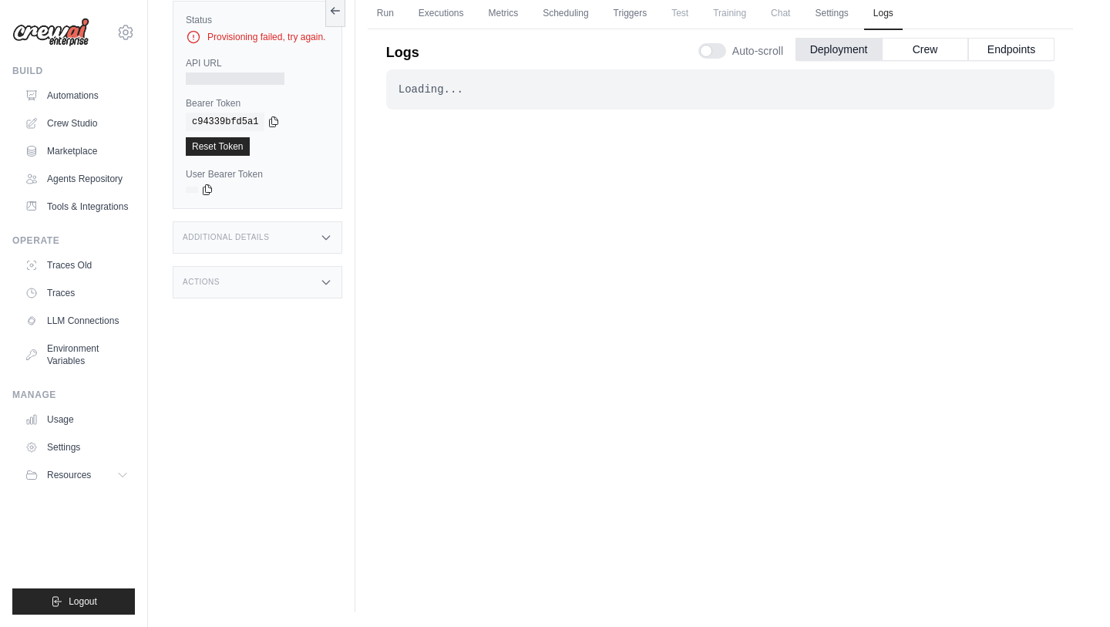
click at [495, 85] on div "Loading..." at bounding box center [721, 89] width 644 height 15
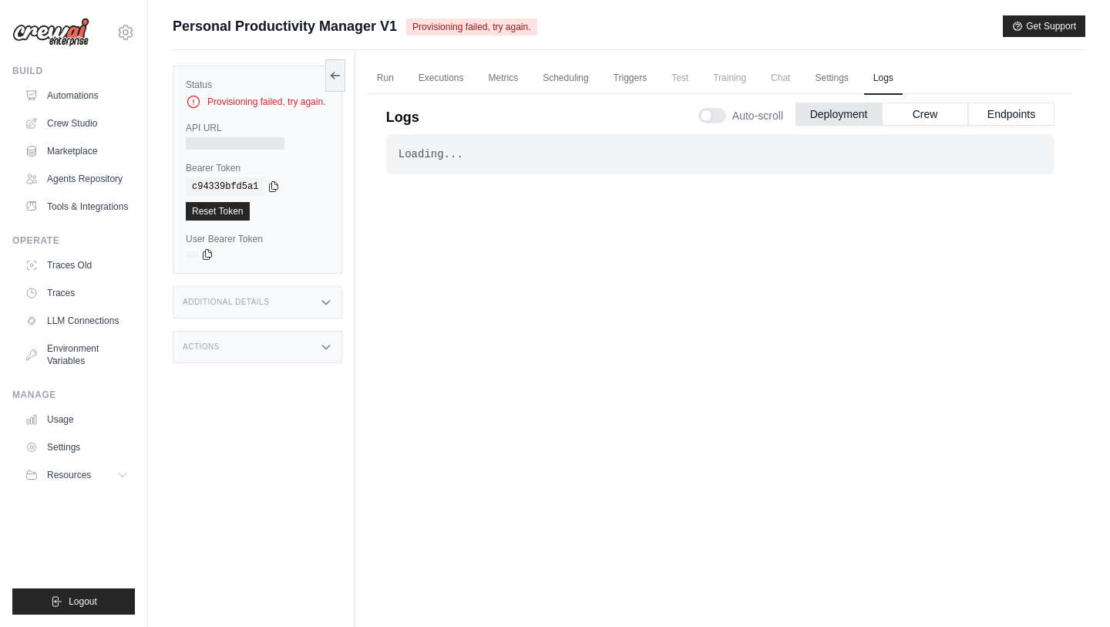
click at [449, 32] on span "Provisioning failed, try again." at bounding box center [471, 27] width 130 height 17
click at [244, 108] on div "Provisioning failed, try again." at bounding box center [257, 101] width 143 height 15
click at [227, 150] on div at bounding box center [235, 143] width 99 height 12
click at [93, 87] on link "Automations" at bounding box center [78, 95] width 116 height 25
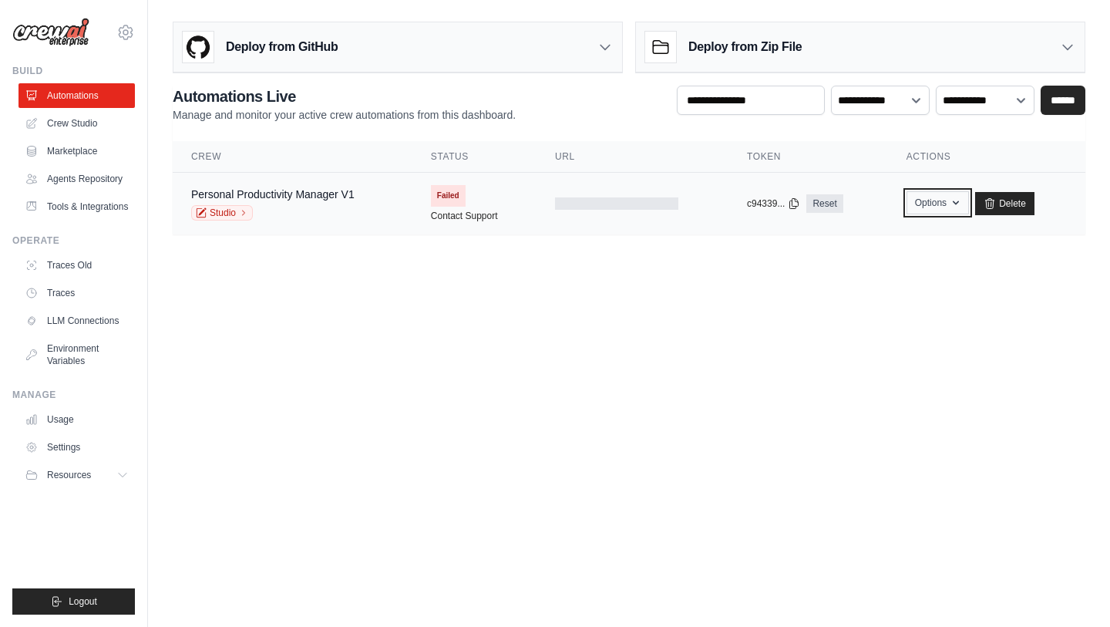
click at [918, 214] on button "Options" at bounding box center [938, 202] width 62 height 23
click at [450, 191] on span "Failed" at bounding box center [448, 196] width 35 height 22
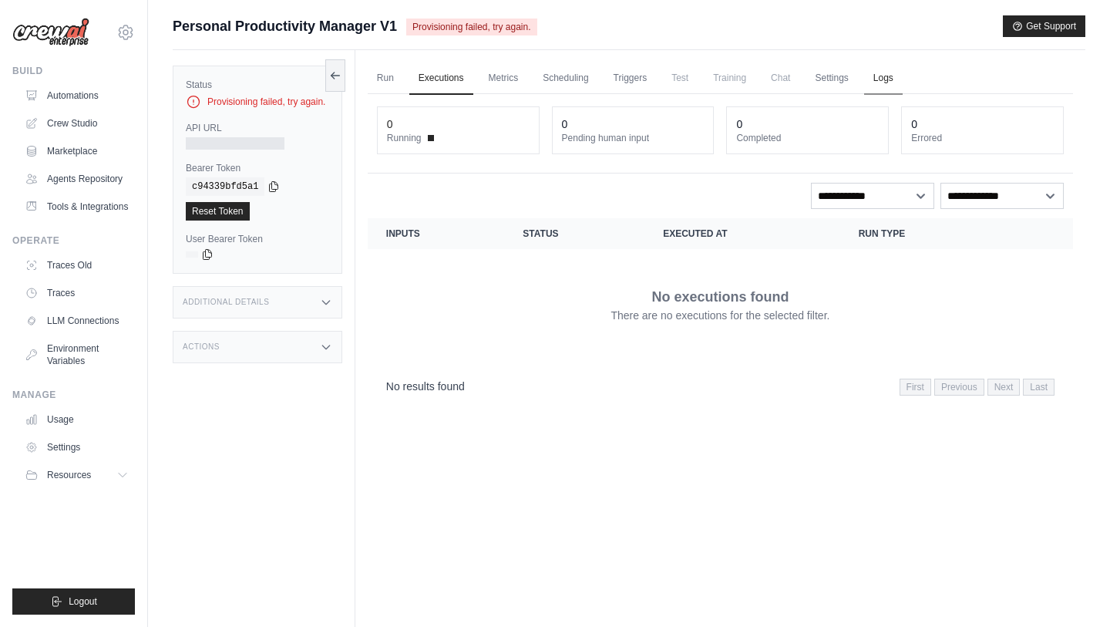
click at [903, 76] on link "Logs" at bounding box center [883, 78] width 39 height 32
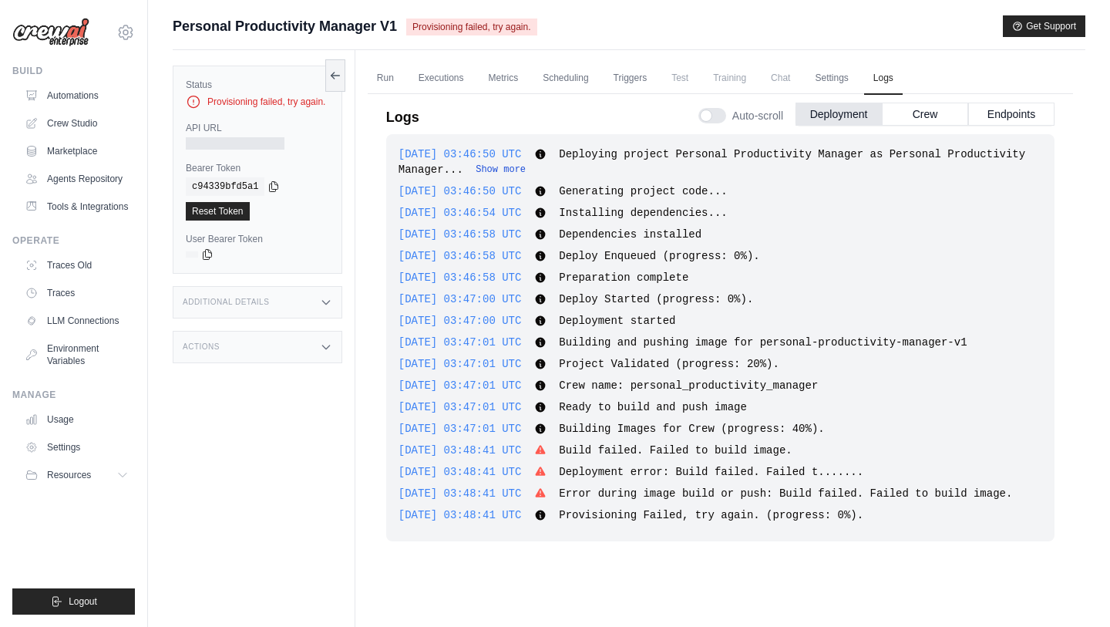
click at [526, 170] on button "Show more" at bounding box center [501, 169] width 50 height 12
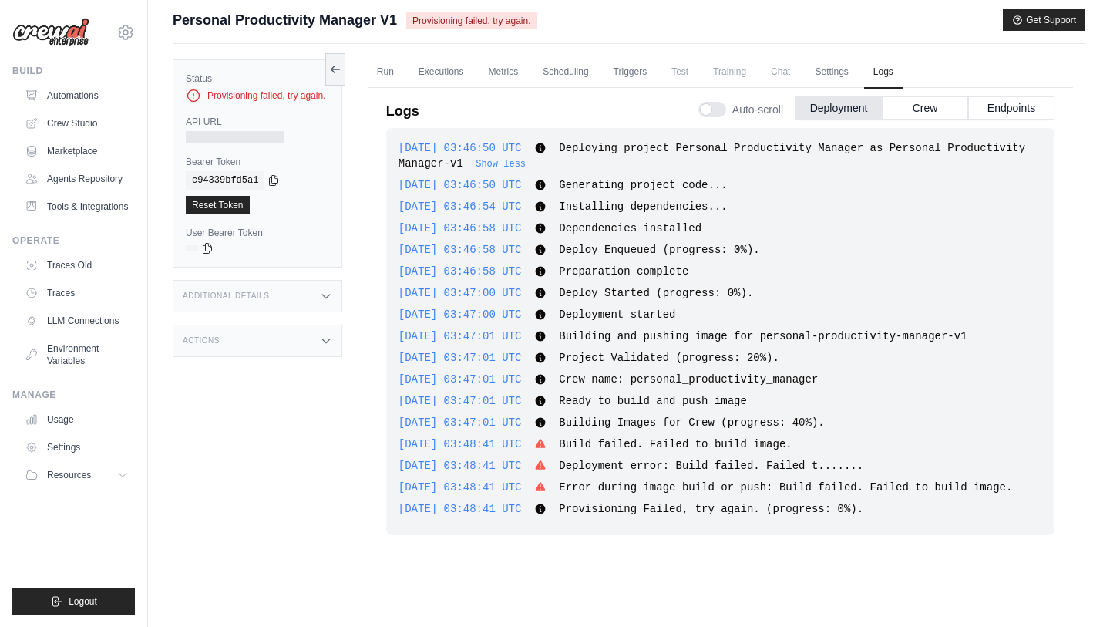
scroll to position [7, 0]
click at [928, 92] on div "Auto-scroll Deployment Crew Endpoints" at bounding box center [877, 105] width 356 height 43
click at [922, 106] on button "Crew" at bounding box center [925, 106] width 86 height 23
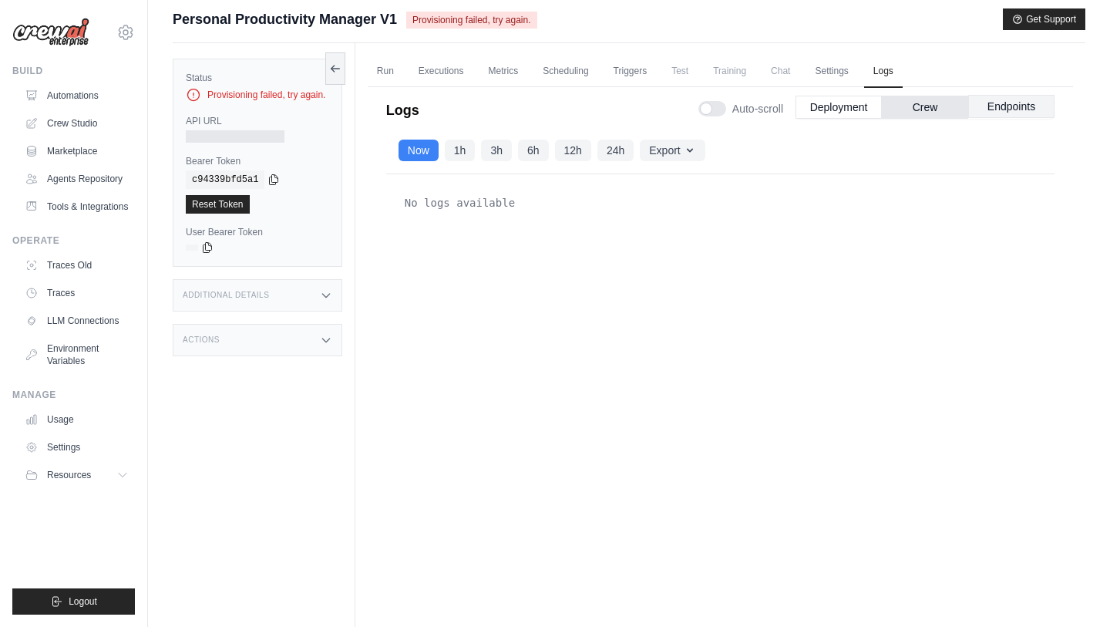
click at [1003, 106] on button "Endpoints" at bounding box center [1011, 106] width 86 height 23
click at [915, 104] on button "Crew" at bounding box center [925, 106] width 86 height 23
click at [834, 110] on button "Deployment" at bounding box center [839, 106] width 86 height 23
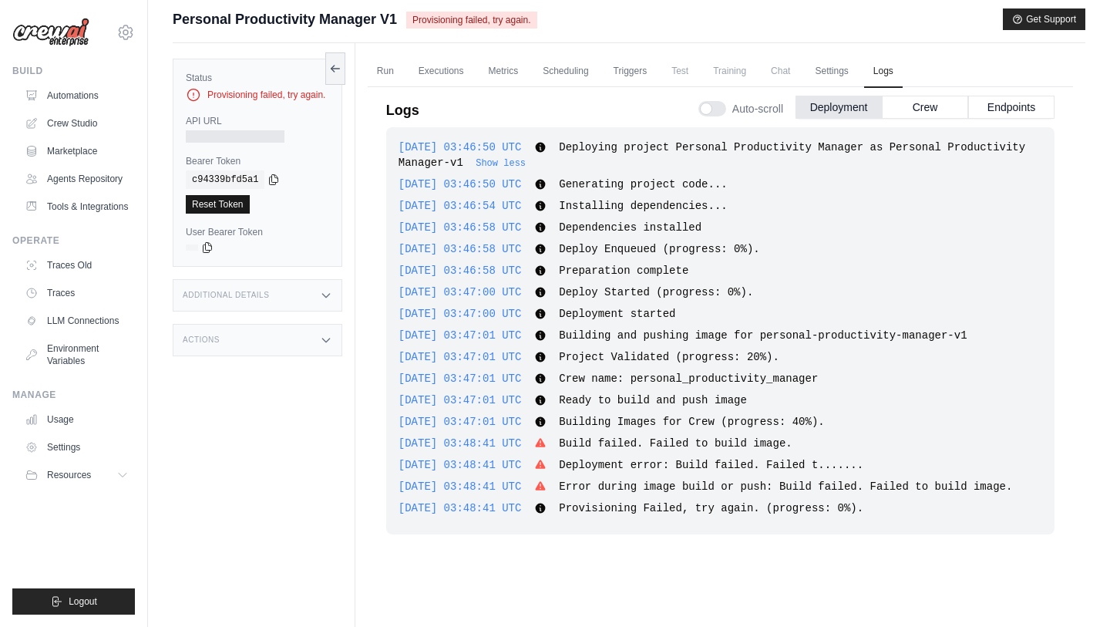
click at [233, 207] on link "Reset Token" at bounding box center [218, 204] width 64 height 19
click at [221, 143] on div at bounding box center [235, 136] width 99 height 12
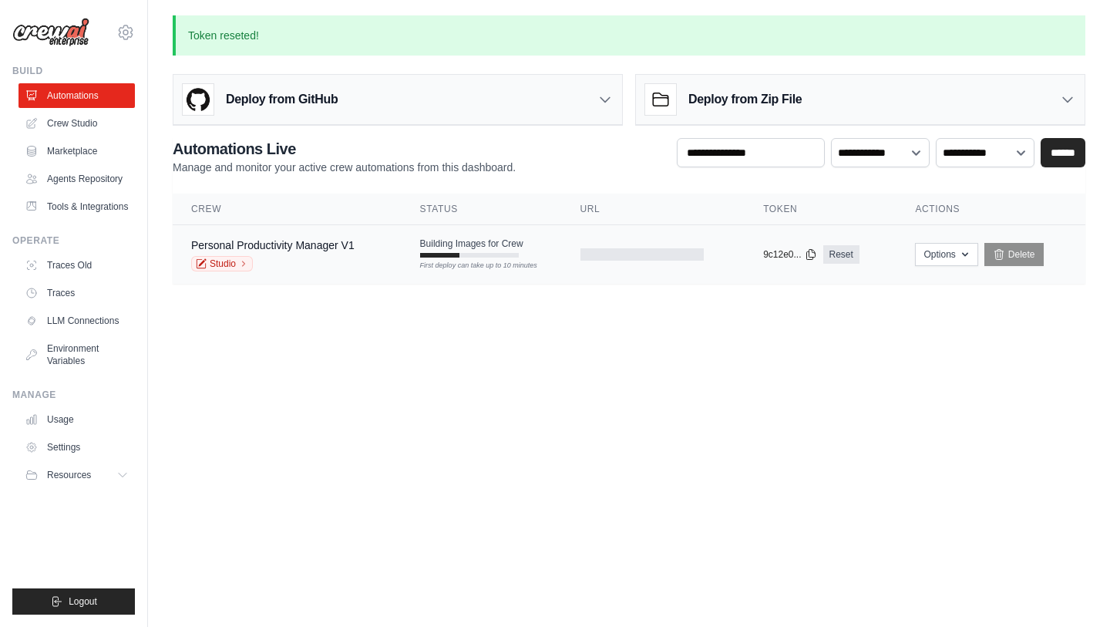
click at [256, 264] on div "Studio" at bounding box center [272, 263] width 163 height 15
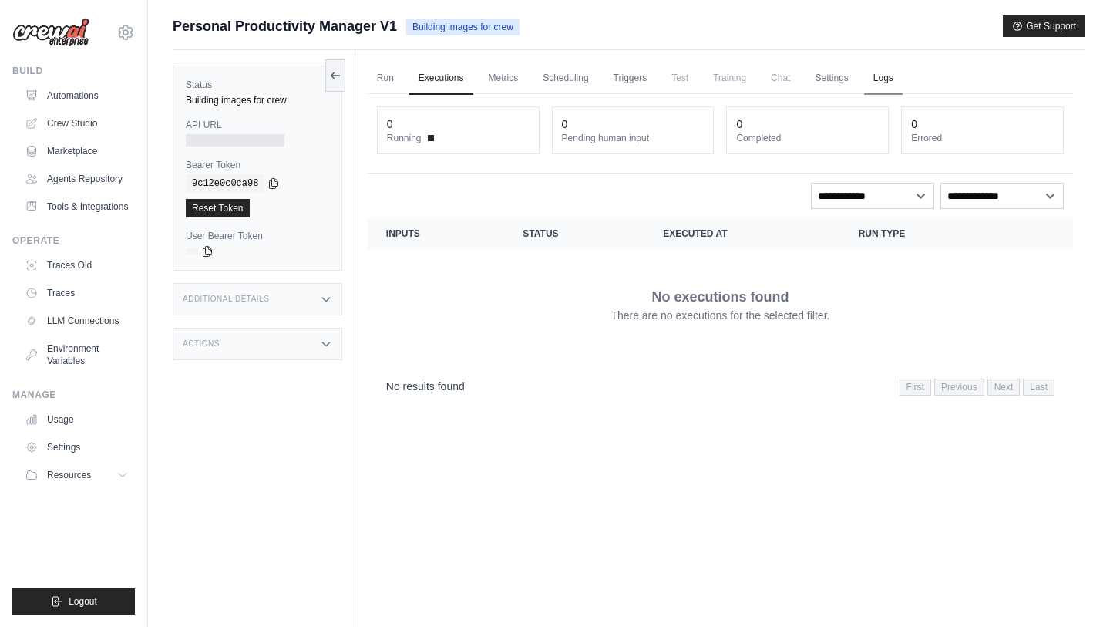
click at [903, 66] on link "Logs" at bounding box center [883, 78] width 39 height 32
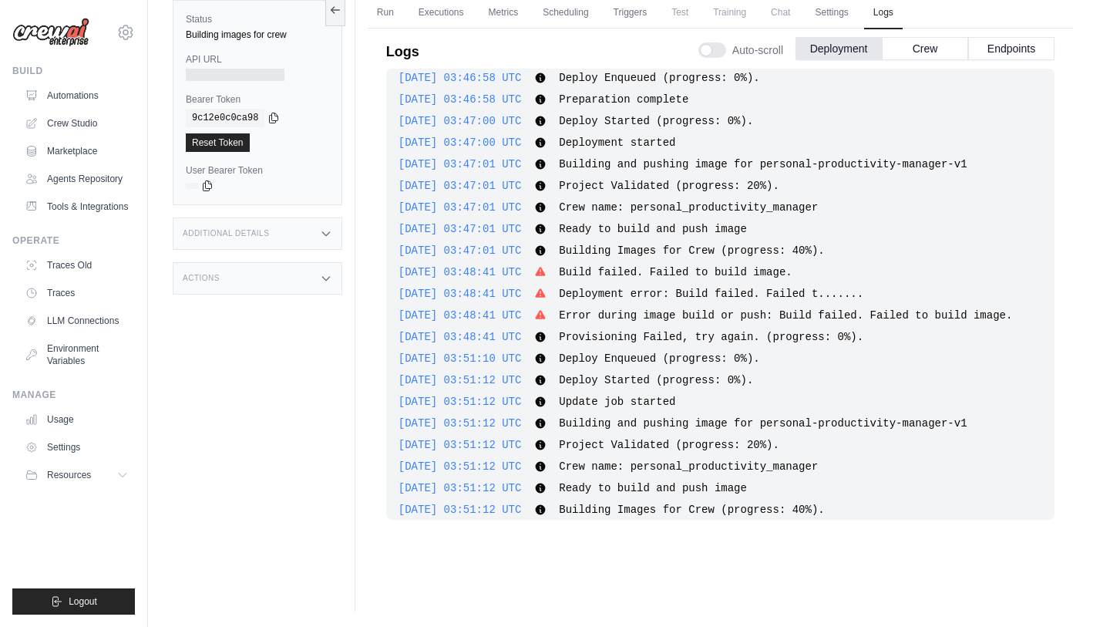
scroll to position [193, 0]
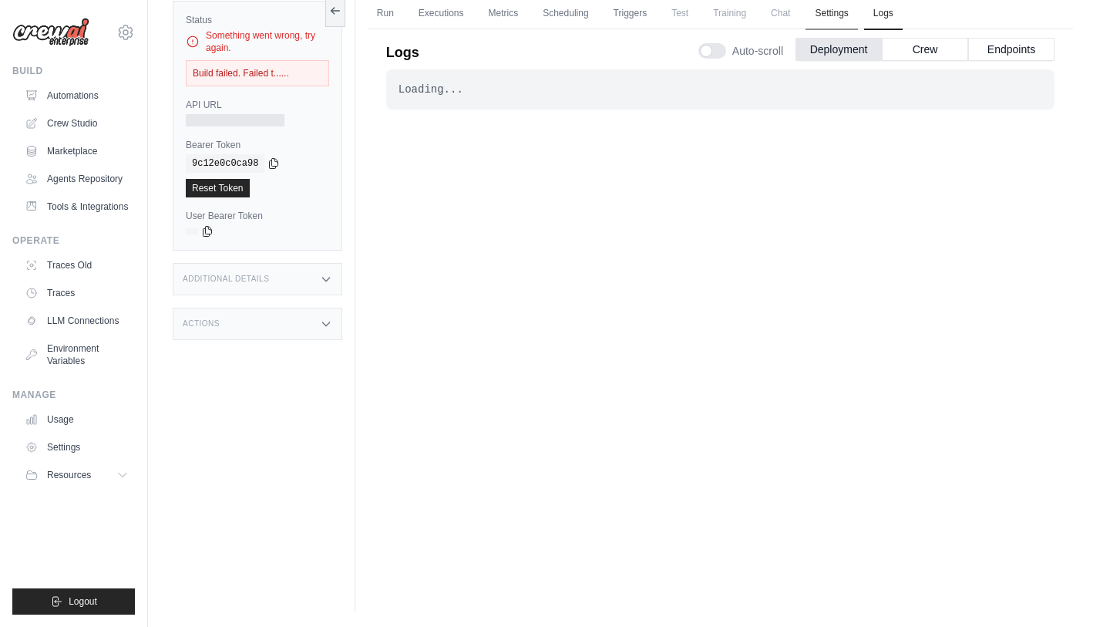
click at [856, 13] on link "Settings" at bounding box center [832, 14] width 52 height 32
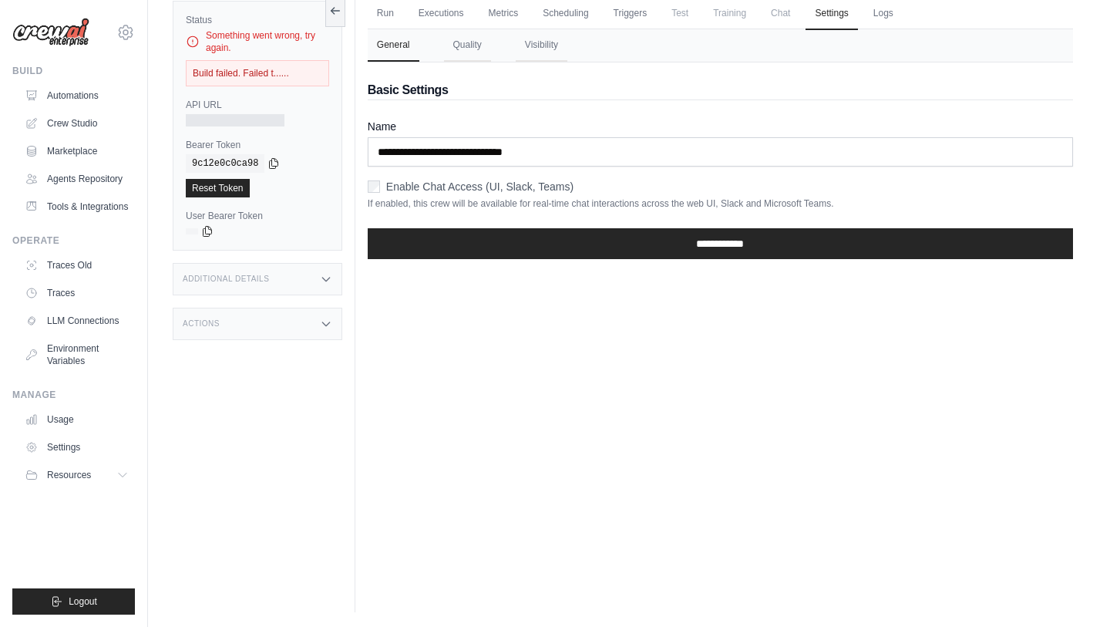
click at [264, 66] on div "Build failed. Failed t......" at bounding box center [257, 73] width 143 height 26
click at [260, 67] on div "Build failed. Failed t......" at bounding box center [257, 73] width 143 height 26
click at [83, 460] on link "Settings" at bounding box center [78, 447] width 116 height 25
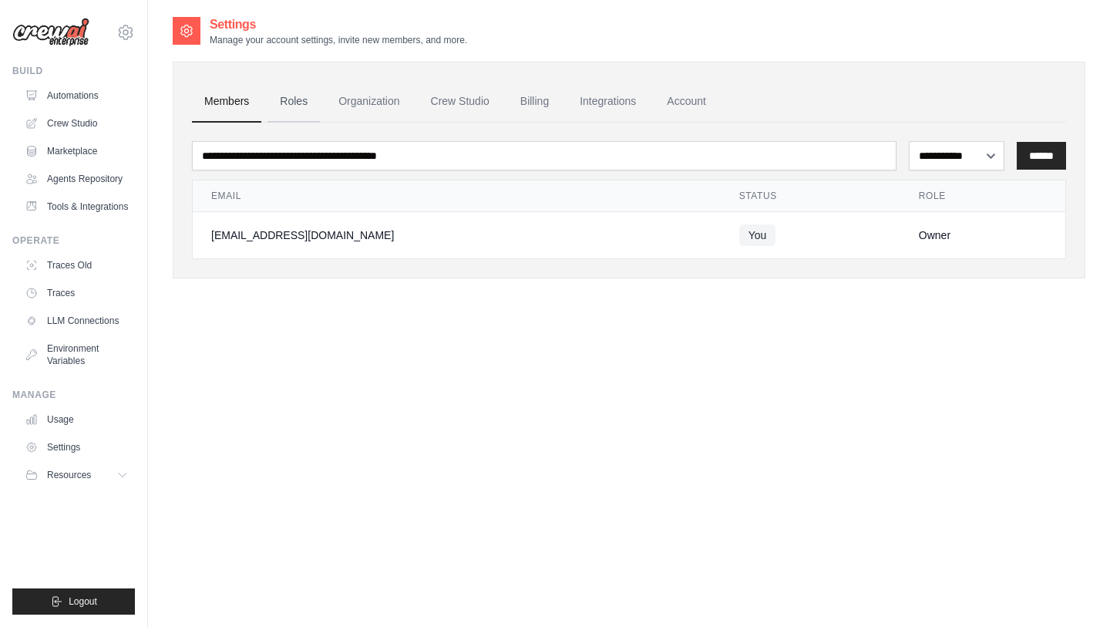
click at [310, 106] on link "Roles" at bounding box center [294, 102] width 52 height 42
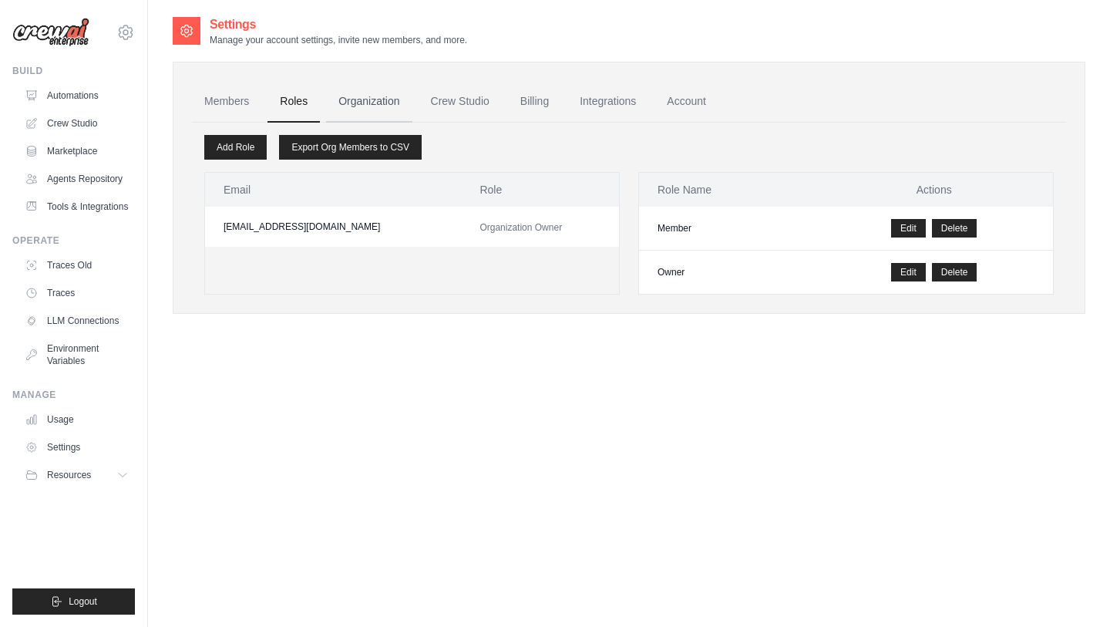
click at [379, 105] on link "Organization" at bounding box center [369, 102] width 86 height 42
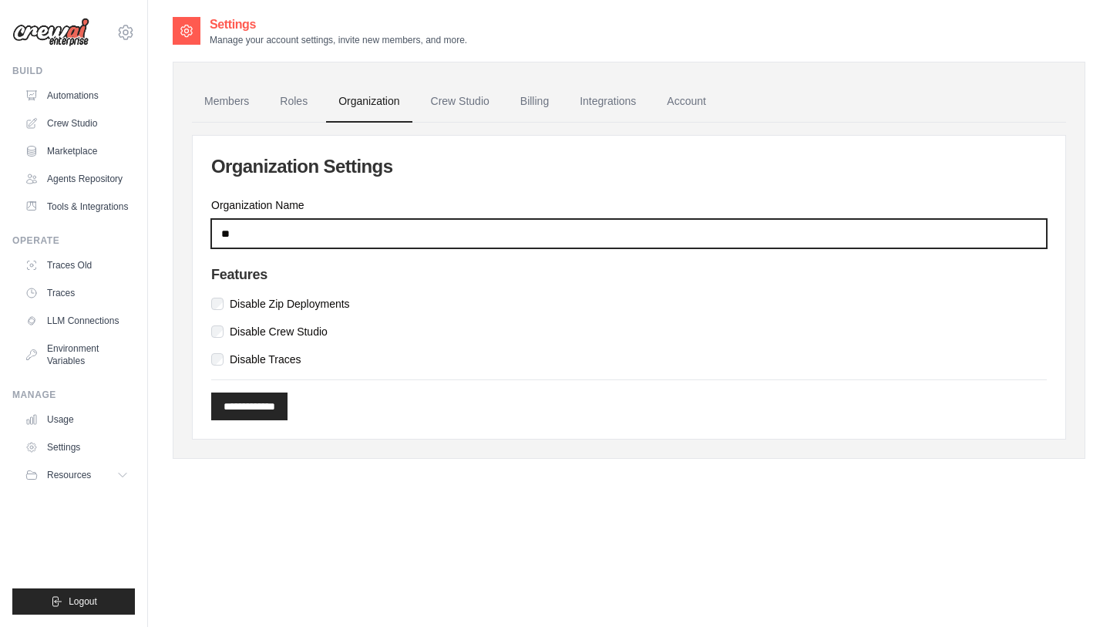
click at [358, 230] on input "**" at bounding box center [629, 233] width 836 height 29
type input "*****"
click at [211, 392] on input "**********" at bounding box center [249, 406] width 76 height 28
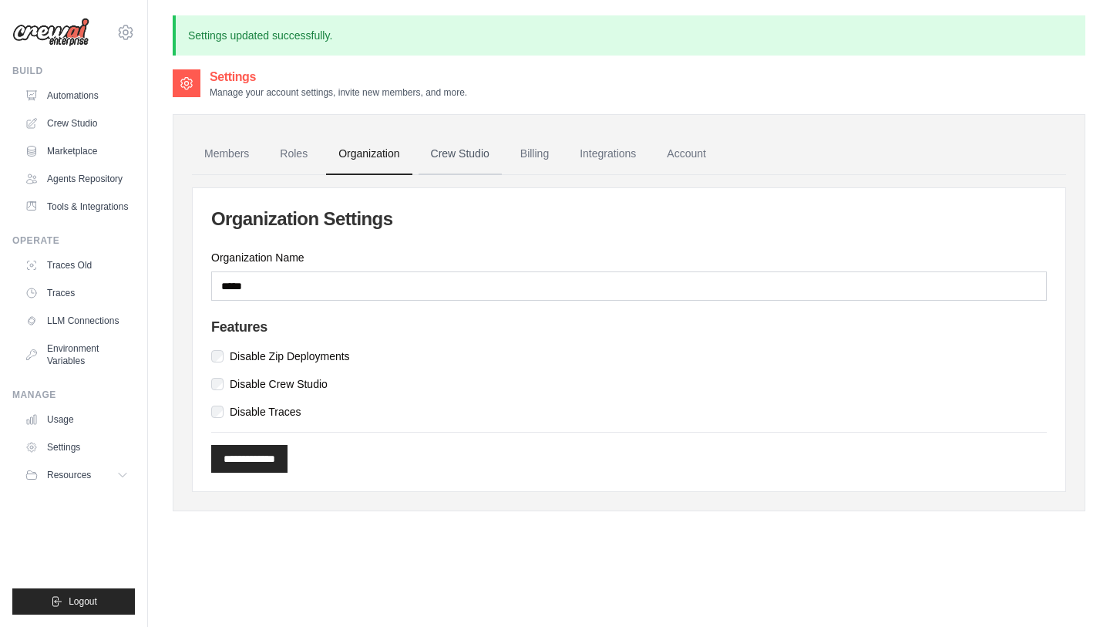
click at [470, 150] on link "Crew Studio" at bounding box center [460, 154] width 83 height 42
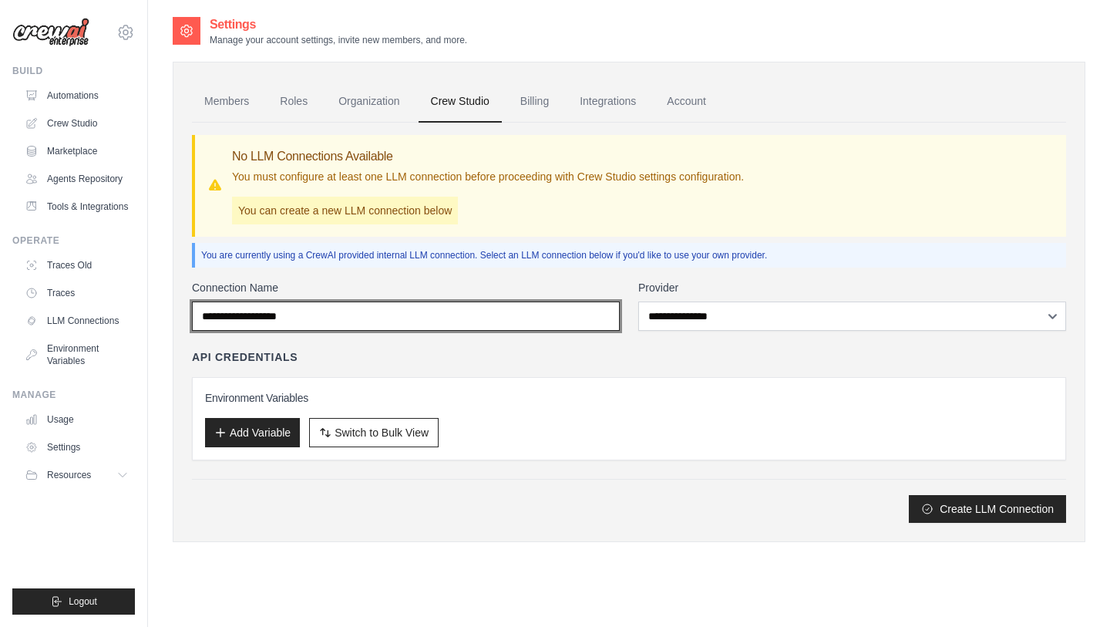
click at [495, 315] on input "Connection Name" at bounding box center [406, 315] width 428 height 29
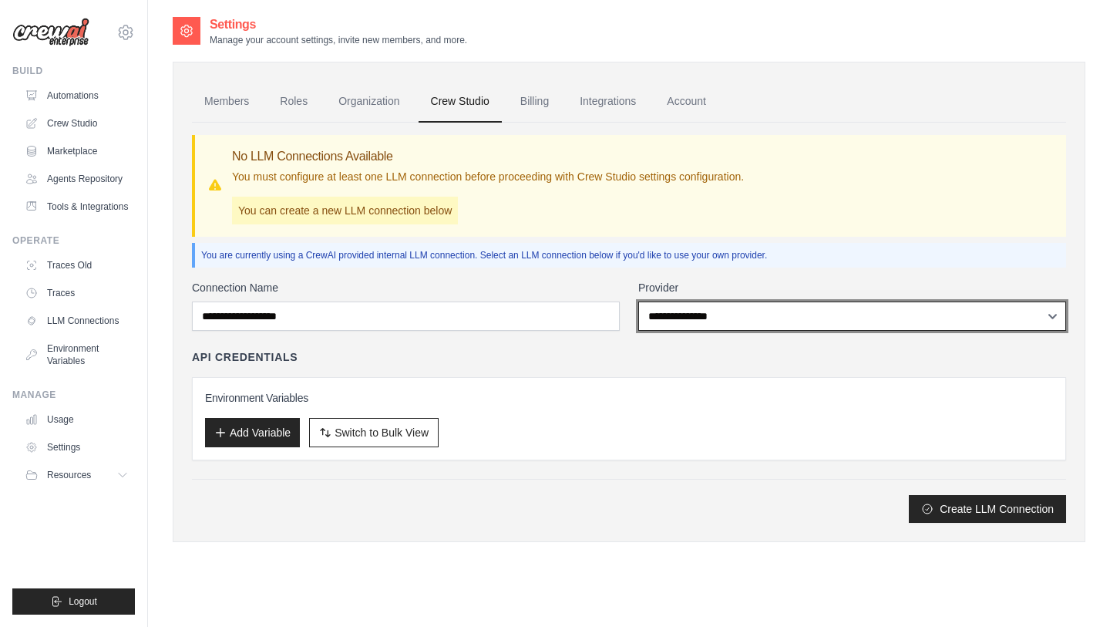
click at [656, 328] on select "**********" at bounding box center [852, 315] width 428 height 29
select select "*********"
click at [638, 301] on select "**********" at bounding box center [852, 315] width 428 height 29
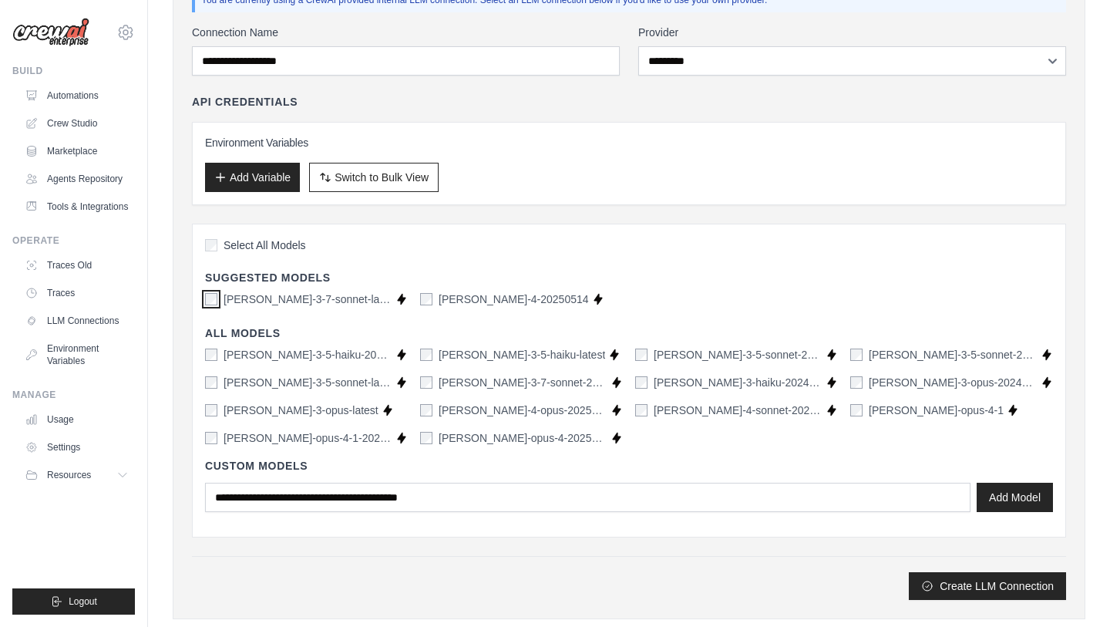
scroll to position [237, 0]
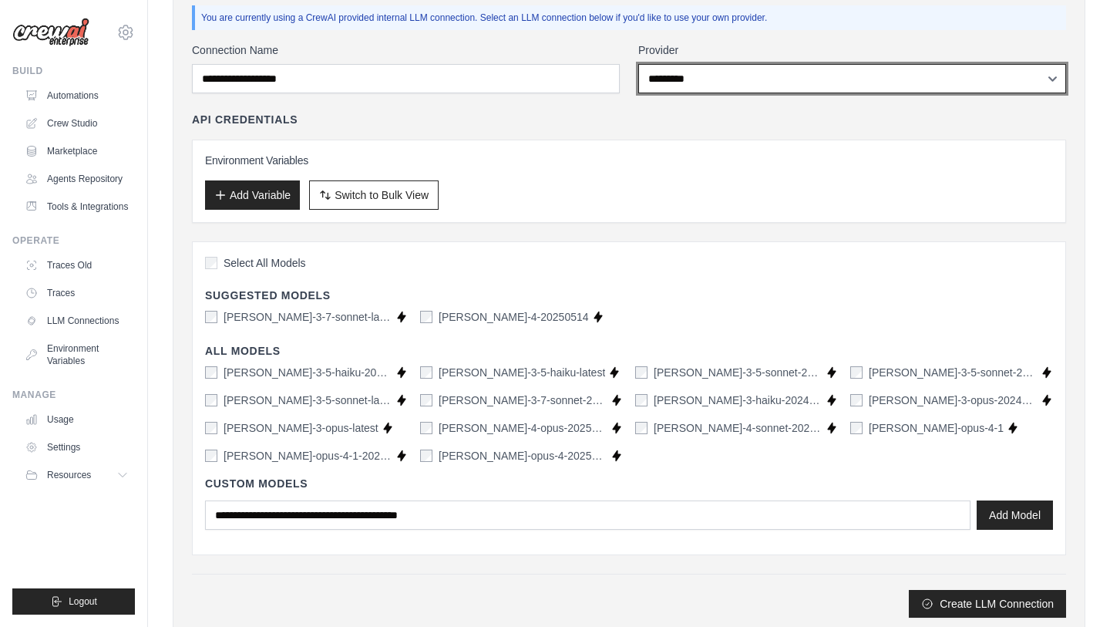
click at [675, 79] on select "**********" at bounding box center [852, 78] width 428 height 29
click at [638, 64] on select "**********" at bounding box center [852, 78] width 428 height 29
click at [681, 67] on select "**********" at bounding box center [852, 78] width 428 height 29
select select
click at [638, 64] on select "**********" at bounding box center [852, 78] width 428 height 29
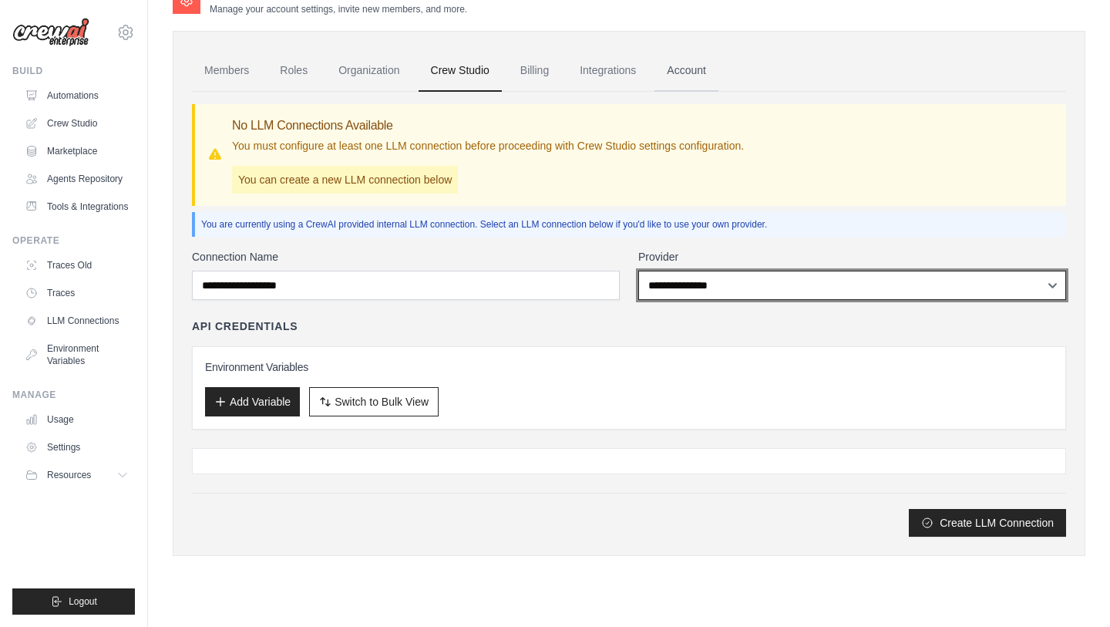
scroll to position [31, 0]
click at [653, 283] on select "**********" at bounding box center [852, 285] width 428 height 29
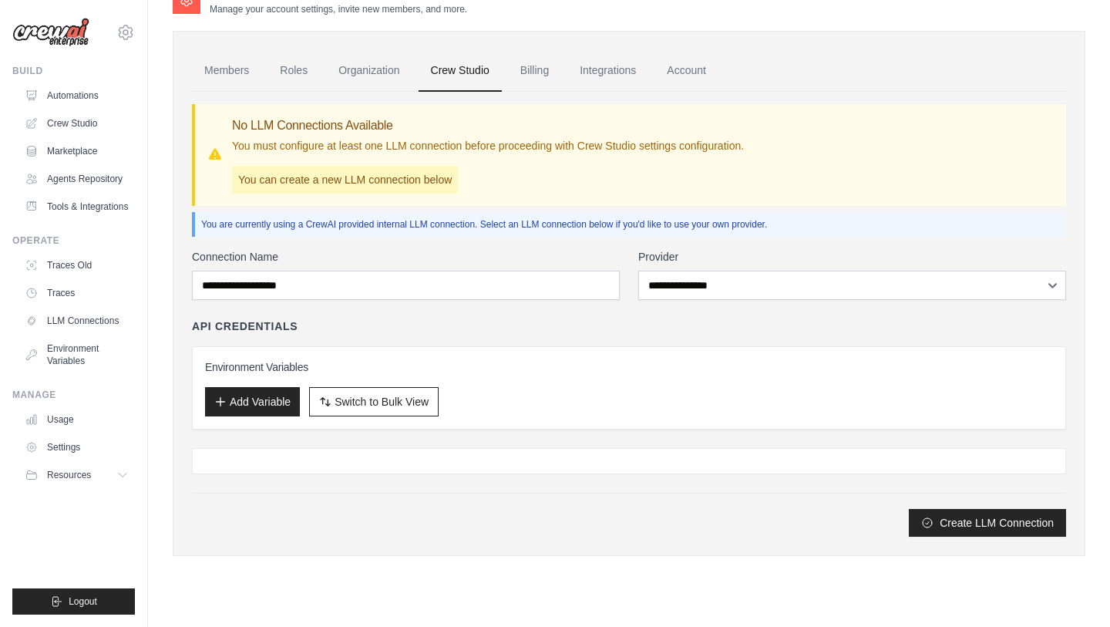
click at [581, 239] on div "**********" at bounding box center [629, 314] width 874 height 445
click at [561, 79] on link "Billing" at bounding box center [534, 71] width 53 height 42
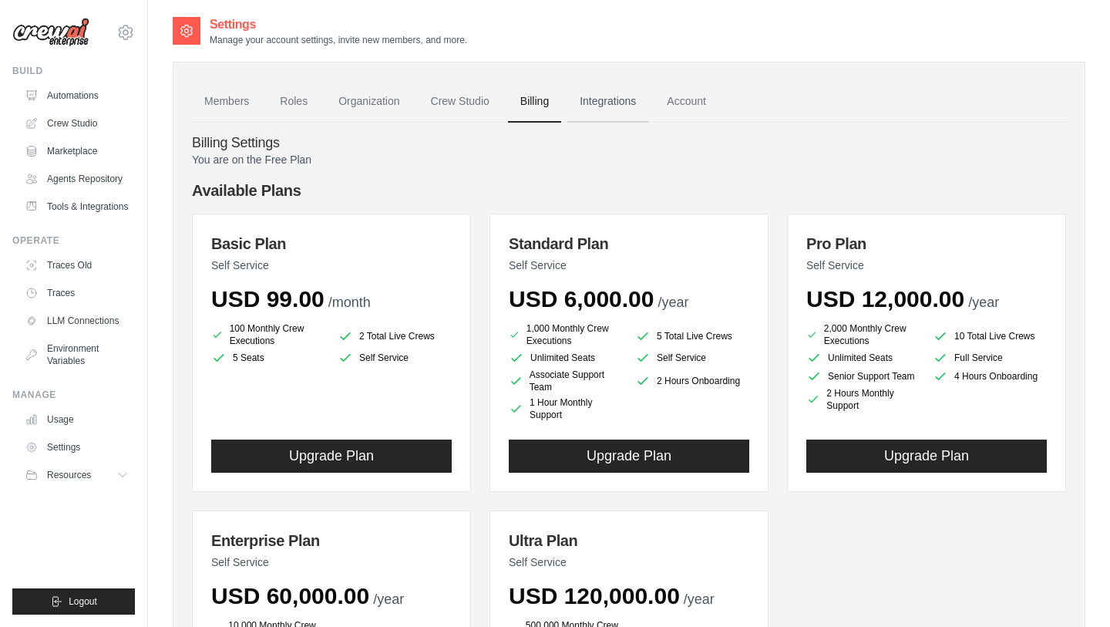
click at [617, 103] on link "Integrations" at bounding box center [607, 102] width 81 height 42
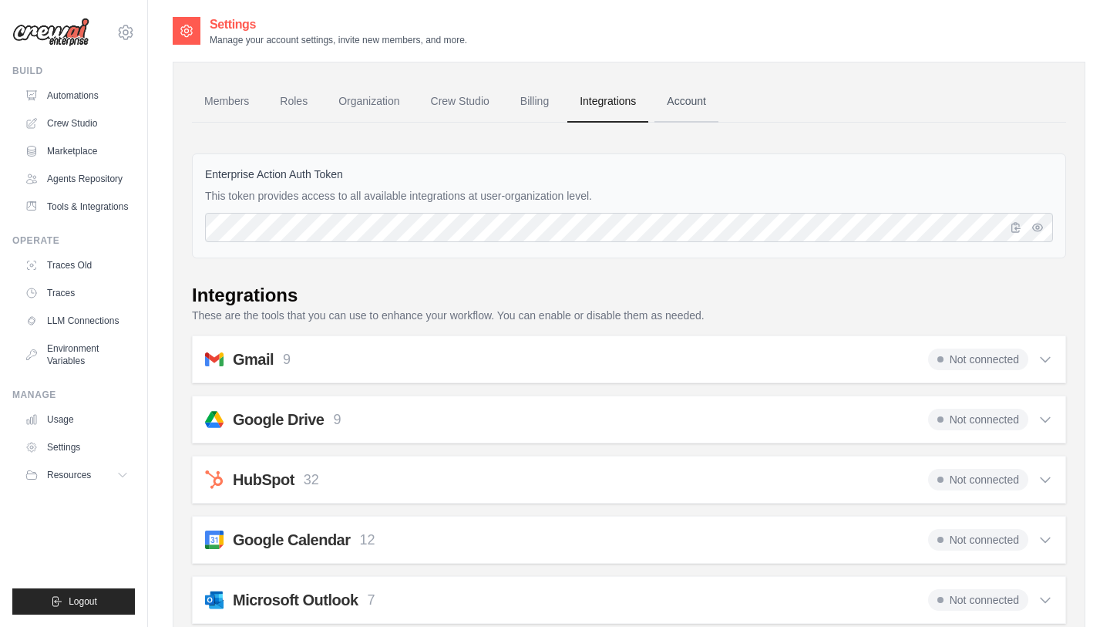
click at [699, 100] on link "Account" at bounding box center [687, 102] width 64 height 42
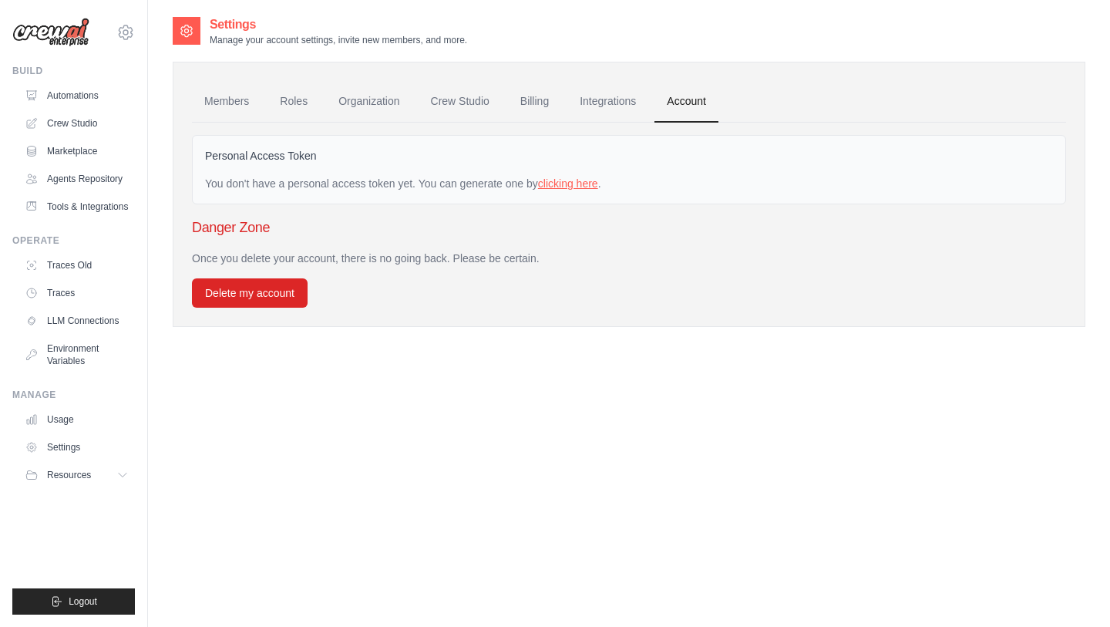
click at [581, 180] on link "clicking here" at bounding box center [568, 183] width 60 height 12
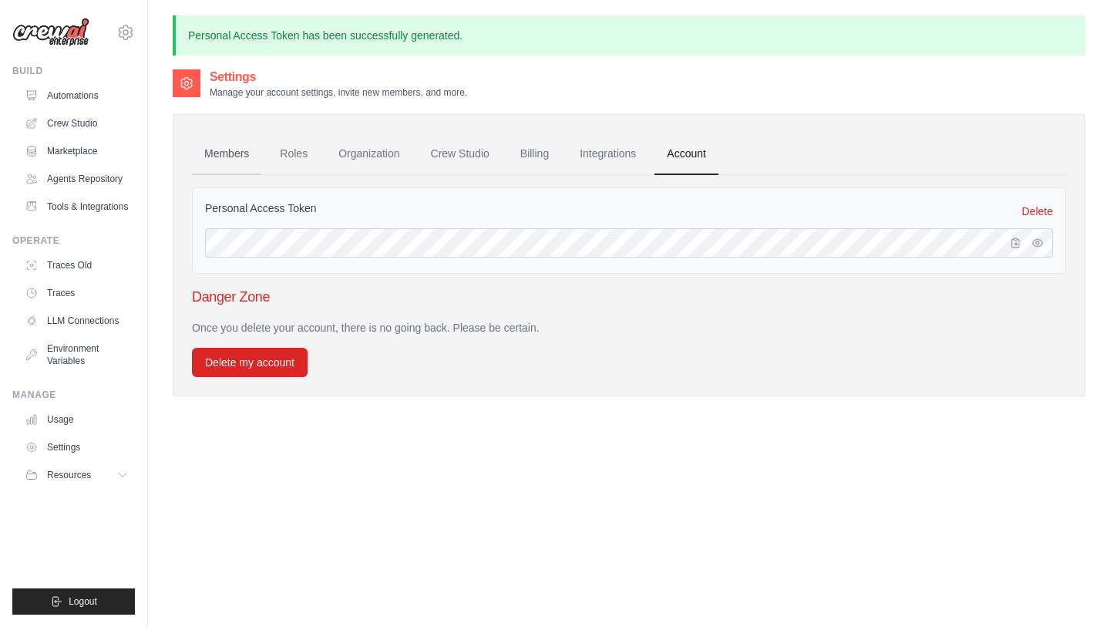
click at [235, 149] on link "Members" at bounding box center [226, 154] width 69 height 42
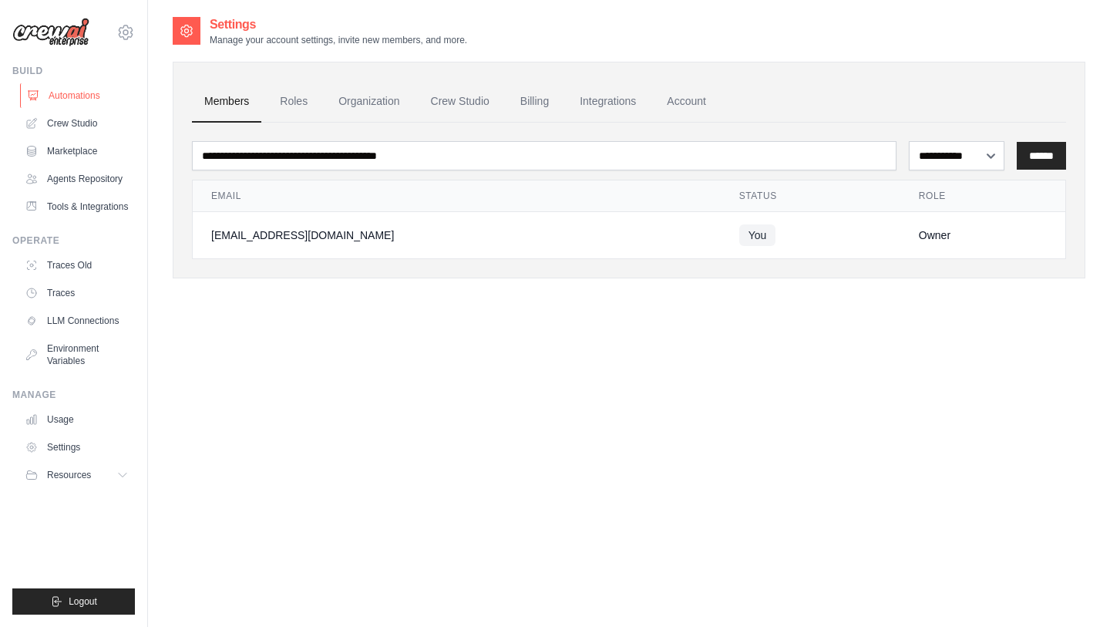
click at [79, 95] on link "Automations" at bounding box center [78, 95] width 116 height 25
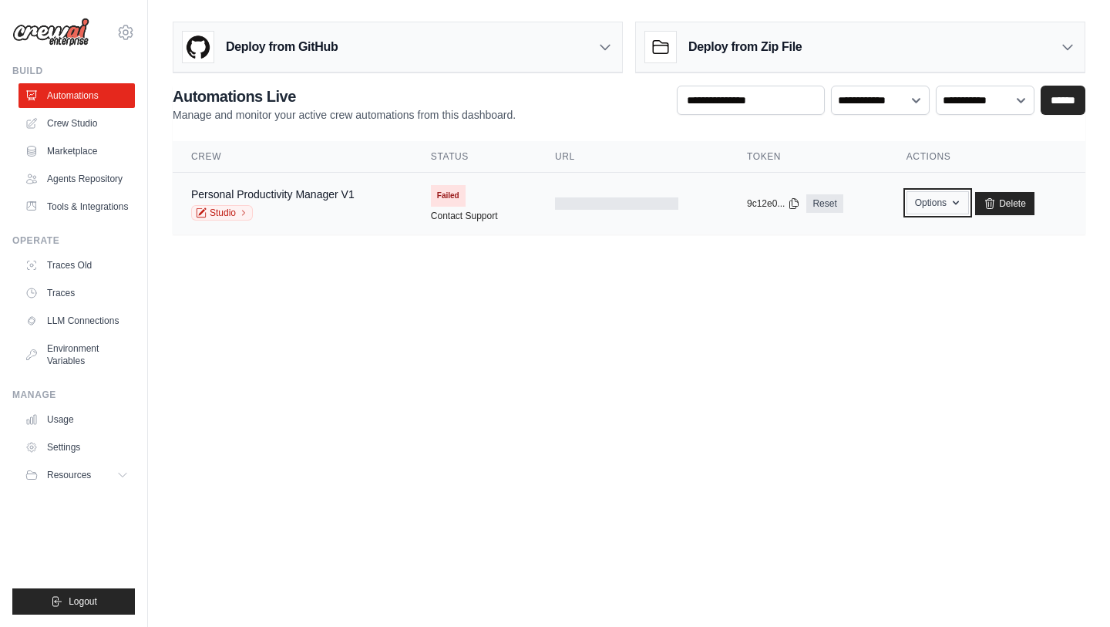
click at [925, 204] on button "Options" at bounding box center [938, 202] width 62 height 23
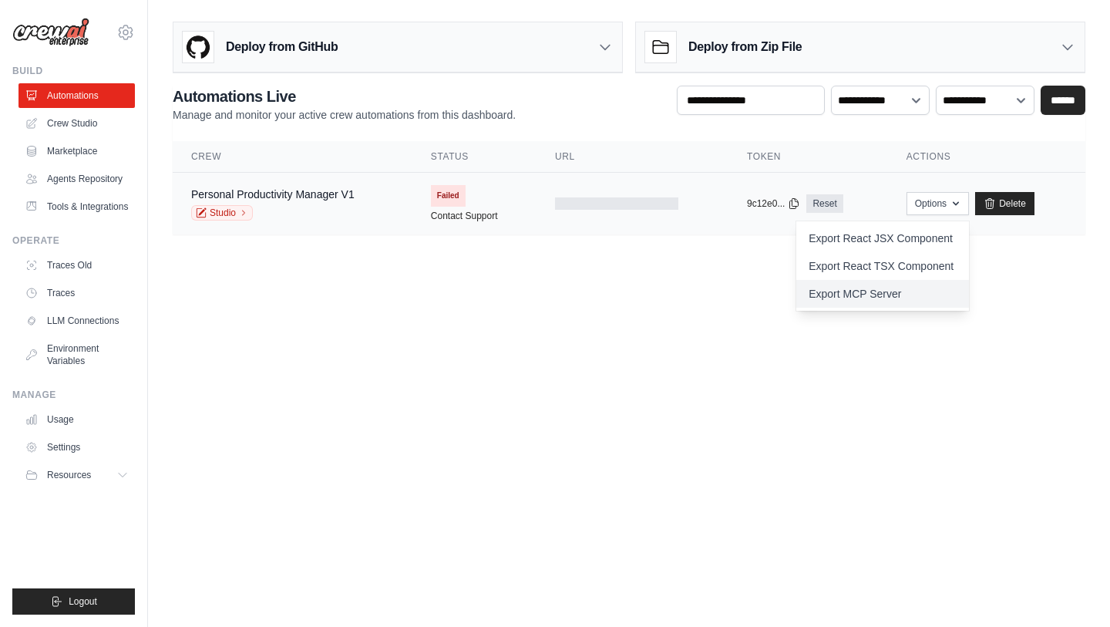
click at [869, 297] on link "Export MCP Server" at bounding box center [882, 294] width 173 height 28
click at [667, 359] on body "[EMAIL_ADDRESS][DOMAIN_NAME] Settings Build Automations" at bounding box center [555, 313] width 1110 height 627
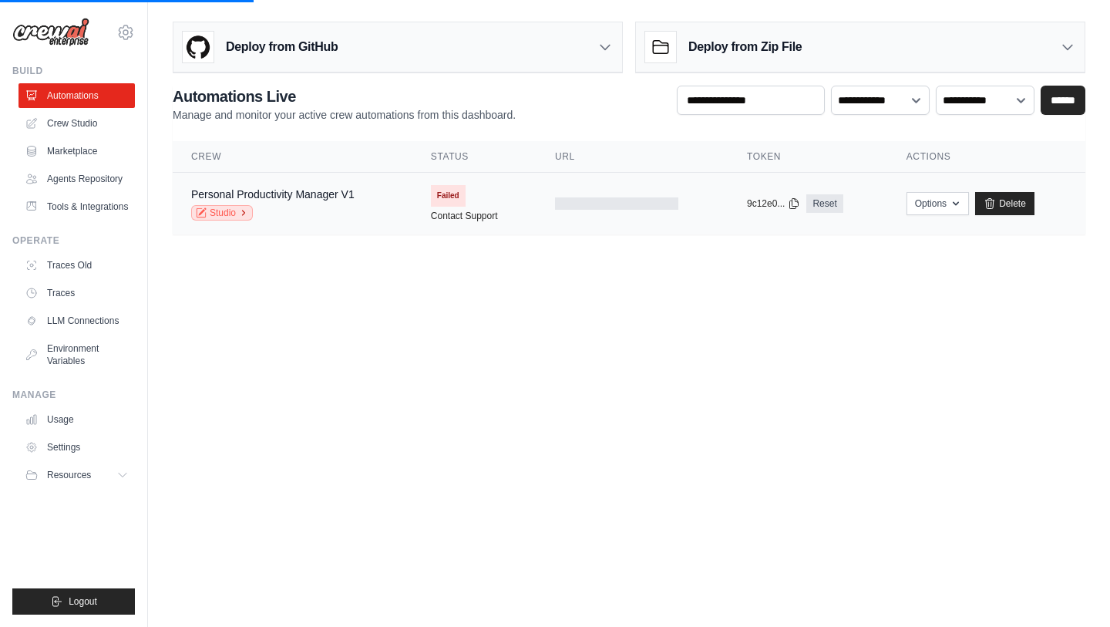
click at [241, 213] on icon at bounding box center [243, 212] width 9 height 9
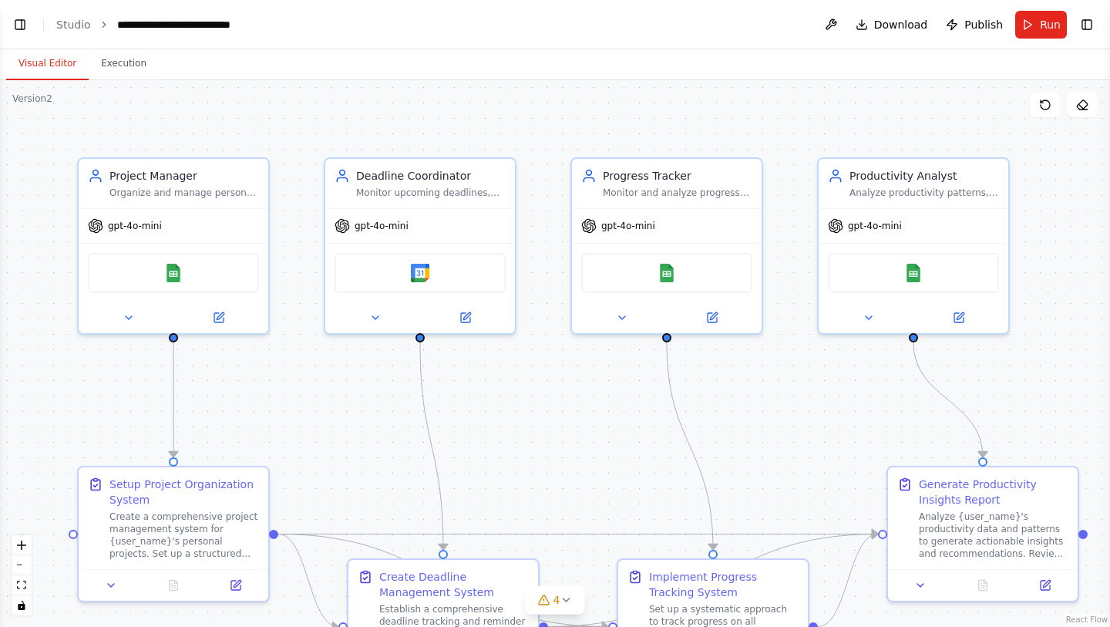
scroll to position [1438, 0]
select select "****"
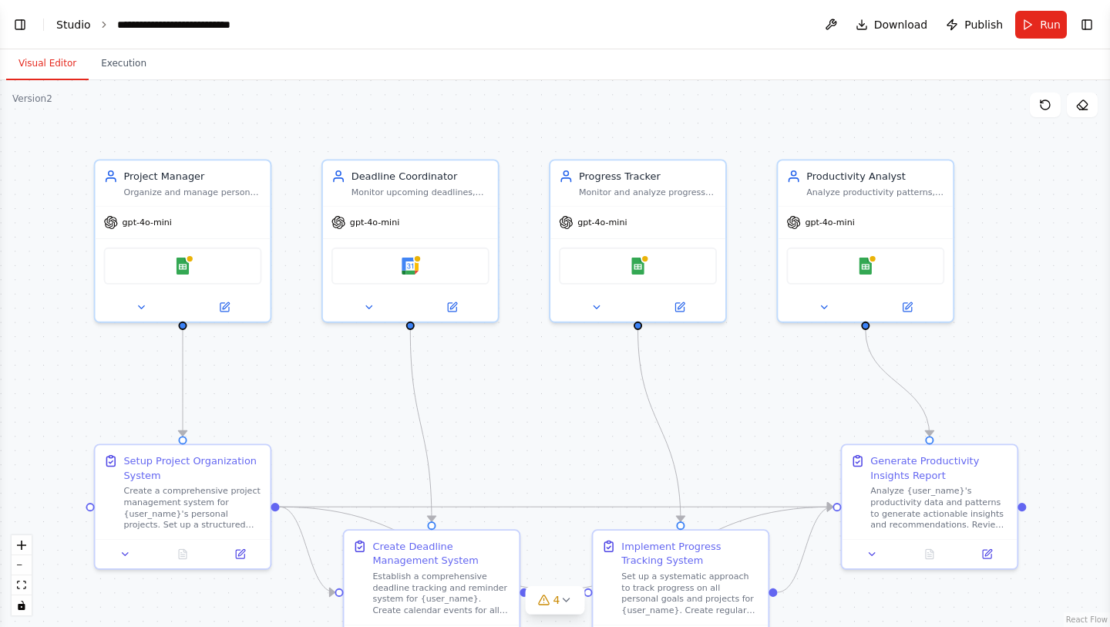
click at [80, 21] on link "Studio" at bounding box center [73, 25] width 35 height 12
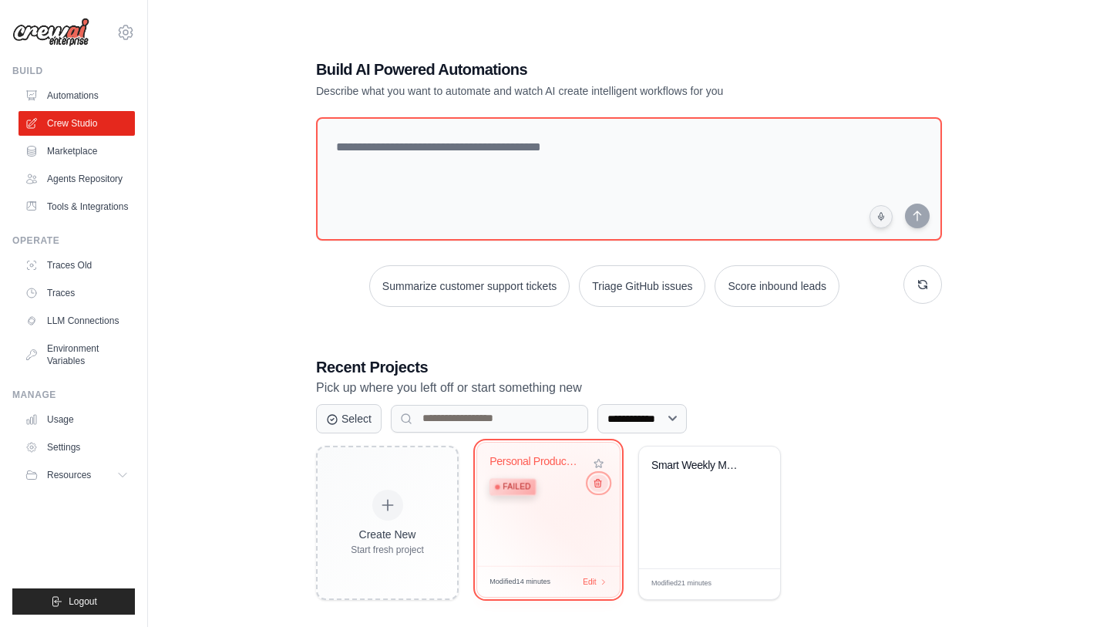
click at [597, 491] on button at bounding box center [598, 482] width 19 height 17
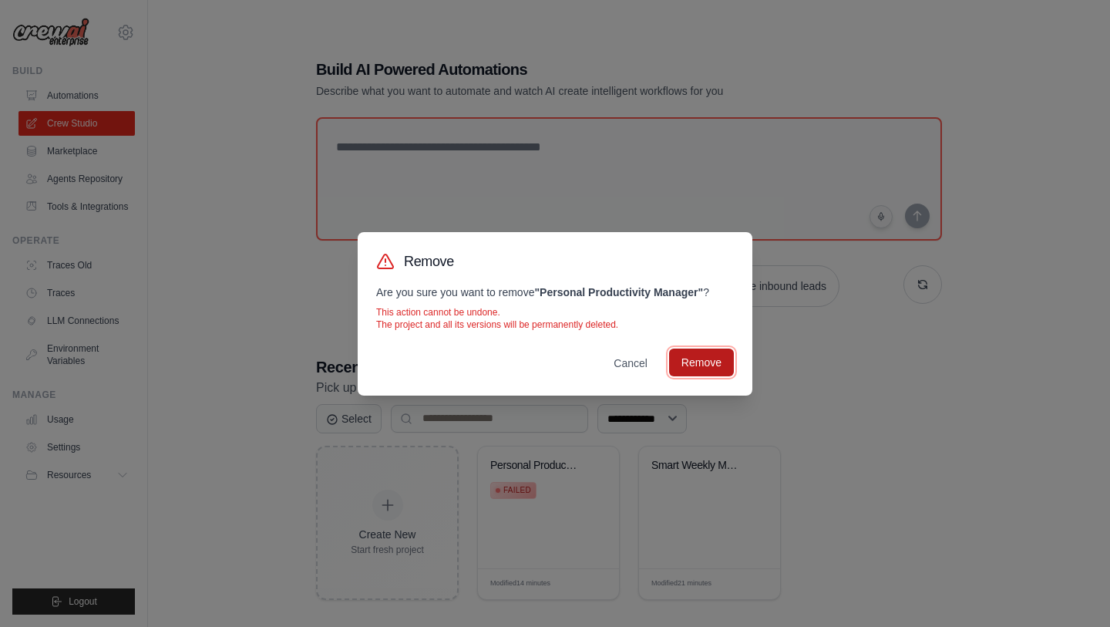
click at [707, 361] on button "Remove" at bounding box center [701, 363] width 65 height 28
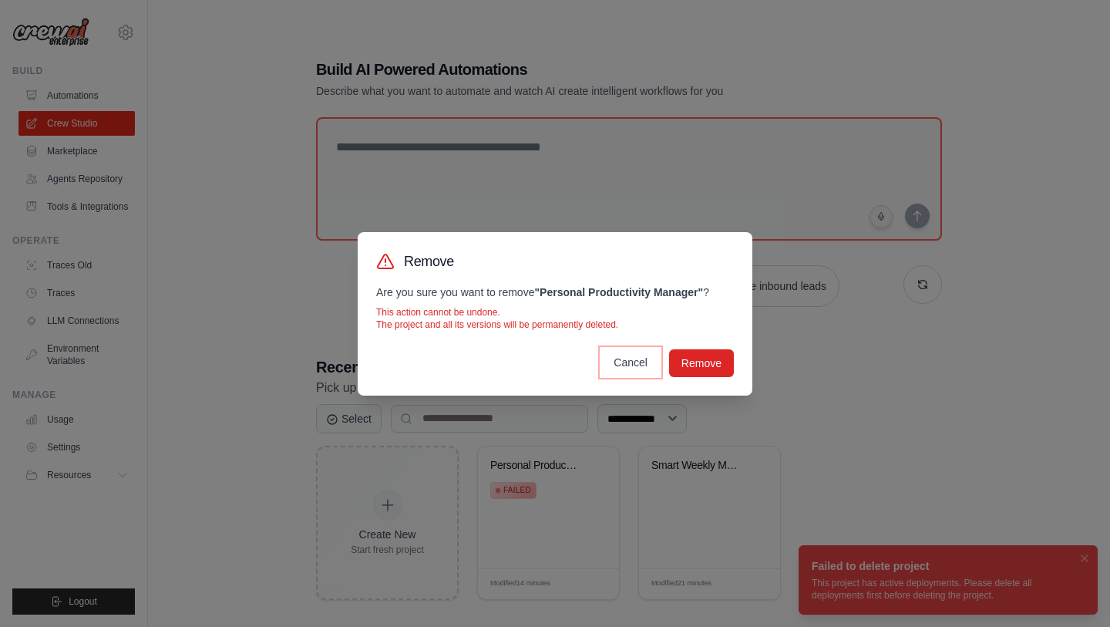
click at [625, 362] on button "Cancel" at bounding box center [630, 363] width 59 height 28
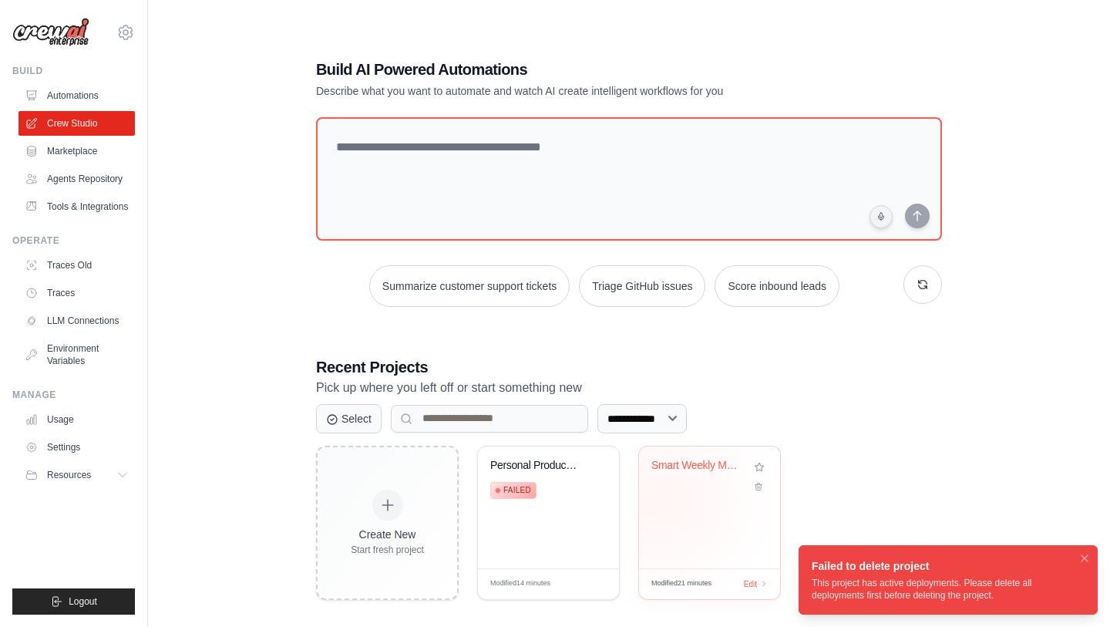
click at [663, 498] on div "Smart Weekly Meal Planner & Recipe ..." at bounding box center [709, 507] width 141 height 122
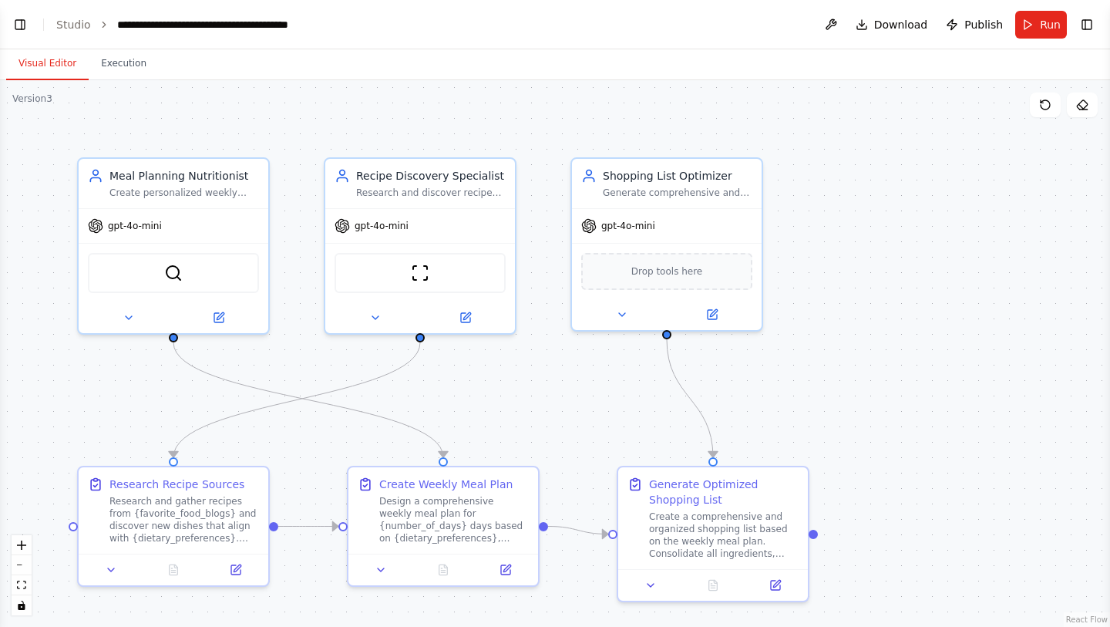
scroll to position [710, 0]
click at [968, 25] on span "Publish" at bounding box center [984, 24] width 39 height 15
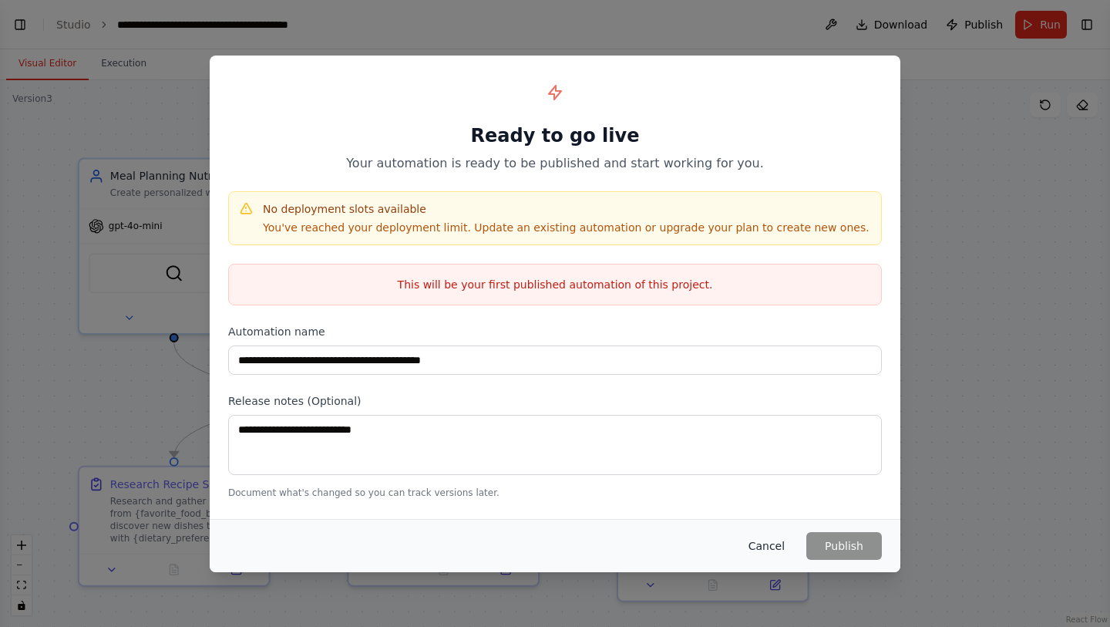
click at [756, 541] on button "Cancel" at bounding box center [766, 546] width 61 height 28
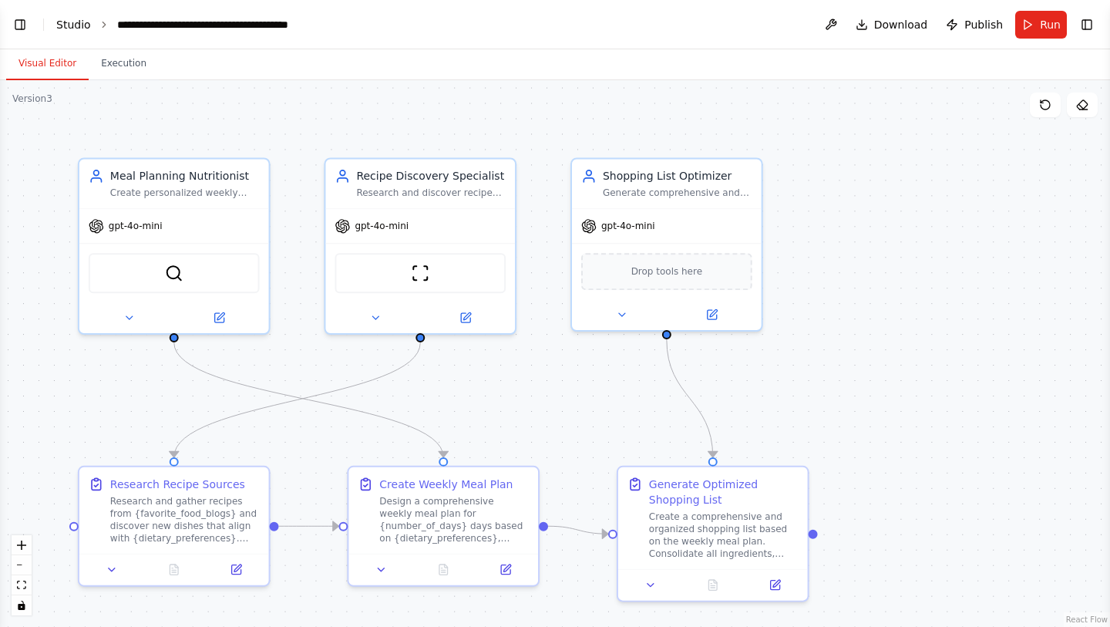
click at [72, 22] on link "Studio" at bounding box center [73, 25] width 35 height 12
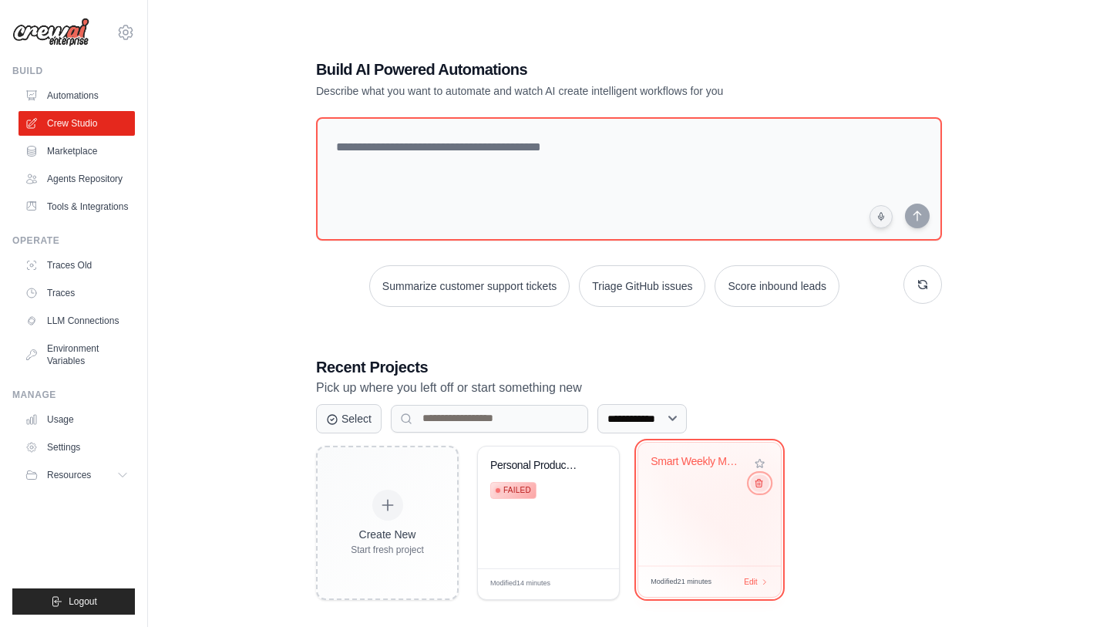
click at [764, 489] on button at bounding box center [759, 482] width 19 height 17
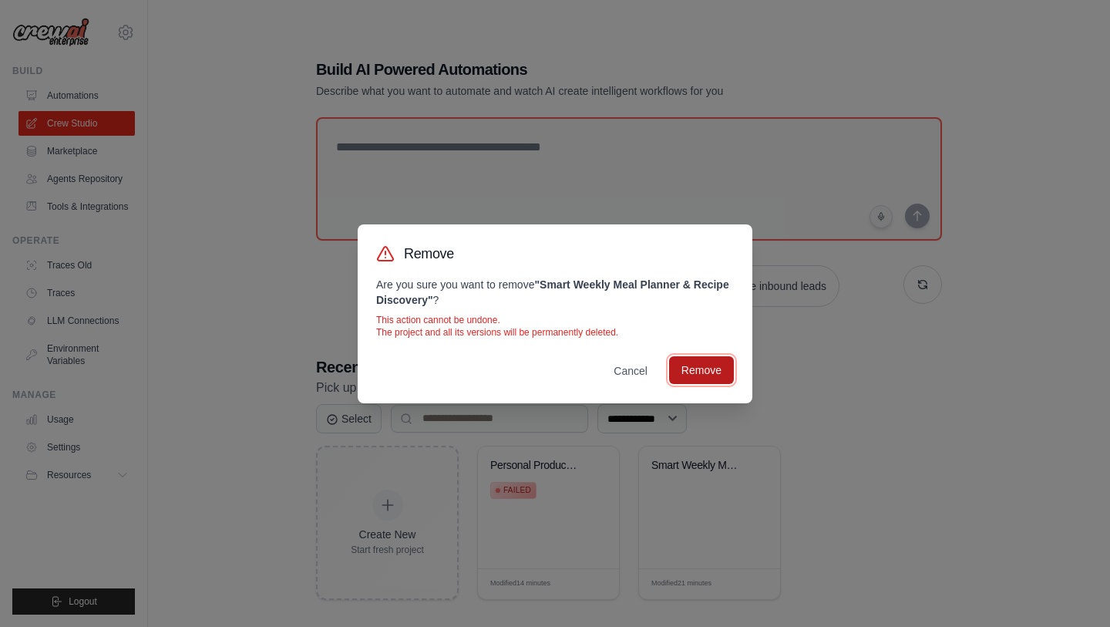
click at [695, 382] on button "Remove" at bounding box center [701, 370] width 65 height 28
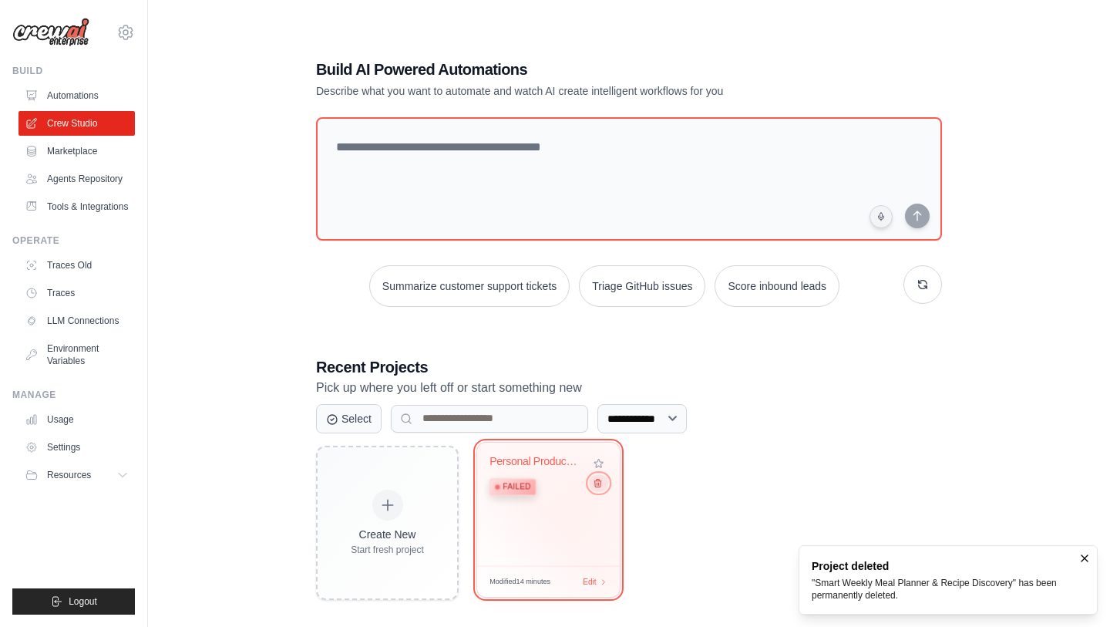
click at [598, 487] on icon at bounding box center [598, 482] width 10 height 10
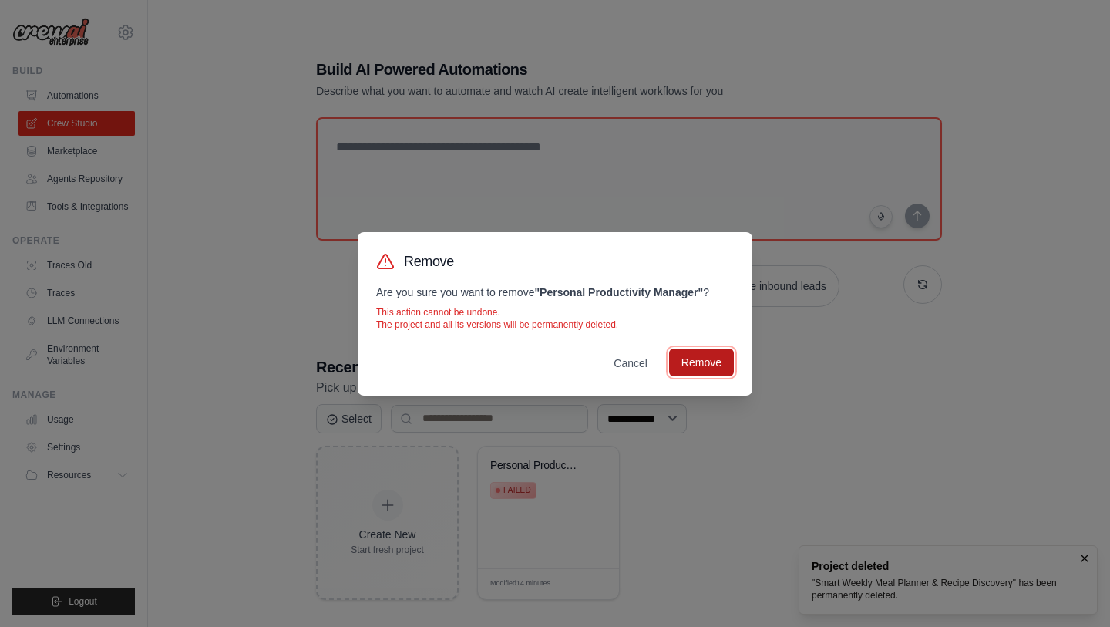
click at [699, 359] on button "Remove" at bounding box center [701, 363] width 65 height 28
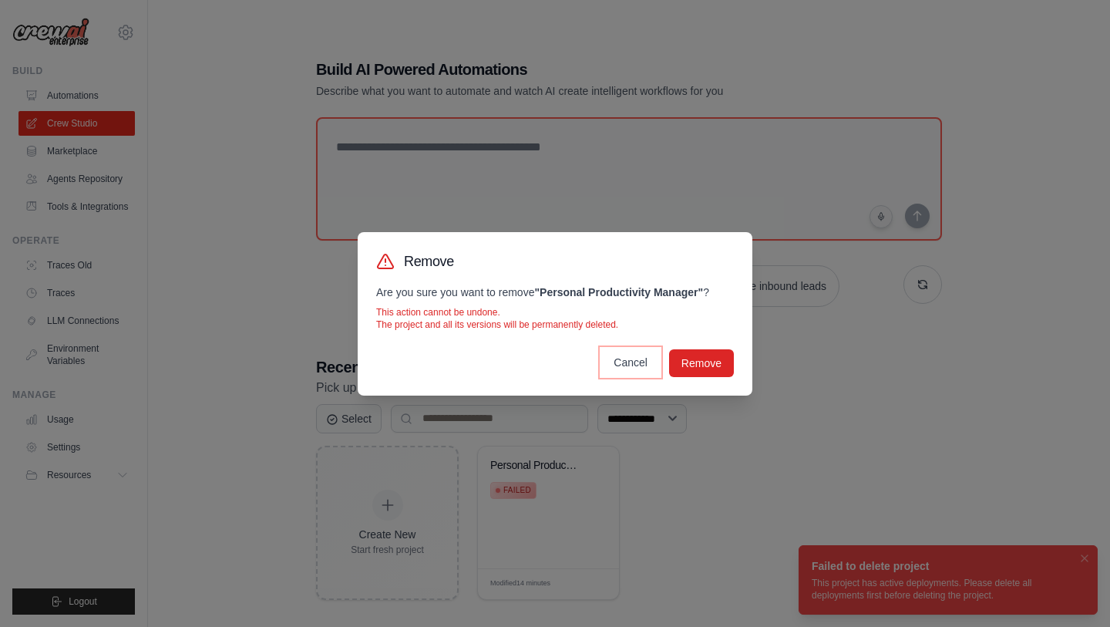
click at [620, 365] on button "Cancel" at bounding box center [630, 363] width 59 height 28
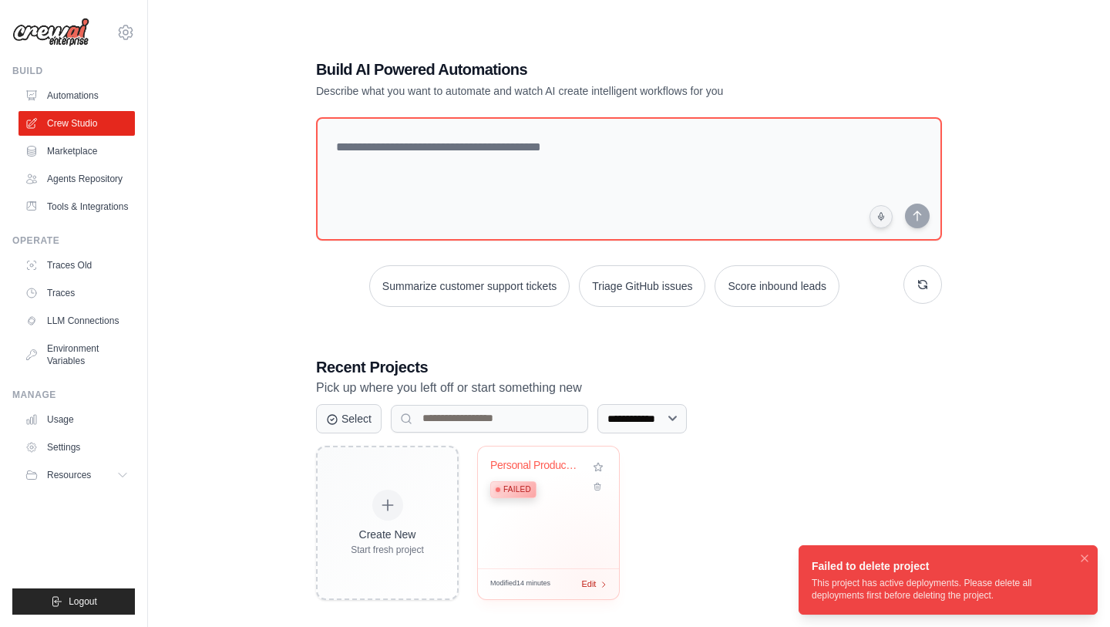
click at [590, 583] on span "Edit" at bounding box center [588, 584] width 15 height 13
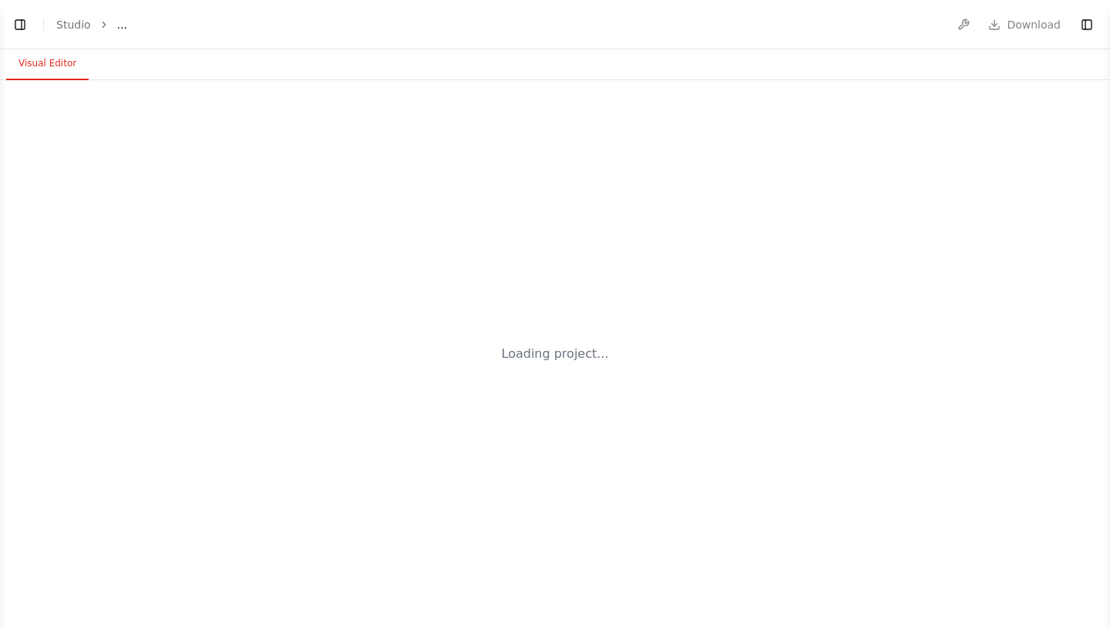
select select "****"
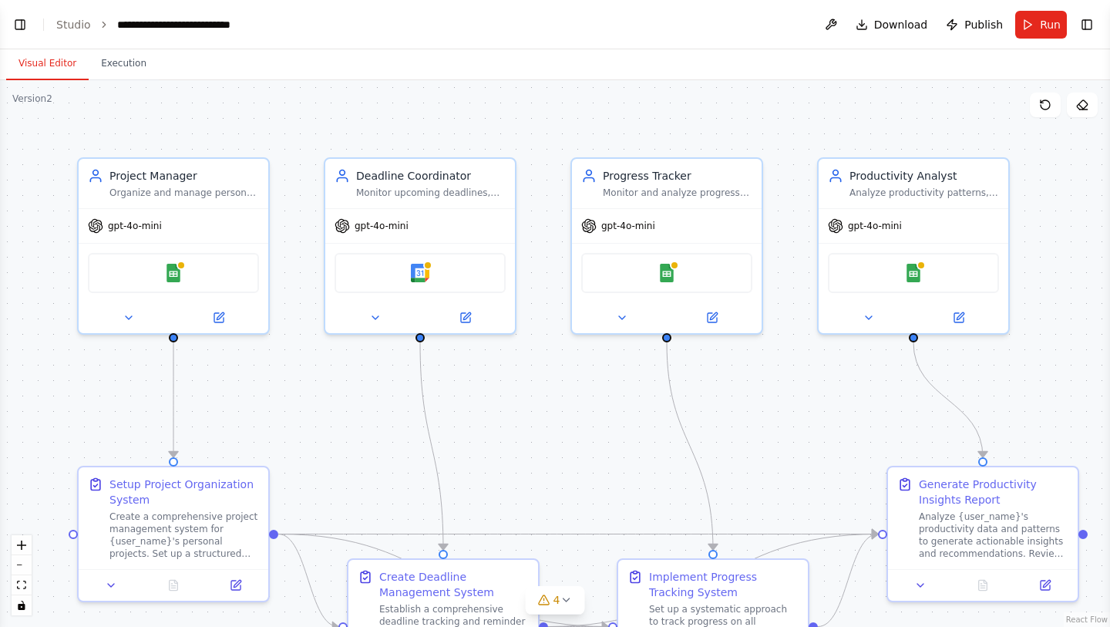
scroll to position [889, 0]
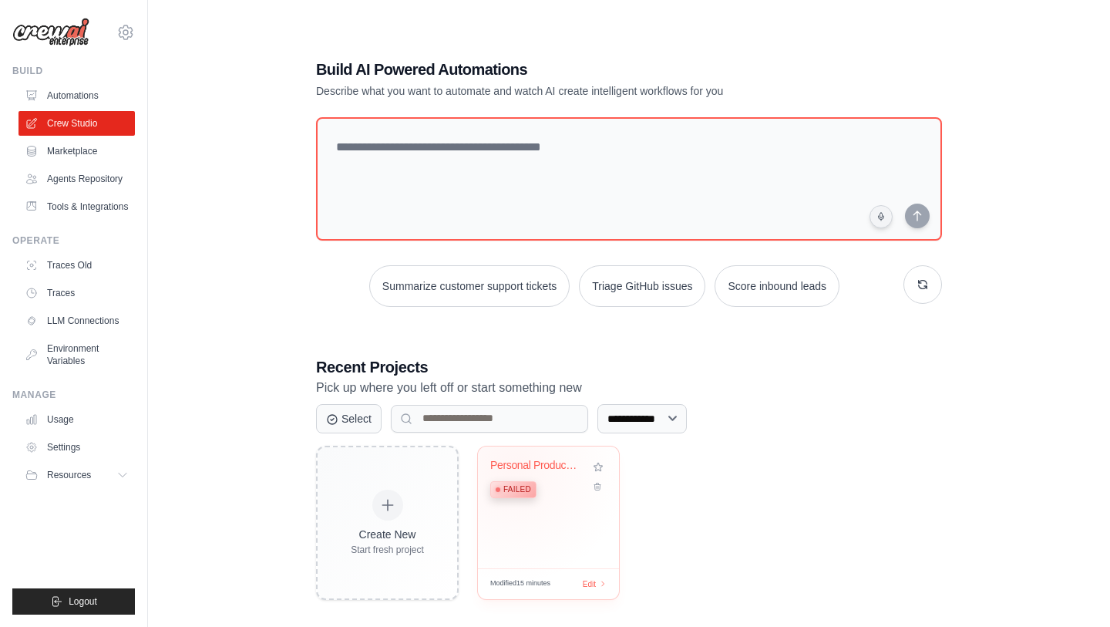
click at [514, 468] on div "Personal Productivity Manager" at bounding box center [536, 466] width 93 height 14
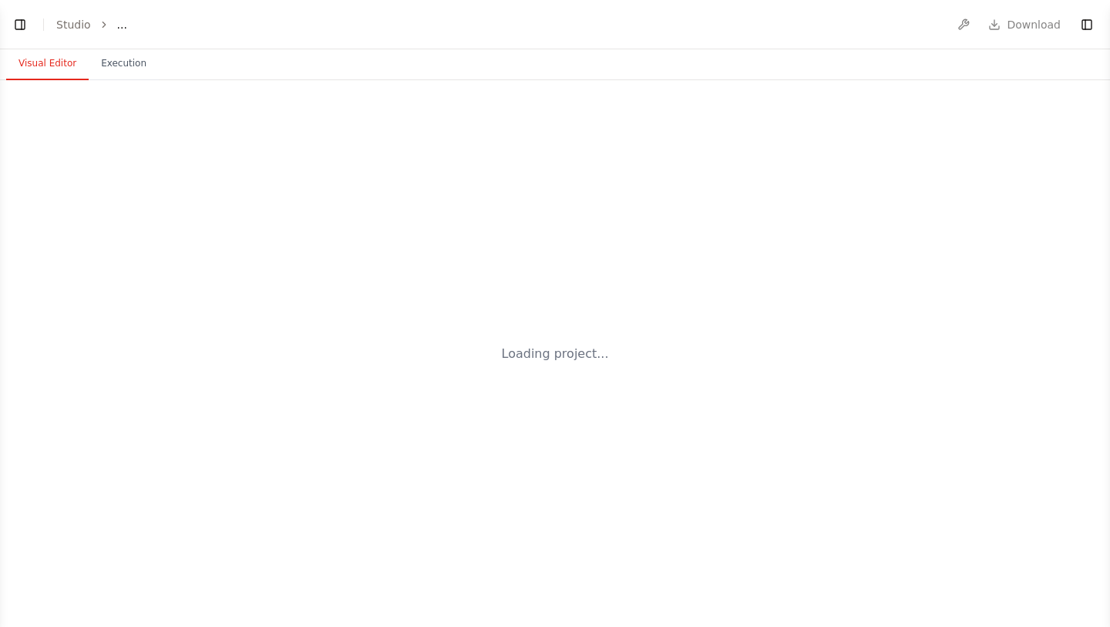
scroll to position [1426, 0]
select select "****"
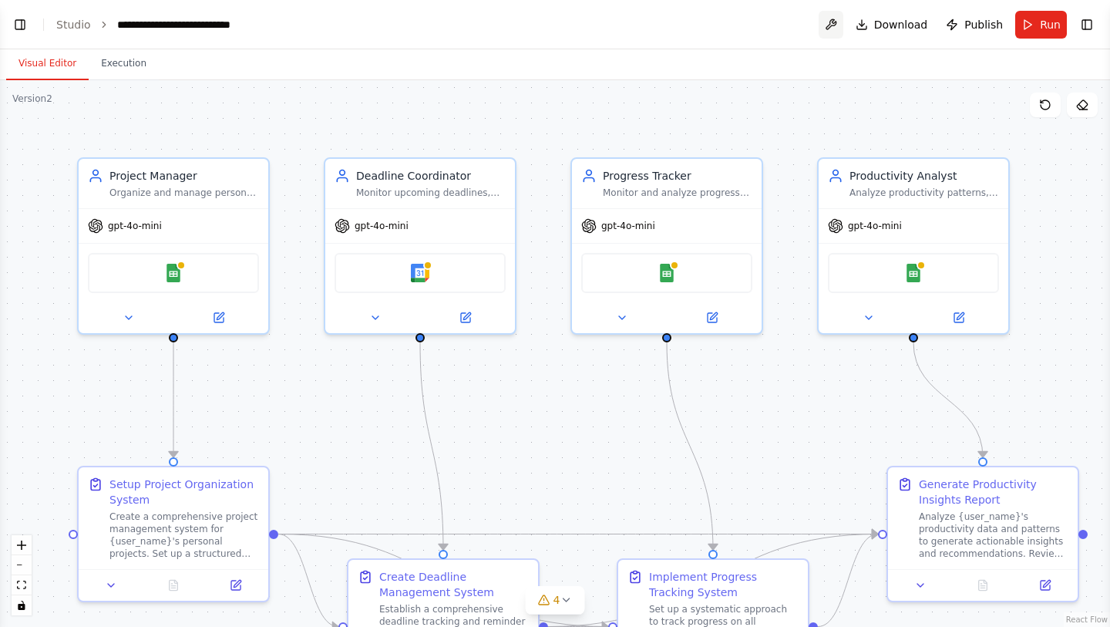
click at [834, 25] on button at bounding box center [831, 25] width 25 height 28
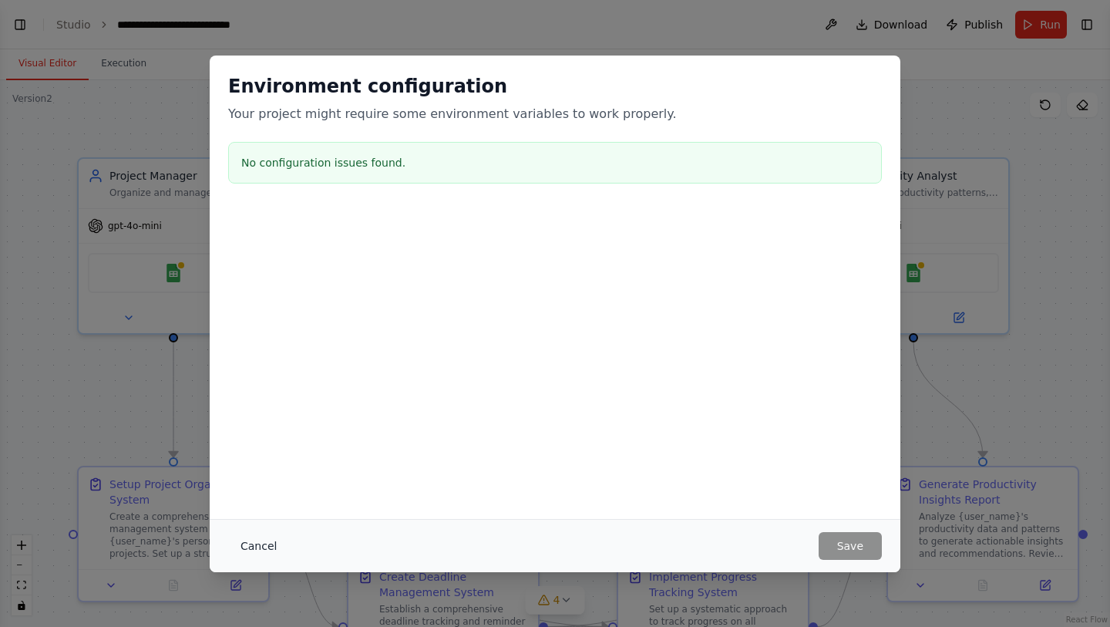
click at [257, 541] on button "Cancel" at bounding box center [258, 546] width 61 height 28
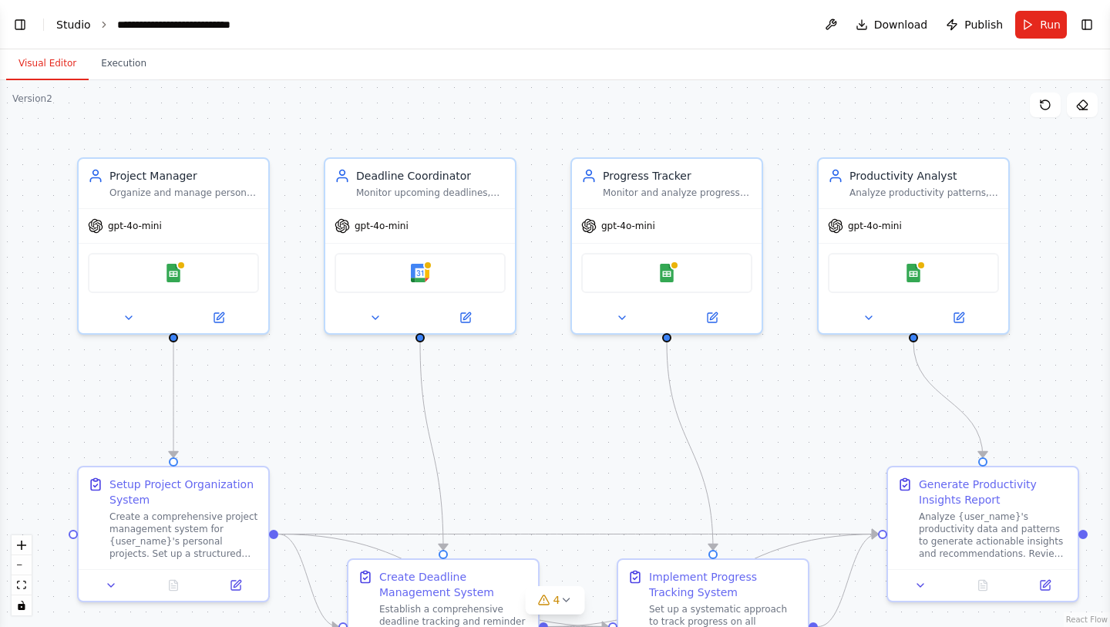
click at [72, 24] on link "Studio" at bounding box center [73, 25] width 35 height 12
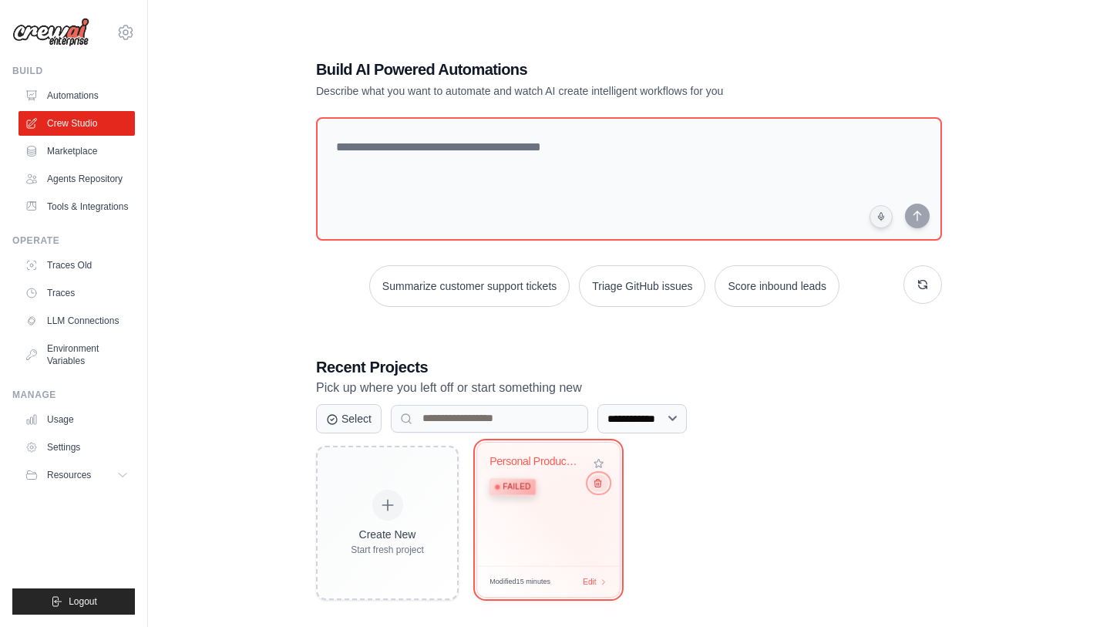
click at [600, 487] on icon at bounding box center [598, 482] width 10 height 10
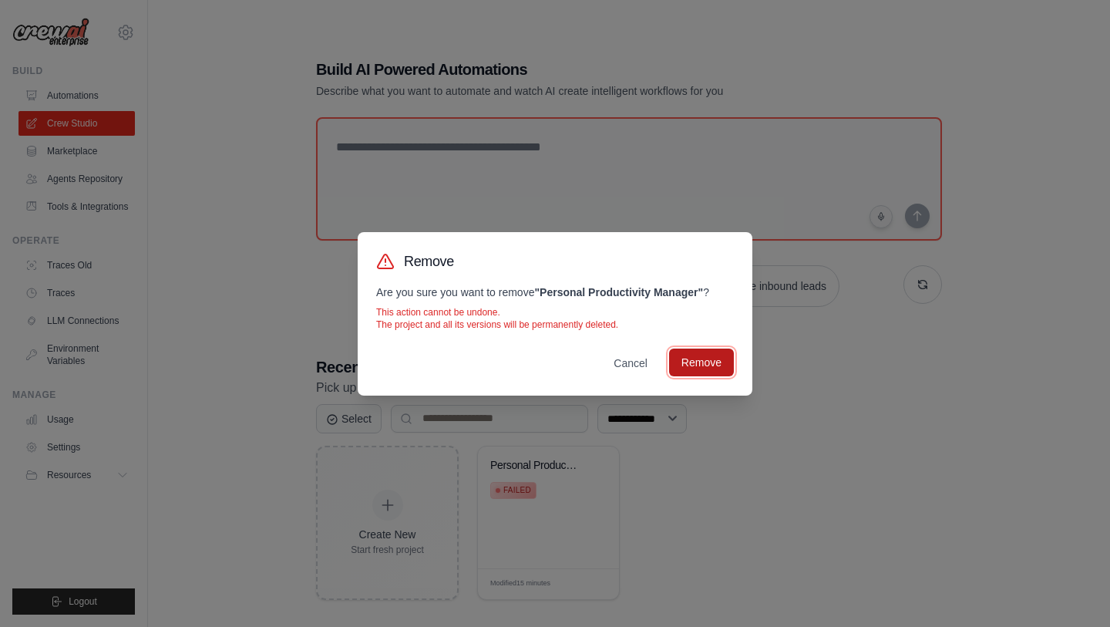
click at [694, 362] on button "Remove" at bounding box center [701, 363] width 65 height 28
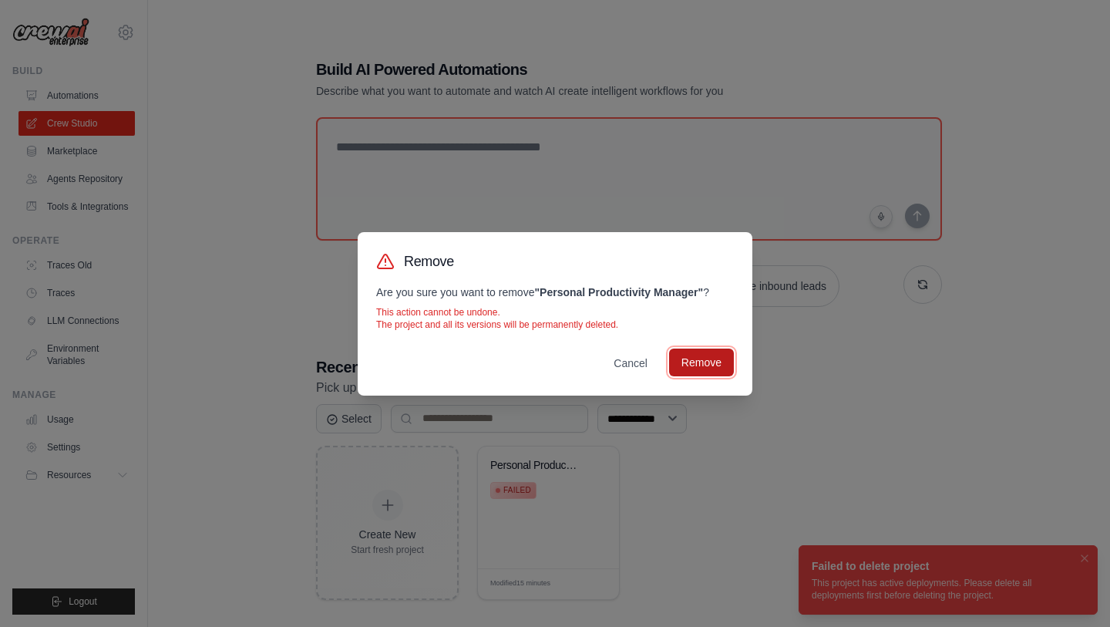
click at [694, 362] on button "Remove" at bounding box center [701, 363] width 65 height 28
click at [648, 365] on button "Cancel" at bounding box center [630, 363] width 59 height 28
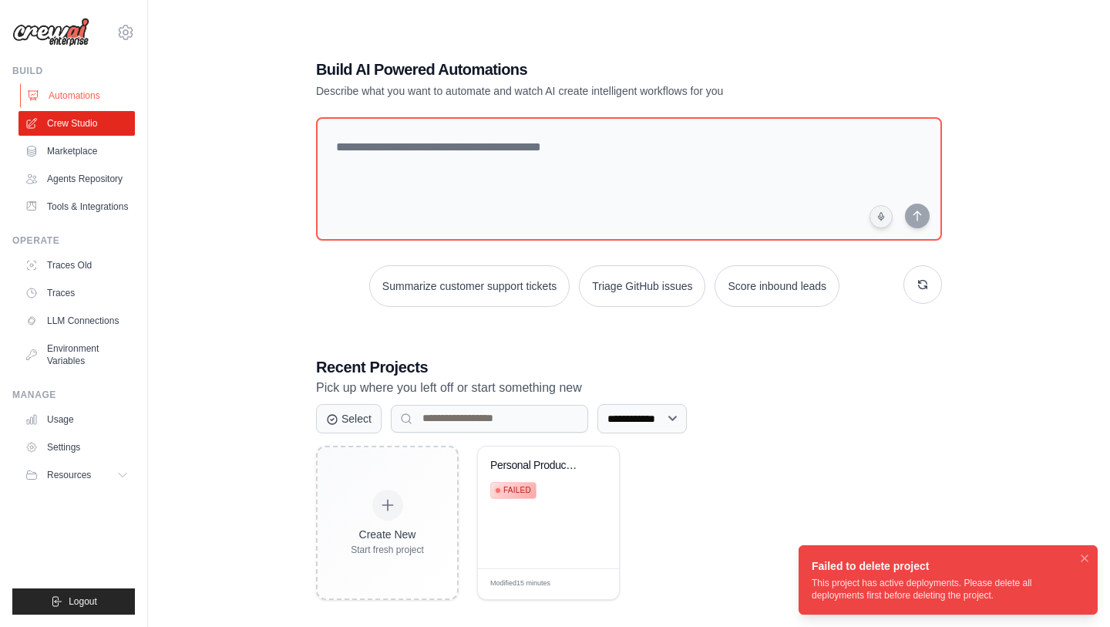
click at [69, 95] on link "Automations" at bounding box center [78, 95] width 116 height 25
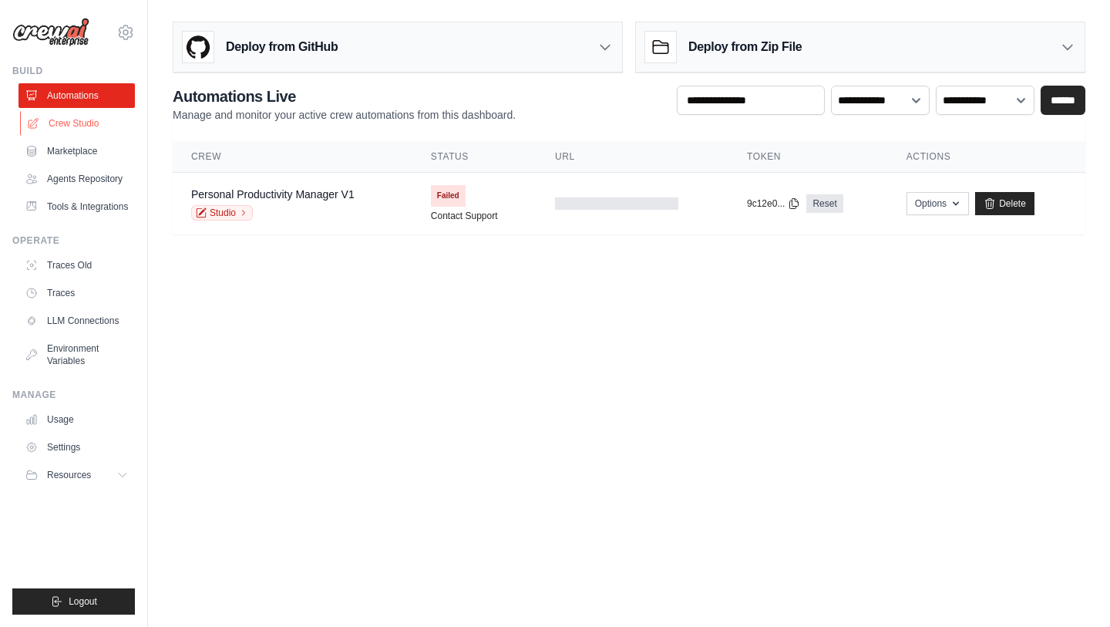
click at [72, 120] on link "Crew Studio" at bounding box center [78, 123] width 116 height 25
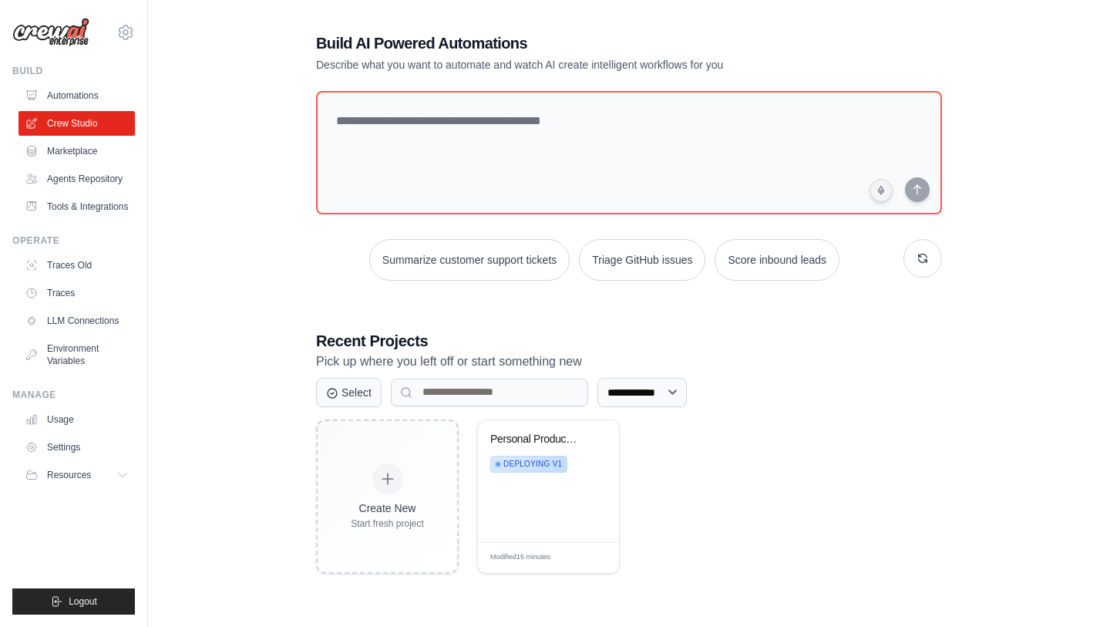
scroll to position [31, 0]
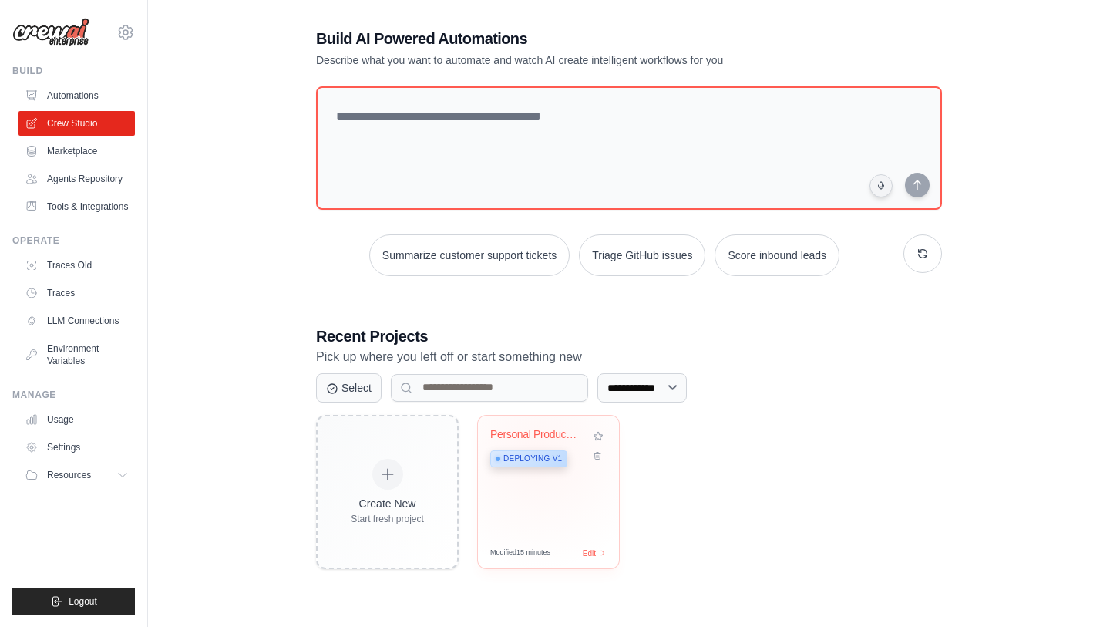
click at [539, 455] on span "Deploying v1" at bounding box center [532, 459] width 59 height 12
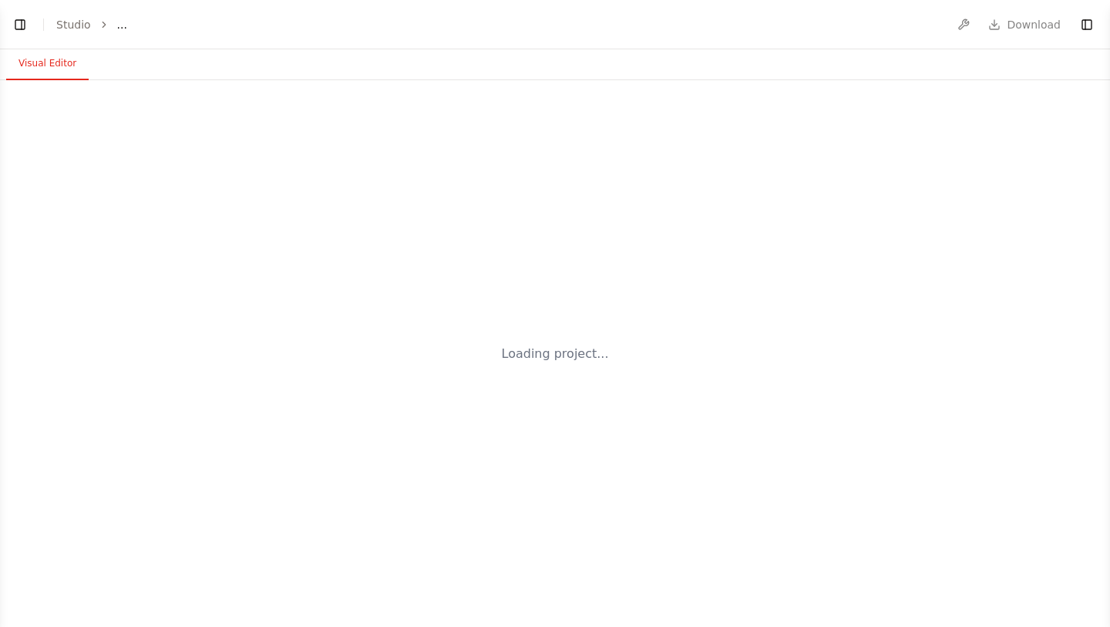
select select "****"
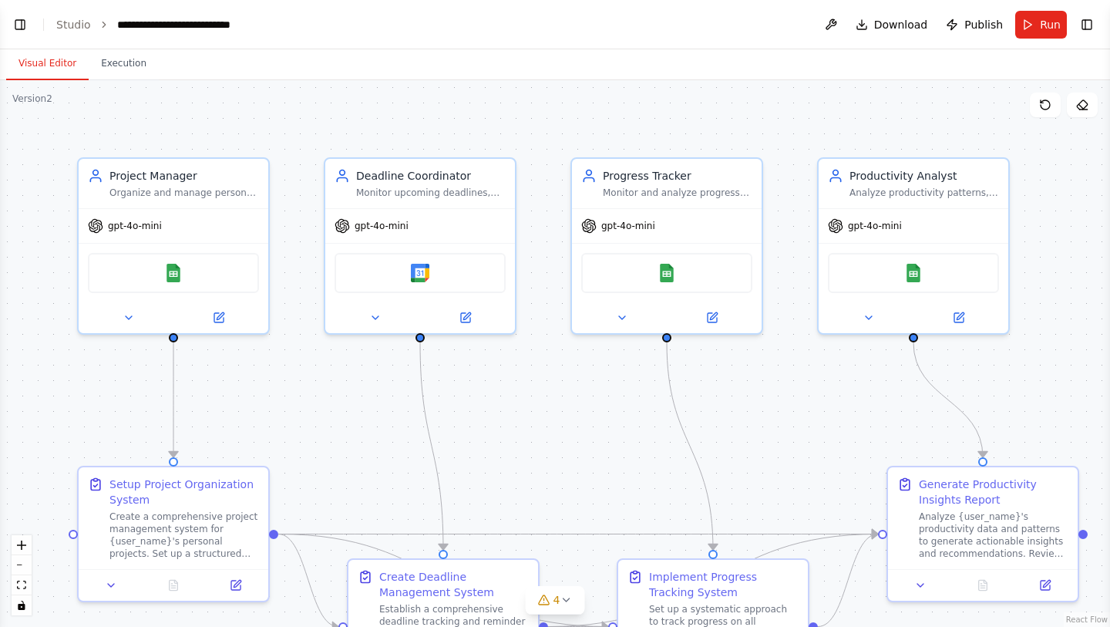
scroll to position [889, 0]
click at [69, 20] on link "Studio" at bounding box center [73, 25] width 35 height 12
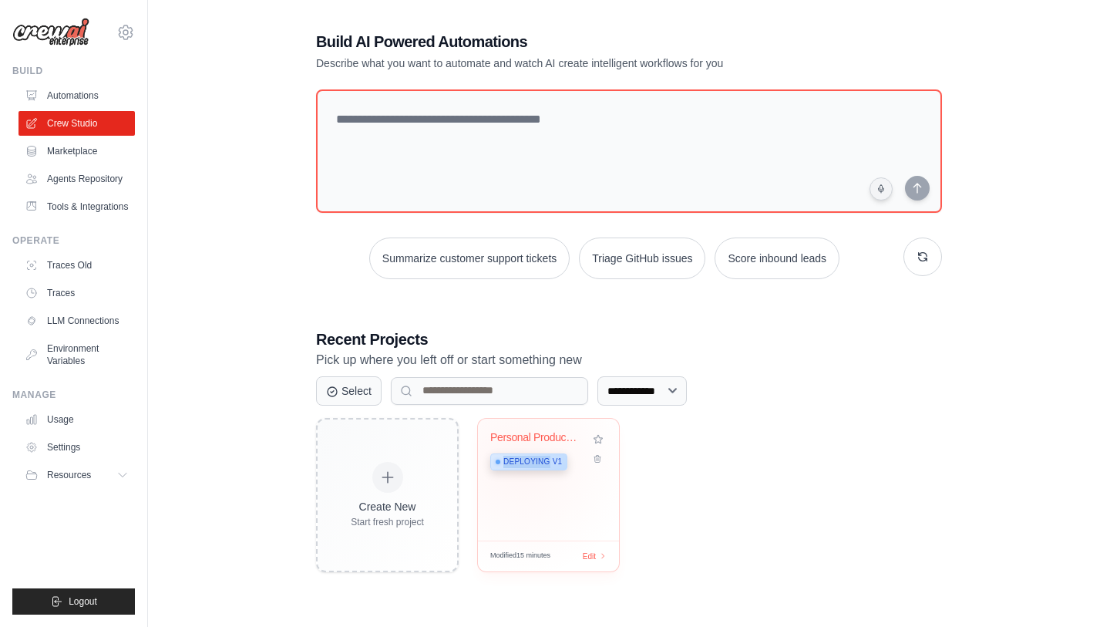
scroll to position [31, 0]
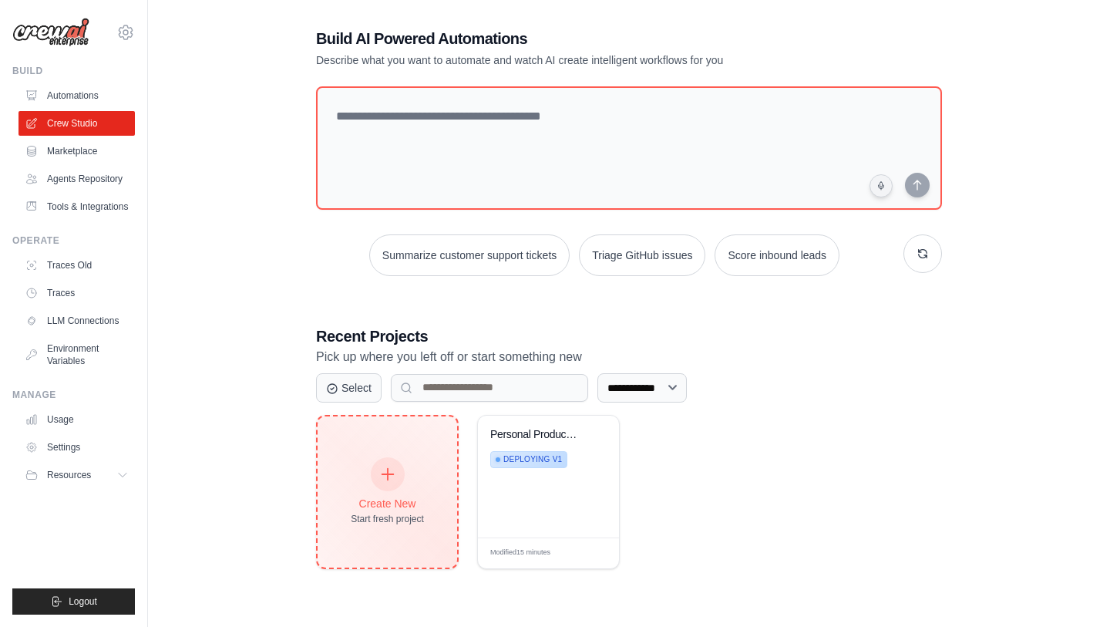
click at [386, 483] on div at bounding box center [388, 474] width 34 height 34
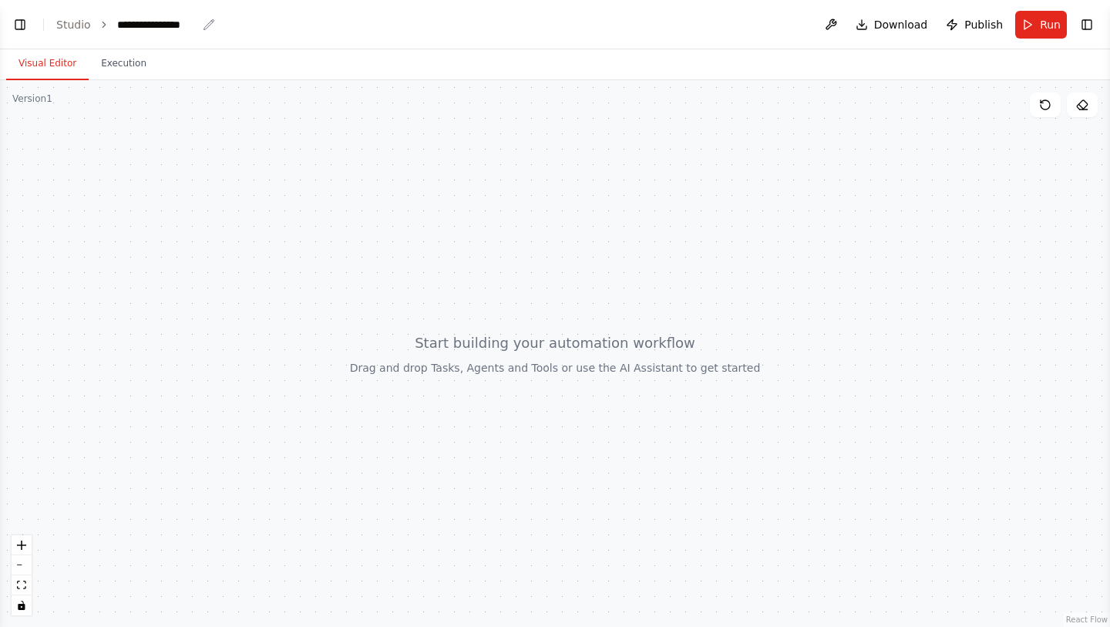
click at [148, 28] on div "**********" at bounding box center [156, 24] width 79 height 15
click at [190, 22] on div "**********" at bounding box center [175, 24] width 116 height 15
click at [12, 19] on button "Toggle Left Sidebar" at bounding box center [20, 25] width 22 height 22
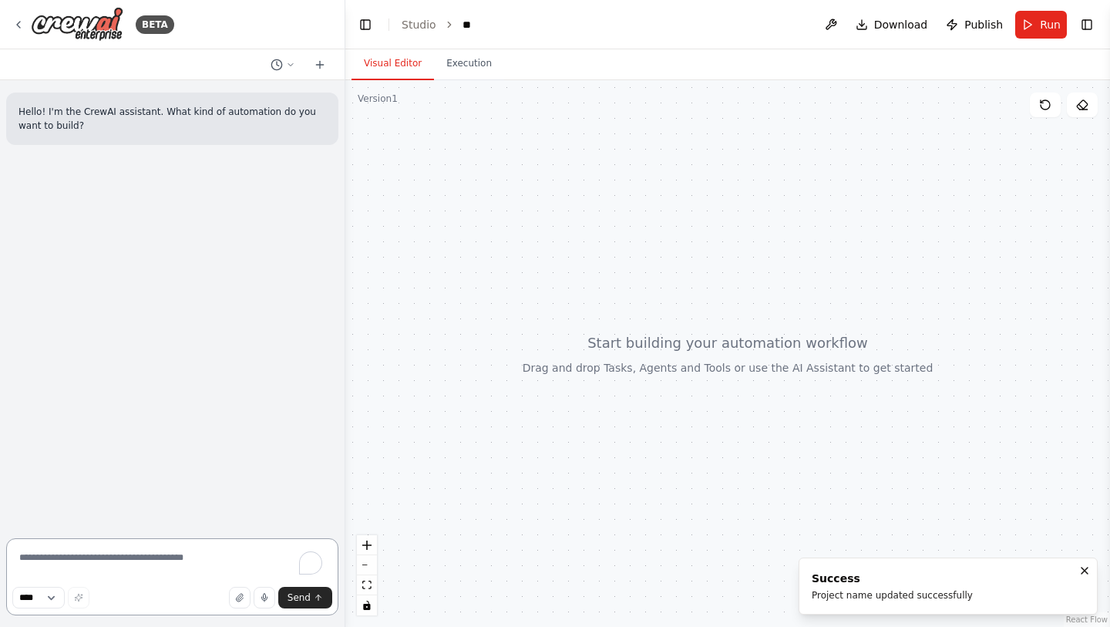
click at [136, 561] on textarea "To enrich screen reader interactions, please activate Accessibility in Grammarl…" at bounding box center [172, 576] width 332 height 77
click at [93, 557] on textarea "To enrich screen reader interactions, please activate Accessibility in Grammarl…" at bounding box center [172, 576] width 332 height 77
click at [143, 554] on textarea "To enrich screen reader interactions, please activate Accessibility in Grammarl…" at bounding box center [172, 576] width 332 height 77
paste textarea "**********"
type textarea "**********"
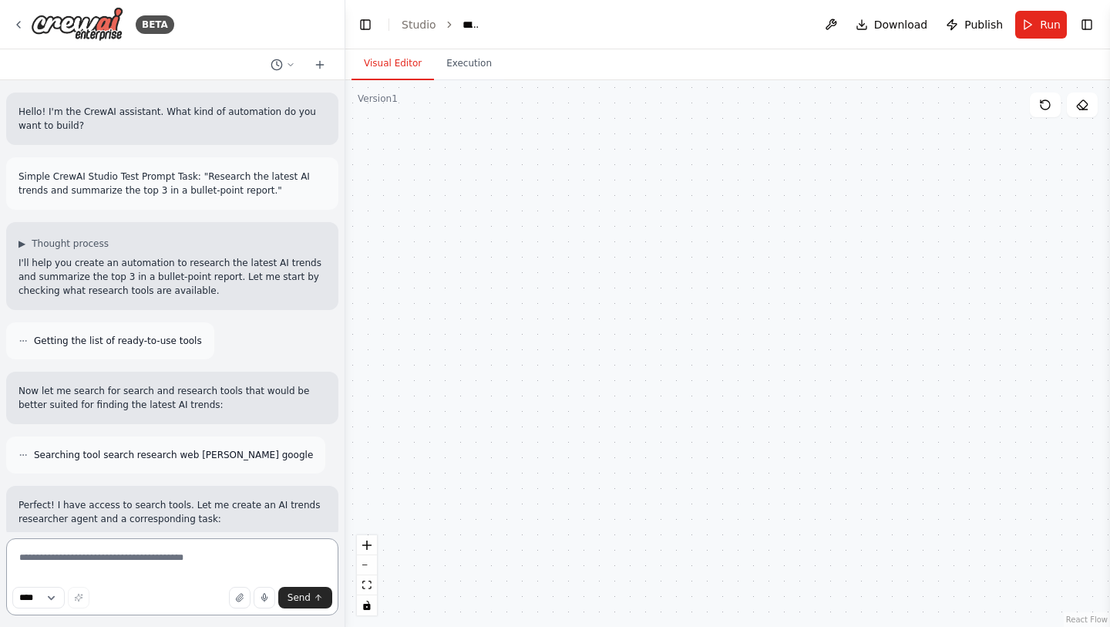
scroll to position [750, 0]
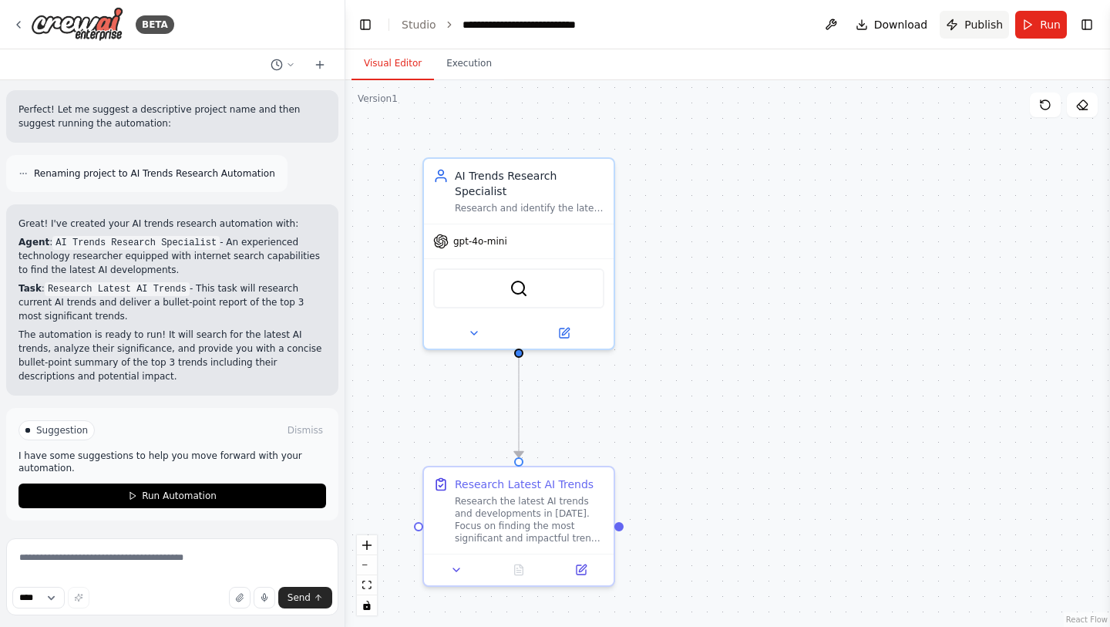
click at [970, 25] on span "Publish" at bounding box center [984, 24] width 39 height 15
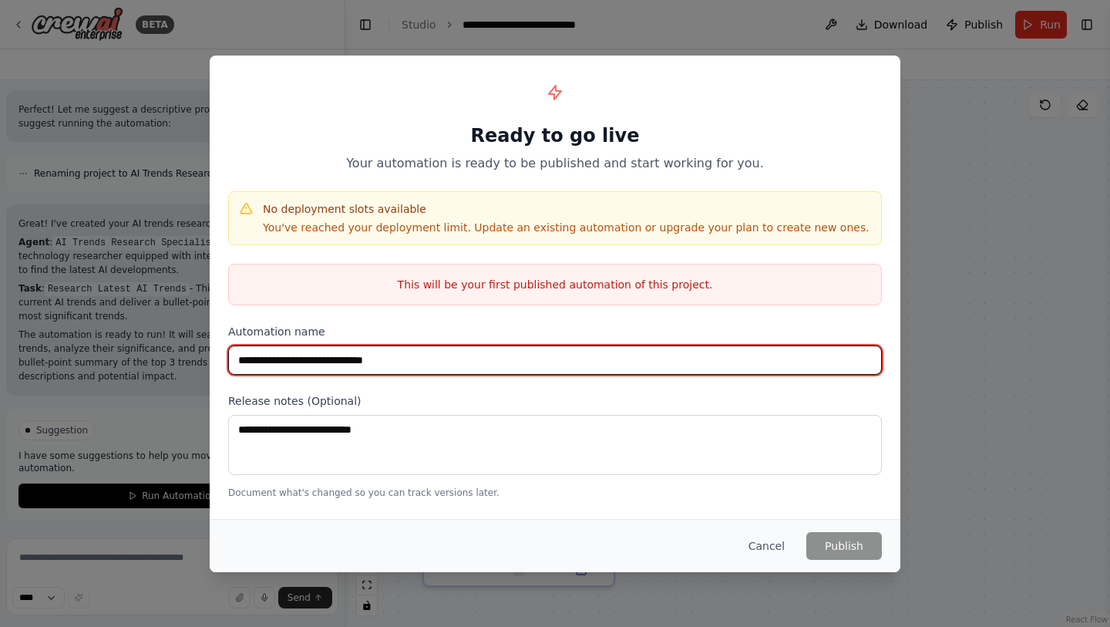
click at [407, 363] on input "**********" at bounding box center [555, 359] width 654 height 29
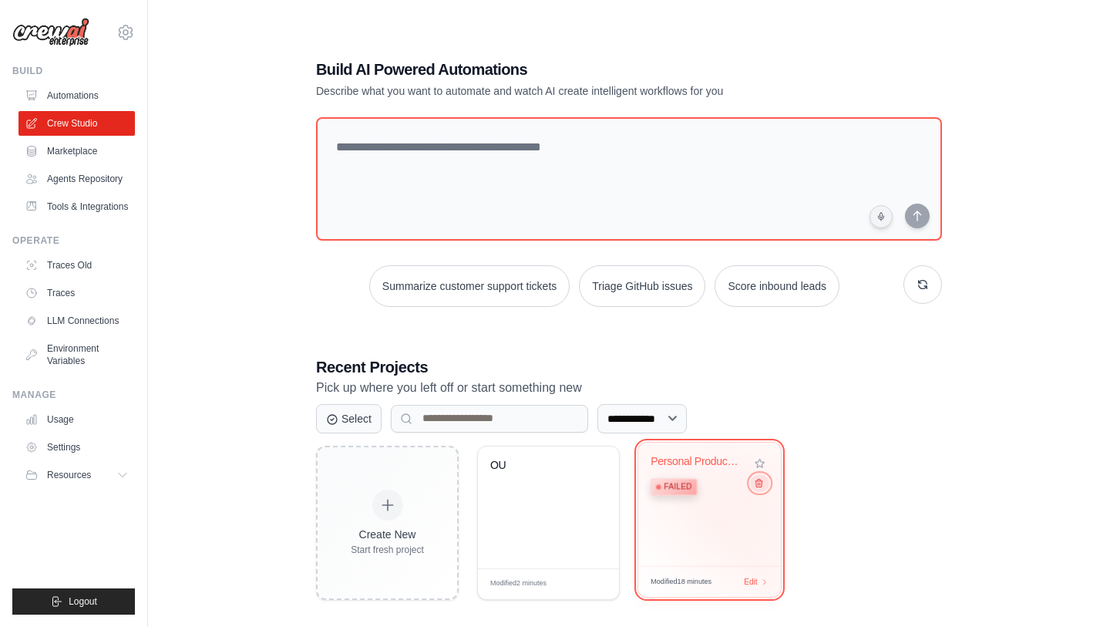
click at [757, 488] on button at bounding box center [759, 482] width 19 height 17
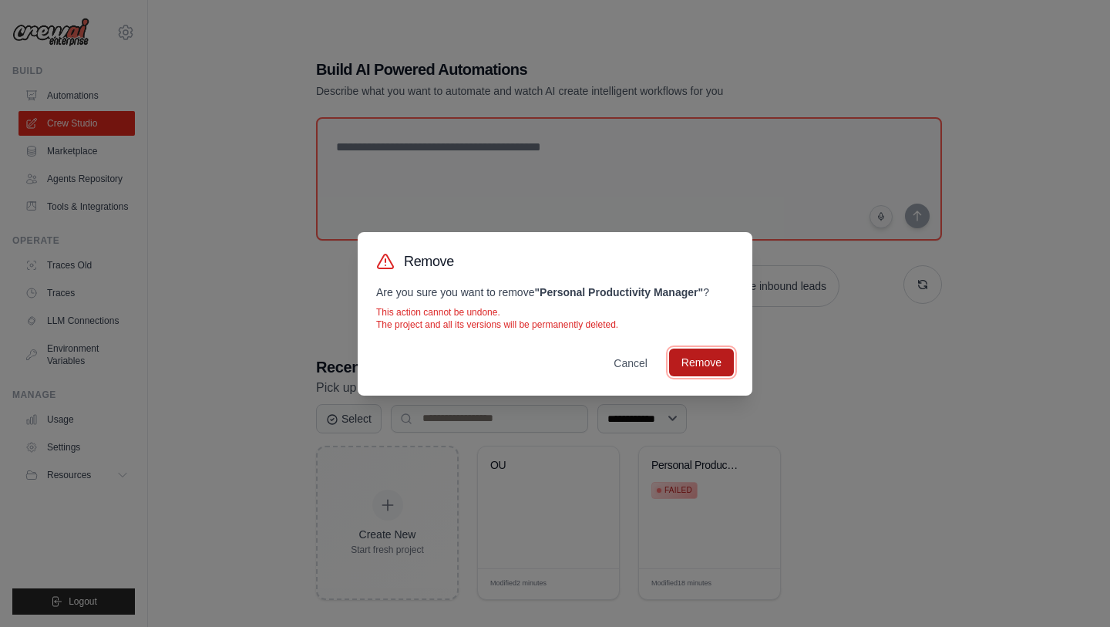
click at [689, 359] on button "Remove" at bounding box center [701, 363] width 65 height 28
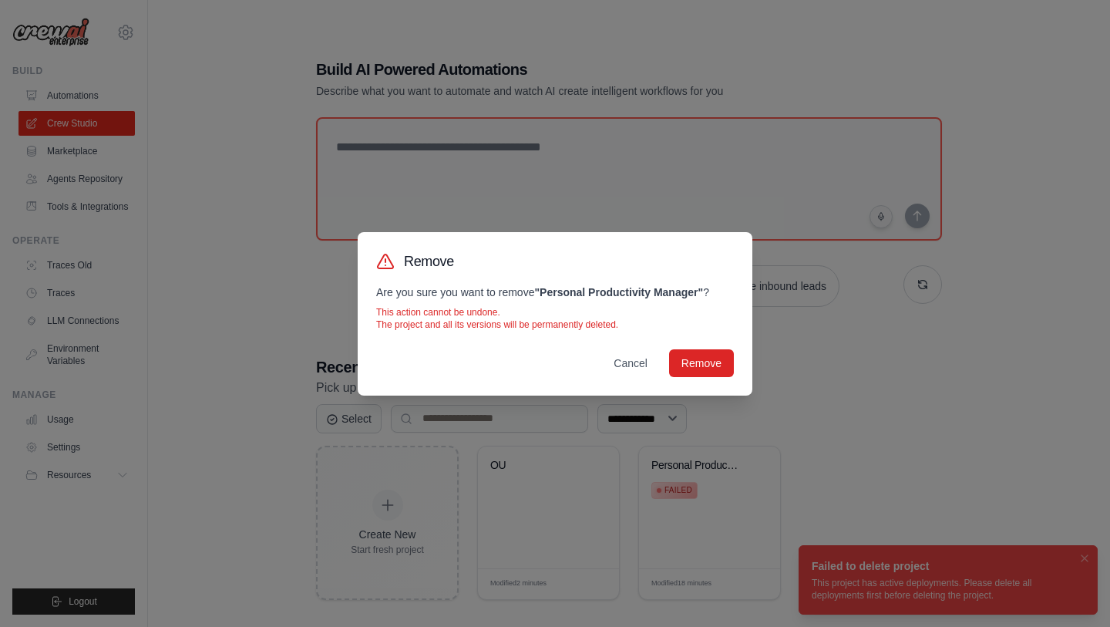
click at [702, 468] on div "Remove Are you sure you want to remove " Personal Productivity Manager " ? This…" at bounding box center [555, 313] width 1110 height 627
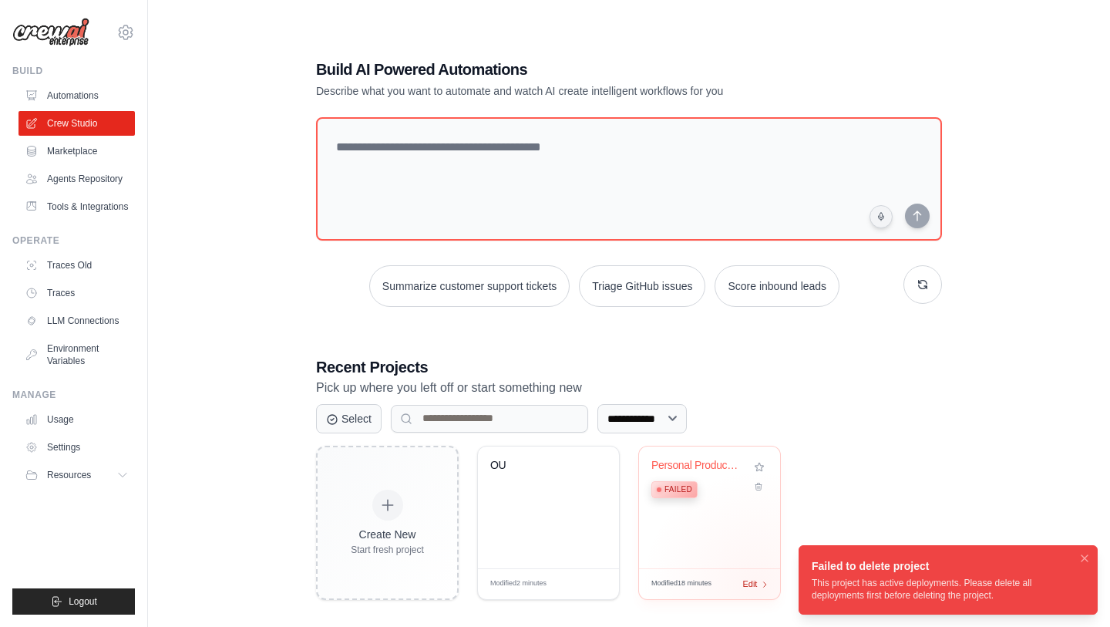
click at [757, 585] on div "Modified 18 minutes Edit" at bounding box center [709, 583] width 141 height 31
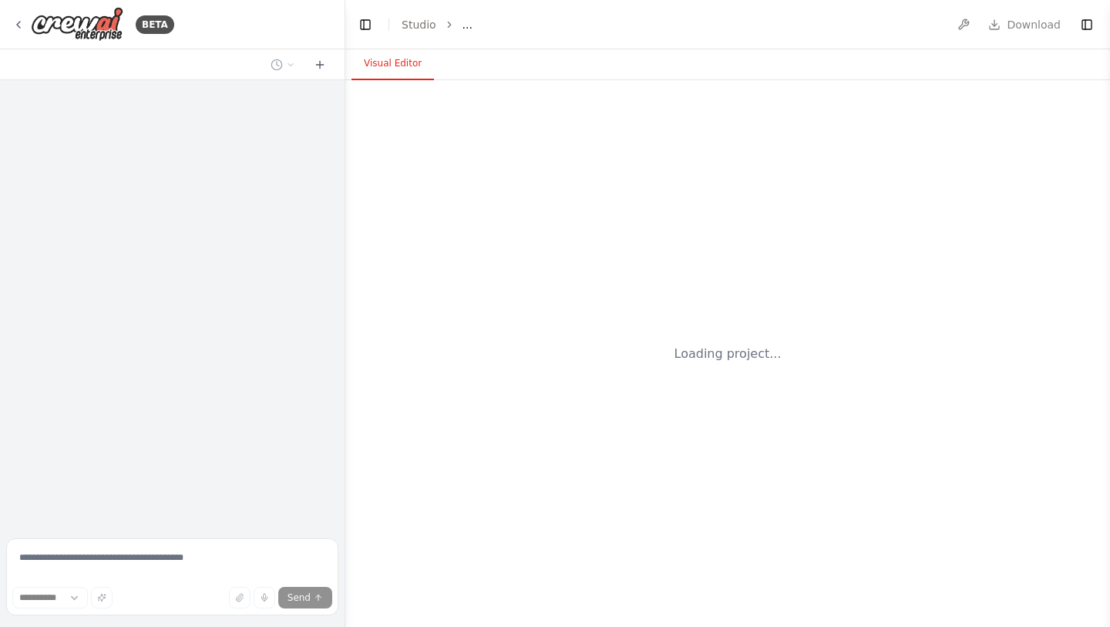
select select "****"
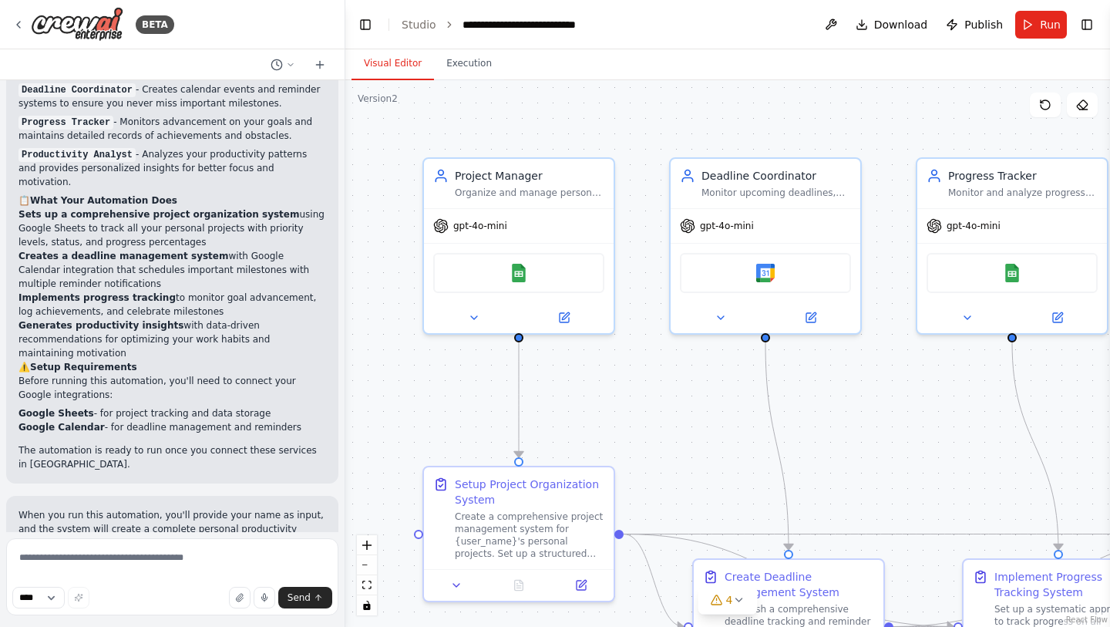
scroll to position [1426, 0]
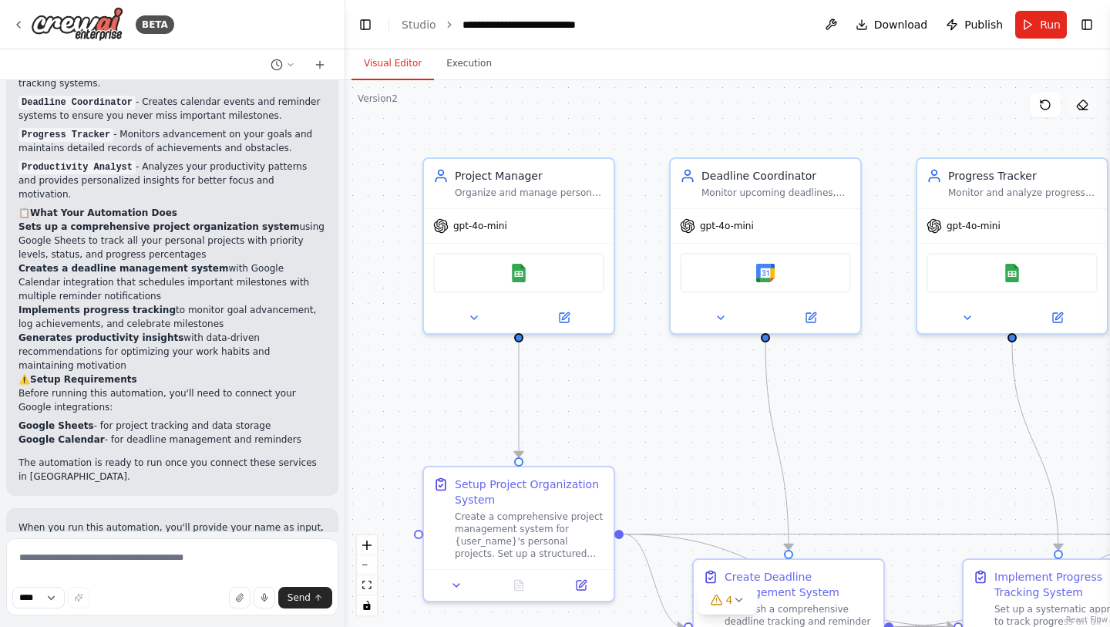
click at [1080, 107] on icon at bounding box center [1082, 105] width 12 height 12
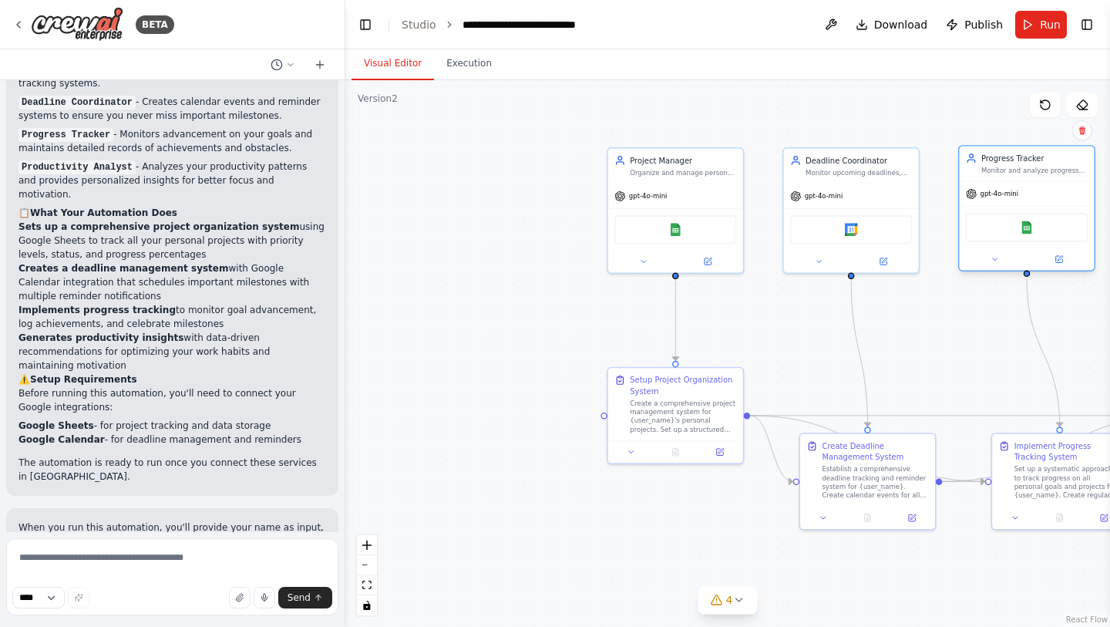
click at [1041, 208] on div "Google Sheets" at bounding box center [1026, 227] width 135 height 42
click at [1083, 133] on icon at bounding box center [1082, 130] width 9 height 9
click at [1036, 133] on button "Confirm" at bounding box center [1039, 130] width 55 height 19
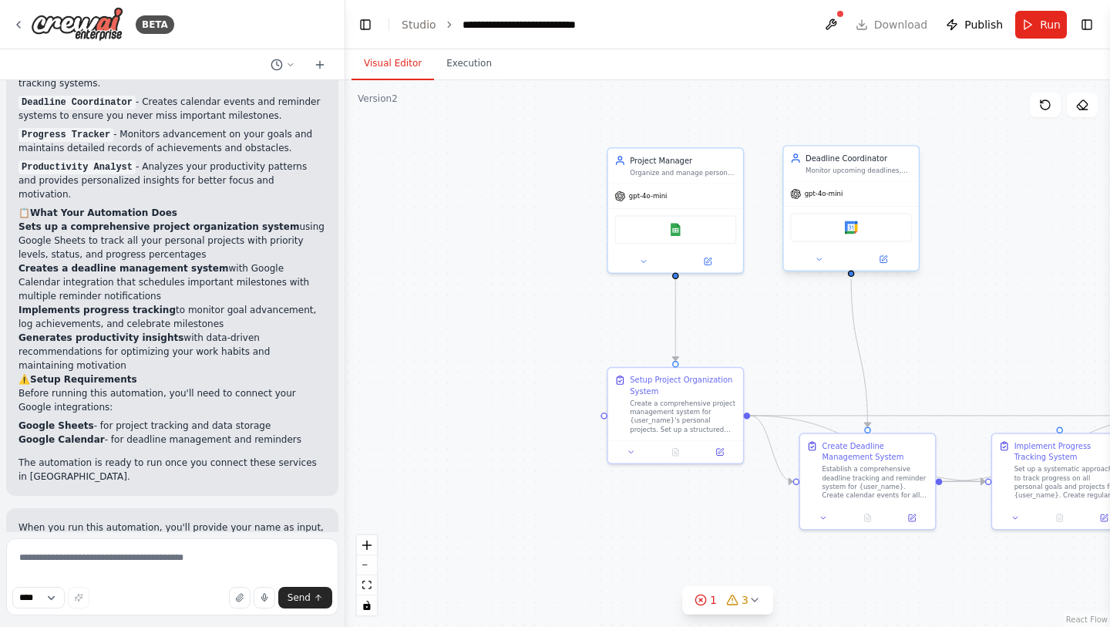
click at [890, 210] on div "Google Calendar" at bounding box center [851, 227] width 135 height 42
click at [909, 133] on icon at bounding box center [906, 130] width 9 height 9
click at [864, 135] on button "Confirm" at bounding box center [863, 130] width 55 height 19
click at [719, 166] on div "Organize and manage personal projects by creating structured project plans, bre…" at bounding box center [683, 170] width 106 height 8
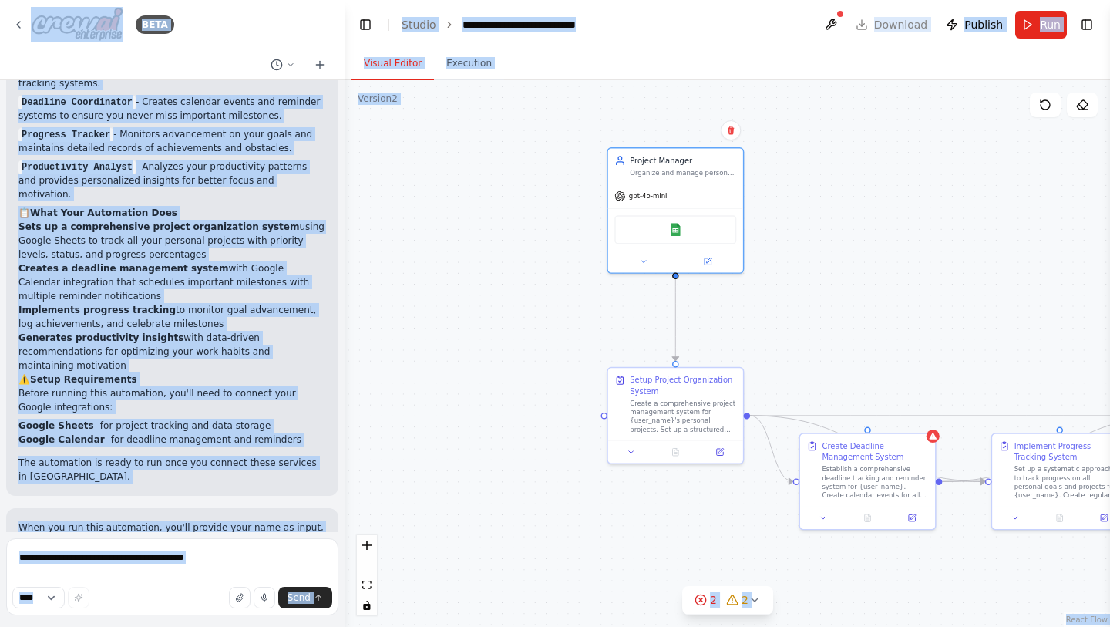
click at [807, 215] on div ".deletable-edge-delete-btn { width: 20px; height: 20px; border: 0px solid #ffff…" at bounding box center [727, 353] width 765 height 547
click at [822, 223] on div ".deletable-edge-delete-btn { width: 20px; height: 20px; border: 0px solid #ffff…" at bounding box center [727, 353] width 765 height 547
click at [1088, 117] on div ".deletable-edge-delete-btn { width: 20px; height: 20px; border: 0px solid #ffff…" at bounding box center [727, 353] width 765 height 547
click at [1086, 110] on icon at bounding box center [1082, 105] width 12 height 12
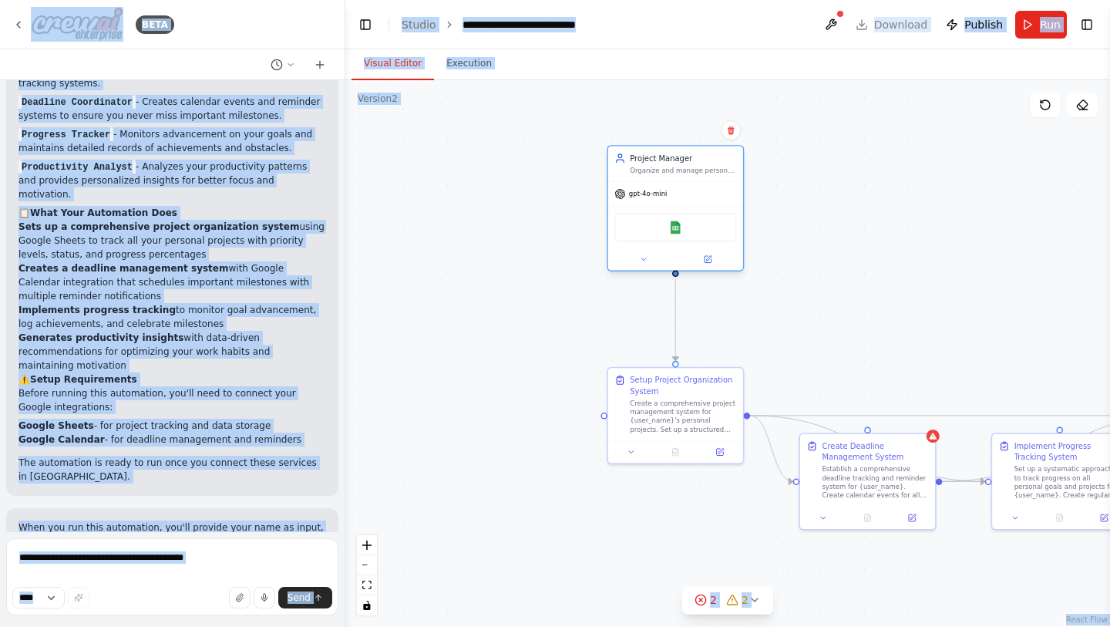
click at [683, 185] on div "gpt-4o-mini" at bounding box center [675, 194] width 135 height 24
click at [731, 136] on button at bounding box center [731, 130] width 20 height 20
click at [702, 136] on button "Confirm" at bounding box center [687, 130] width 55 height 19
click at [695, 234] on div ".deletable-edge-delete-btn { width: 20px; height: 20px; border: 0px solid #ffff…" at bounding box center [727, 353] width 765 height 547
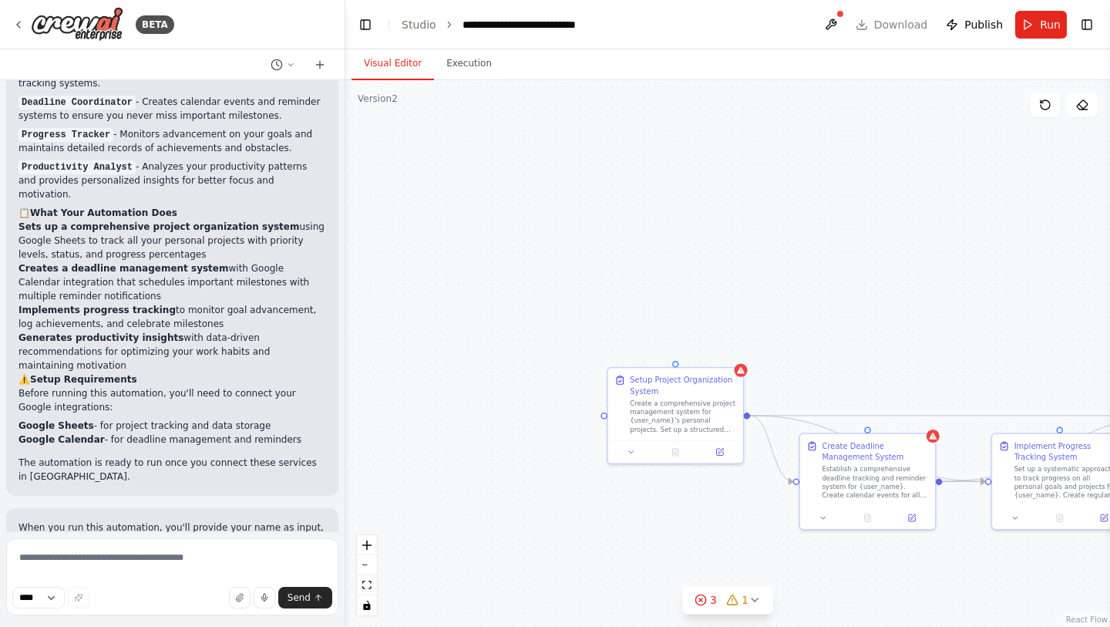
click at [302, 28] on div "BETA" at bounding box center [172, 24] width 345 height 49
click at [738, 376] on div "Setup Project Organization System Create a comprehensive project management sys…" at bounding box center [675, 401] width 135 height 72
click at [734, 355] on icon at bounding box center [730, 351] width 9 height 9
click at [724, 352] on button at bounding box center [731, 352] width 20 height 20
click at [734, 353] on icon at bounding box center [730, 351] width 9 height 9
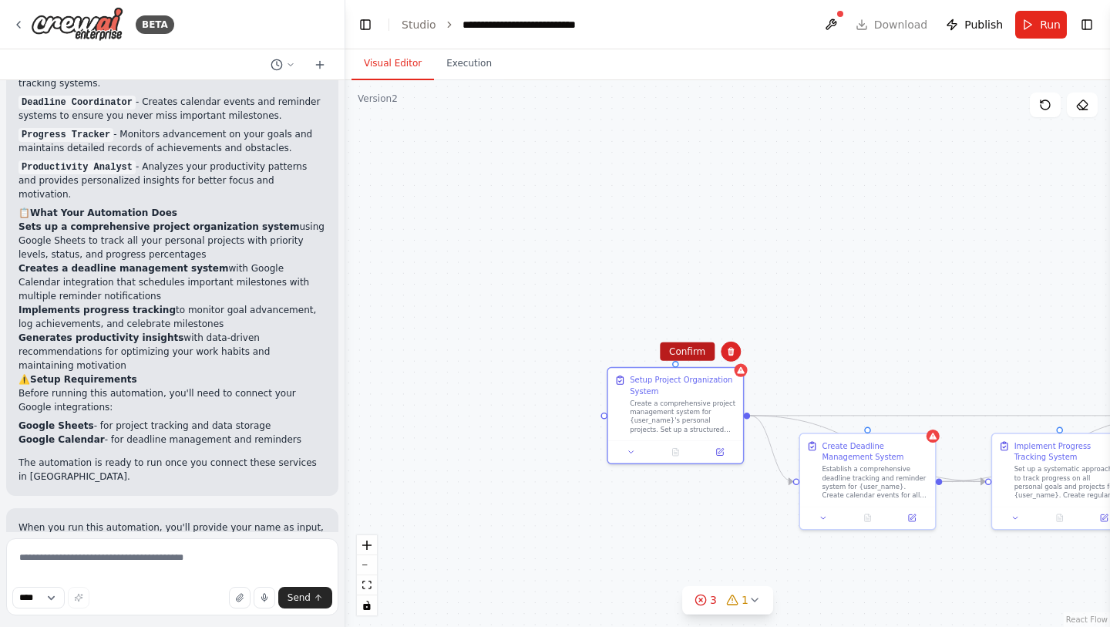
click at [691, 353] on button "Confirm" at bounding box center [687, 351] width 55 height 19
click at [701, 354] on button "Confirm" at bounding box center [686, 351] width 55 height 19
click at [918, 435] on div "Create Deadline Management System Establish a comprehensive deadline tracking a…" at bounding box center [867, 468] width 135 height 72
click at [922, 416] on icon at bounding box center [922, 417] width 6 height 8
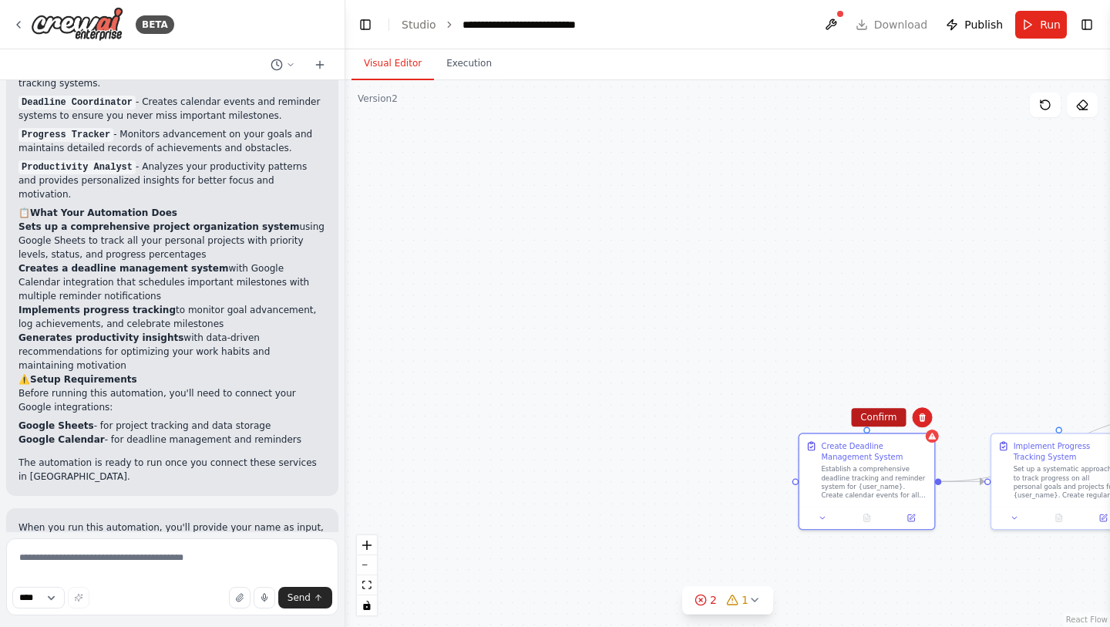
click at [877, 416] on button "Confirm" at bounding box center [878, 417] width 55 height 19
click at [1029, 442] on div "Implement Progress Tracking System" at bounding box center [1067, 449] width 106 height 22
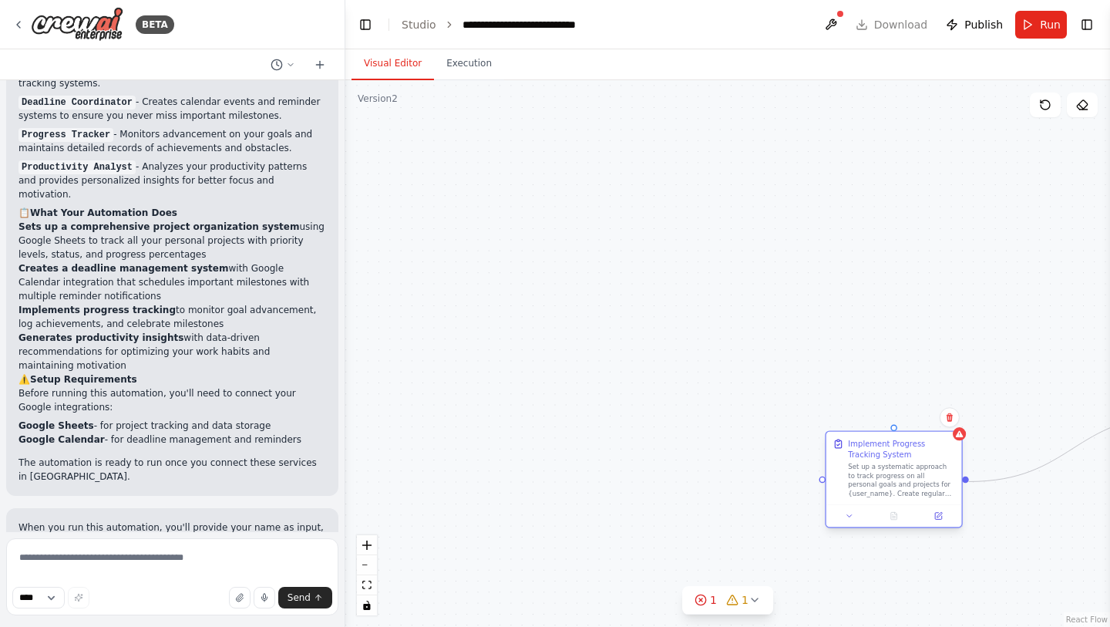
drag, startPoint x: 1029, startPoint y: 442, endPoint x: 709, endPoint y: 328, distance: 339.7
click at [848, 438] on div "Implement Progress Tracking System" at bounding box center [901, 449] width 107 height 22
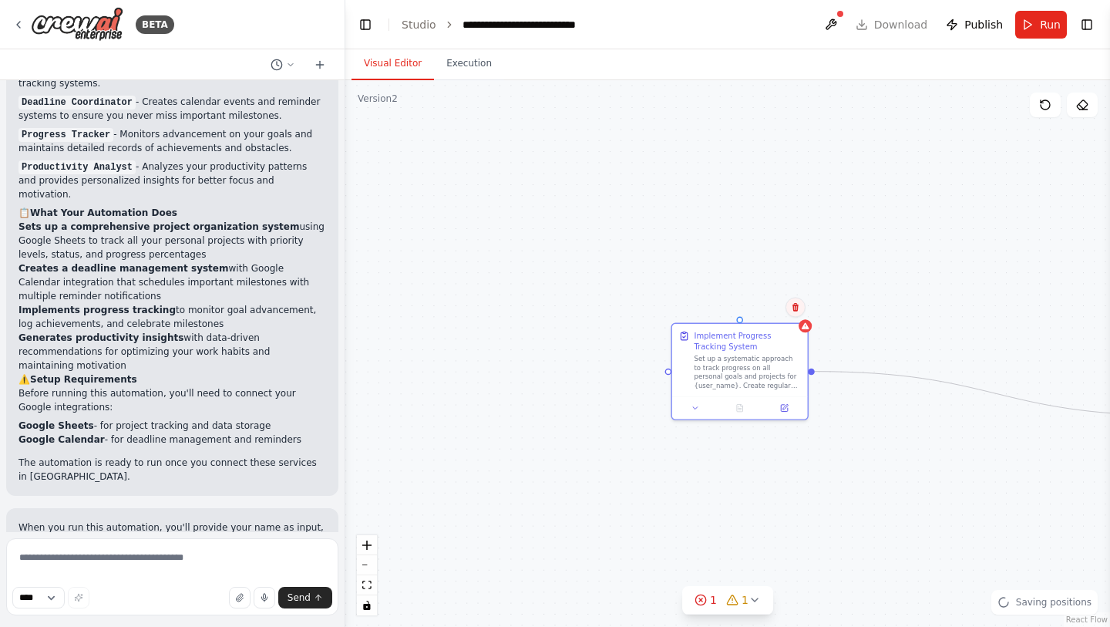
click at [795, 311] on icon at bounding box center [796, 307] width 6 height 8
click at [737, 307] on button "Confirm" at bounding box center [752, 307] width 55 height 19
click at [732, 601] on icon at bounding box center [738, 600] width 12 height 12
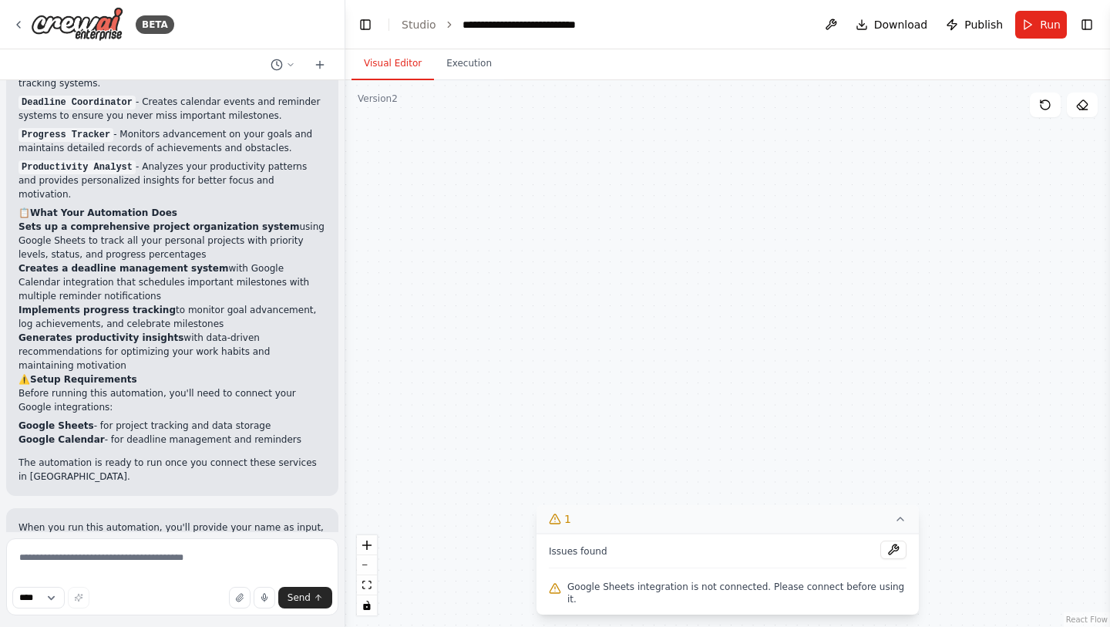
click at [743, 565] on div "Issues found" at bounding box center [728, 555] width 358 height 28
click at [900, 350] on div ".deletable-edge-delete-btn { width: 20px; height: 20px; border: 0px solid #ffff…" at bounding box center [727, 353] width 765 height 547
click at [1043, 120] on div ".deletable-edge-delete-btn { width: 20px; height: 20px; border: 0px solid #ffff…" at bounding box center [727, 353] width 765 height 547
click at [1043, 113] on button at bounding box center [1045, 105] width 31 height 25
click at [883, 347] on div ".deletable-edge-delete-btn { width: 20px; height: 20px; border: 0px solid #ffff…" at bounding box center [727, 353] width 765 height 547
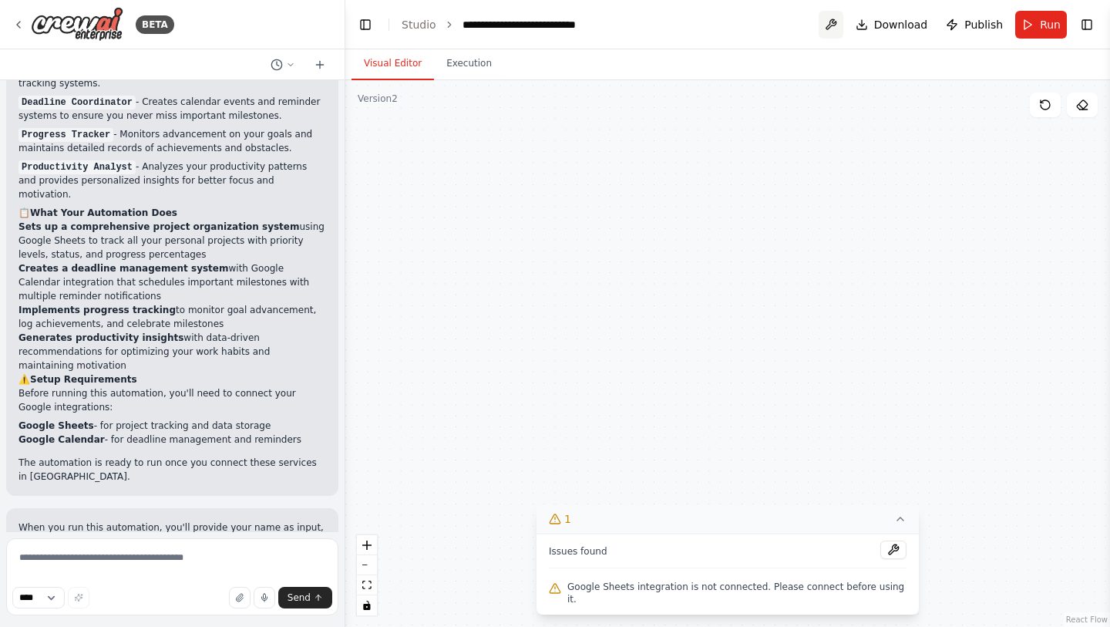
click at [836, 28] on button at bounding box center [831, 25] width 25 height 28
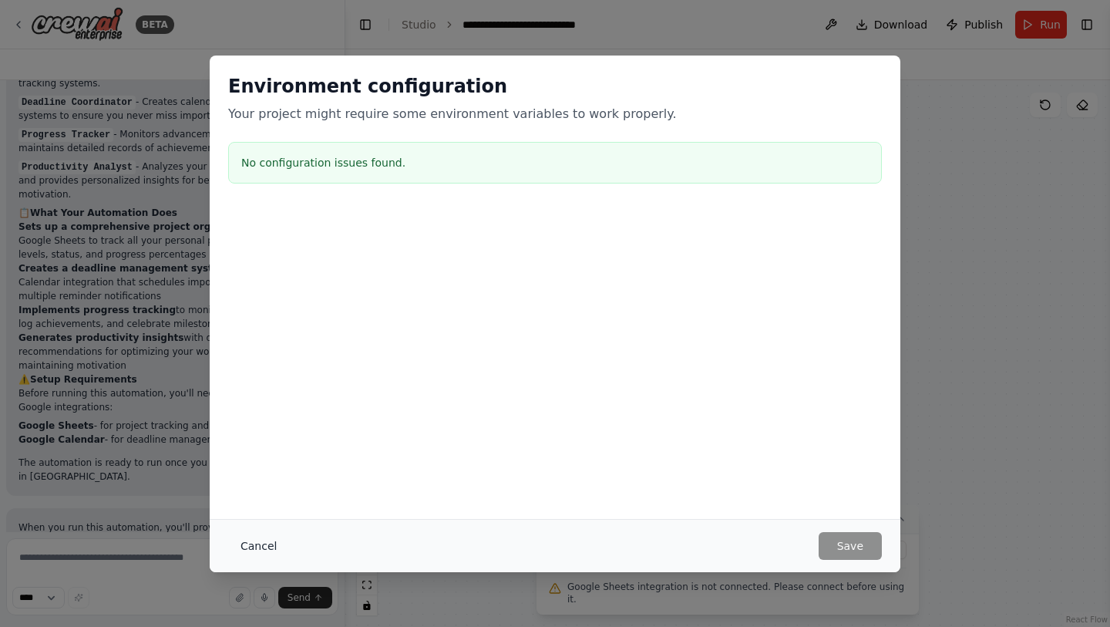
click at [266, 540] on button "Cancel" at bounding box center [258, 546] width 61 height 28
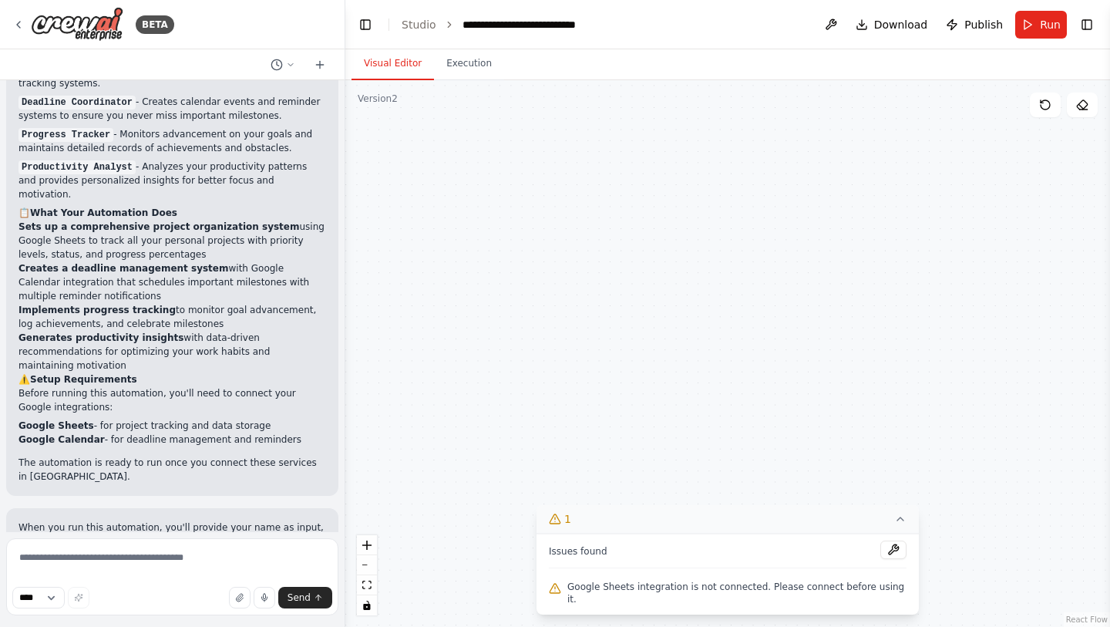
click at [894, 525] on icon at bounding box center [900, 519] width 12 height 12
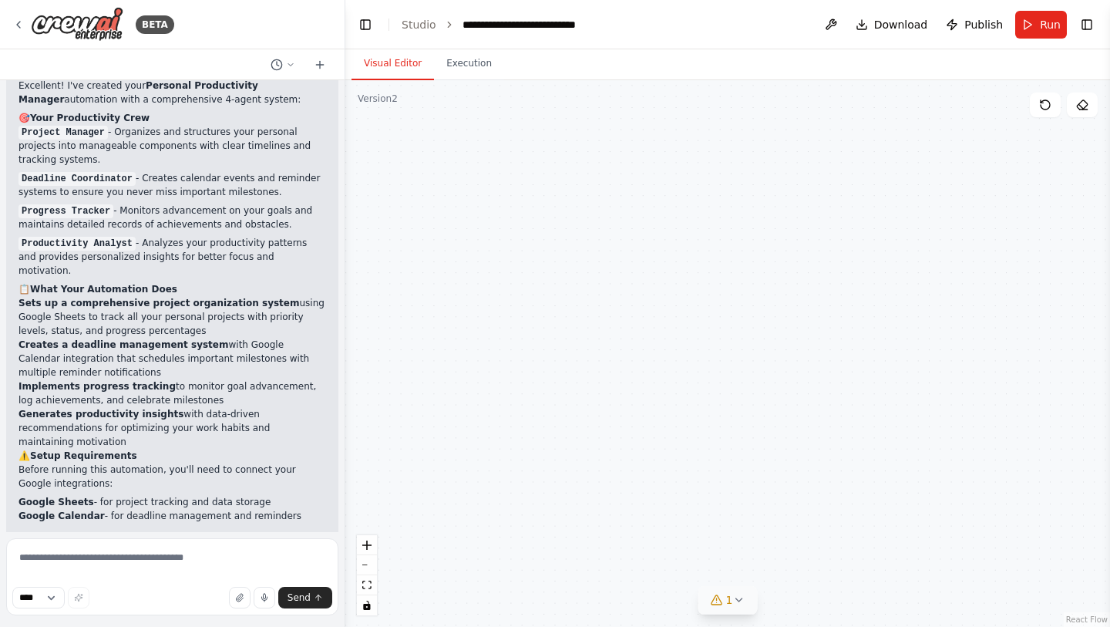
scroll to position [1339, 0]
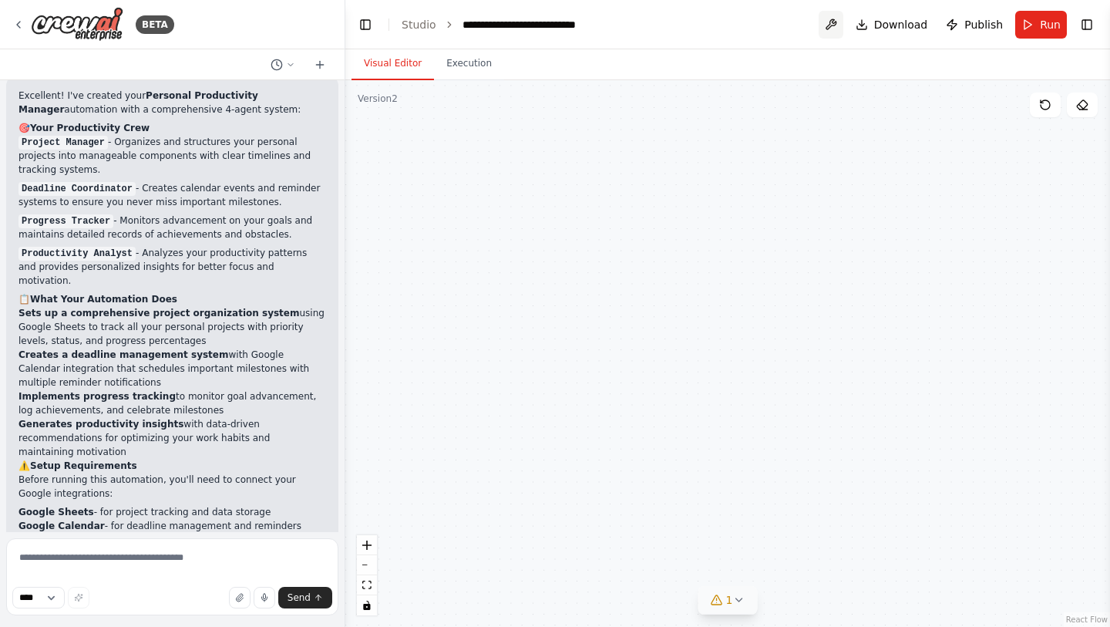
click at [833, 16] on button at bounding box center [831, 25] width 25 height 28
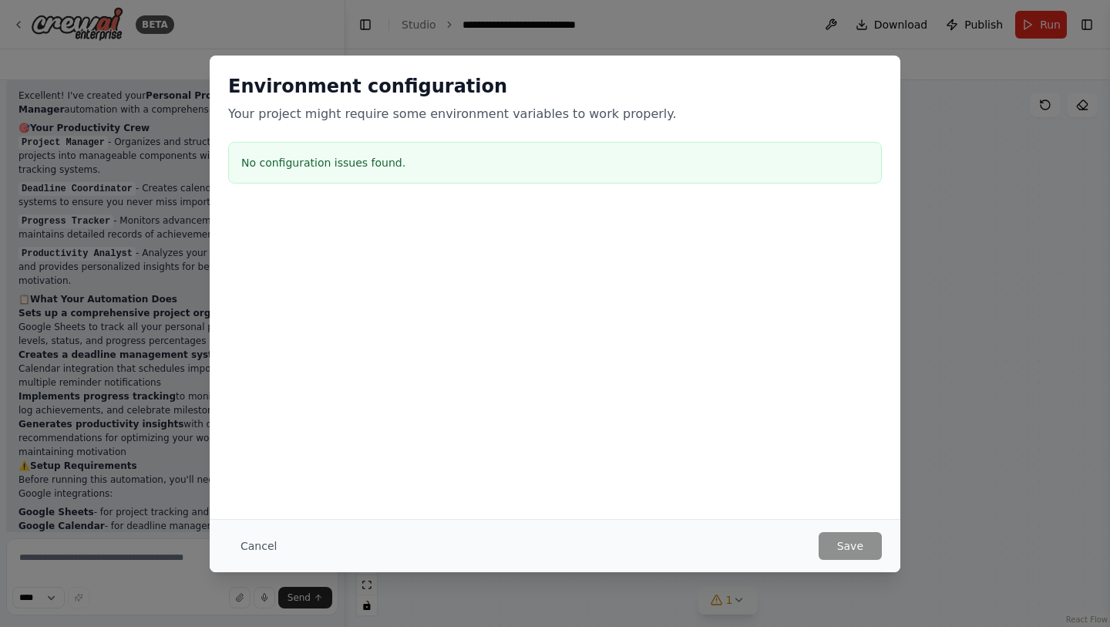
click at [941, 106] on div "Environment configuration Your project might require some environment variables…" at bounding box center [555, 313] width 1110 height 627
click at [262, 546] on button "Cancel" at bounding box center [258, 546] width 61 height 28
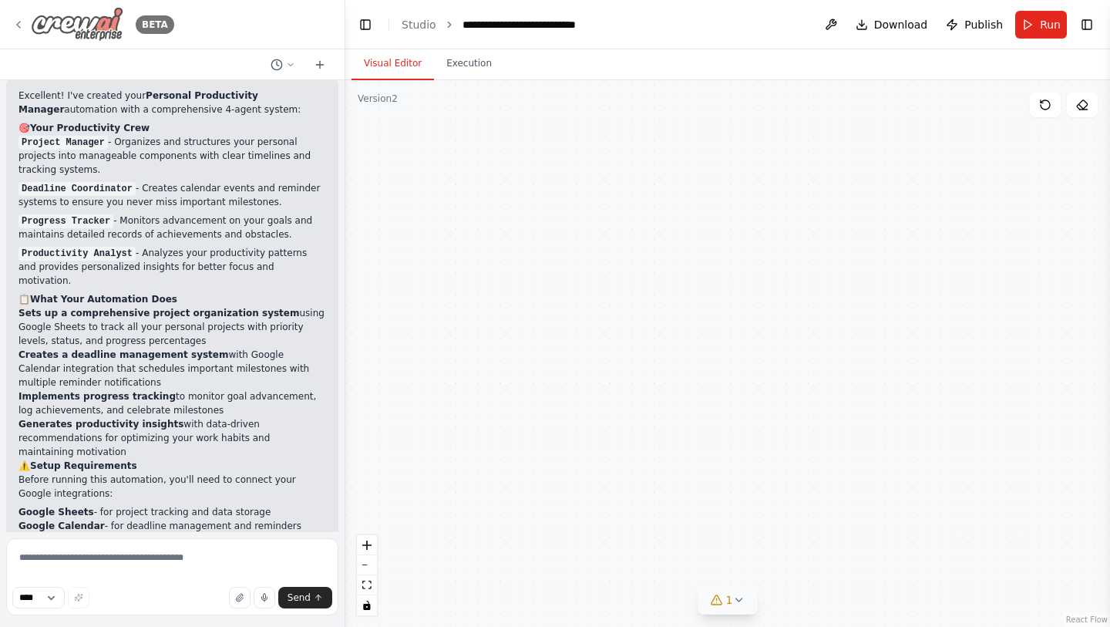
click at [94, 23] on img at bounding box center [77, 24] width 93 height 35
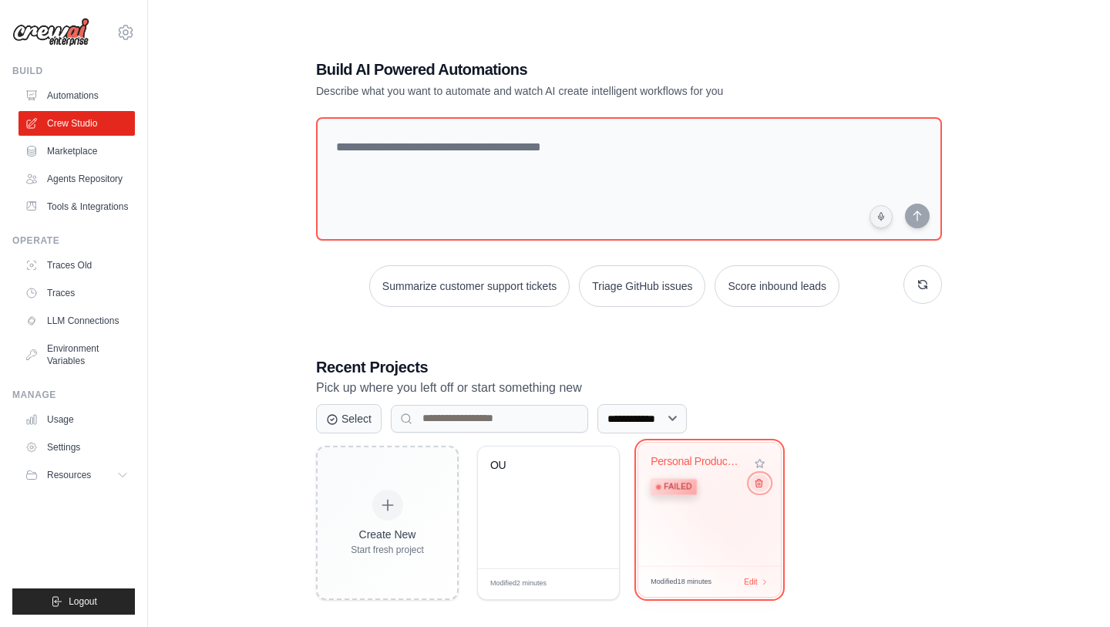
click at [759, 484] on icon at bounding box center [759, 482] width 10 height 10
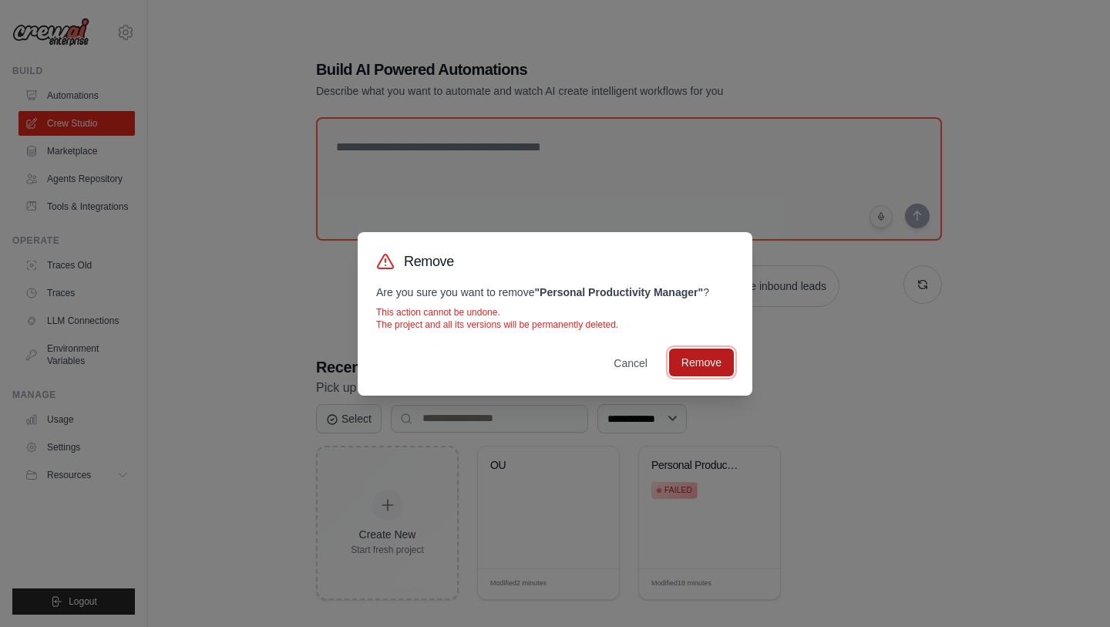
click at [705, 355] on button "Remove" at bounding box center [701, 363] width 65 height 28
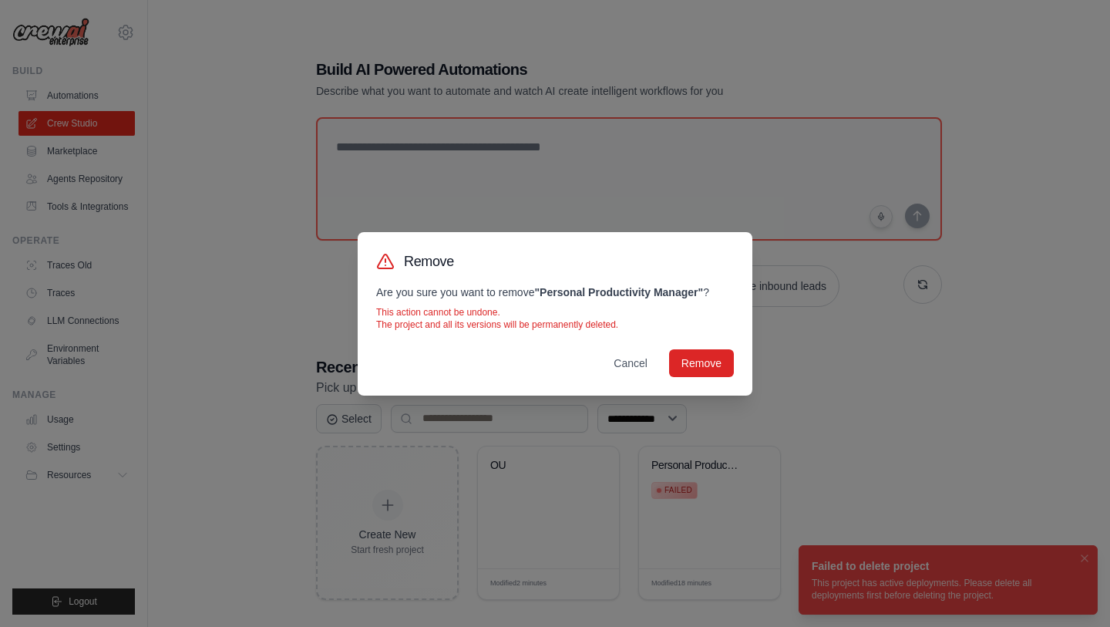
click at [922, 571] on div "Remove Are you sure you want to remove " Personal Productivity Manager " ? This…" at bounding box center [555, 313] width 1110 height 627
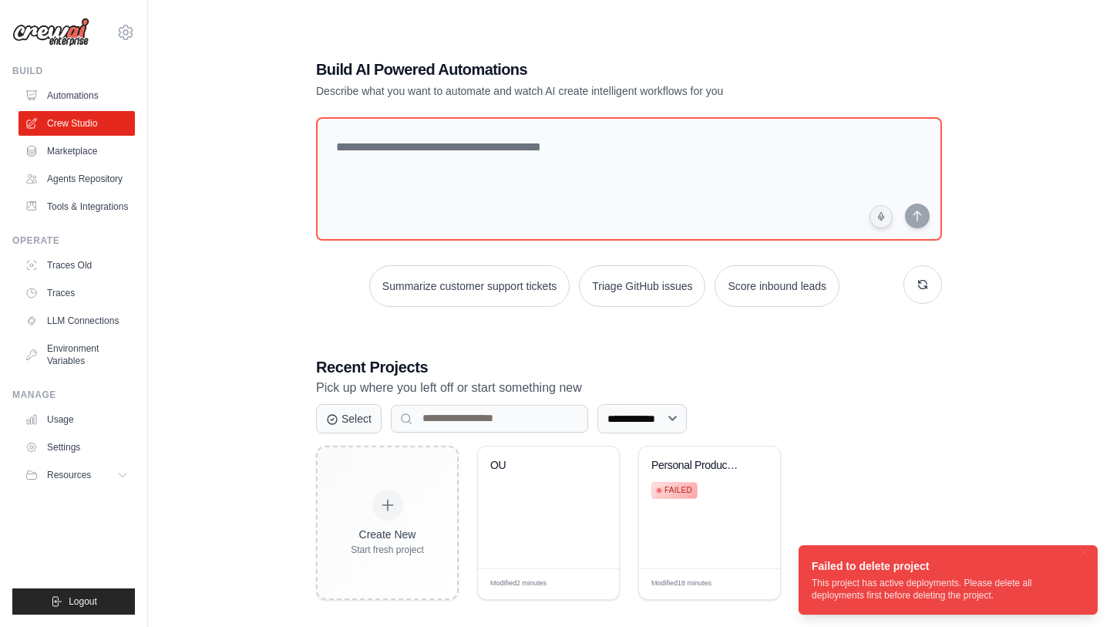
click at [962, 571] on div "Failed to delete project" at bounding box center [945, 565] width 267 height 15
click at [76, 185] on link "Agents Repository" at bounding box center [78, 179] width 116 height 25
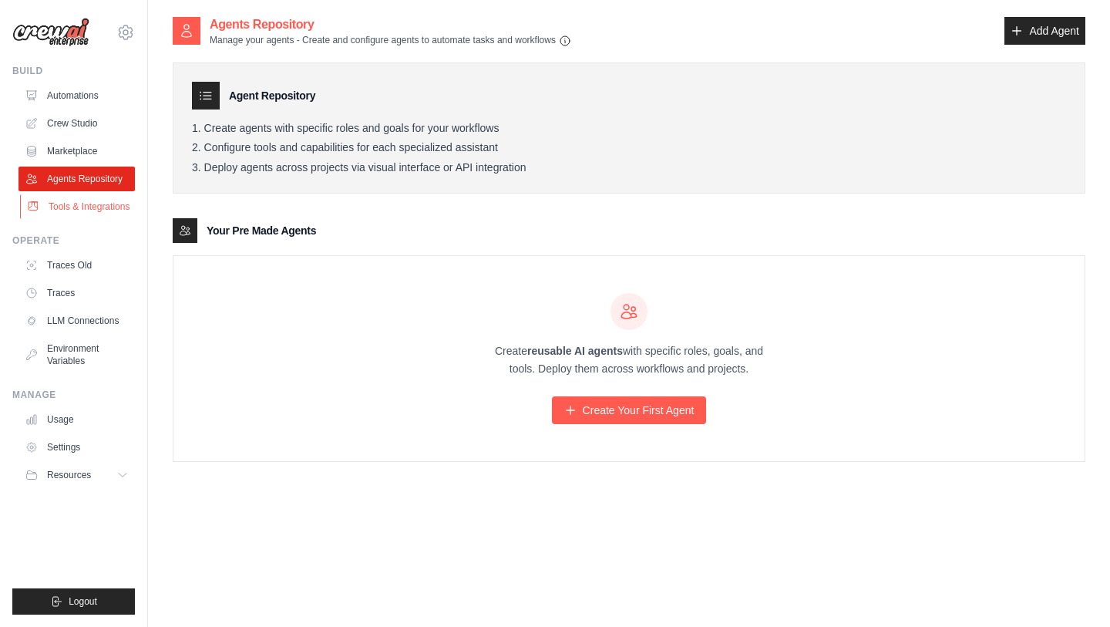
click at [74, 211] on link "Tools & Integrations" at bounding box center [78, 206] width 116 height 25
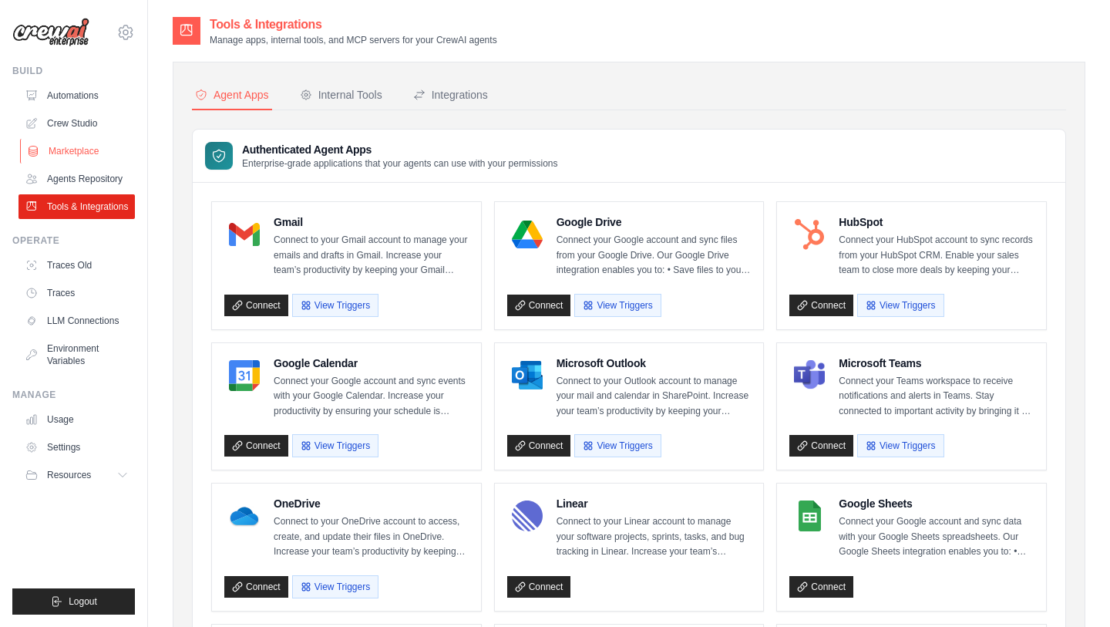
click at [79, 140] on link "Marketplace" at bounding box center [78, 151] width 116 height 25
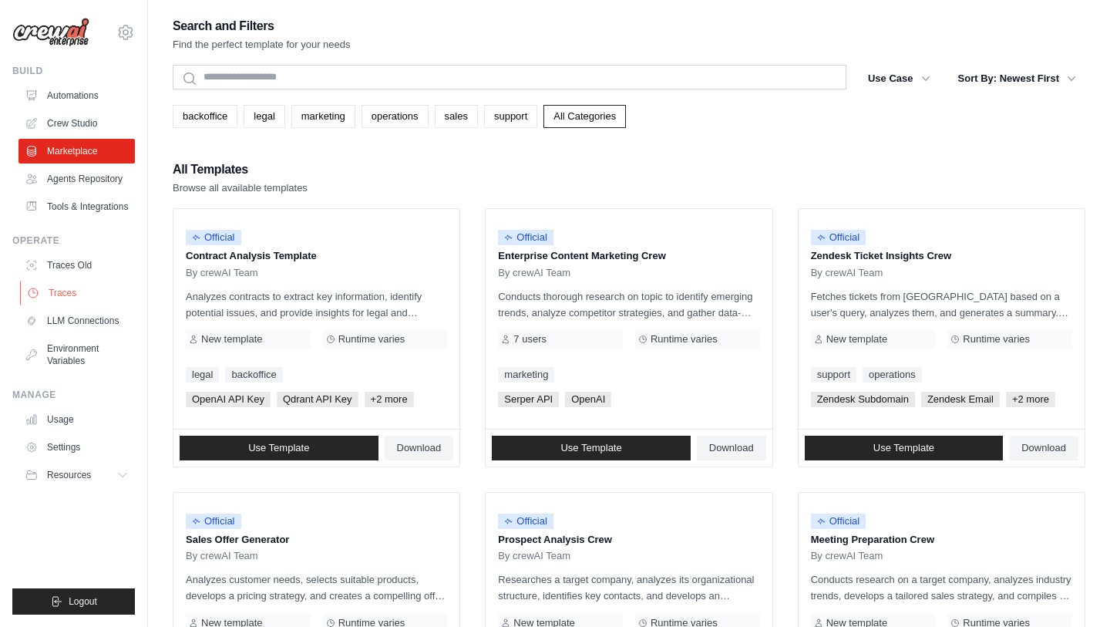
click at [72, 305] on link "Traces" at bounding box center [78, 293] width 116 height 25
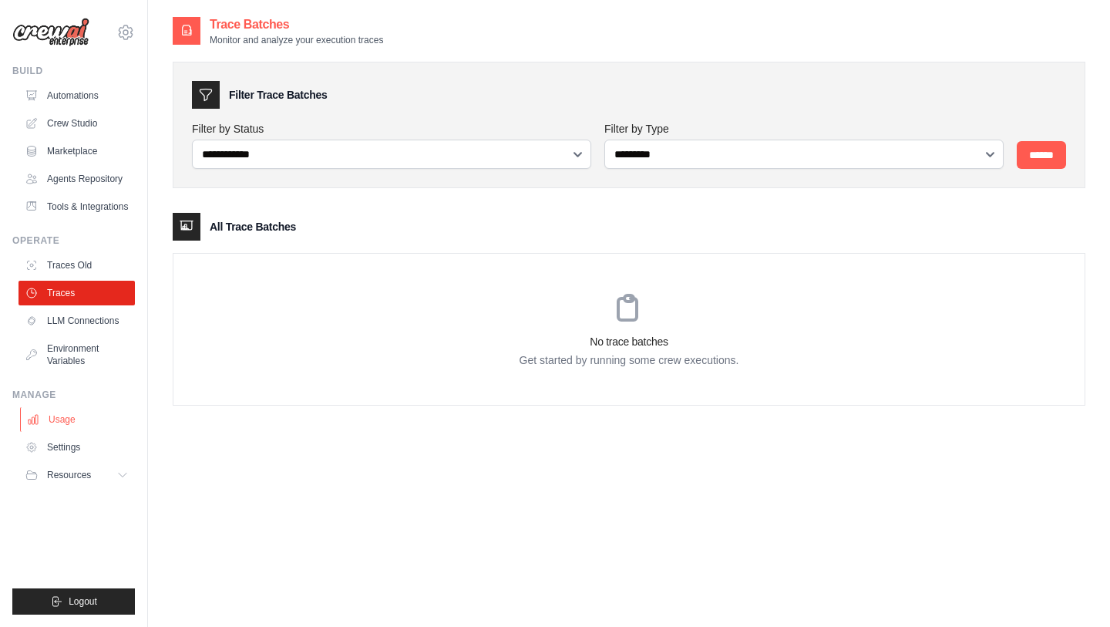
click at [77, 426] on link "Usage" at bounding box center [78, 419] width 116 height 25
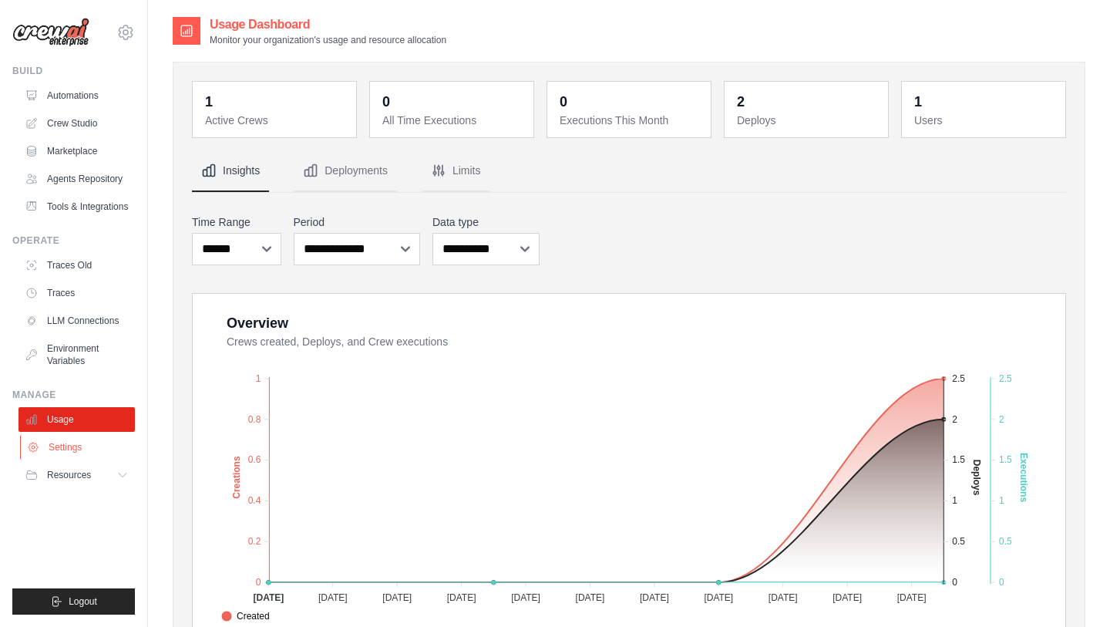
click at [86, 460] on link "Settings" at bounding box center [78, 447] width 116 height 25
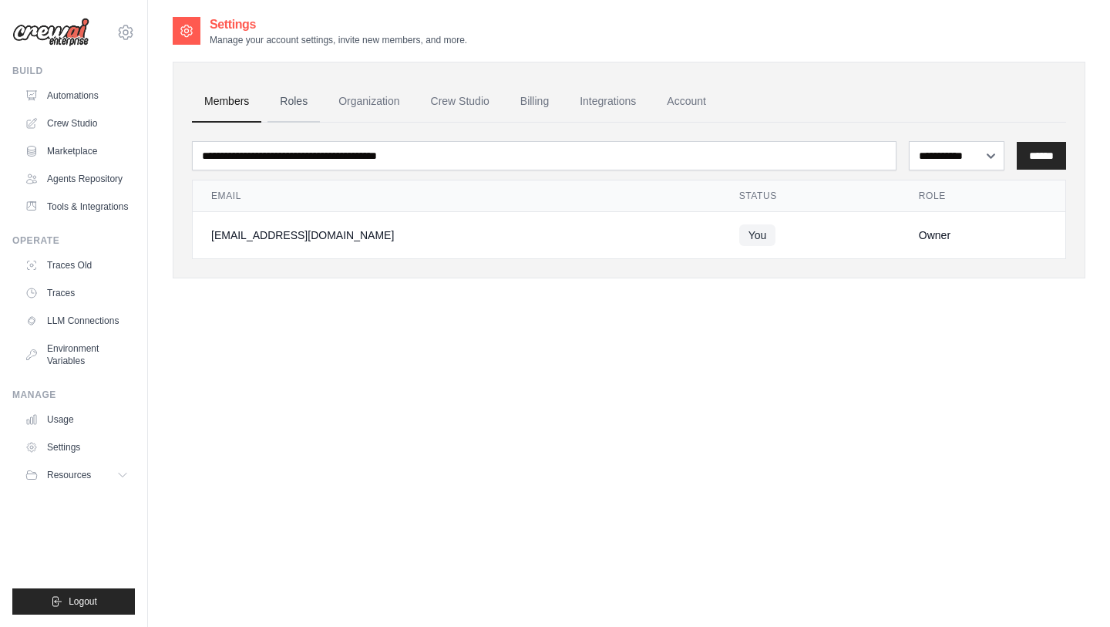
click at [315, 99] on link "Roles" at bounding box center [294, 102] width 52 height 42
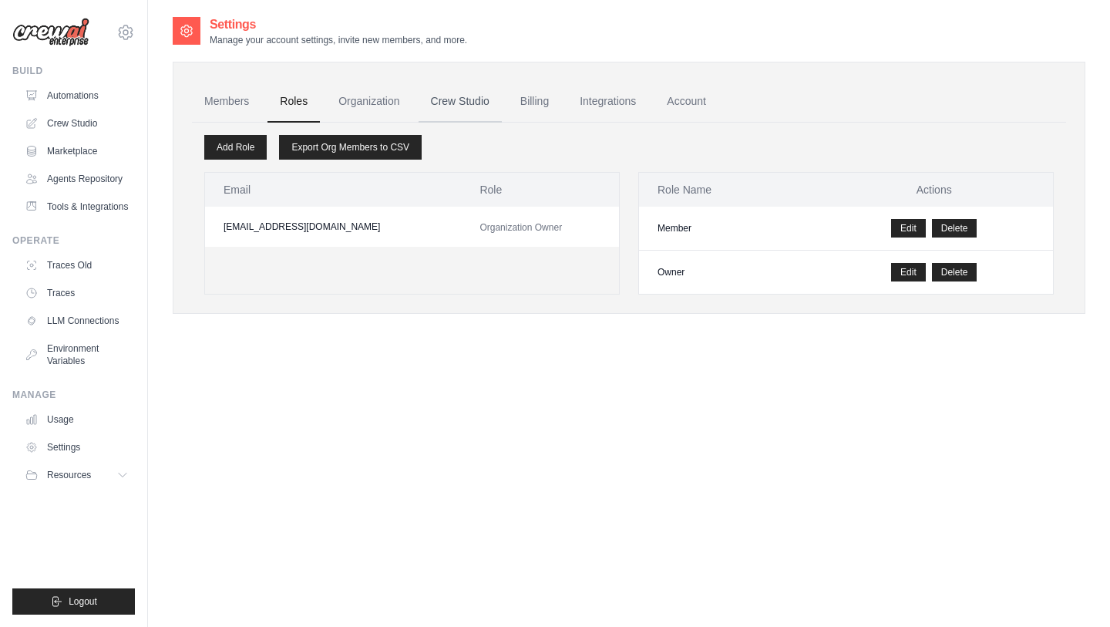
click at [457, 96] on link "Crew Studio" at bounding box center [460, 102] width 83 height 42
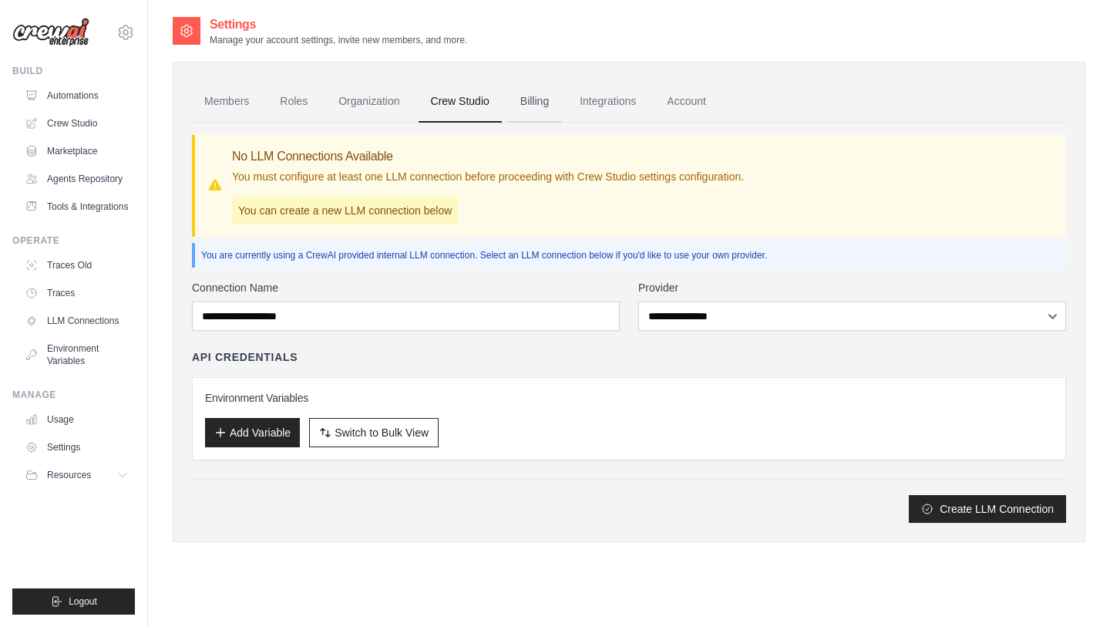
click at [561, 101] on link "Billing" at bounding box center [534, 102] width 53 height 42
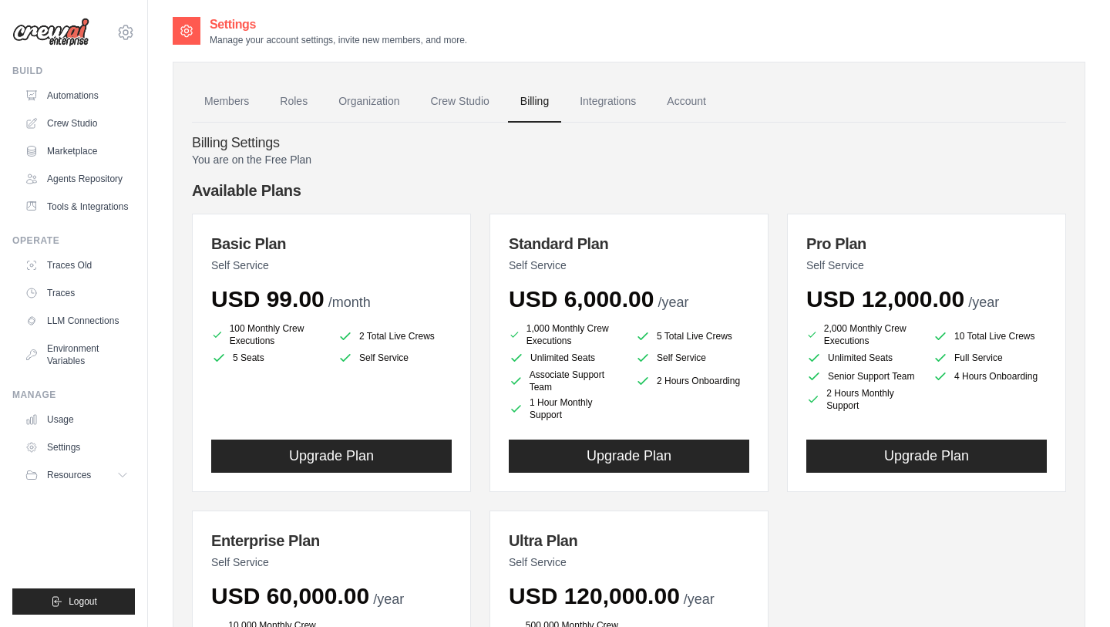
click at [619, 102] on link "Integrations" at bounding box center [607, 102] width 81 height 42
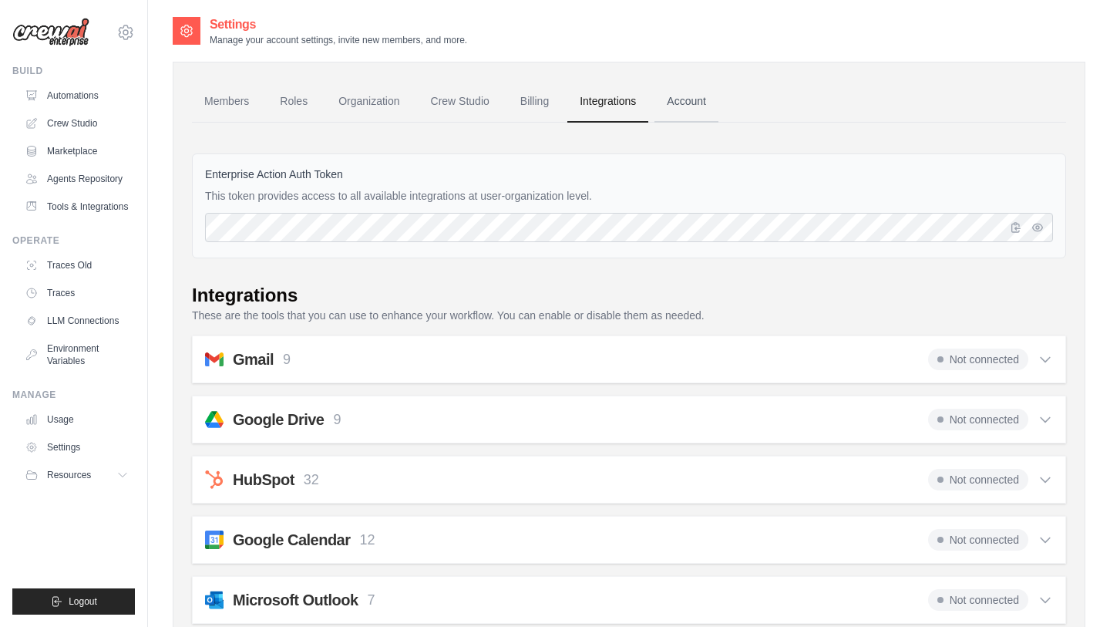
click at [681, 101] on link "Account" at bounding box center [687, 102] width 64 height 42
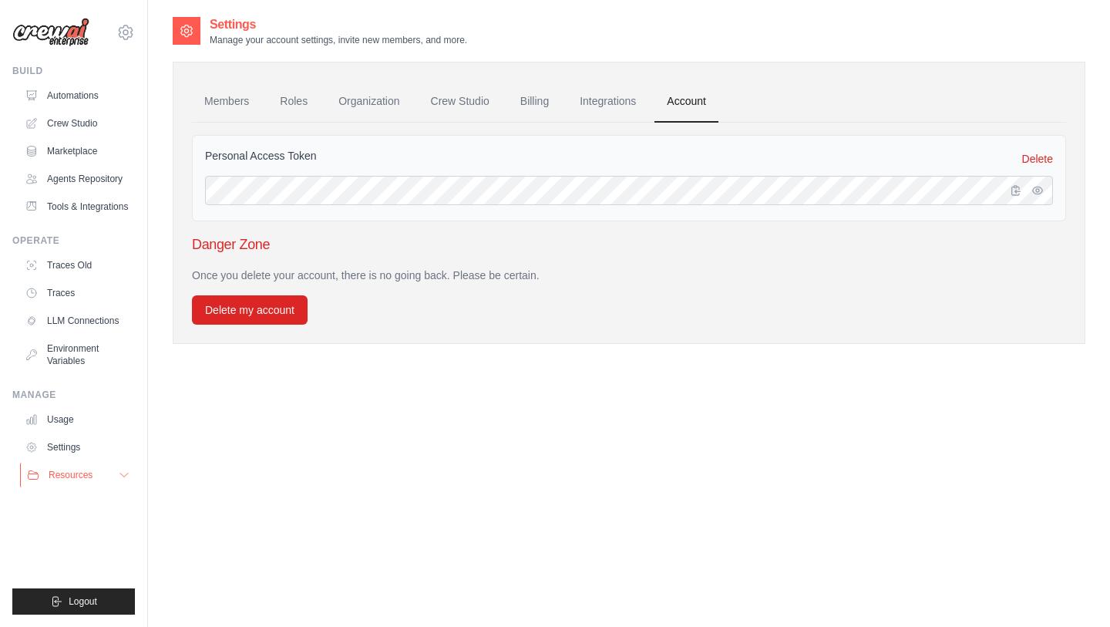
click at [63, 481] on span "Resources" at bounding box center [71, 475] width 44 height 12
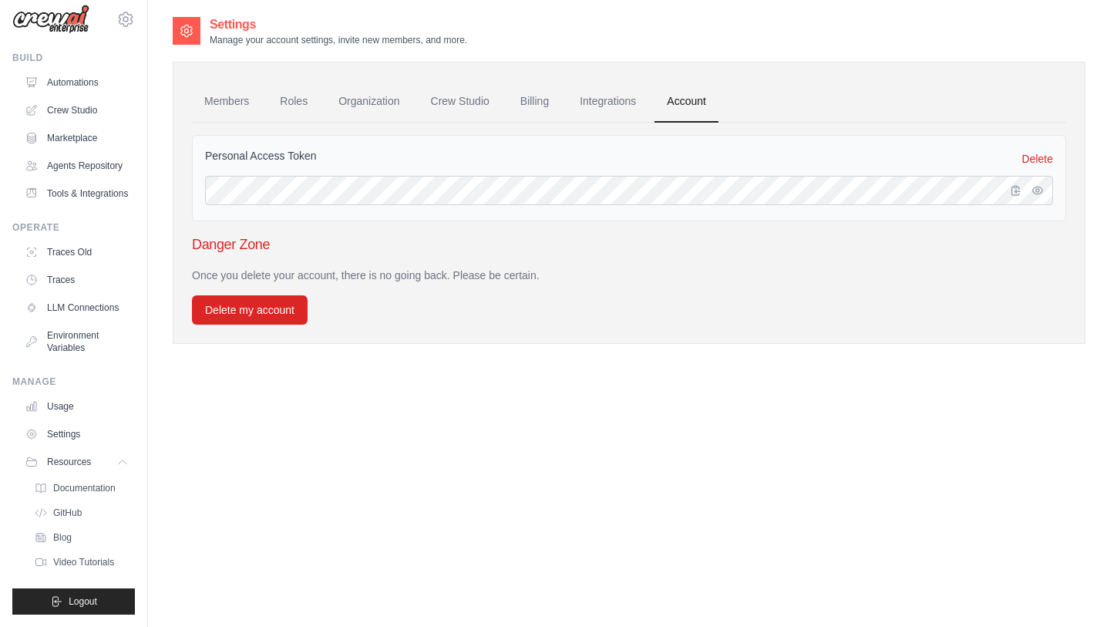
scroll to position [20, 0]
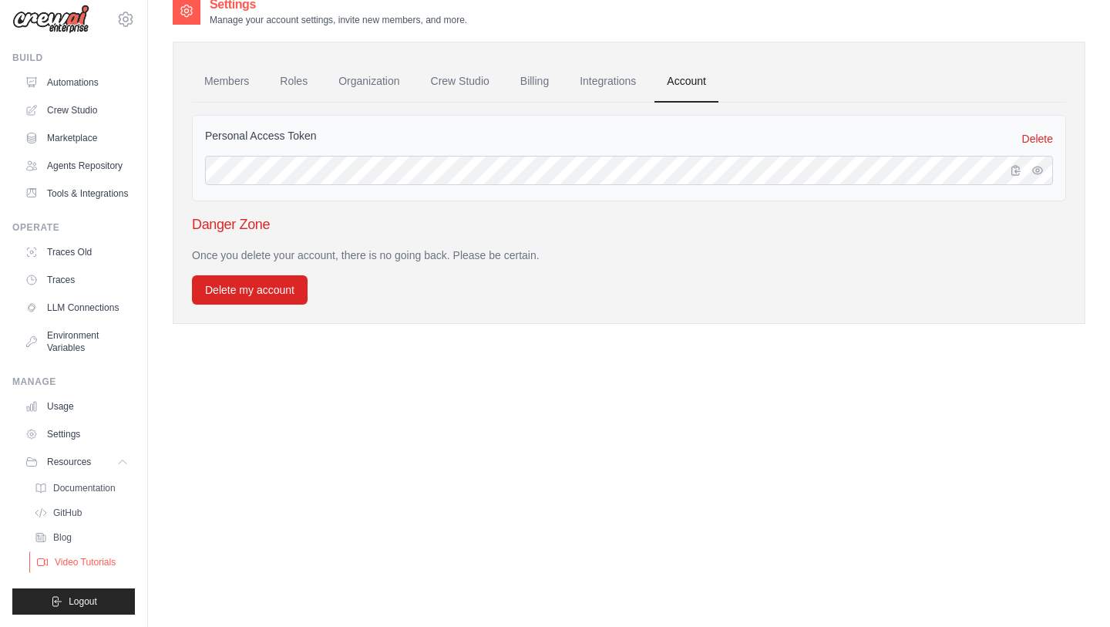
click at [88, 564] on span "Video Tutorials" at bounding box center [85, 562] width 61 height 12
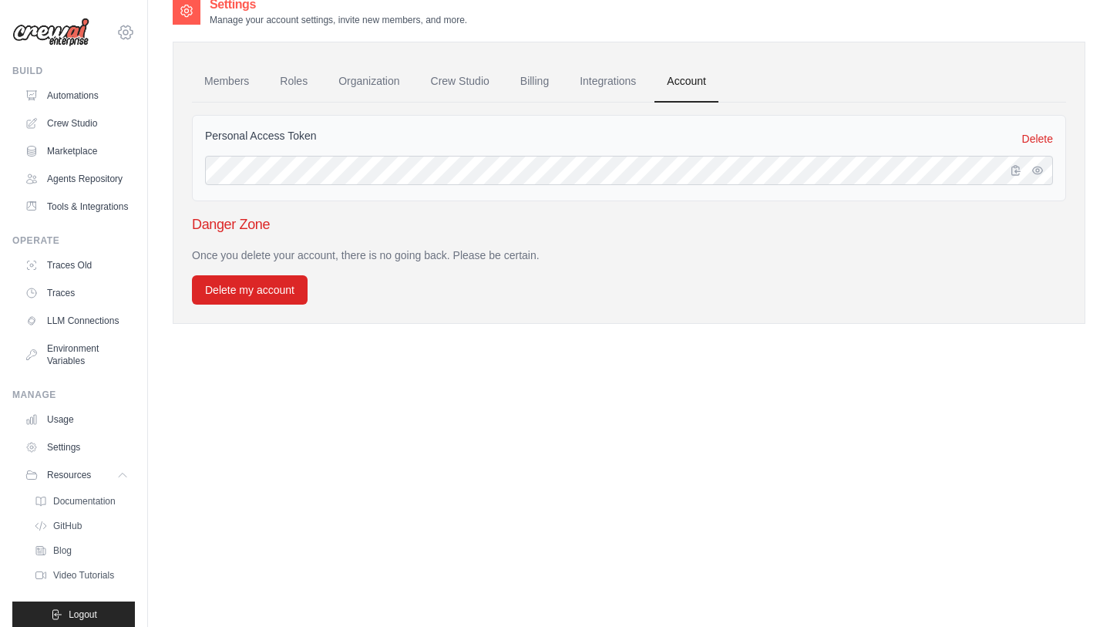
click at [125, 35] on icon at bounding box center [125, 32] width 19 height 19
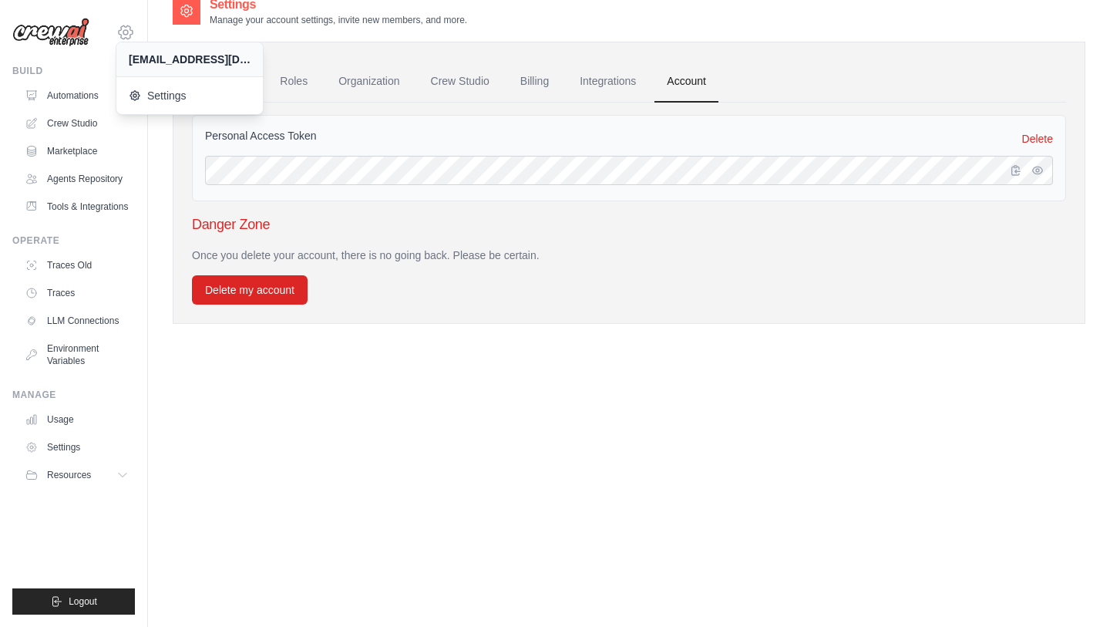
click at [125, 35] on icon at bounding box center [125, 32] width 19 height 19
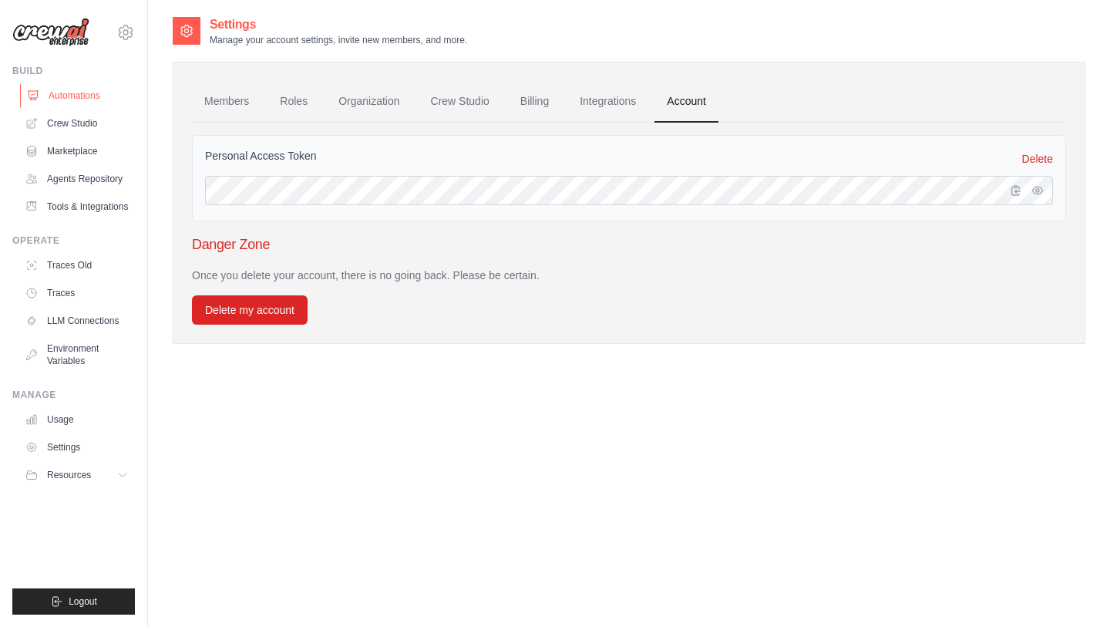
click at [61, 96] on link "Automations" at bounding box center [78, 95] width 116 height 25
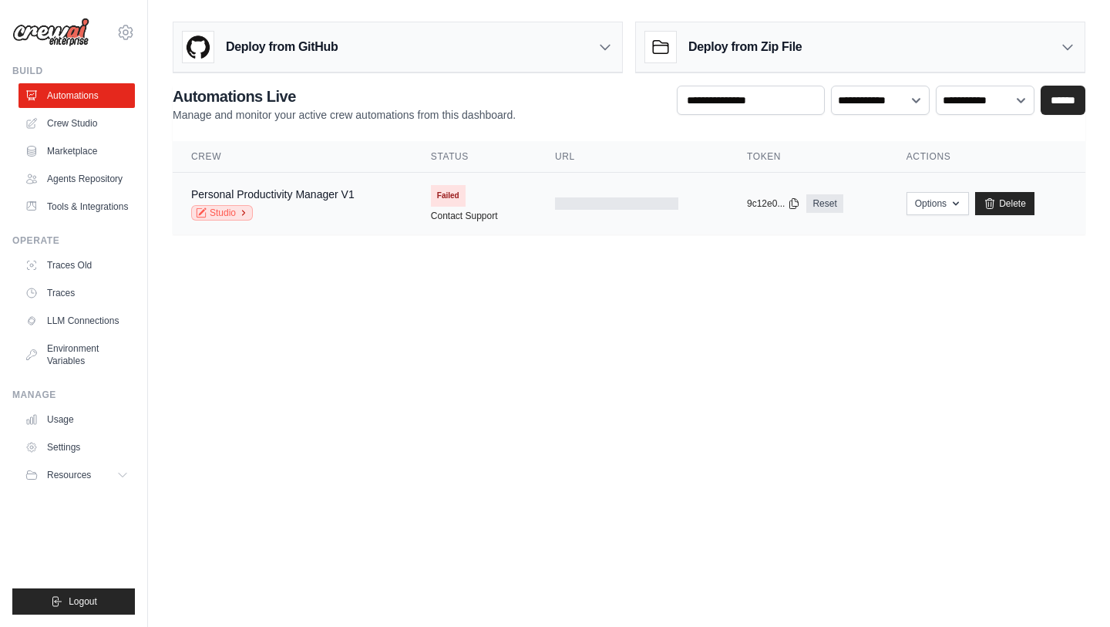
drag, startPoint x: 74, startPoint y: 118, endPoint x: 244, endPoint y: 208, distance: 192.1
drag, startPoint x: 245, startPoint y: 214, endPoint x: 973, endPoint y: 256, distance: 729.1
click at [1005, 204] on link "Delete" at bounding box center [1004, 203] width 59 height 23
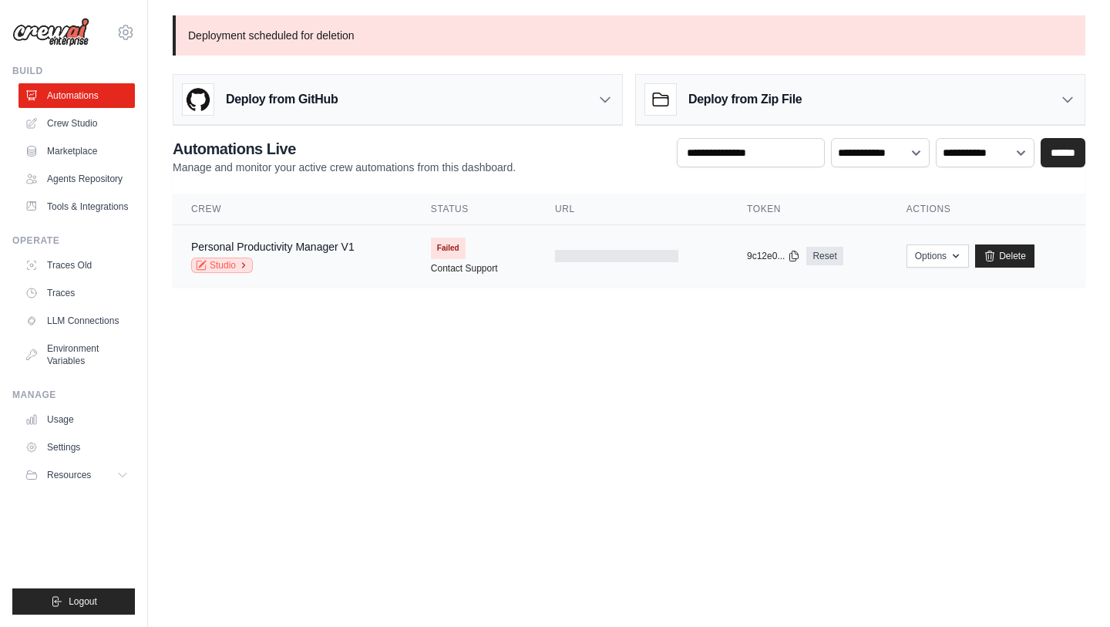
click at [245, 264] on icon at bounding box center [243, 265] width 9 height 9
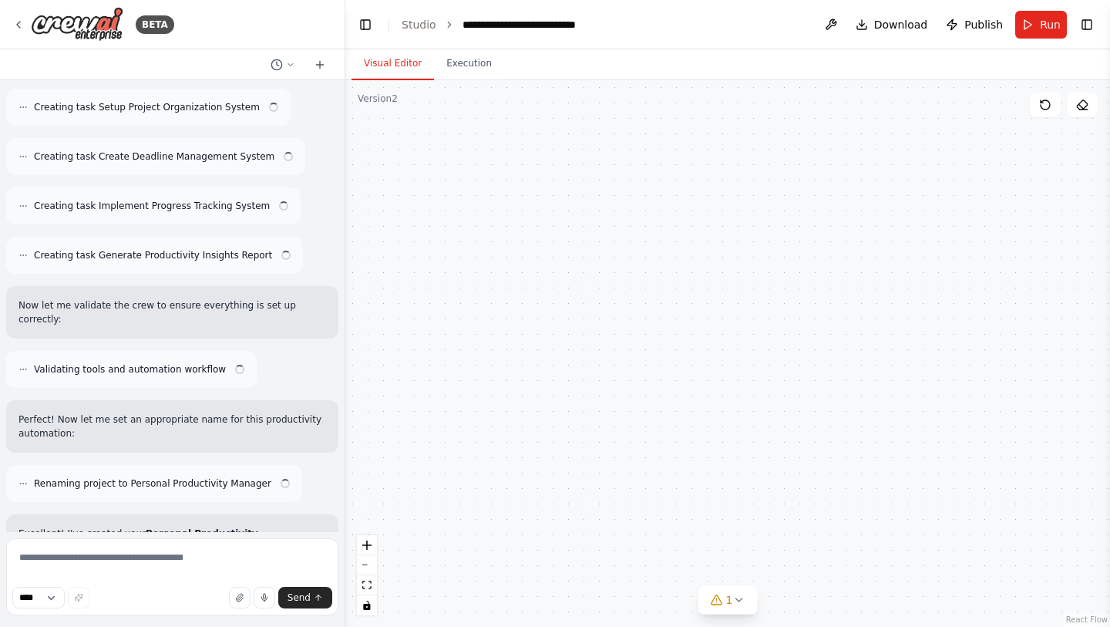
scroll to position [889, 0]
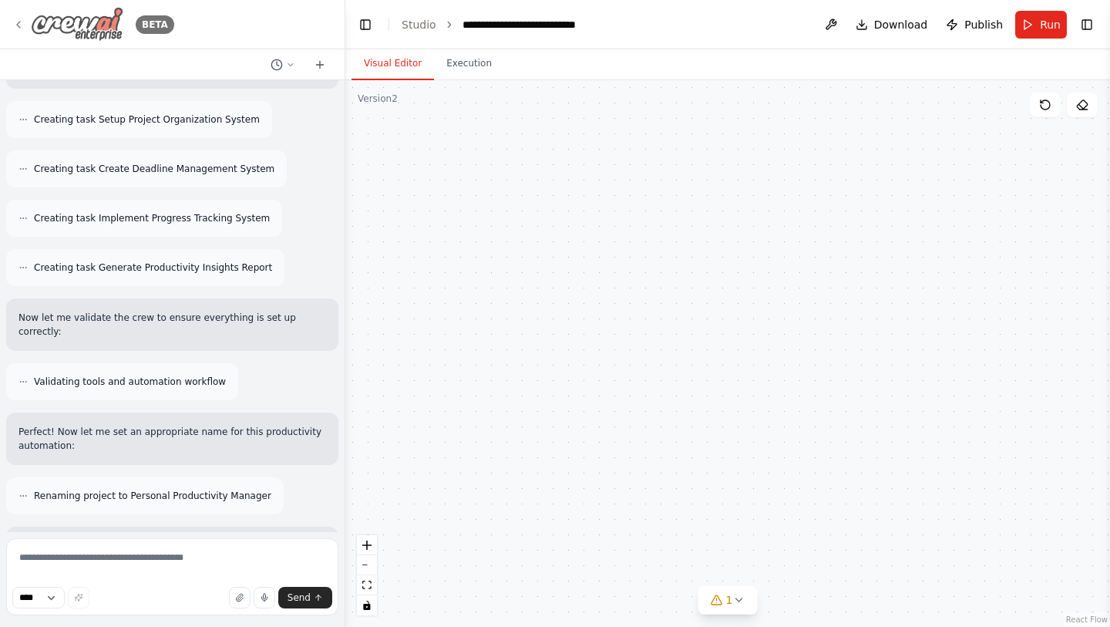
click at [52, 26] on img at bounding box center [77, 24] width 93 height 35
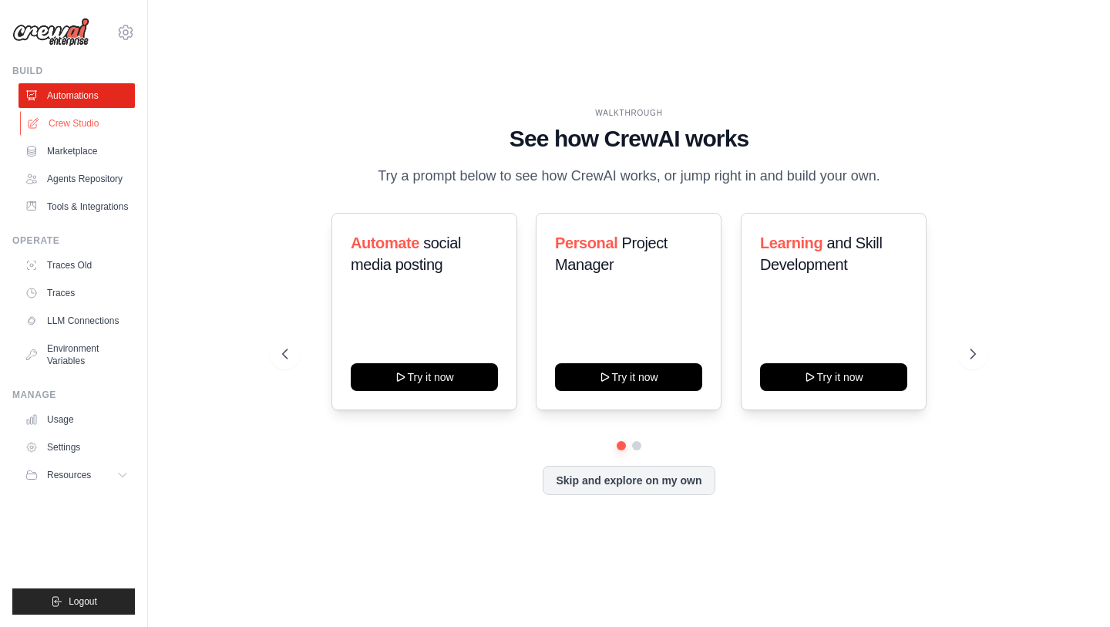
click at [57, 120] on link "Crew Studio" at bounding box center [78, 123] width 116 height 25
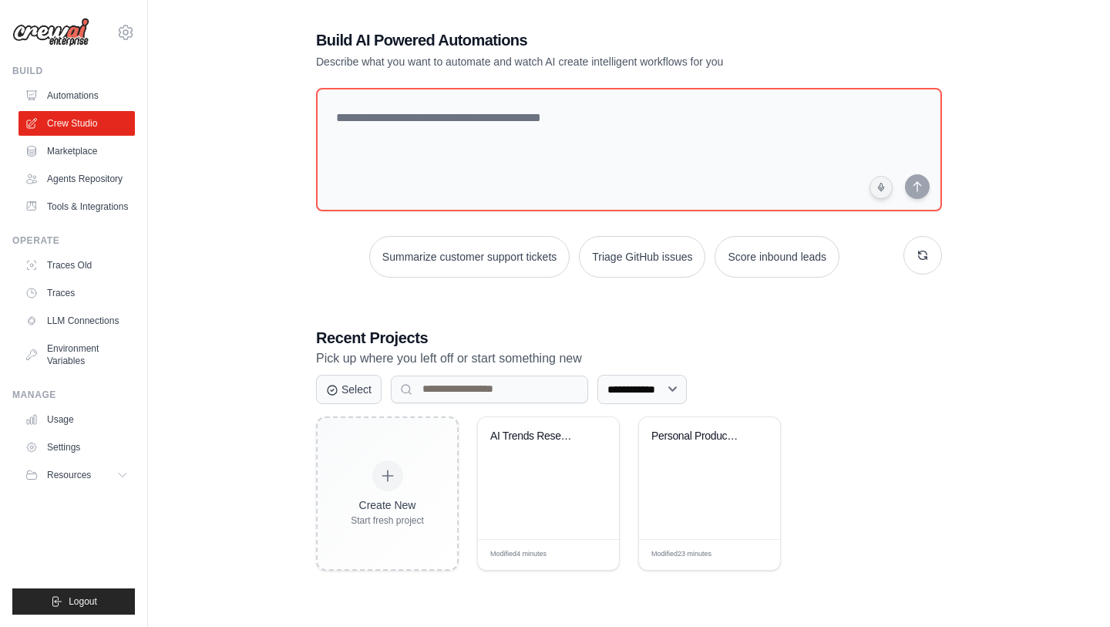
scroll to position [31, 0]
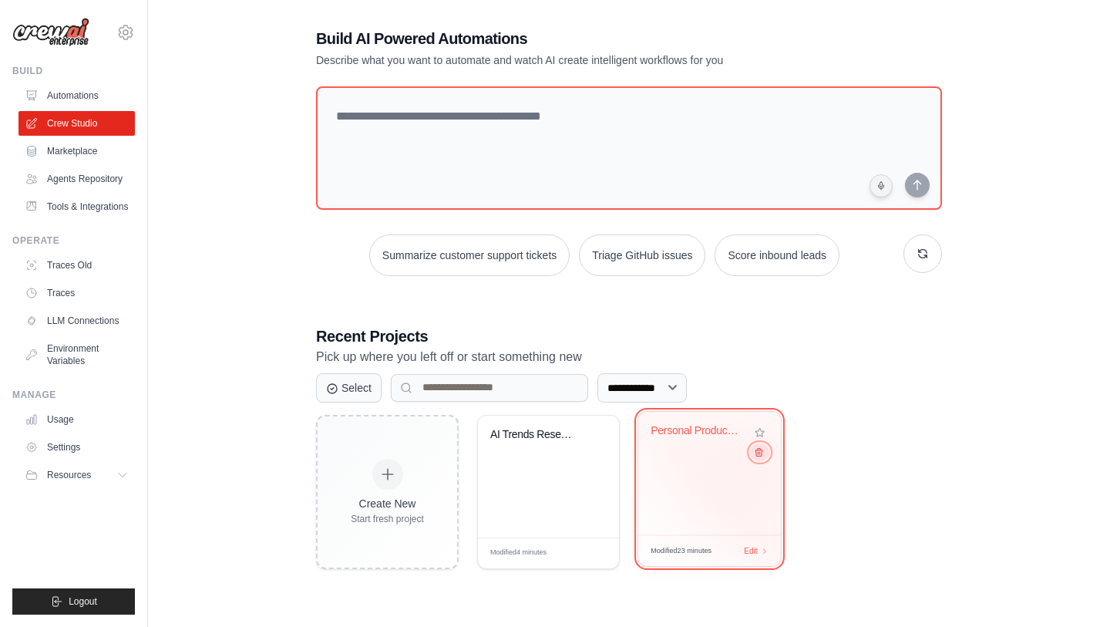
click at [762, 454] on icon at bounding box center [759, 451] width 10 height 10
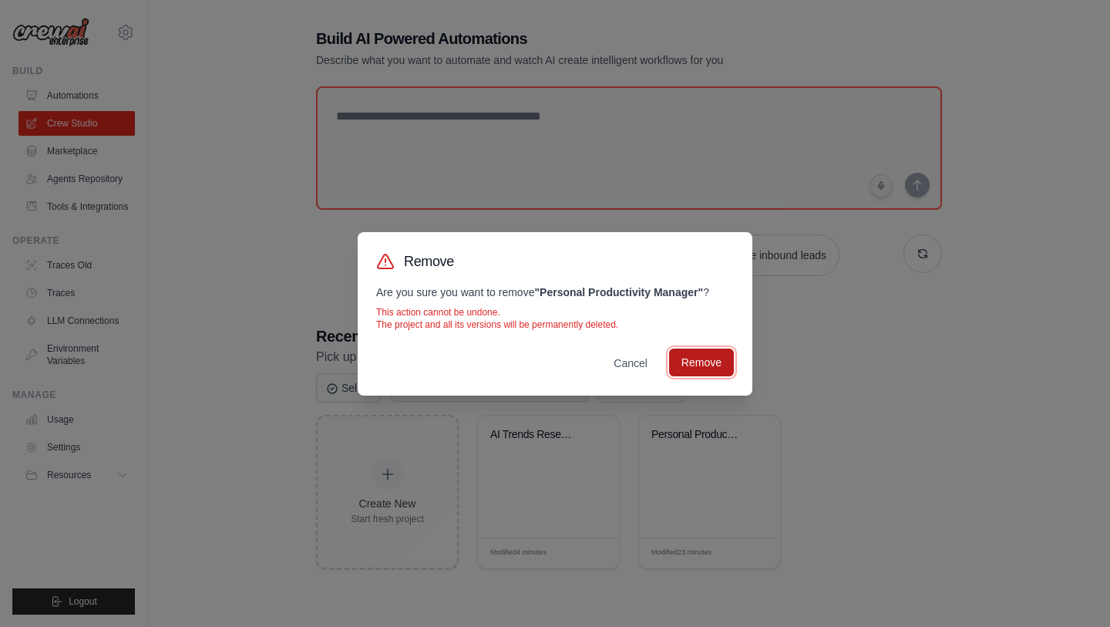
click at [705, 361] on button "Remove" at bounding box center [701, 363] width 65 height 28
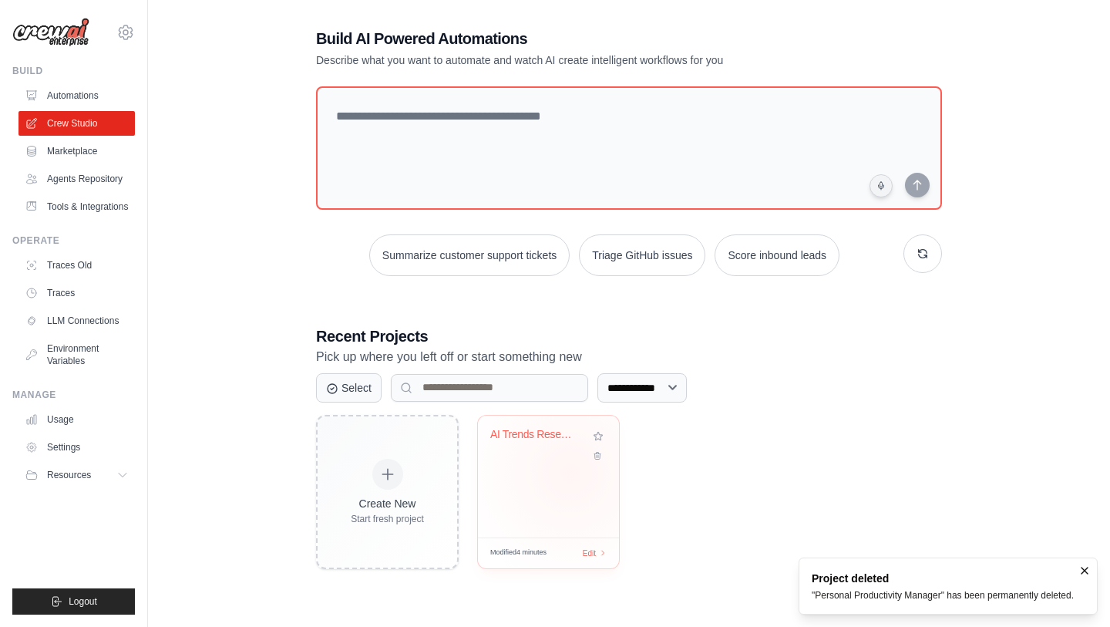
click at [571, 472] on div "AI Trends Research Automation" at bounding box center [548, 477] width 141 height 122
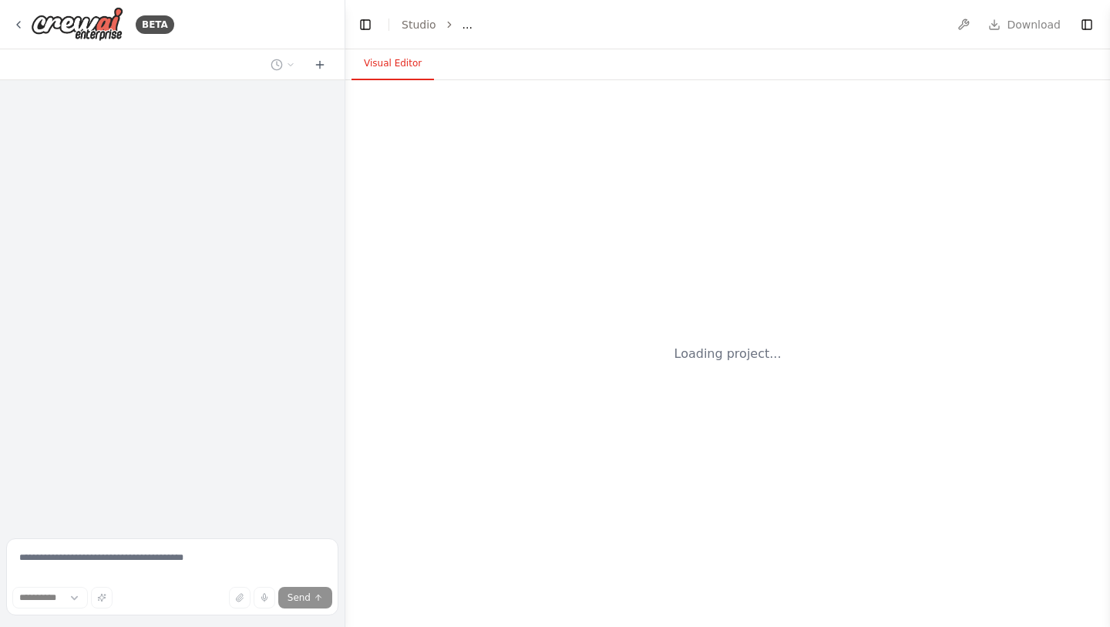
select select "****"
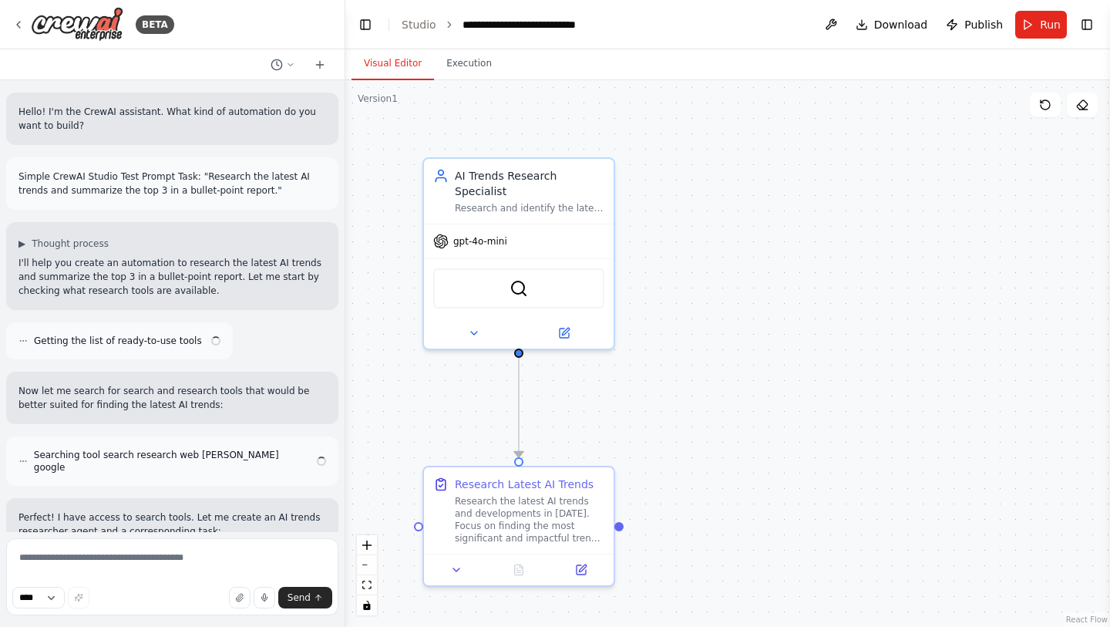
scroll to position [348, 0]
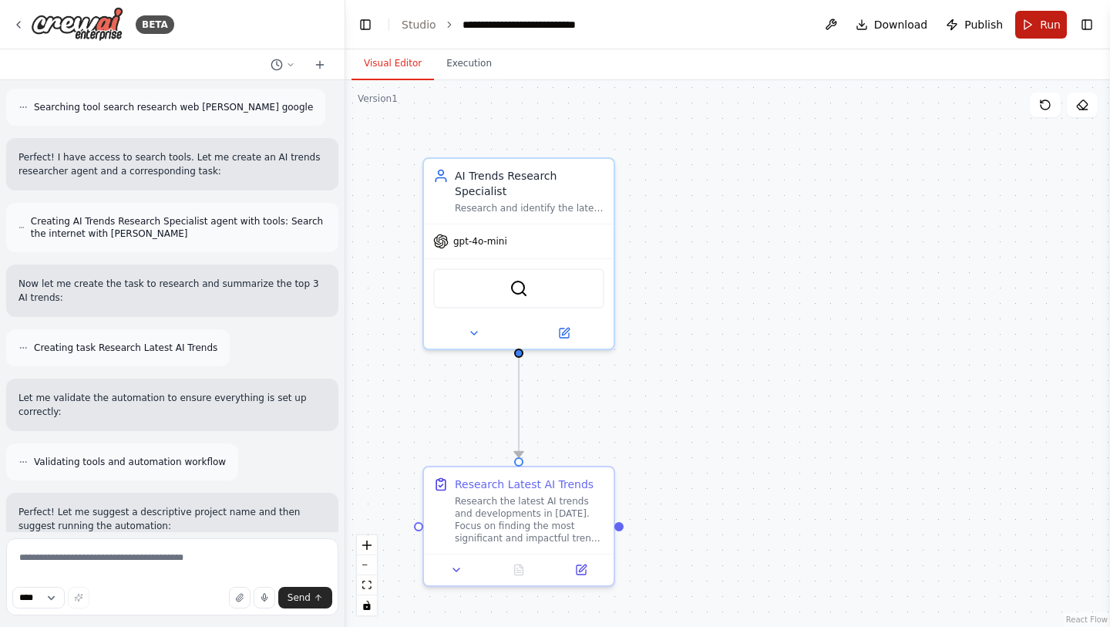
click at [1034, 21] on button "Run" at bounding box center [1041, 25] width 52 height 28
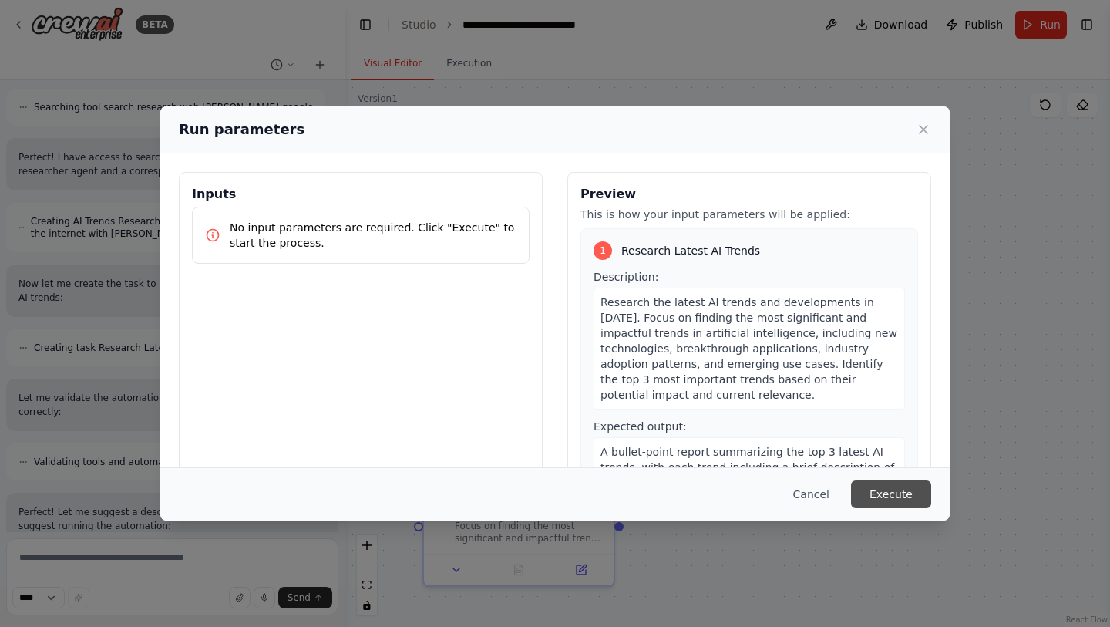
click at [889, 500] on button "Execute" at bounding box center [891, 494] width 80 height 28
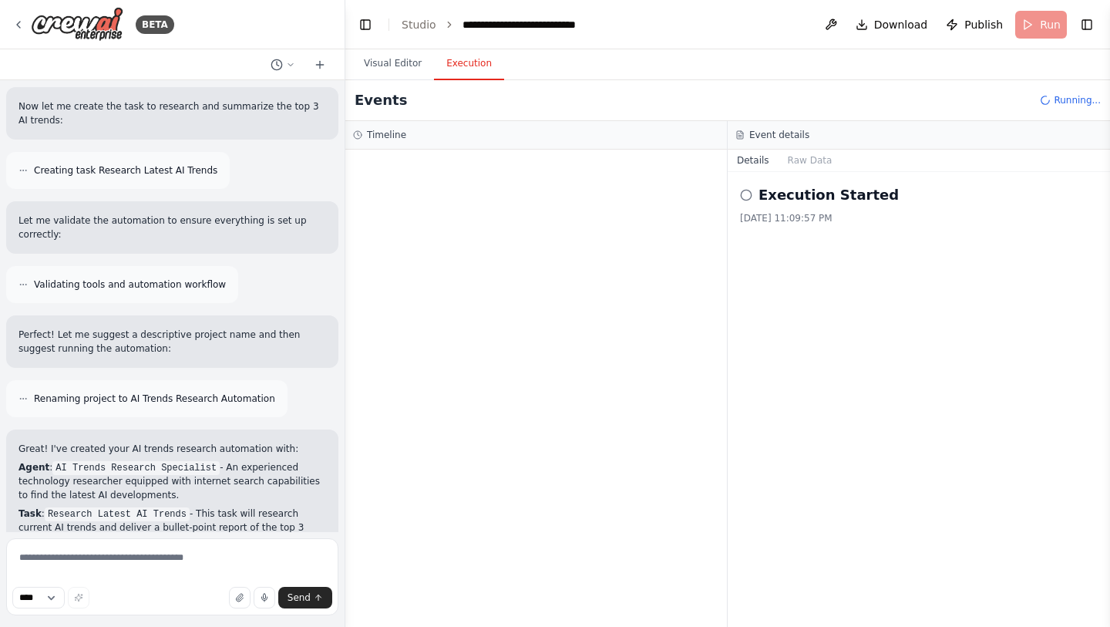
scroll to position [625, 0]
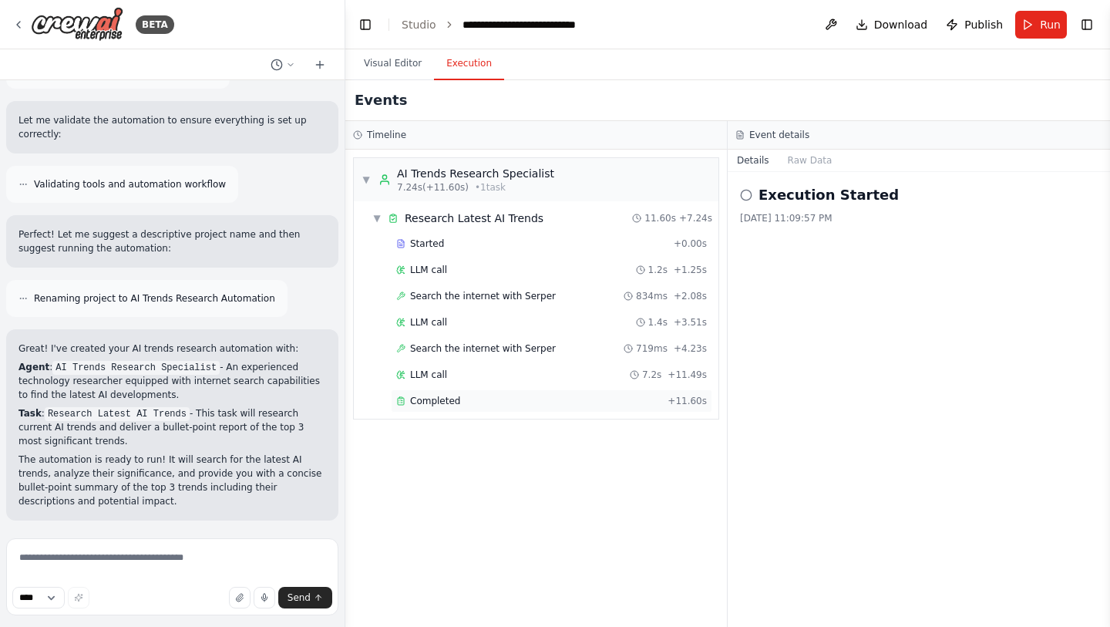
click at [677, 401] on span "+ 11.60s" at bounding box center [687, 401] width 39 height 12
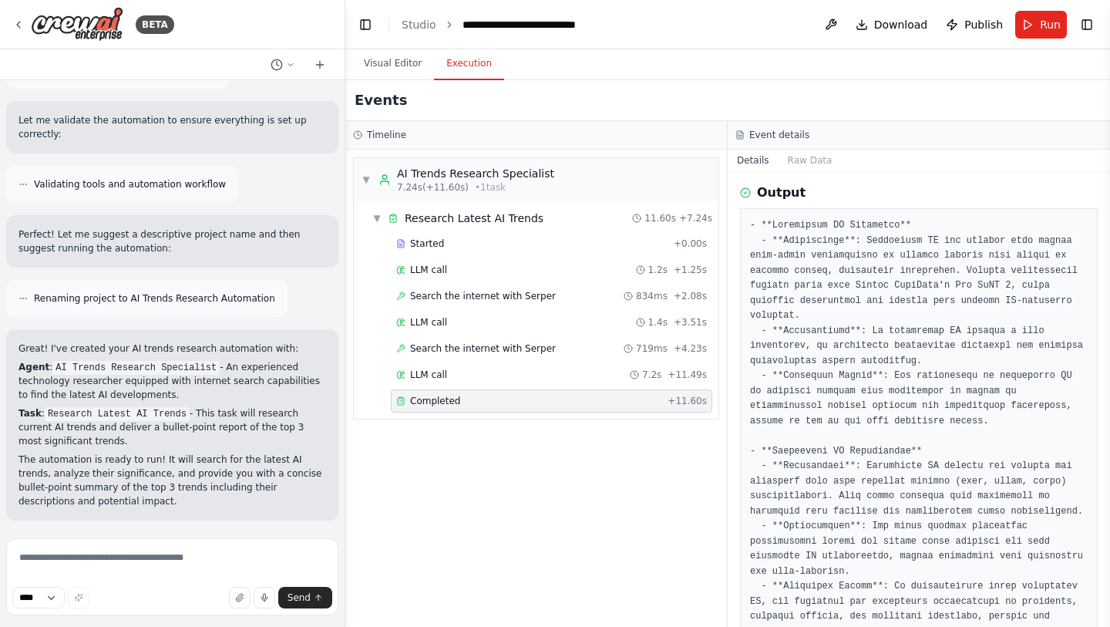
scroll to position [0, 0]
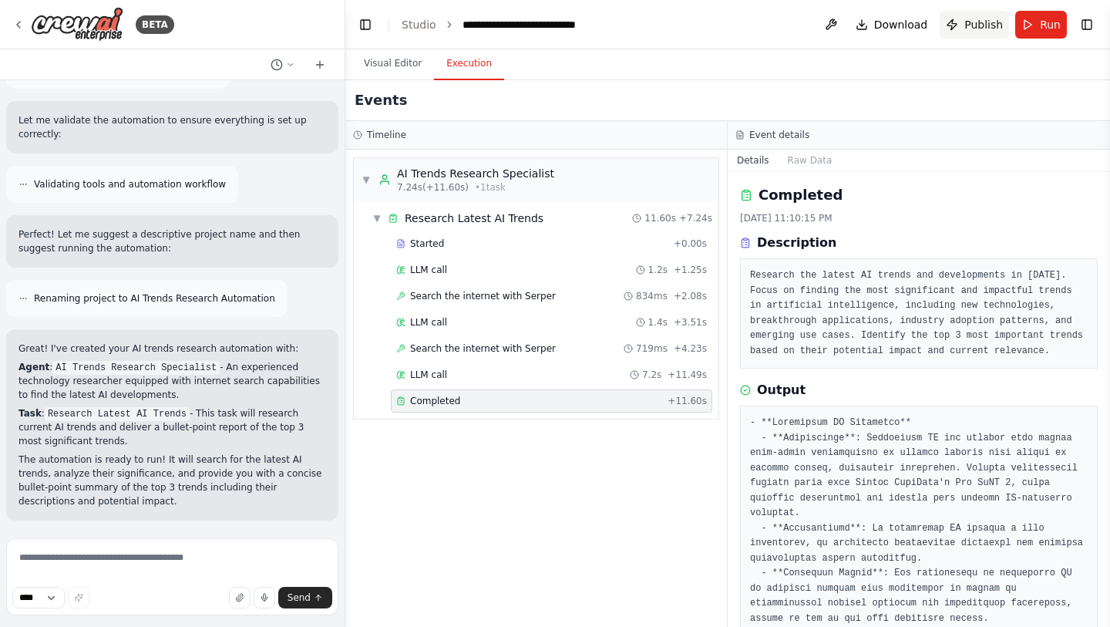
click at [962, 25] on button "Publish" at bounding box center [974, 25] width 69 height 28
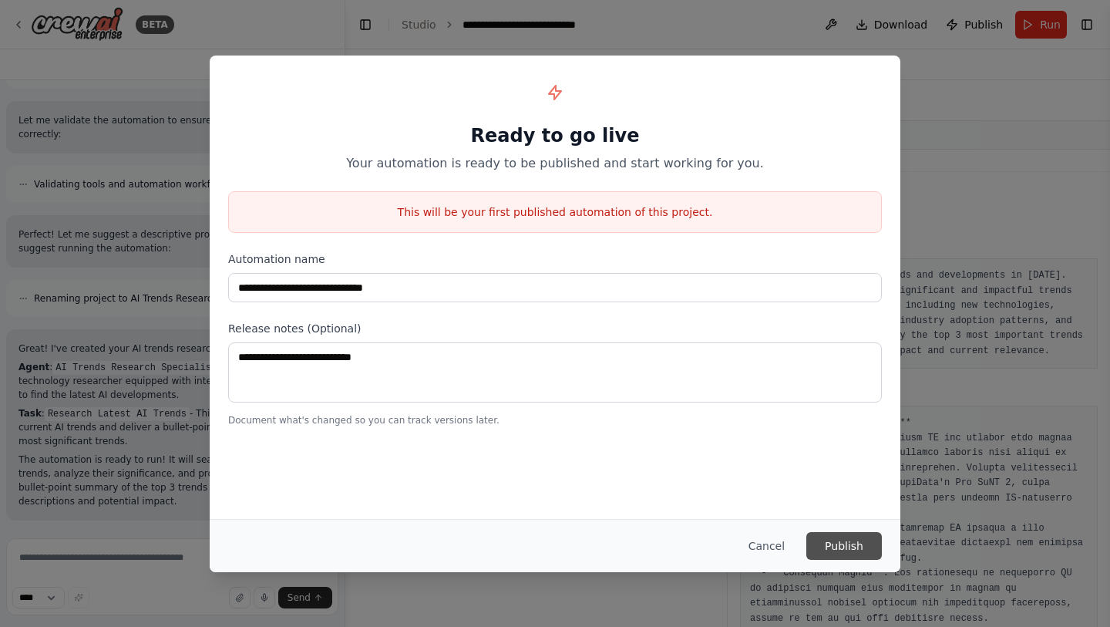
click at [843, 547] on button "Publish" at bounding box center [845, 546] width 76 height 28
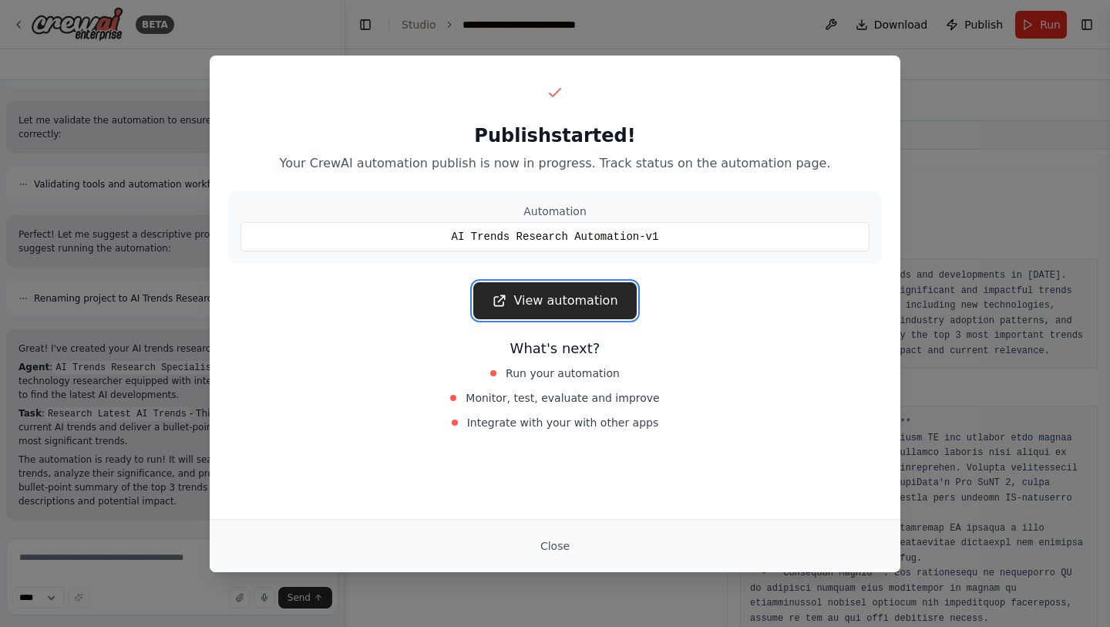
click at [612, 294] on link "View automation" at bounding box center [554, 300] width 163 height 37
click at [560, 539] on button "Close" at bounding box center [555, 546] width 54 height 28
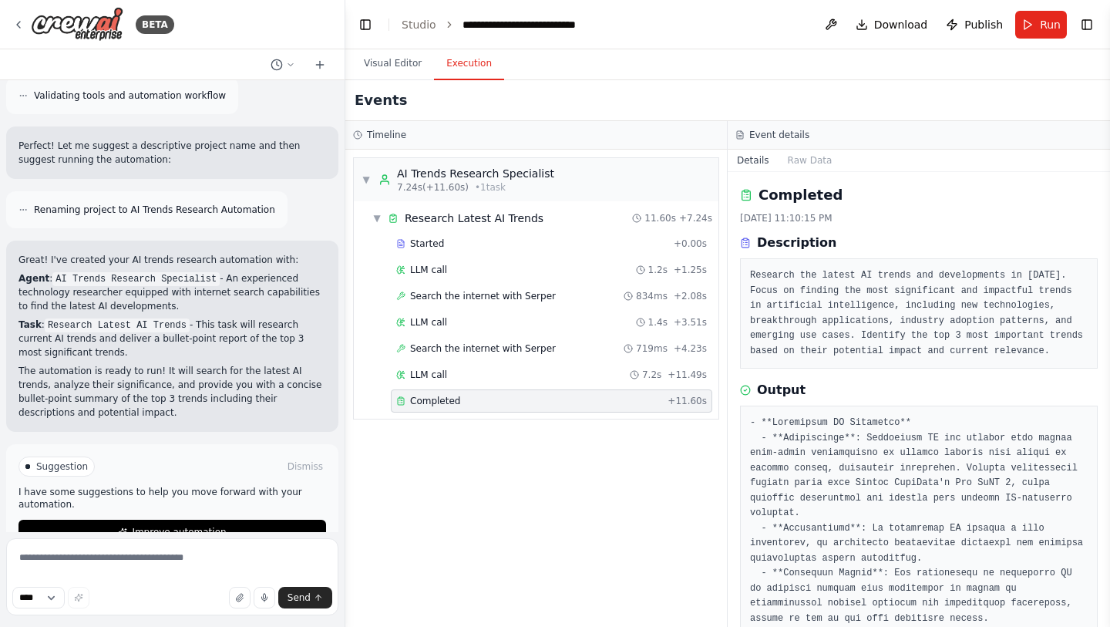
scroll to position [750, 0]
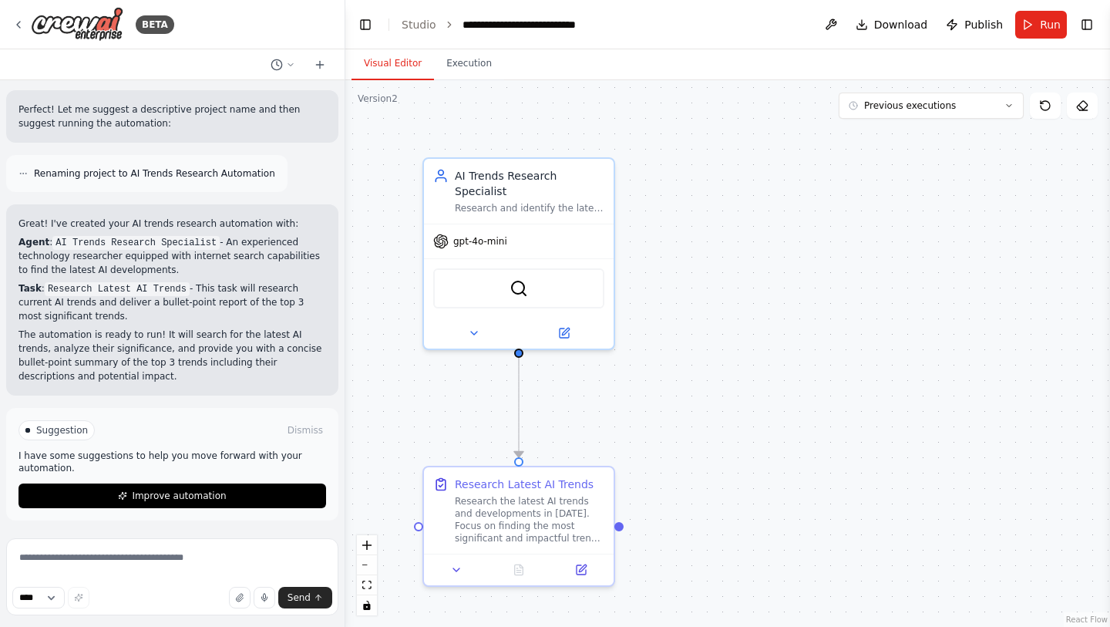
click at [413, 66] on button "Visual Editor" at bounding box center [393, 64] width 83 height 32
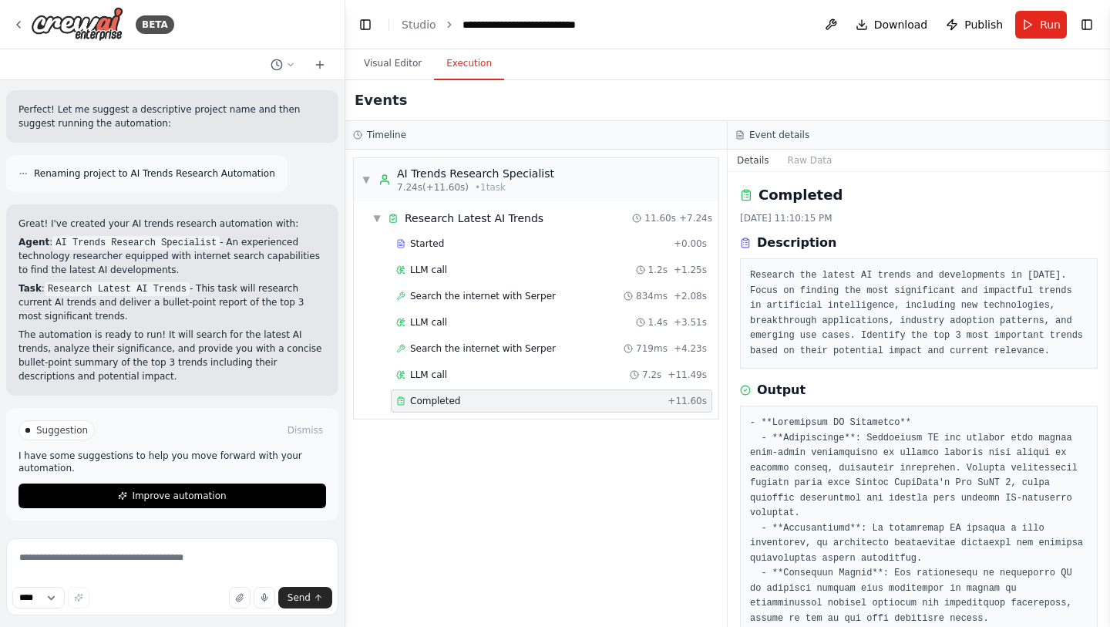
click at [453, 64] on button "Execution" at bounding box center [469, 64] width 70 height 32
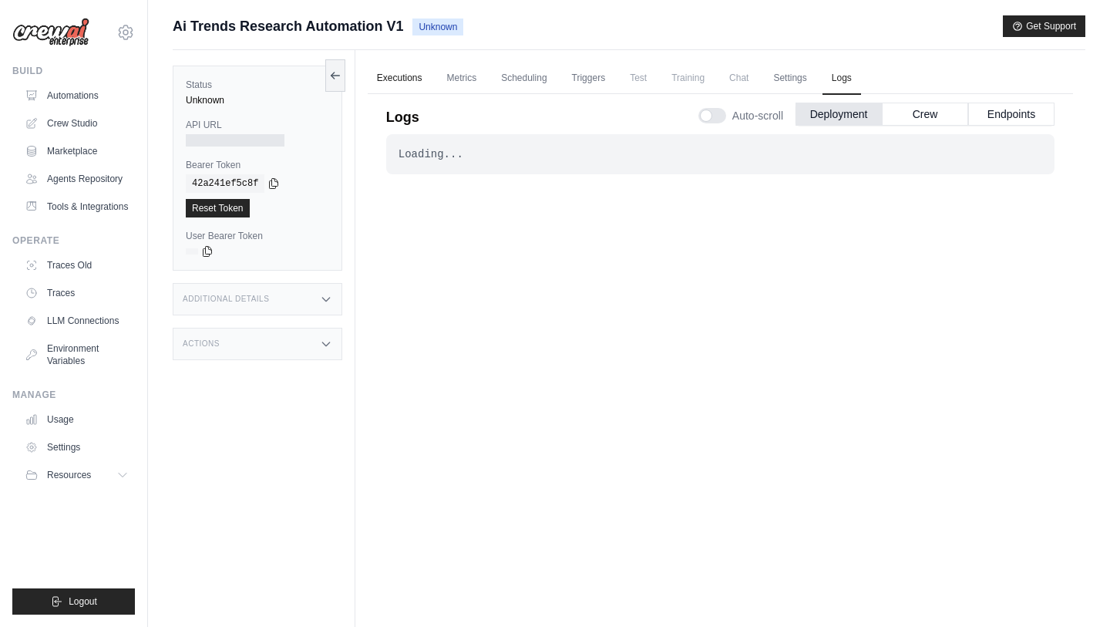
click at [402, 81] on link "Executions" at bounding box center [400, 78] width 64 height 32
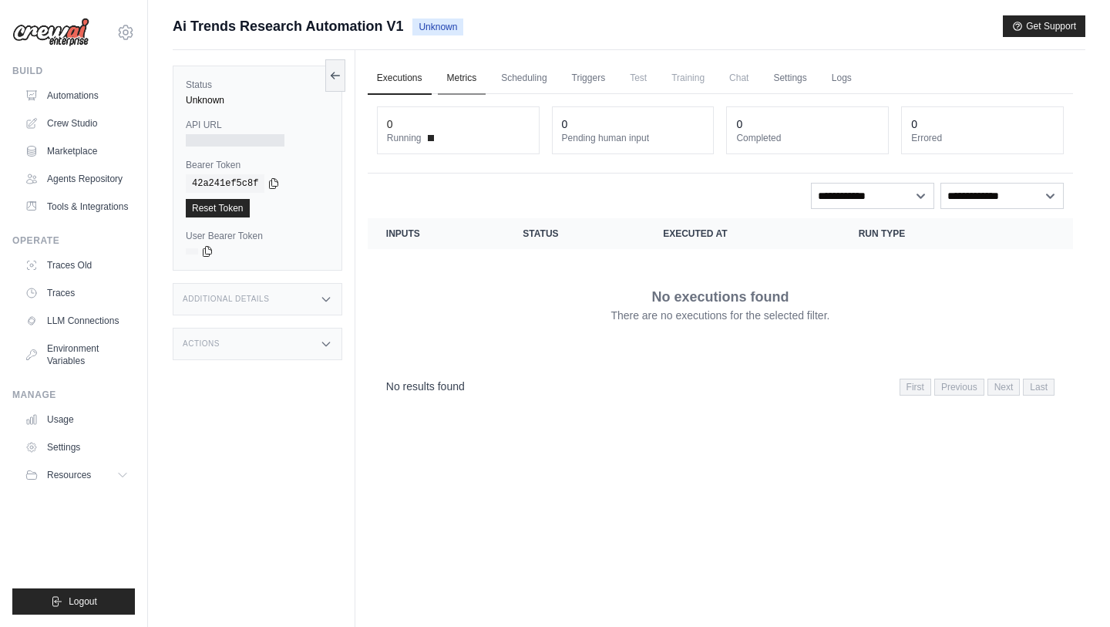
click at [455, 83] on link "Metrics" at bounding box center [462, 78] width 49 height 32
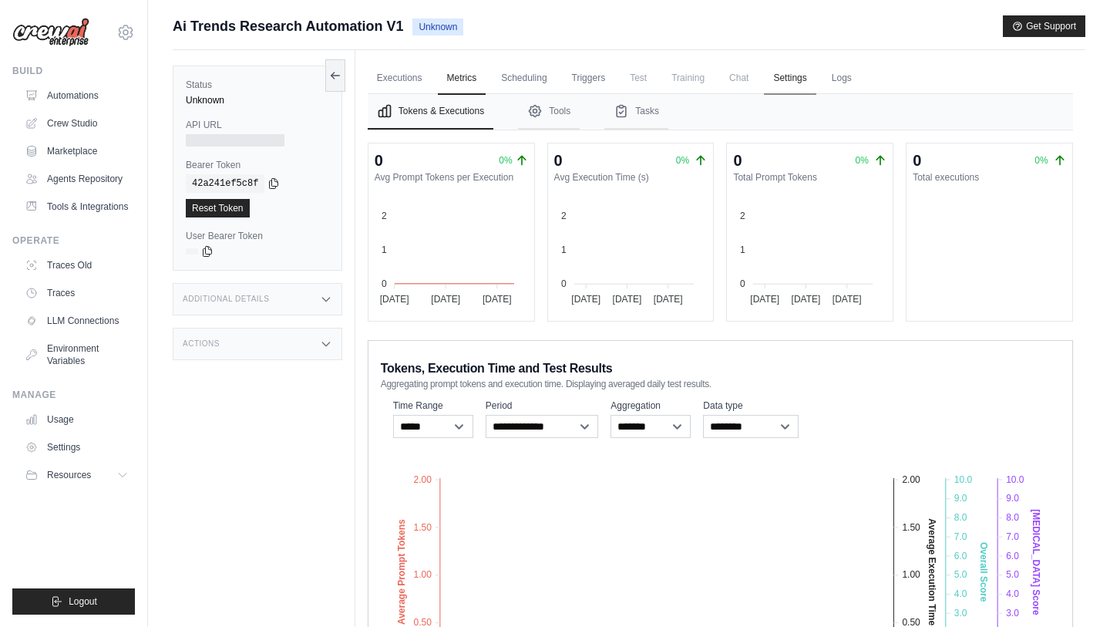
click at [806, 83] on link "Settings" at bounding box center [790, 78] width 52 height 32
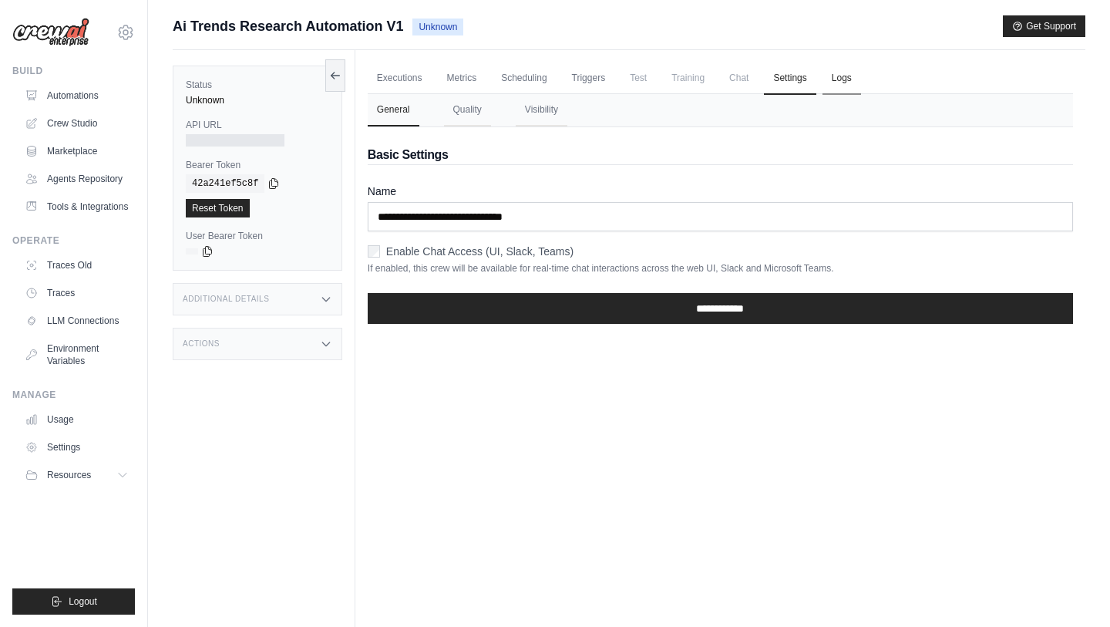
click at [861, 81] on link "Logs" at bounding box center [842, 78] width 39 height 32
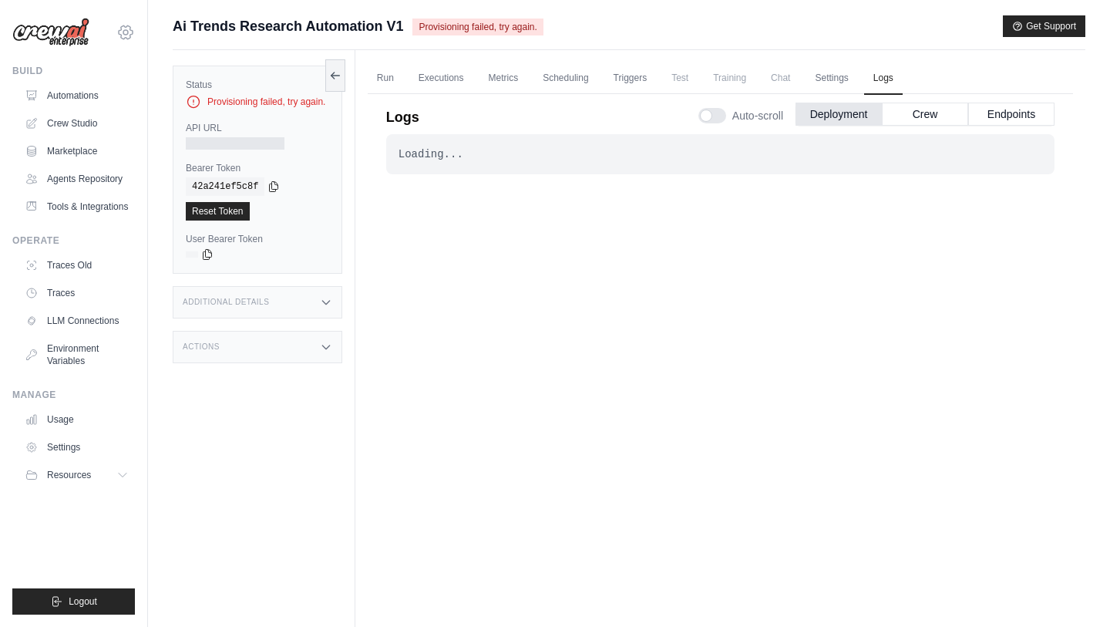
click at [127, 29] on icon at bounding box center [125, 32] width 19 height 19
click at [144, 90] on span "Settings" at bounding box center [193, 95] width 122 height 15
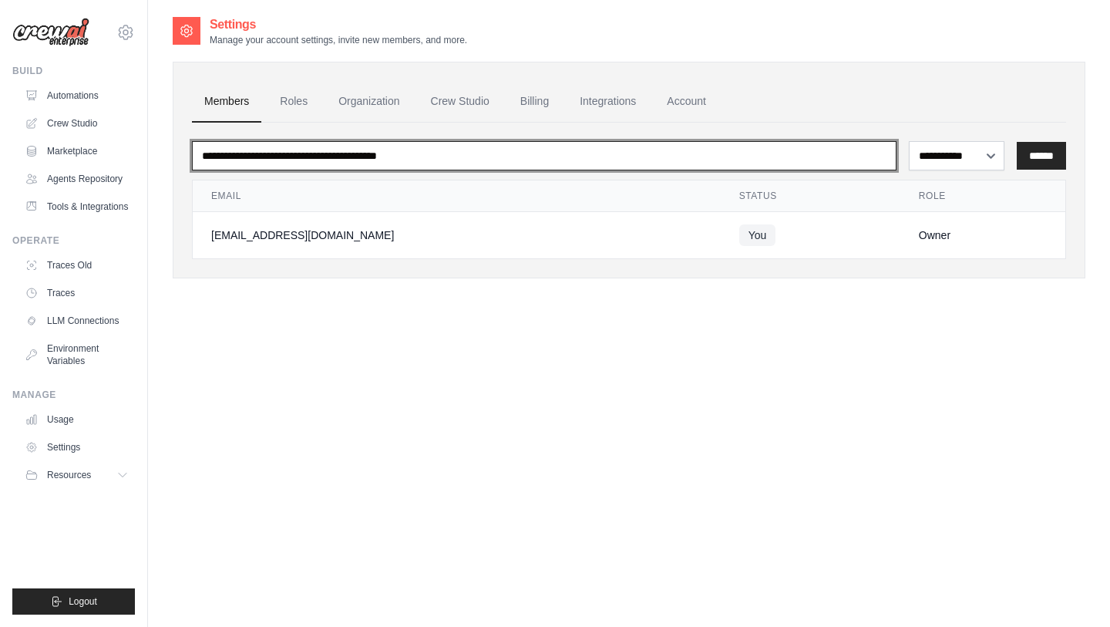
click at [294, 163] on input "email" at bounding box center [544, 155] width 705 height 29
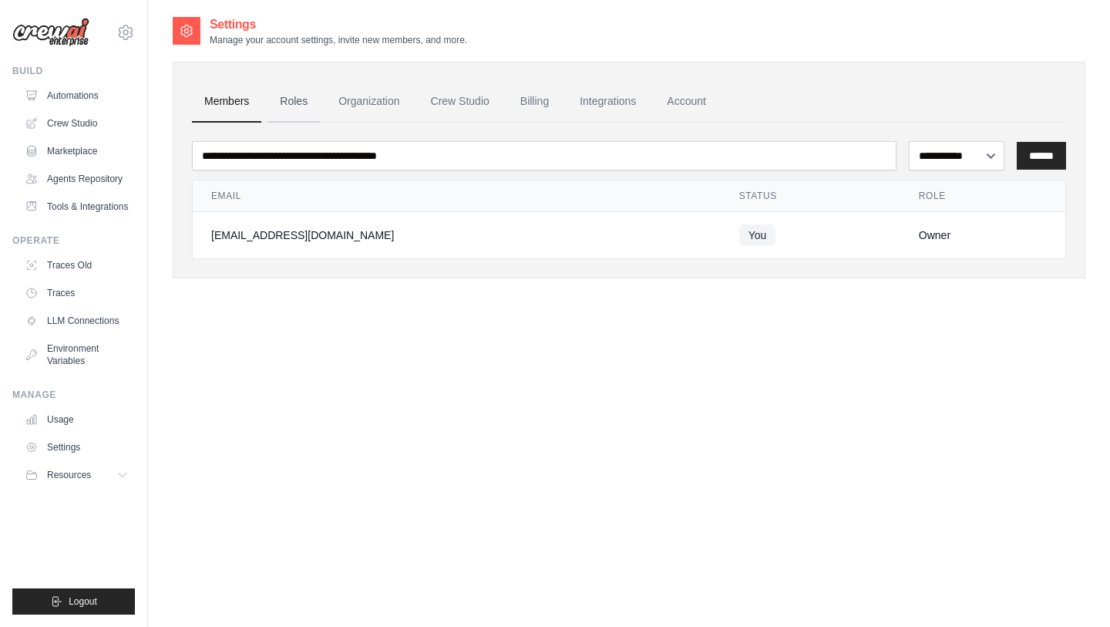
click at [305, 104] on link "Roles" at bounding box center [294, 102] width 52 height 42
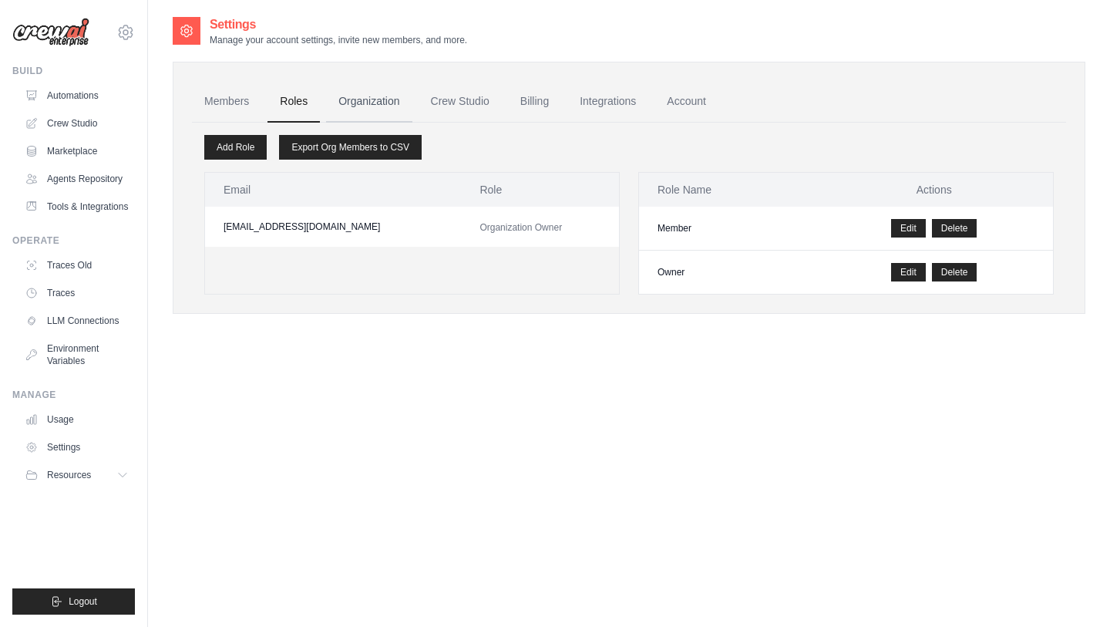
click at [363, 103] on link "Organization" at bounding box center [369, 102] width 86 height 42
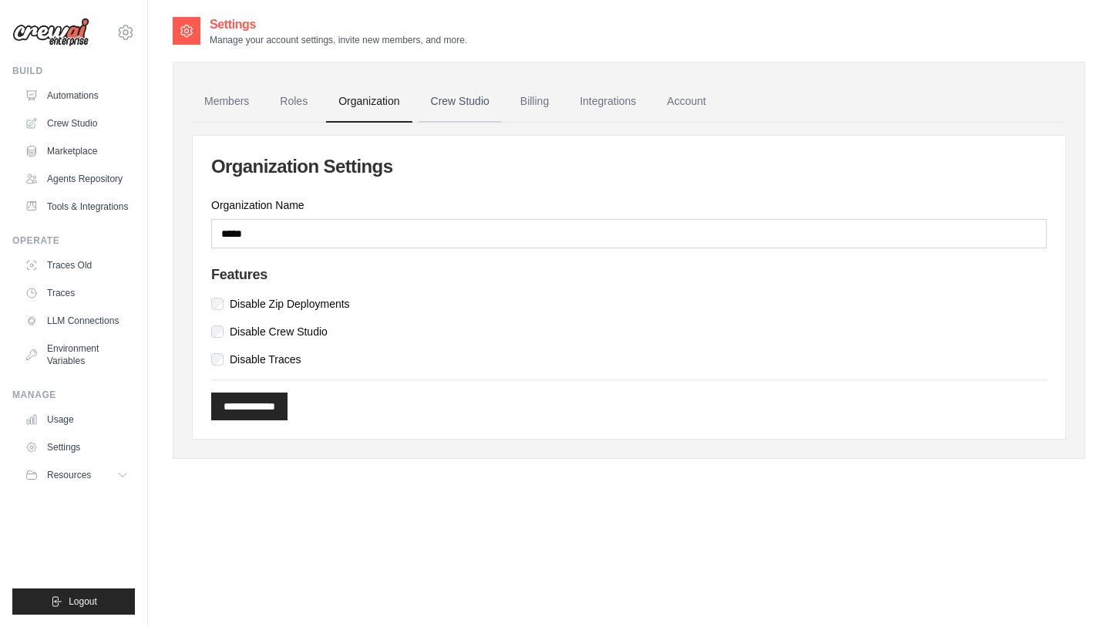
click at [458, 100] on link "Crew Studio" at bounding box center [460, 102] width 83 height 42
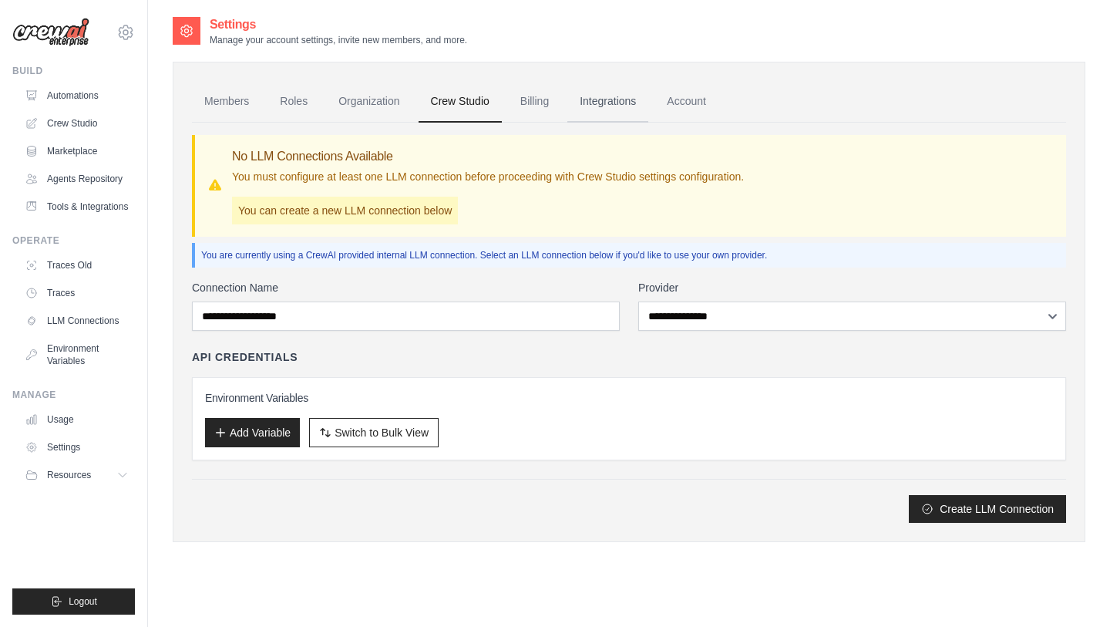
click at [646, 113] on link "Integrations" at bounding box center [607, 102] width 81 height 42
